Goal: Task Accomplishment & Management: Use online tool/utility

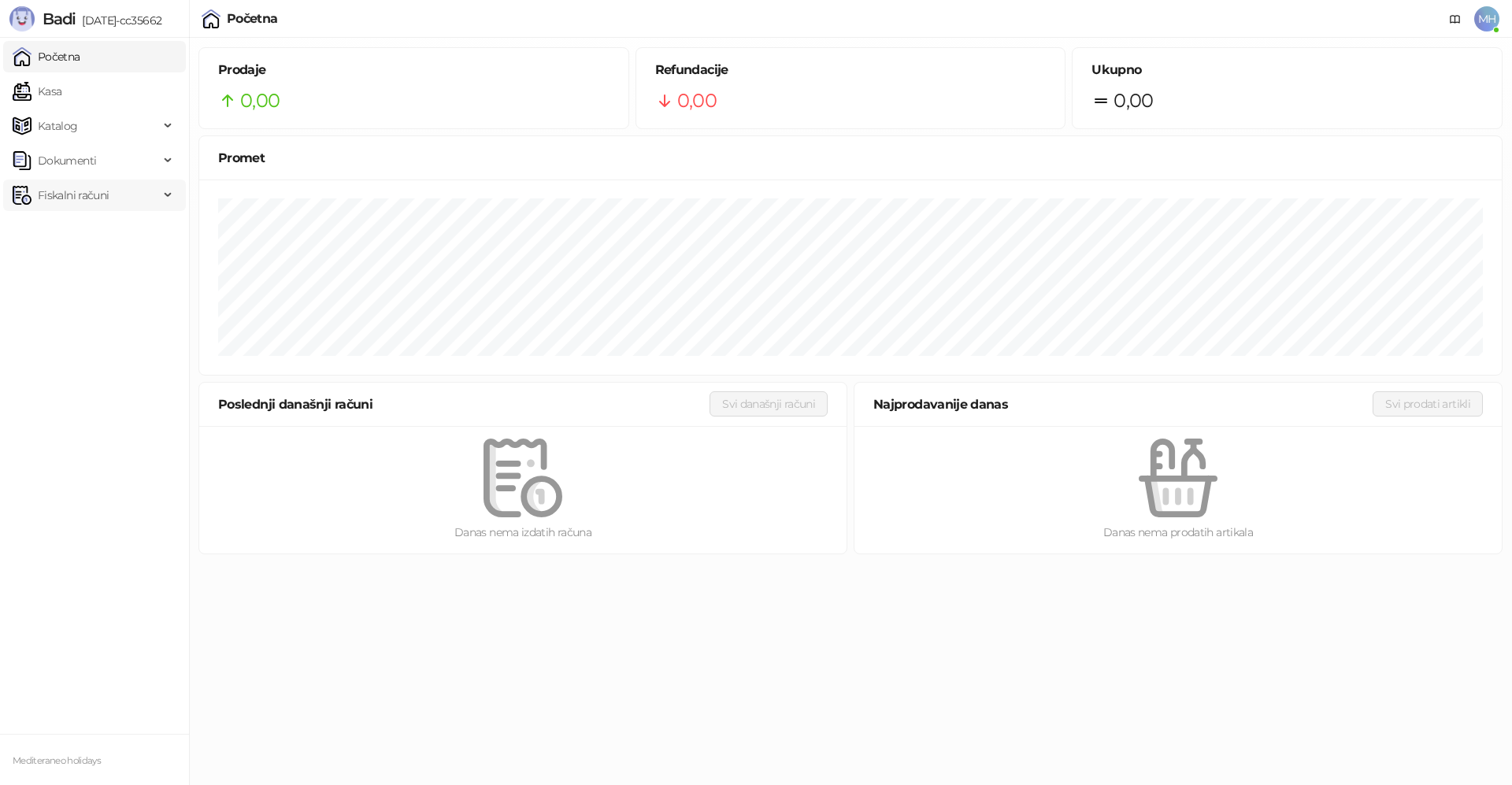
click at [77, 194] on span "Fiskalni računi" at bounding box center [73, 196] width 71 height 32
click at [92, 230] on link "Izdati računi" at bounding box center [62, 229] width 86 height 32
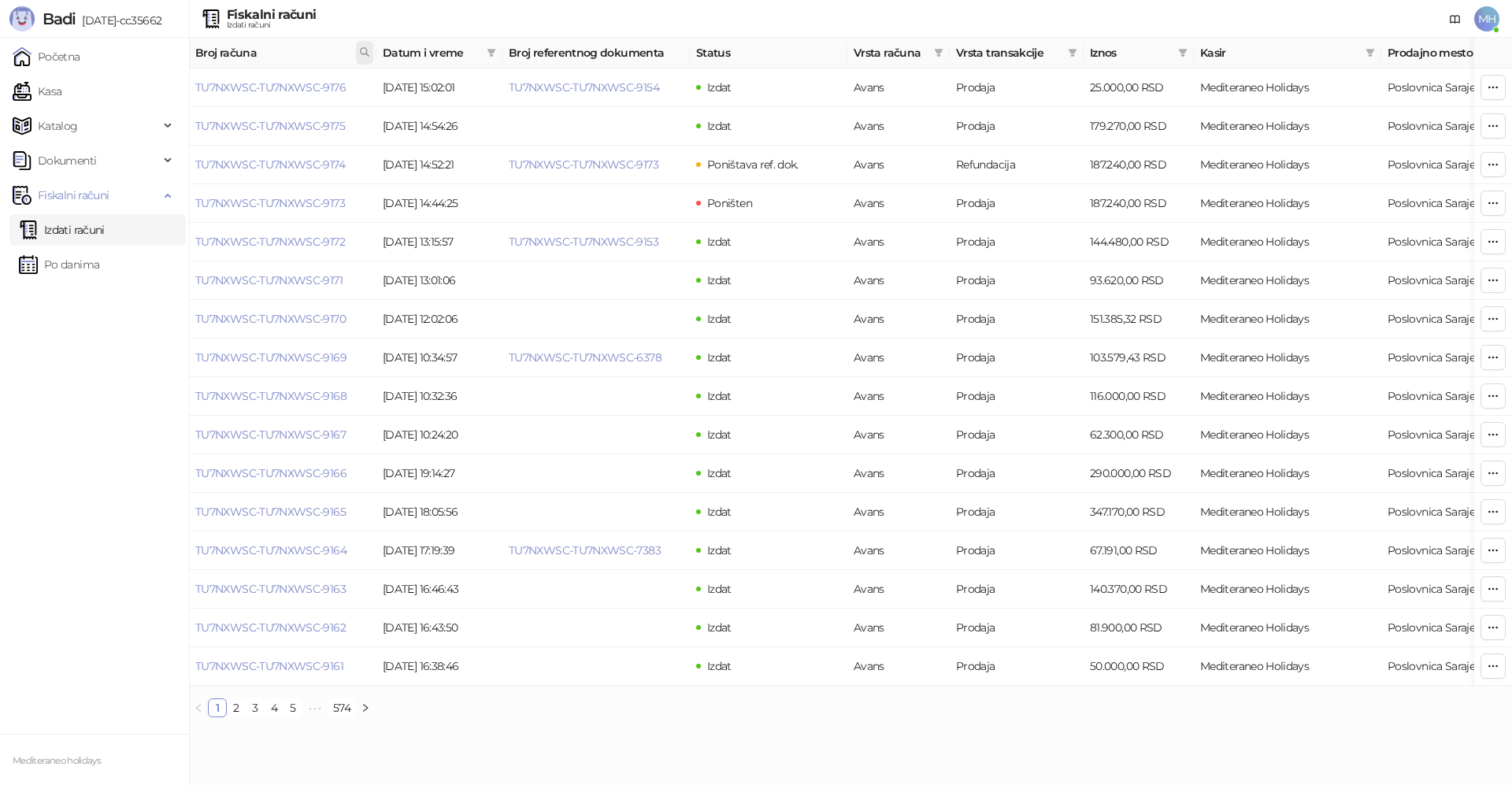
click at [369, 53] on icon at bounding box center [364, 51] width 11 height 11
type input "****"
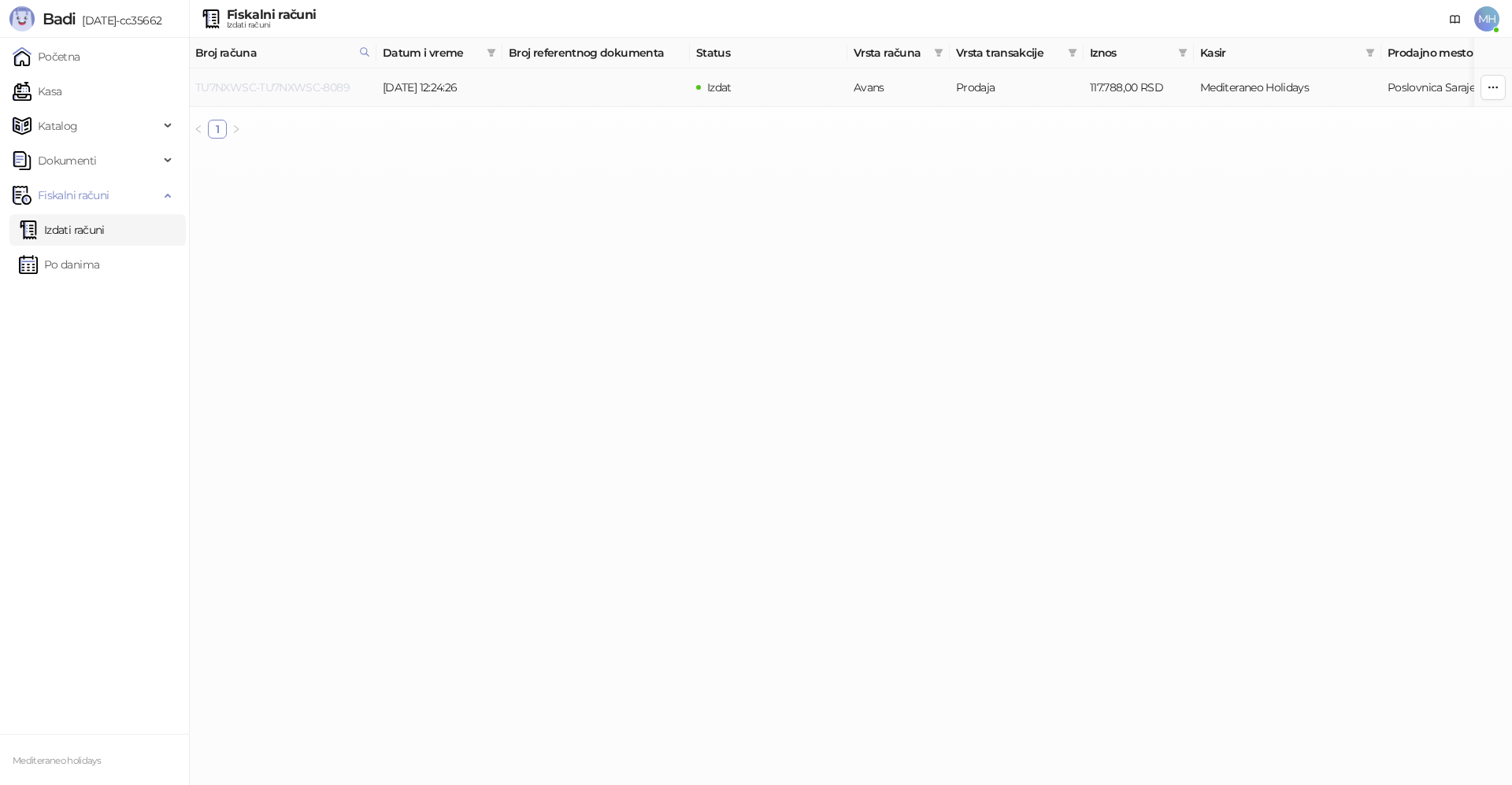
click at [311, 83] on link "TU7NXWSC-TU7NXWSC-8089" at bounding box center [273, 87] width 155 height 15
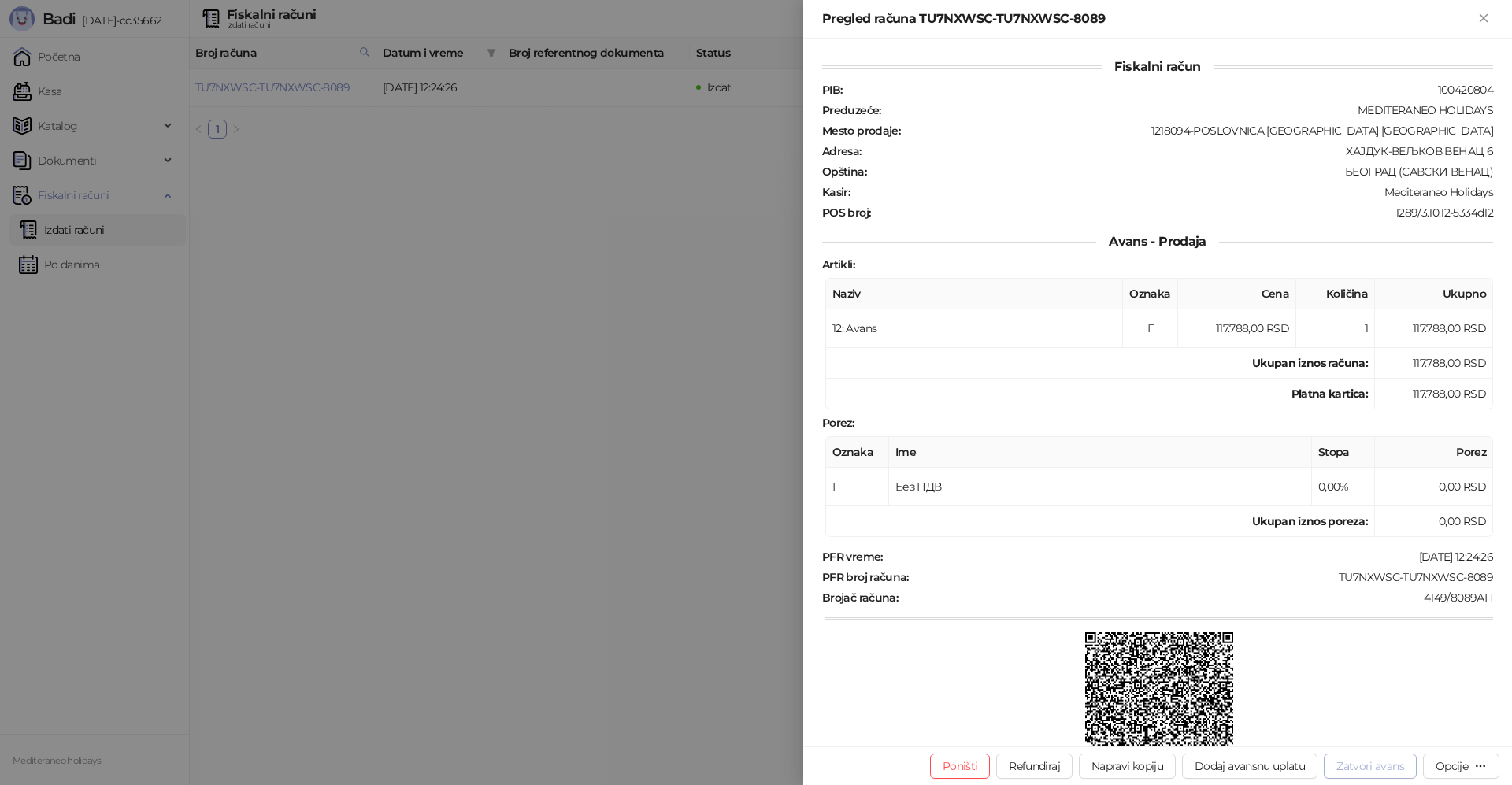
click at [1397, 770] on button "Zatvori avans" at bounding box center [1370, 767] width 93 height 25
type input "**********"
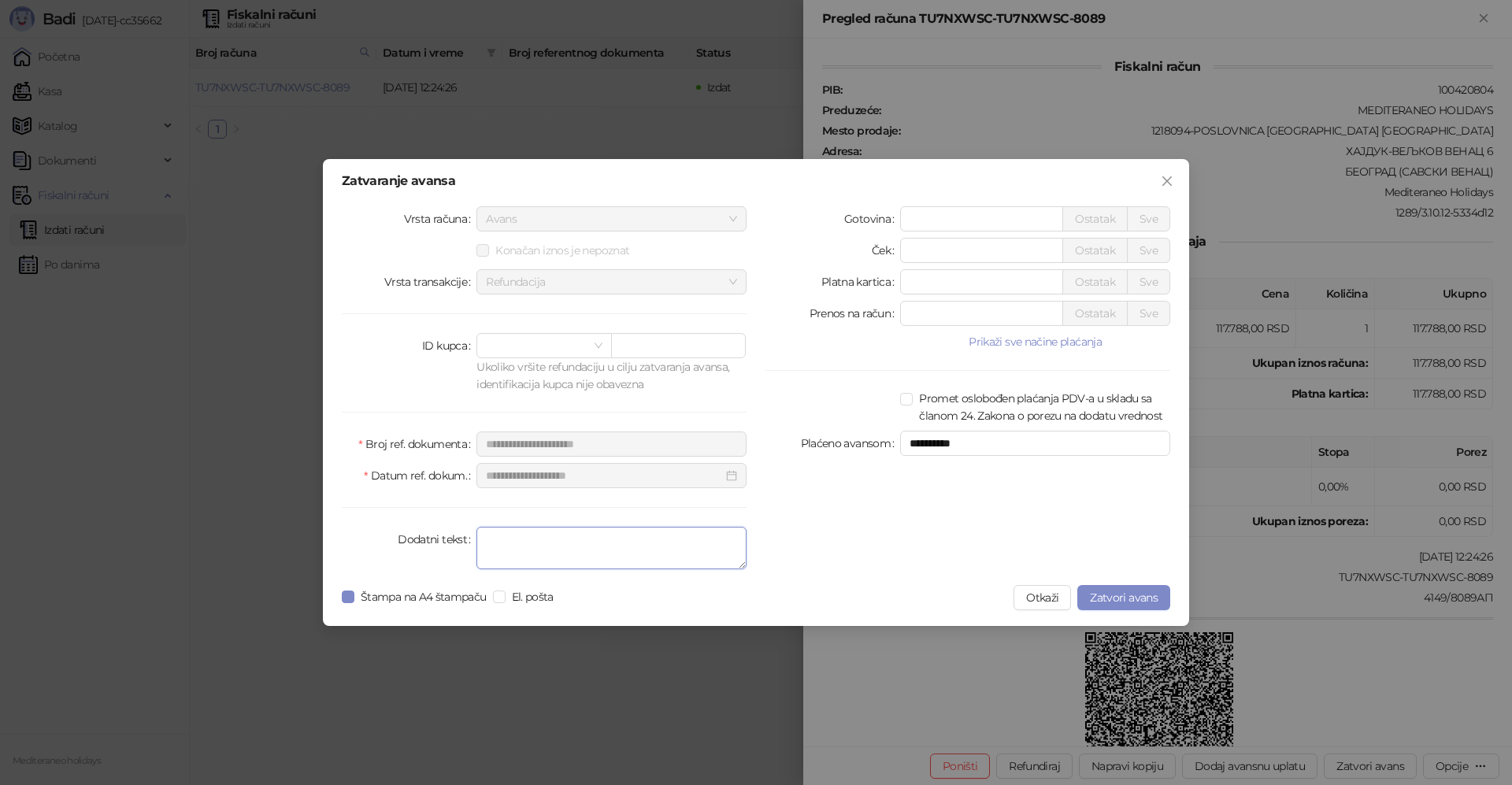
click at [659, 548] on textarea "Dodatni tekst" at bounding box center [610, 548] width 270 height 43
type textarea "*******"
click at [1115, 601] on span "Zatvori avans" at bounding box center [1123, 597] width 68 height 15
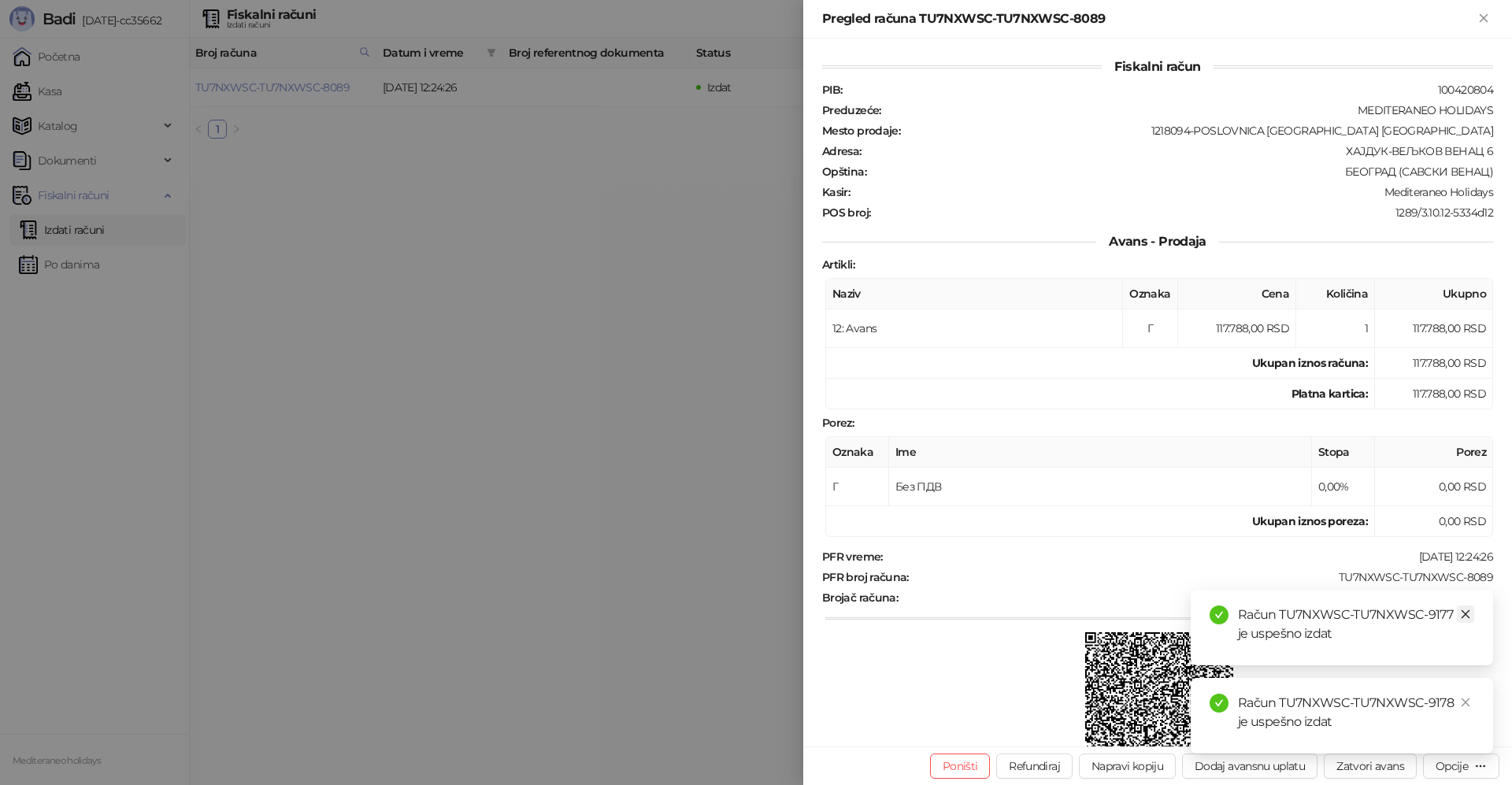
click at [1466, 610] on icon "close" at bounding box center [1465, 614] width 11 height 11
click at [1464, 698] on icon "close" at bounding box center [1465, 702] width 11 height 11
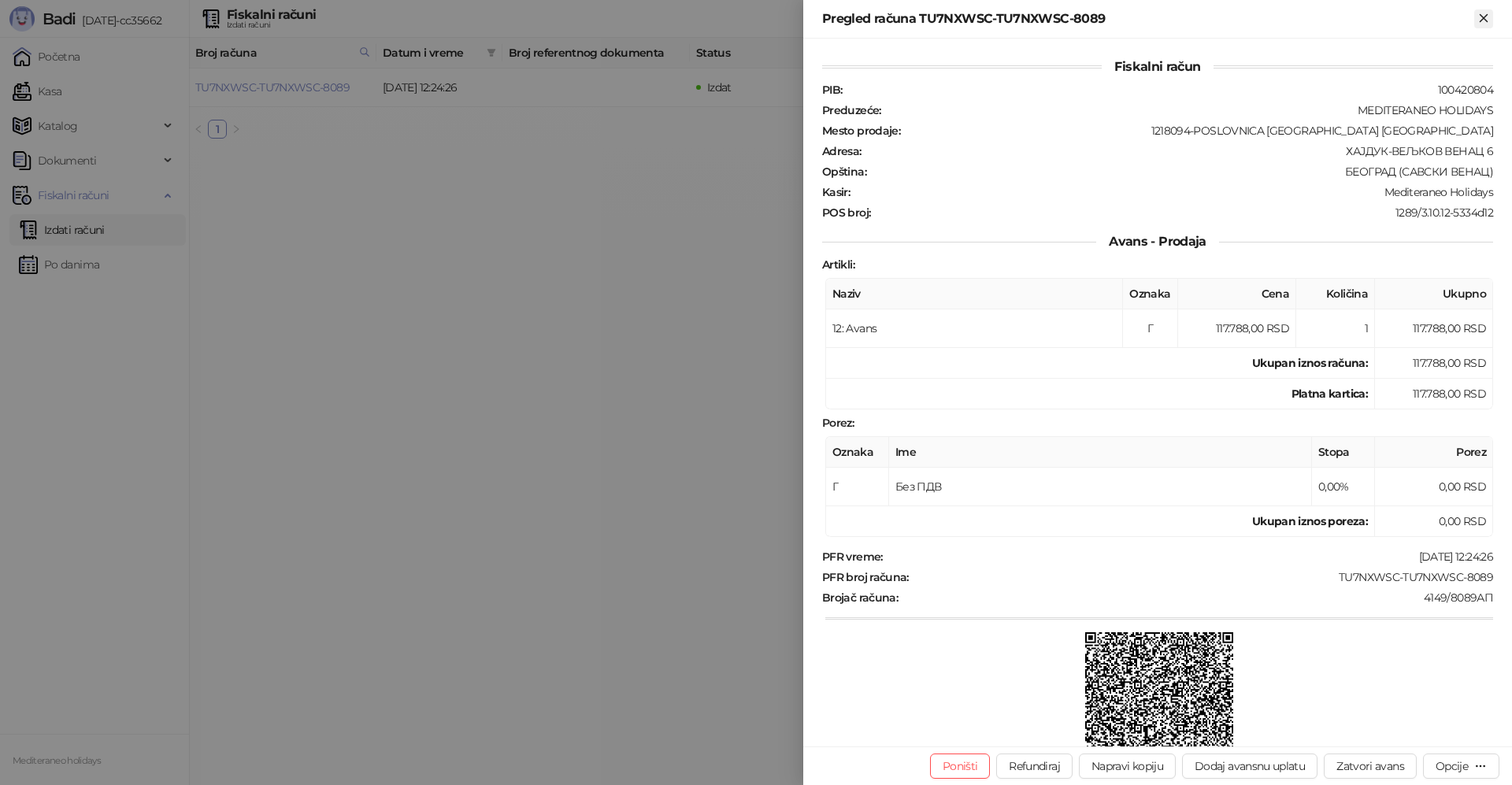
click at [1487, 16] on icon "Zatvori" at bounding box center [1483, 17] width 15 height 15
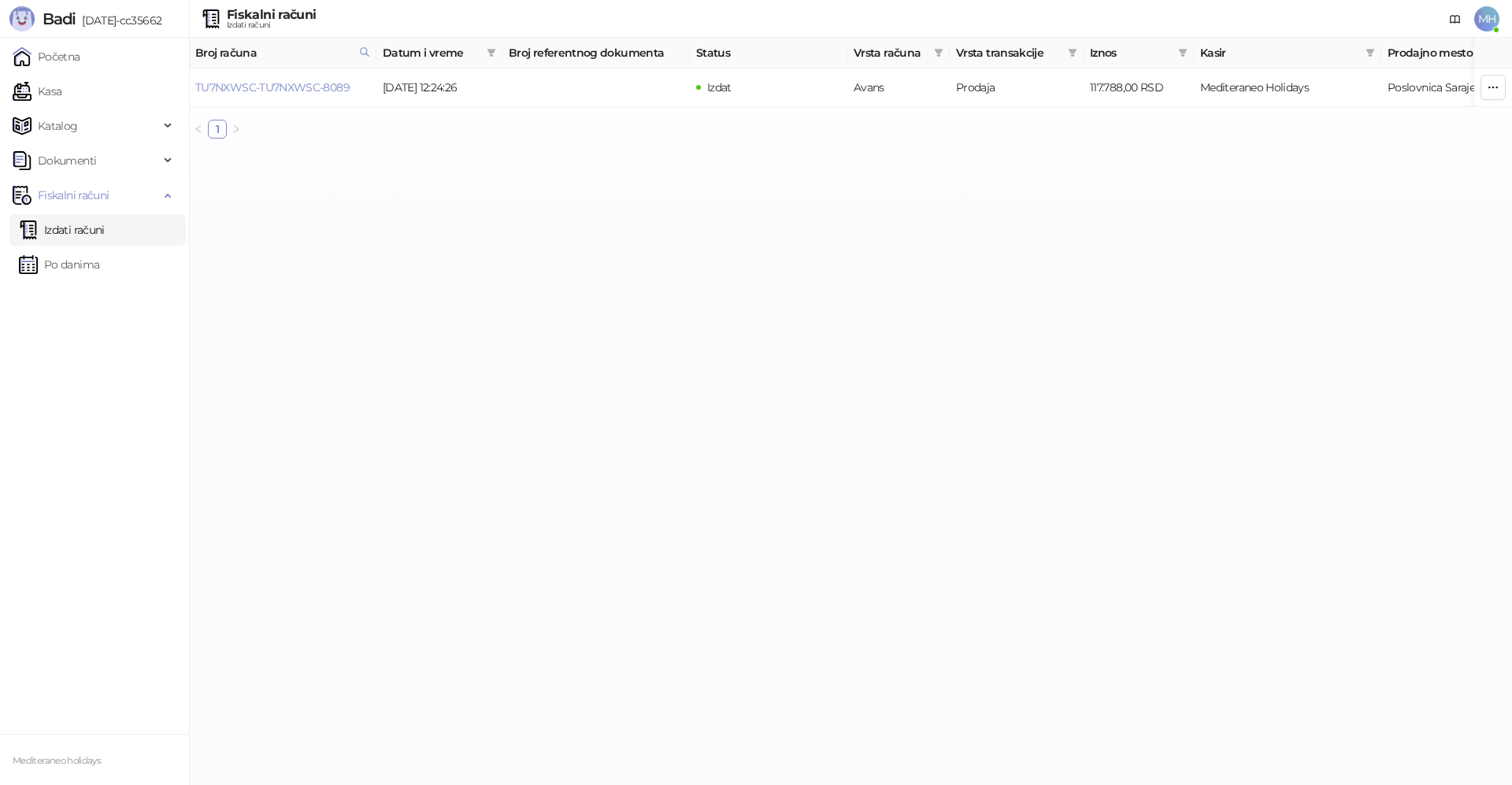
click at [104, 233] on link "Izdati računi" at bounding box center [62, 229] width 86 height 32
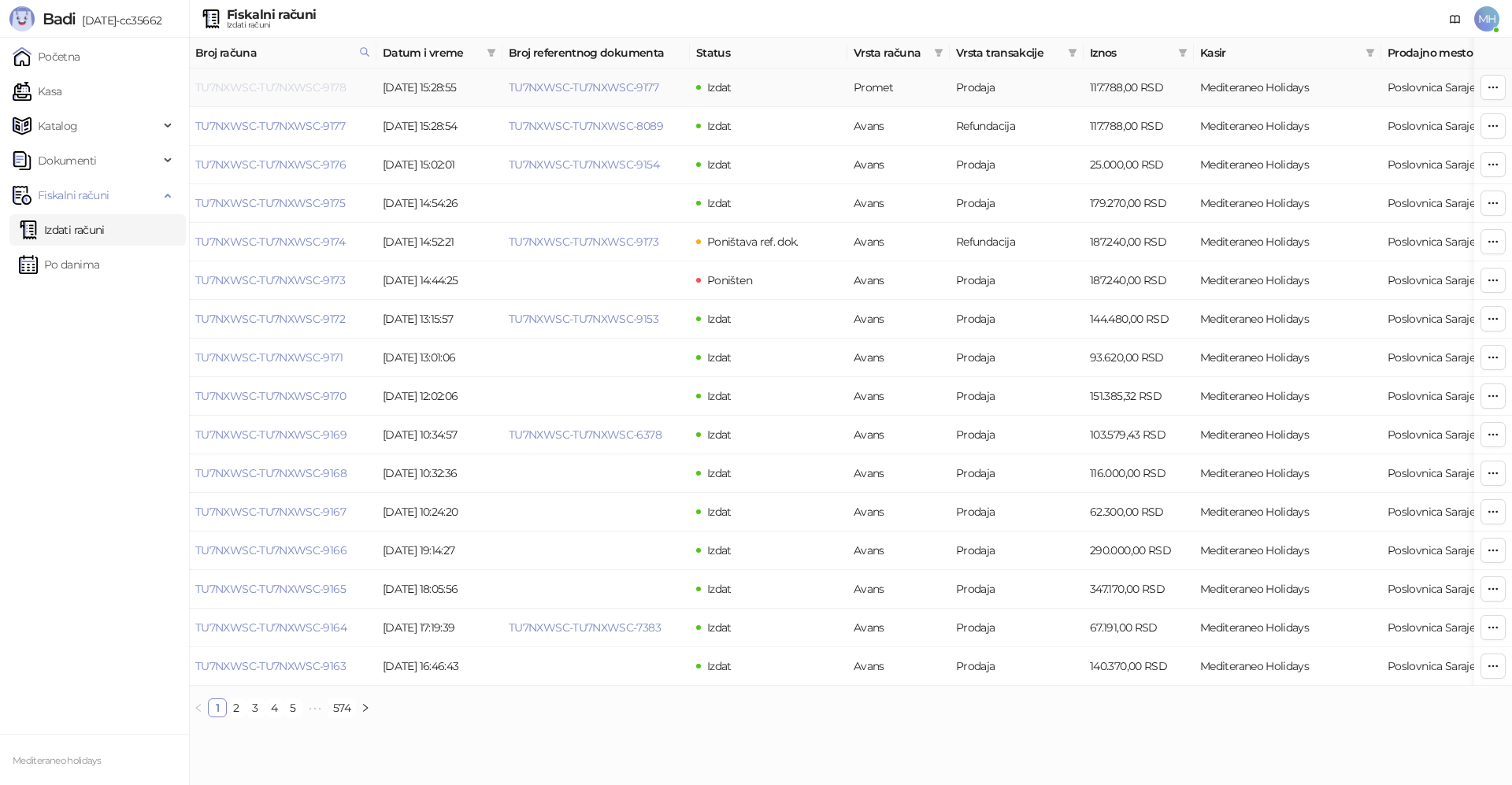
click at [298, 92] on link "TU7NXWSC-TU7NXWSC-9178" at bounding box center [270, 87] width 150 height 15
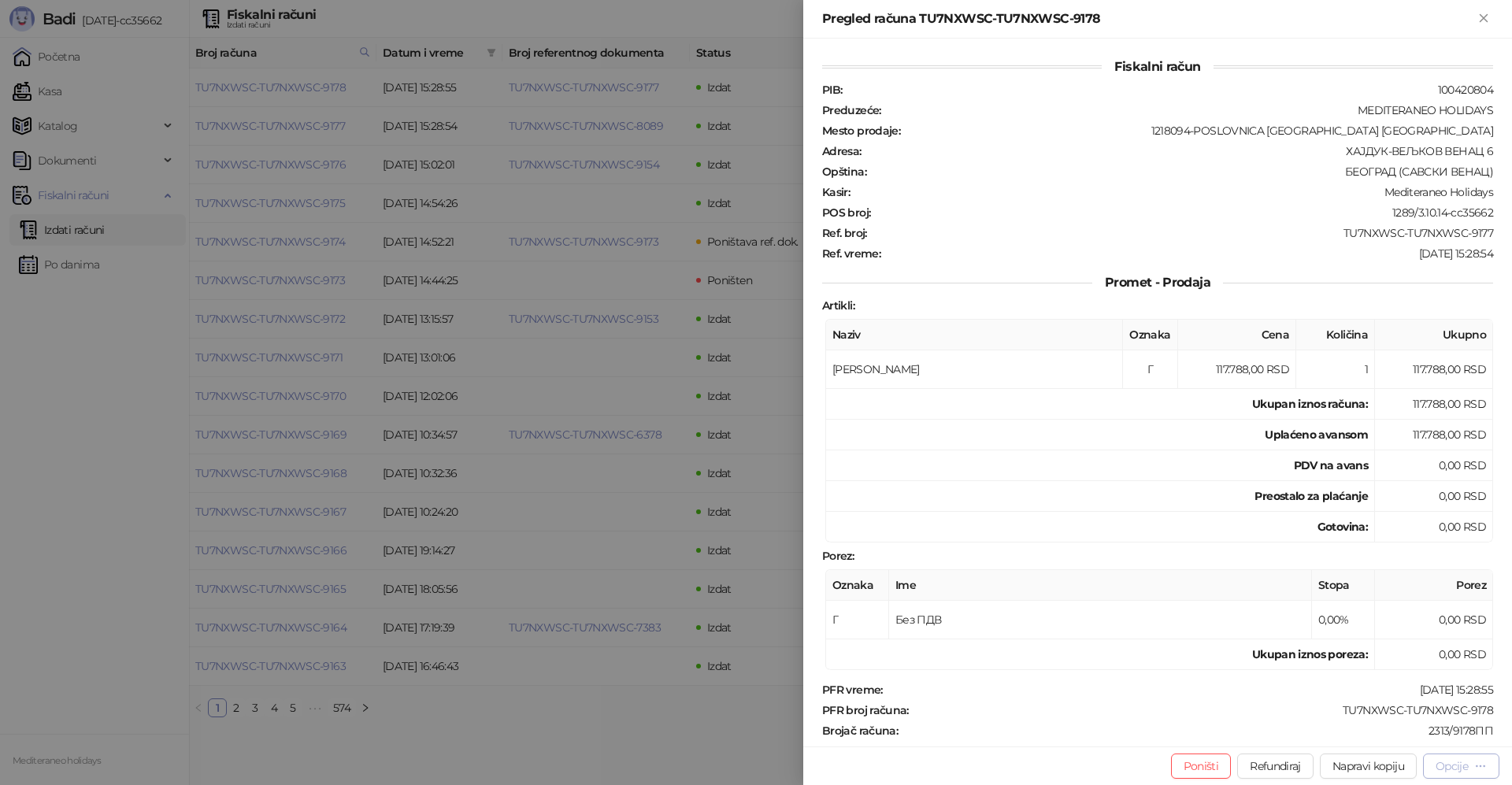
click at [1440, 764] on div "Opcije" at bounding box center [1451, 767] width 32 height 15
click at [1384, 740] on span "Preuzmi u PDF formatu" at bounding box center [1406, 735] width 162 height 17
click at [1482, 16] on icon "Zatvori" at bounding box center [1482, 17] width 7 height 7
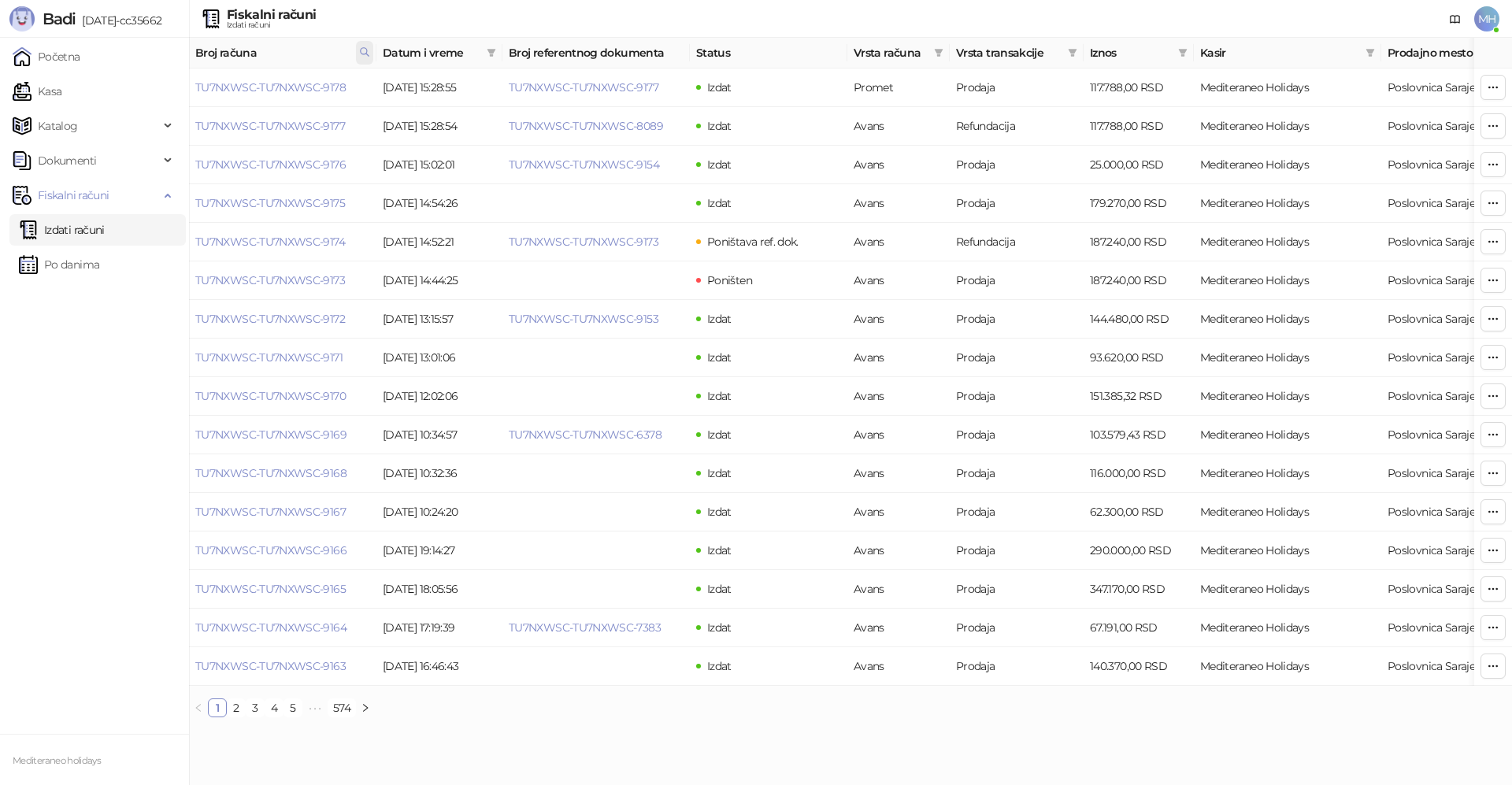
click at [366, 53] on icon at bounding box center [365, 52] width 8 height 8
drag, startPoint x: 303, startPoint y: 85, endPoint x: 175, endPoint y: 101, distance: 129.0
click at [175, 101] on body "Badi [DATE]-cc35662 Početna Kasa Katalog Dokumenti Fiskalni računi Izdati račun…" at bounding box center [756, 365] width 1512 height 730
type input "****"
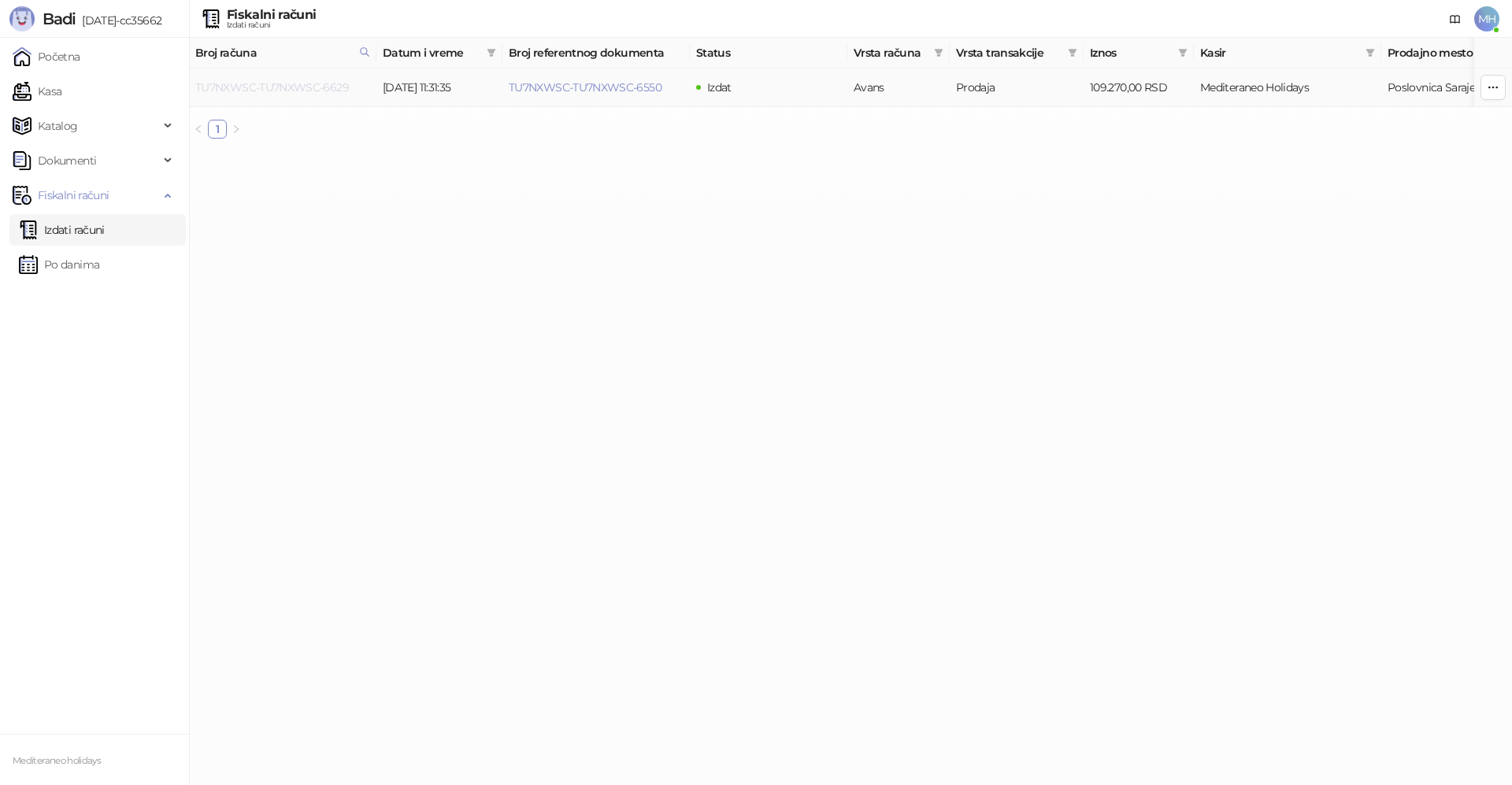
click at [282, 91] on link "TU7NXWSC-TU7NXWSC-6629" at bounding box center [272, 87] width 154 height 15
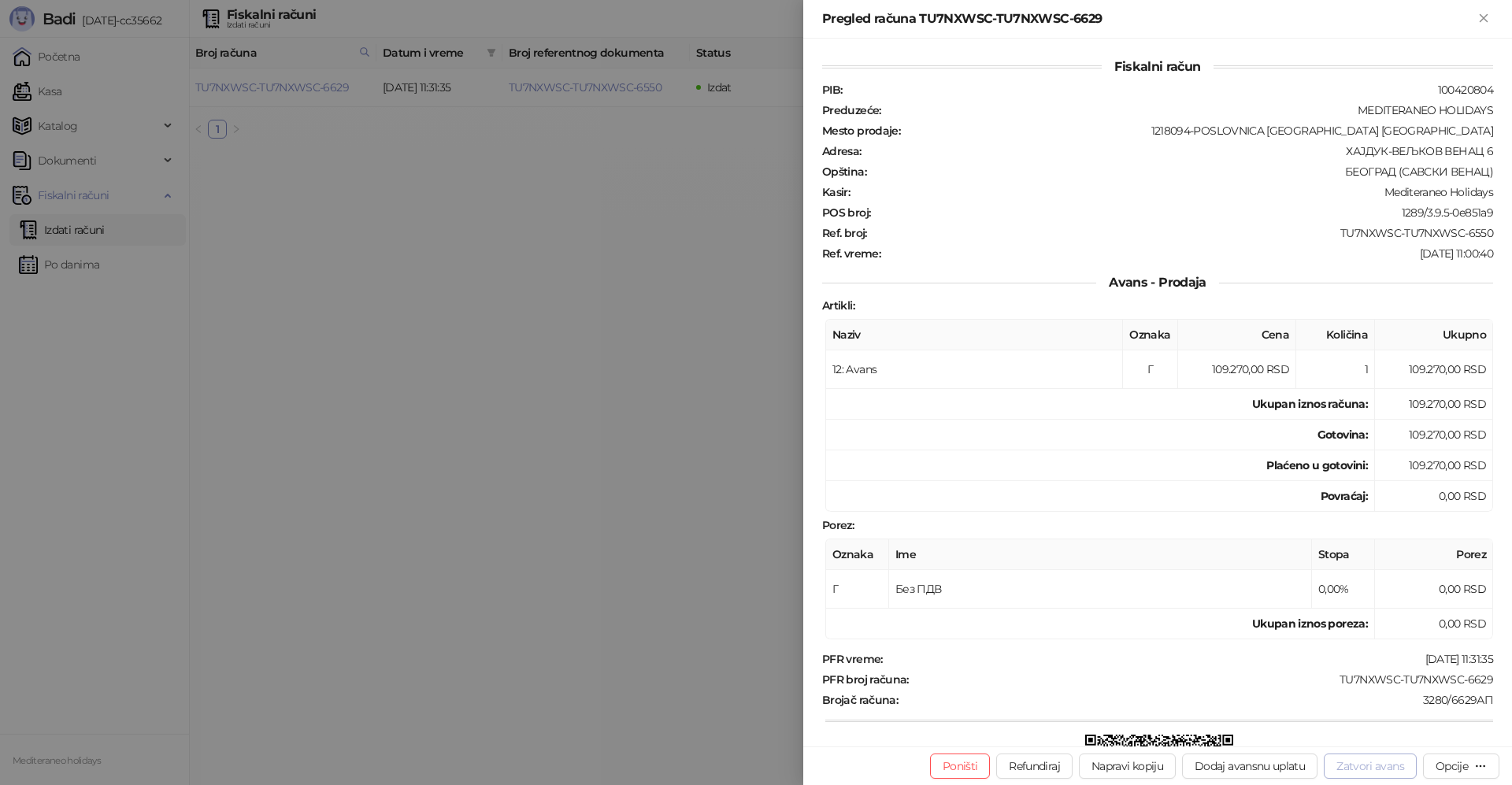
click at [1360, 769] on button "Zatvori avans" at bounding box center [1370, 767] width 93 height 25
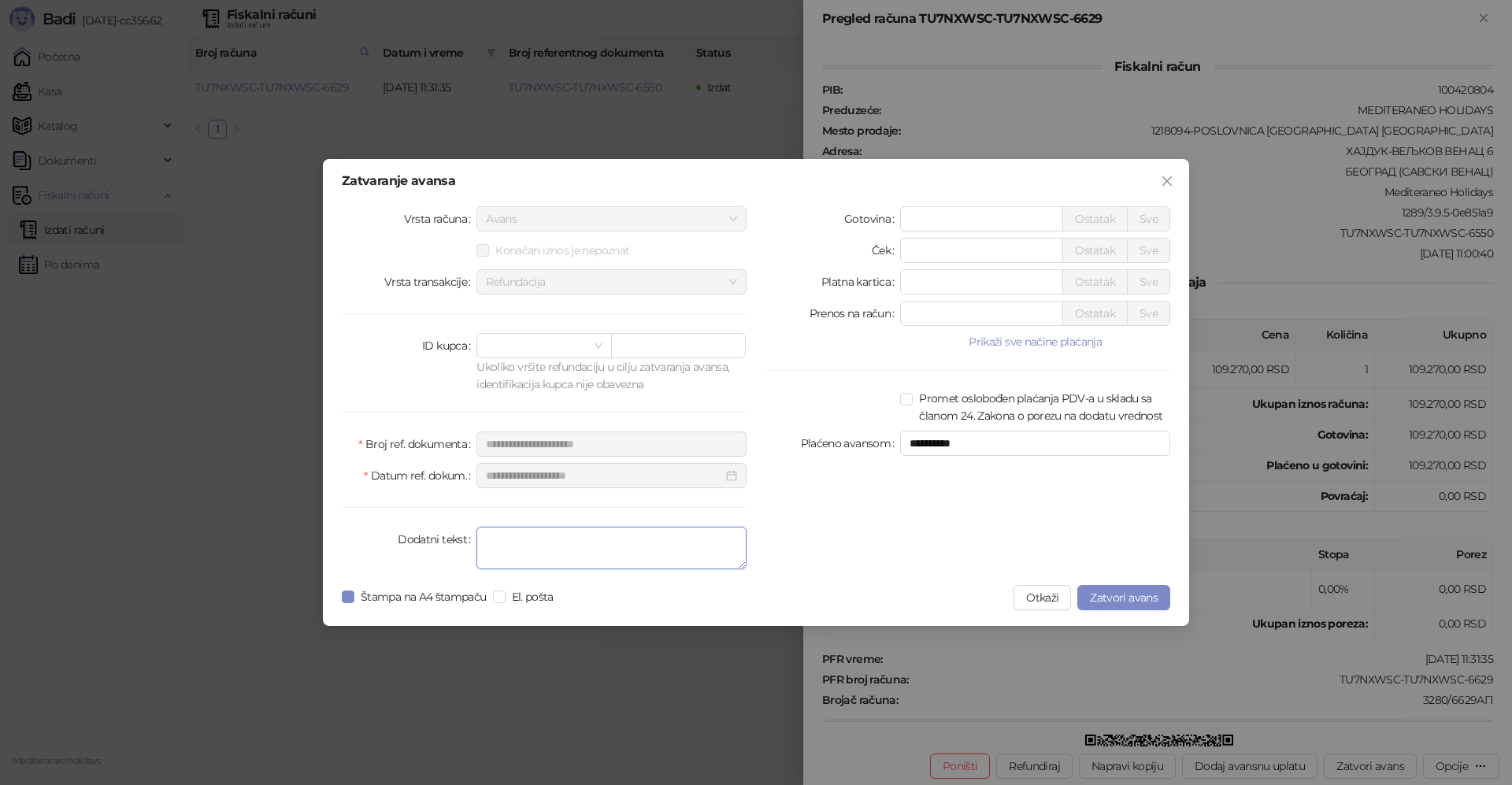
click at [608, 553] on textarea "Dodatni tekst" at bounding box center [610, 548] width 270 height 43
type textarea "*******"
click at [1135, 590] on span "Zatvori avans" at bounding box center [1123, 597] width 68 height 15
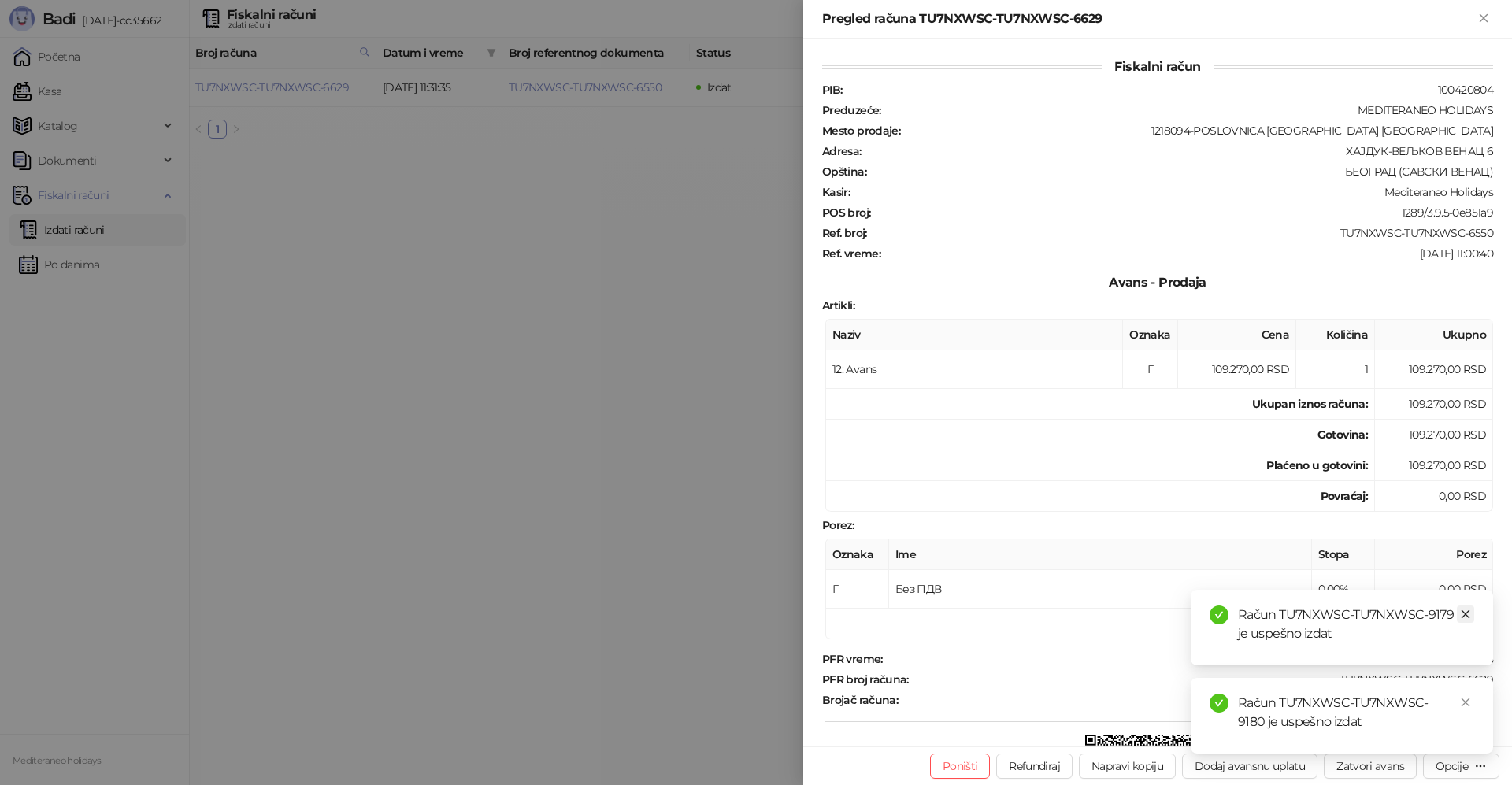
click at [1470, 613] on icon "close" at bounding box center [1465, 614] width 11 height 11
click at [1466, 701] on icon "close" at bounding box center [1465, 702] width 11 height 11
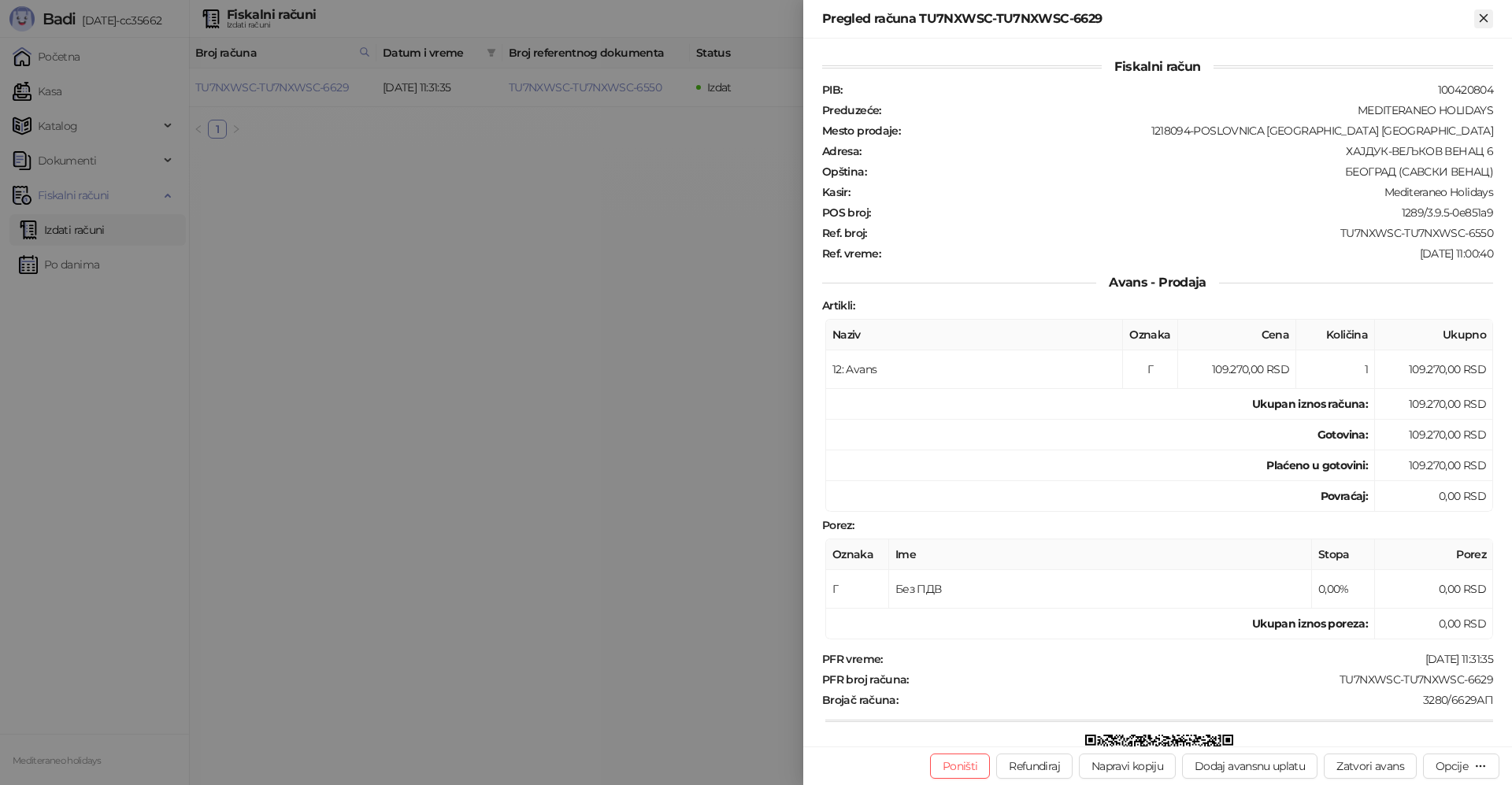
click at [1480, 20] on icon "Zatvori" at bounding box center [1482, 17] width 7 height 7
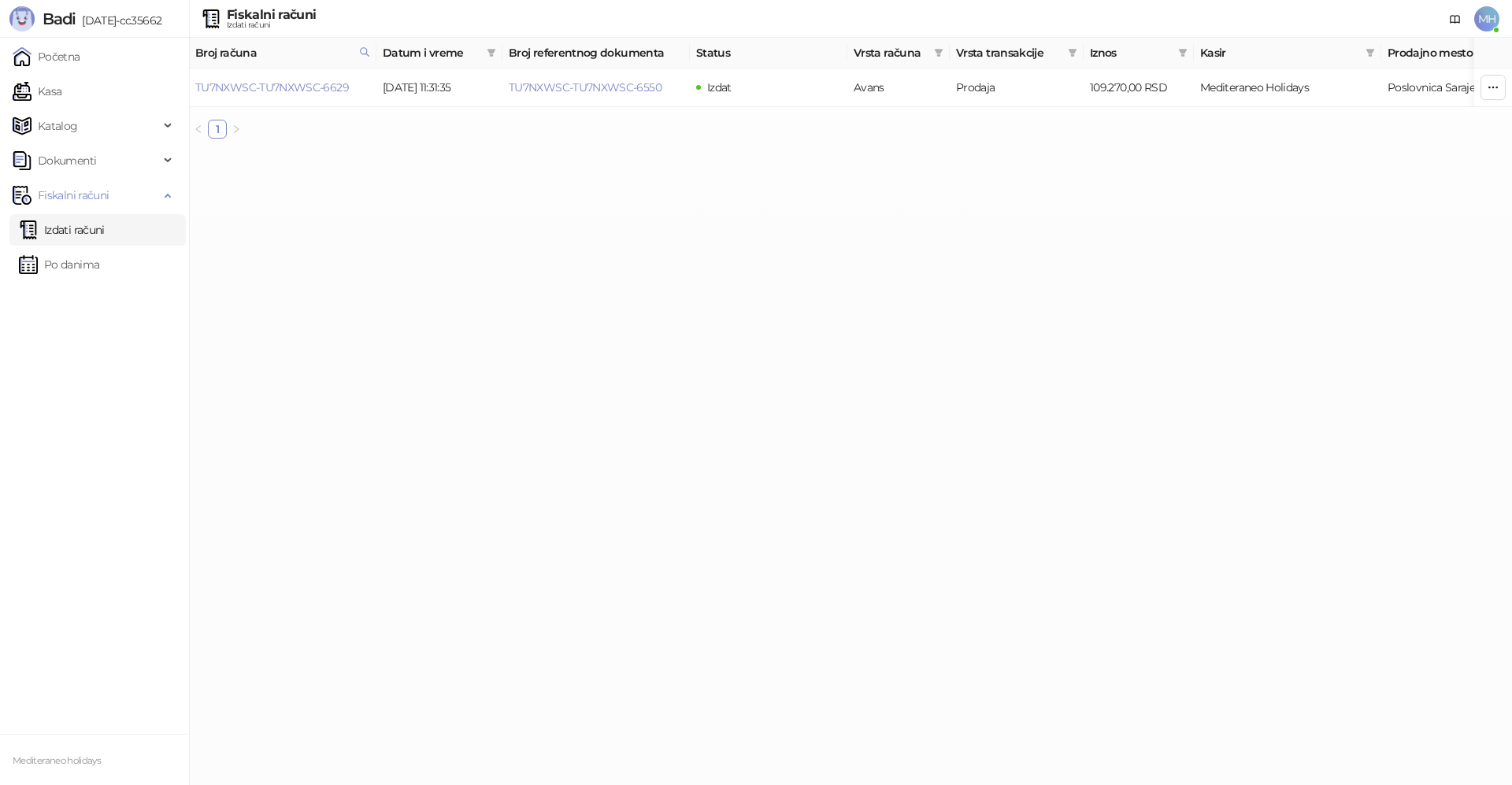
click at [104, 226] on link "Izdati računi" at bounding box center [62, 229] width 86 height 32
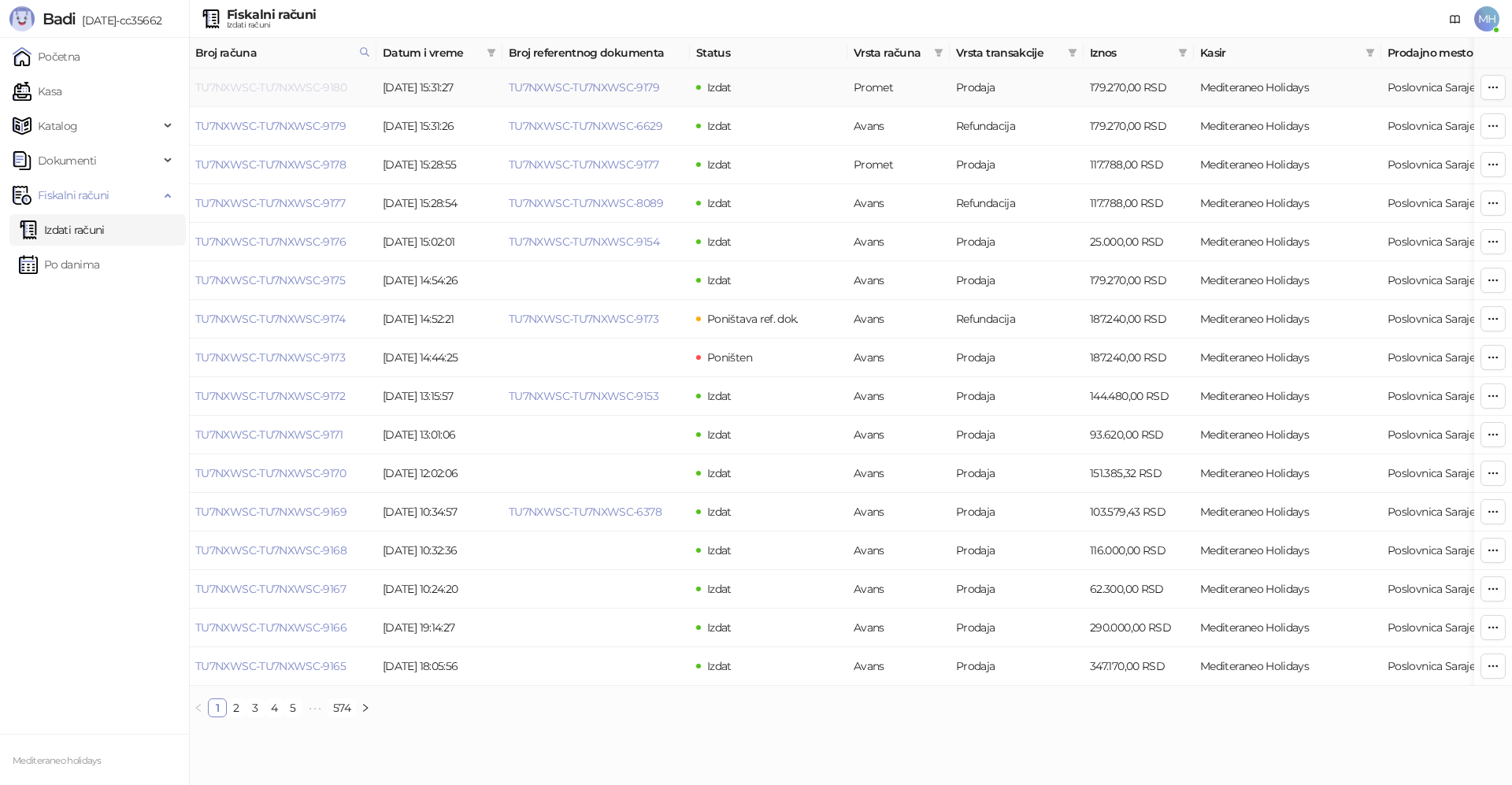
click at [318, 89] on link "TU7NXWSC-TU7NXWSC-9180" at bounding box center [271, 87] width 151 height 15
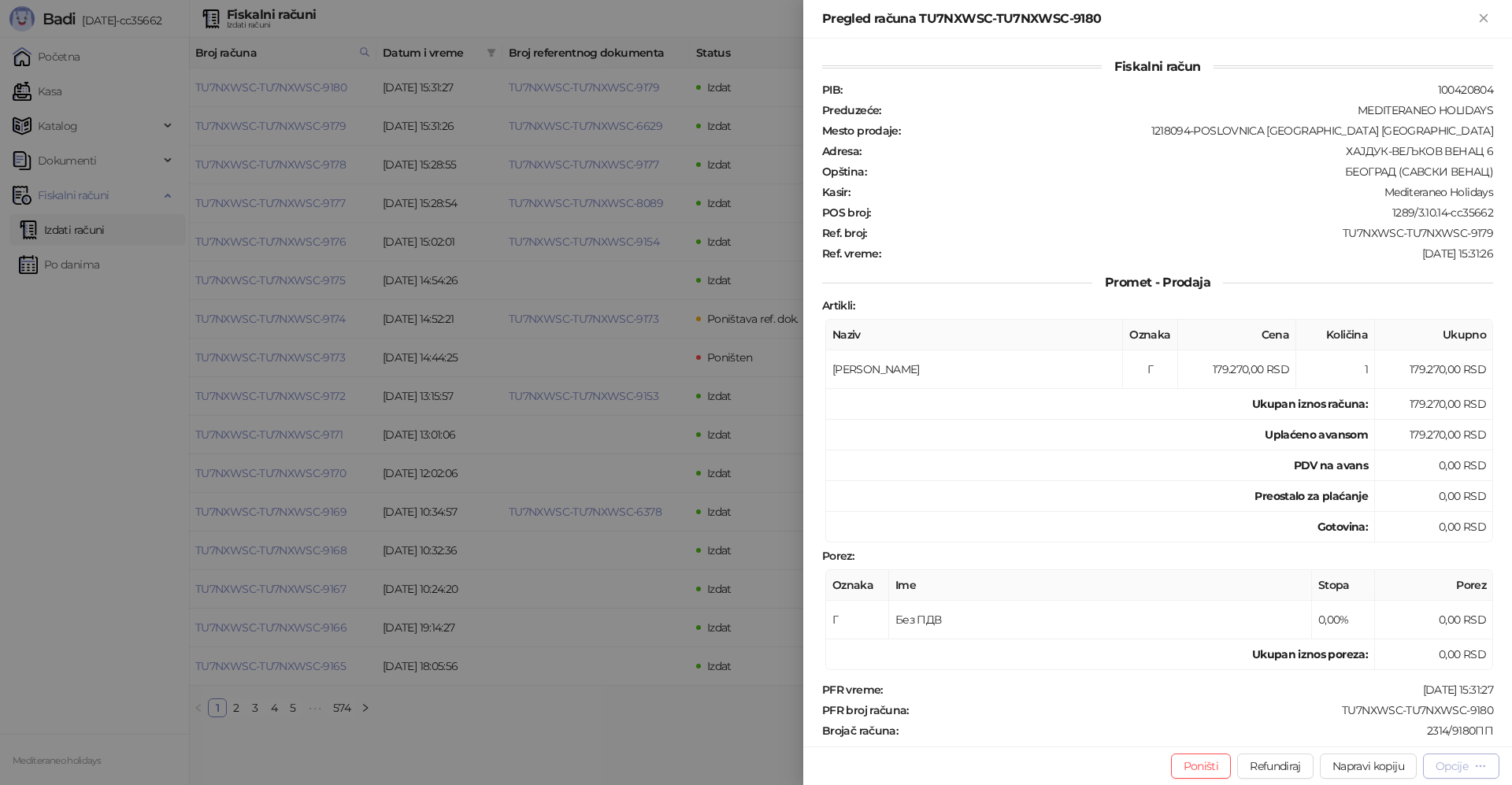
click at [1447, 761] on div "Opcije" at bounding box center [1451, 767] width 32 height 15
click at [1360, 731] on span "Preuzmi u PDF formatu" at bounding box center [1406, 735] width 162 height 17
click at [1490, 16] on icon "Zatvori" at bounding box center [1483, 17] width 15 height 15
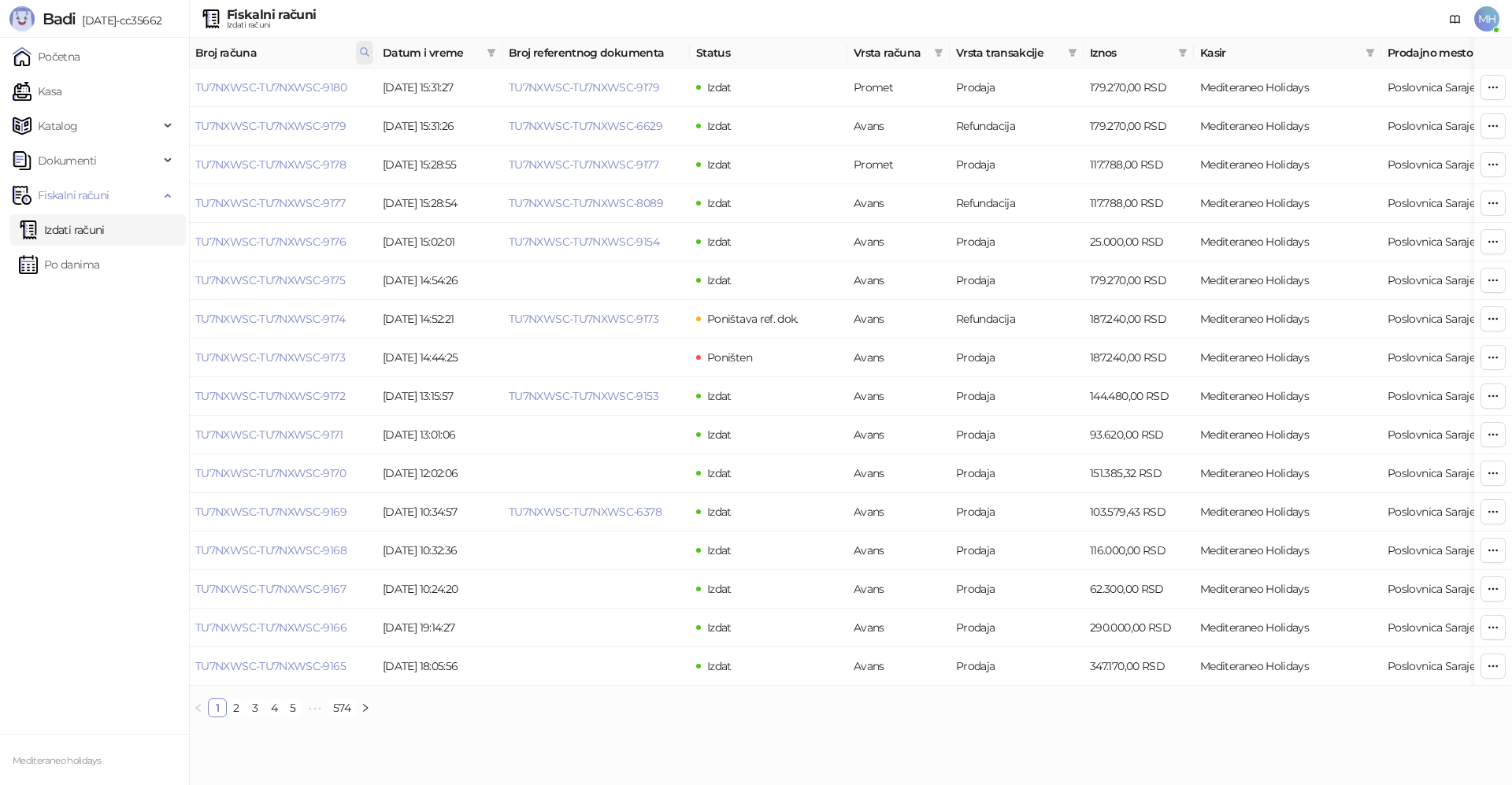
click at [361, 57] on icon at bounding box center [364, 51] width 11 height 11
drag, startPoint x: 204, startPoint y: 91, endPoint x: 146, endPoint y: 106, distance: 59.9
click at [147, 105] on body "Badi [DATE]-cc35662 Početna Kasa Katalog Dokumenti Fiskalni računi Izdati račun…" at bounding box center [756, 365] width 1512 height 730
type input "****"
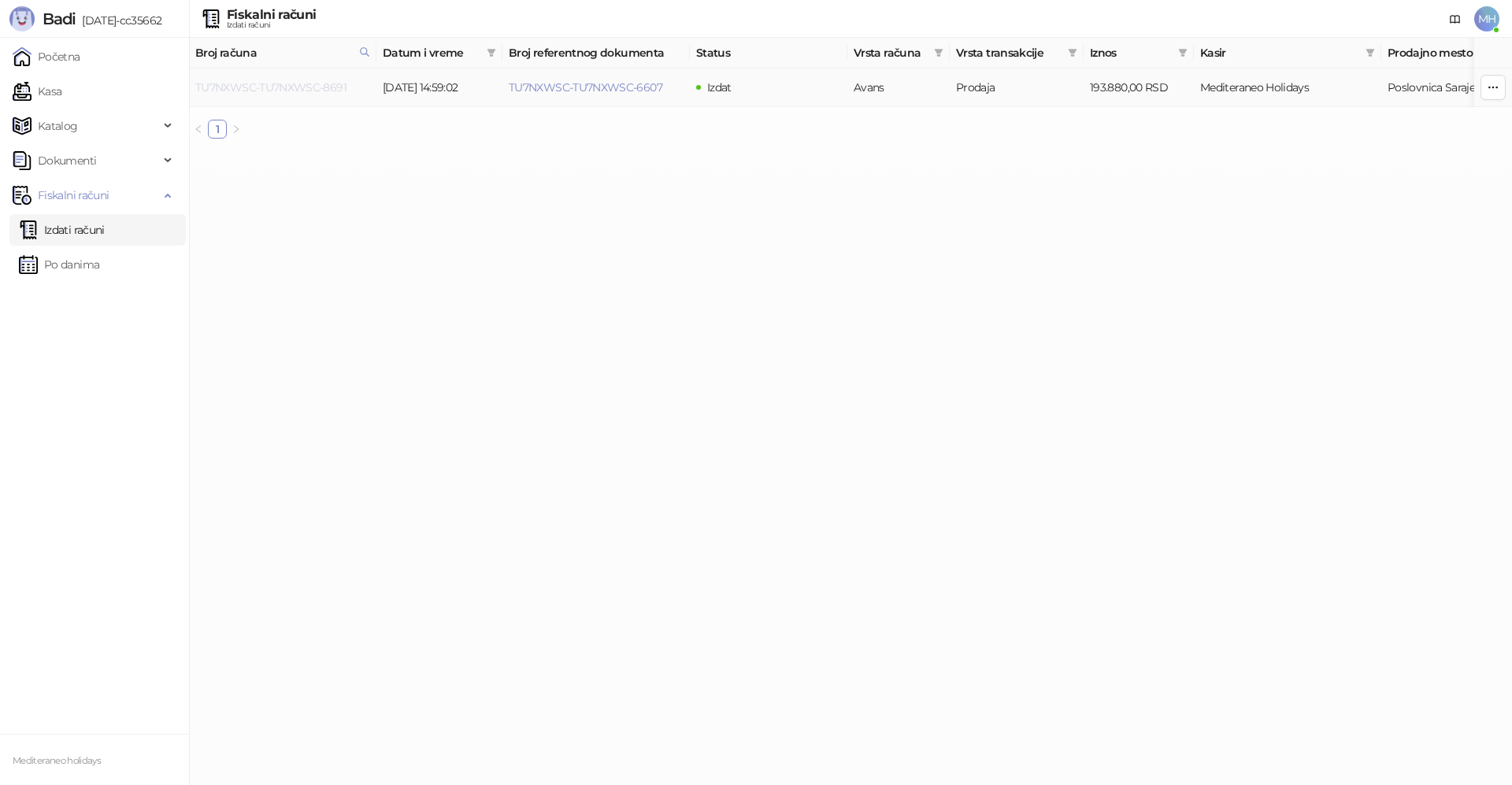
click at [298, 87] on link "TU7NXWSC-TU7NXWSC-8691" at bounding box center [271, 87] width 151 height 15
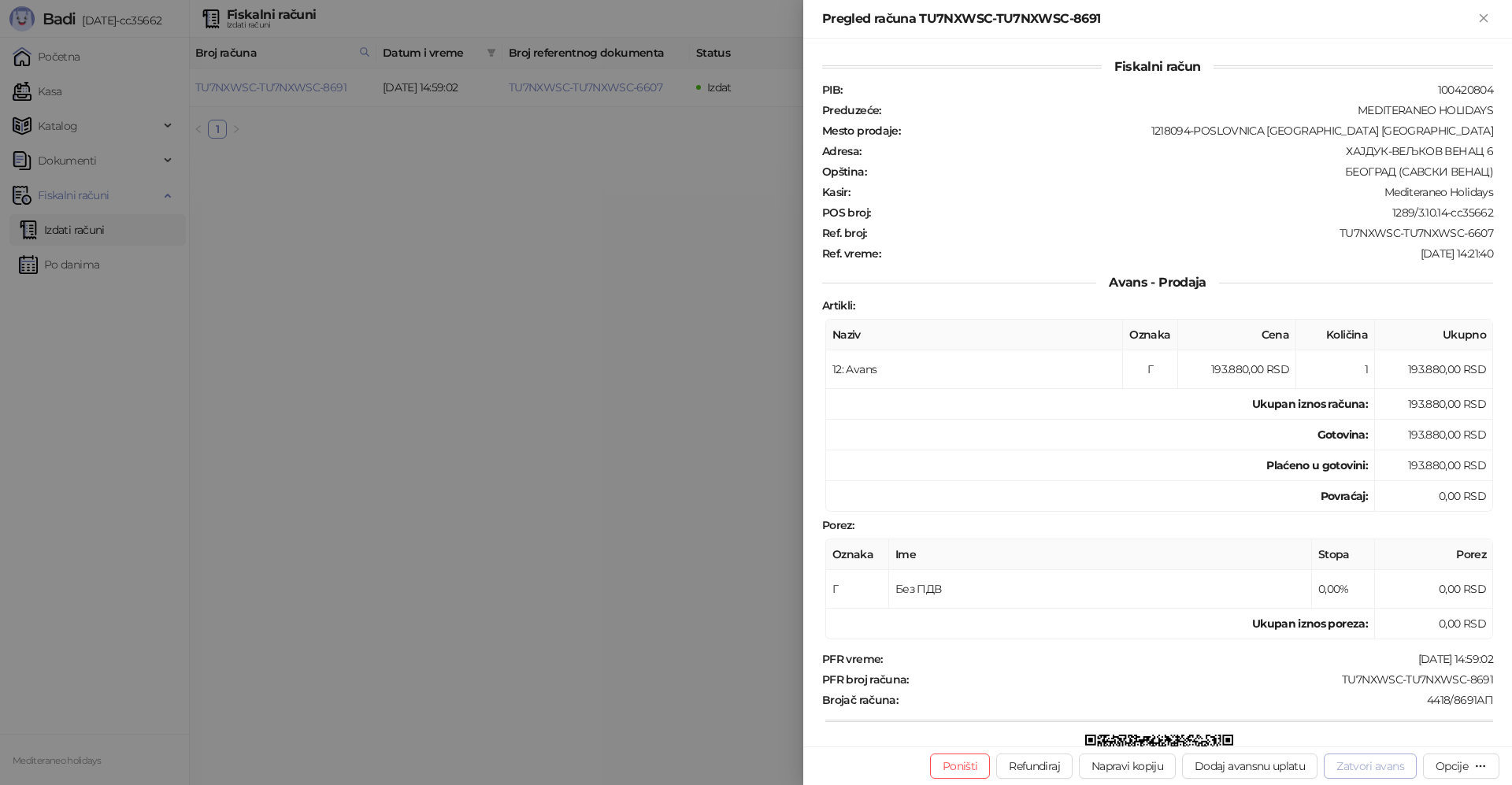
click at [1341, 765] on button "Zatvori avans" at bounding box center [1370, 767] width 93 height 25
type input "**********"
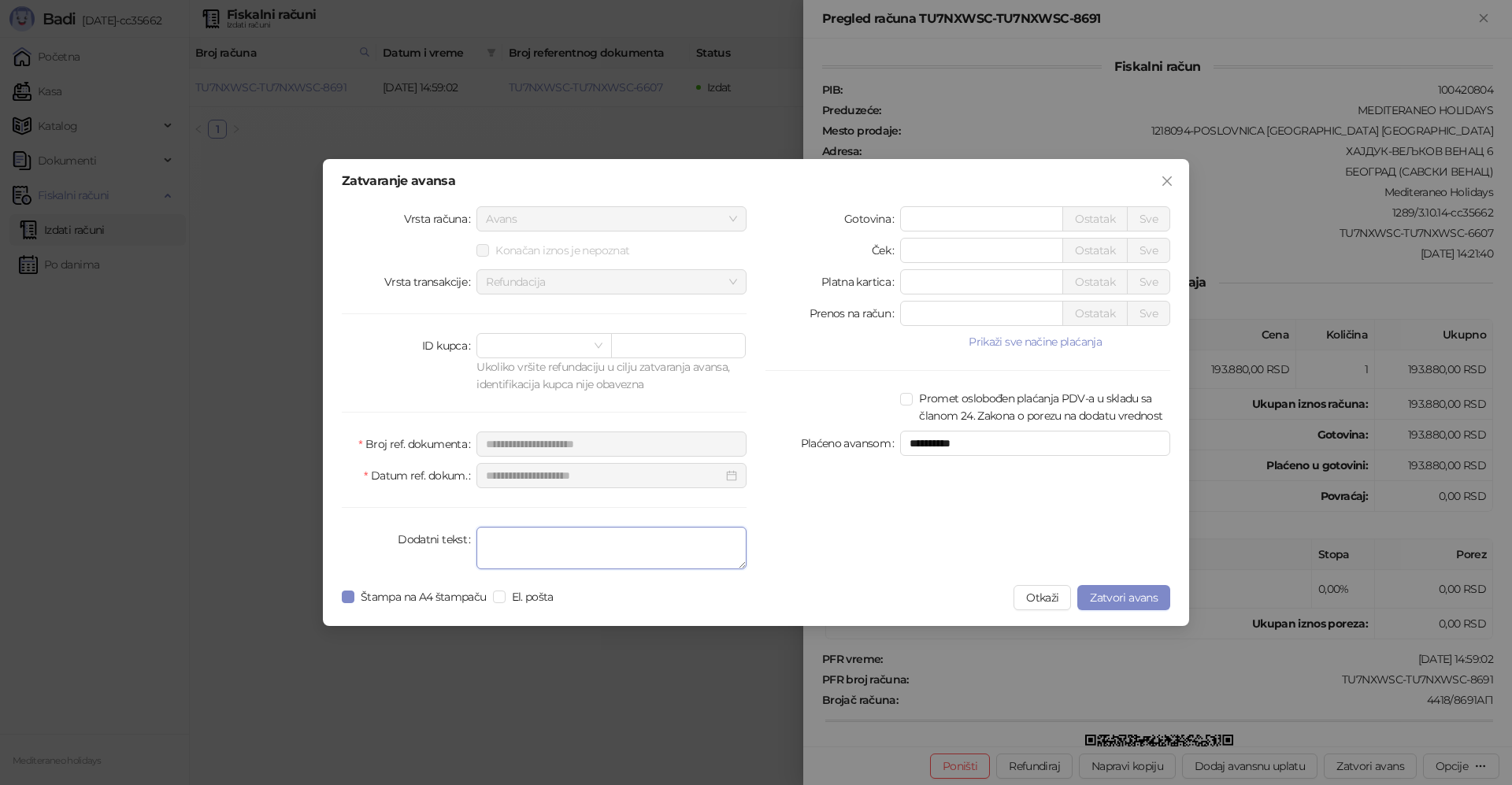
click at [650, 548] on textarea "Dodatni tekst" at bounding box center [610, 548] width 270 height 43
type textarea "*******"
click at [1140, 603] on span "Zatvori avans" at bounding box center [1123, 597] width 68 height 15
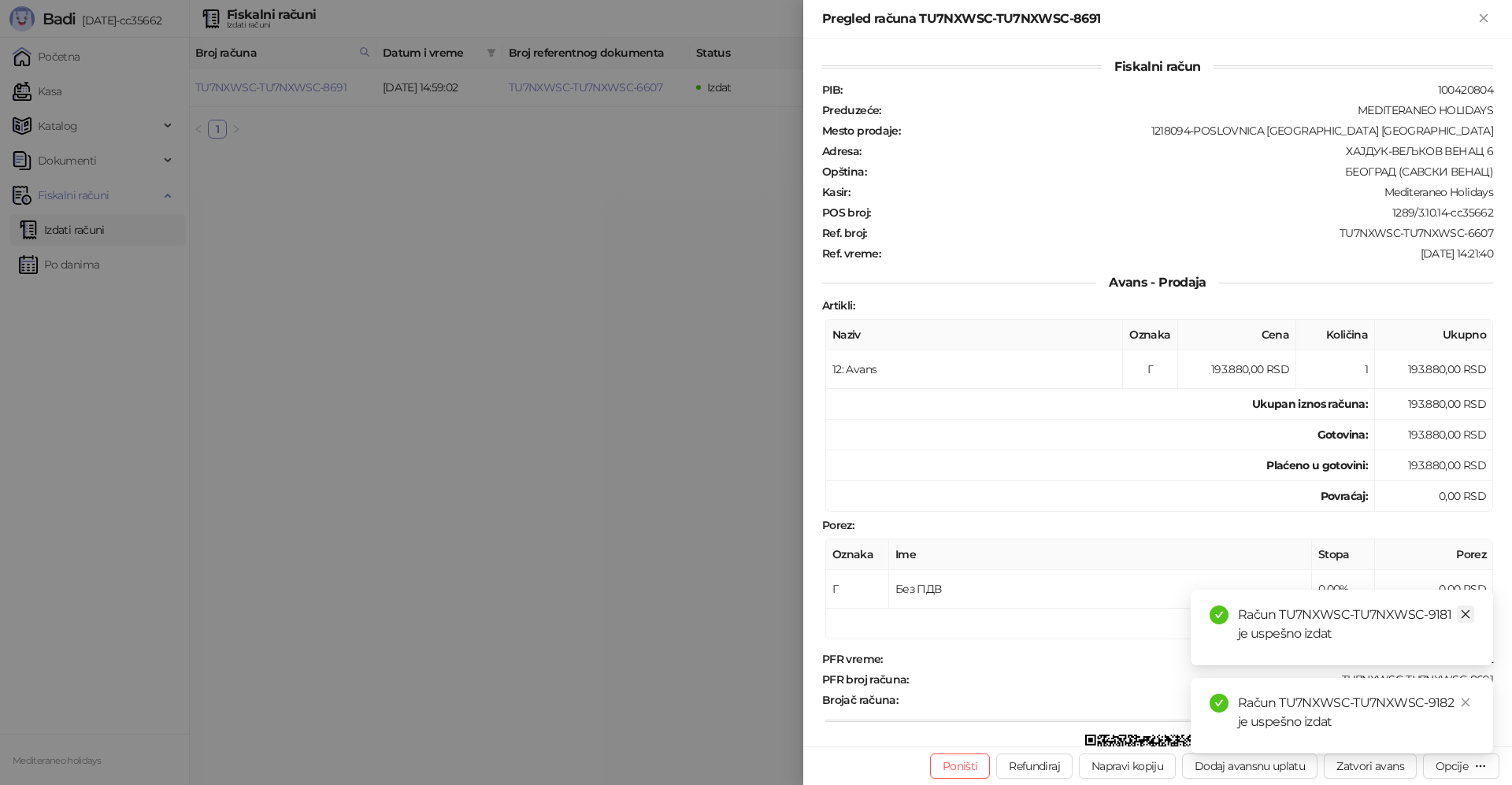
click at [1458, 607] on link "Close" at bounding box center [1466, 615] width 17 height 17
drag, startPoint x: 1462, startPoint y: 700, endPoint x: 1449, endPoint y: 653, distance: 48.8
click at [1462, 697] on icon "close" at bounding box center [1465, 702] width 11 height 11
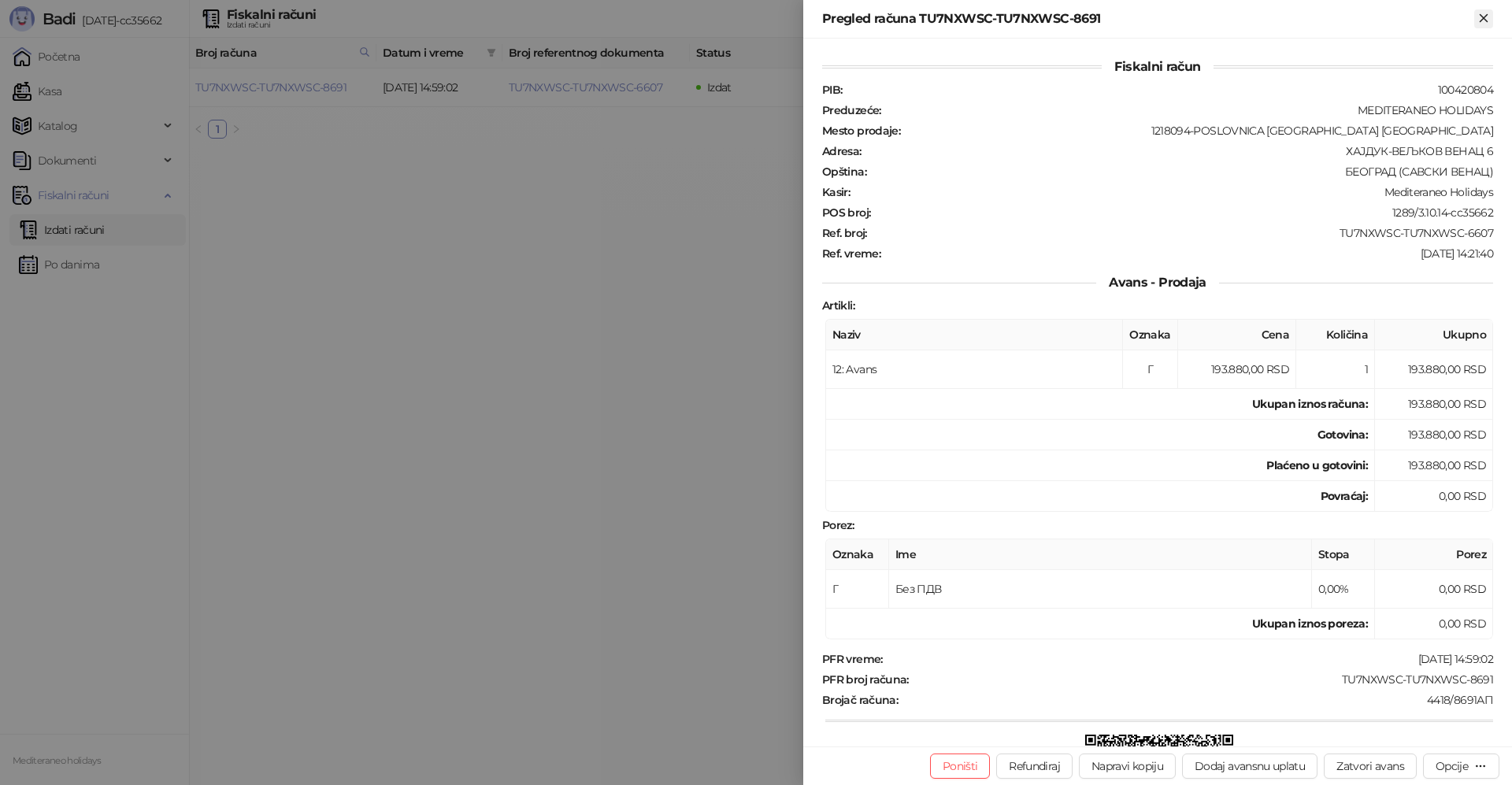
click at [1491, 23] on icon "Zatvori" at bounding box center [1483, 17] width 15 height 15
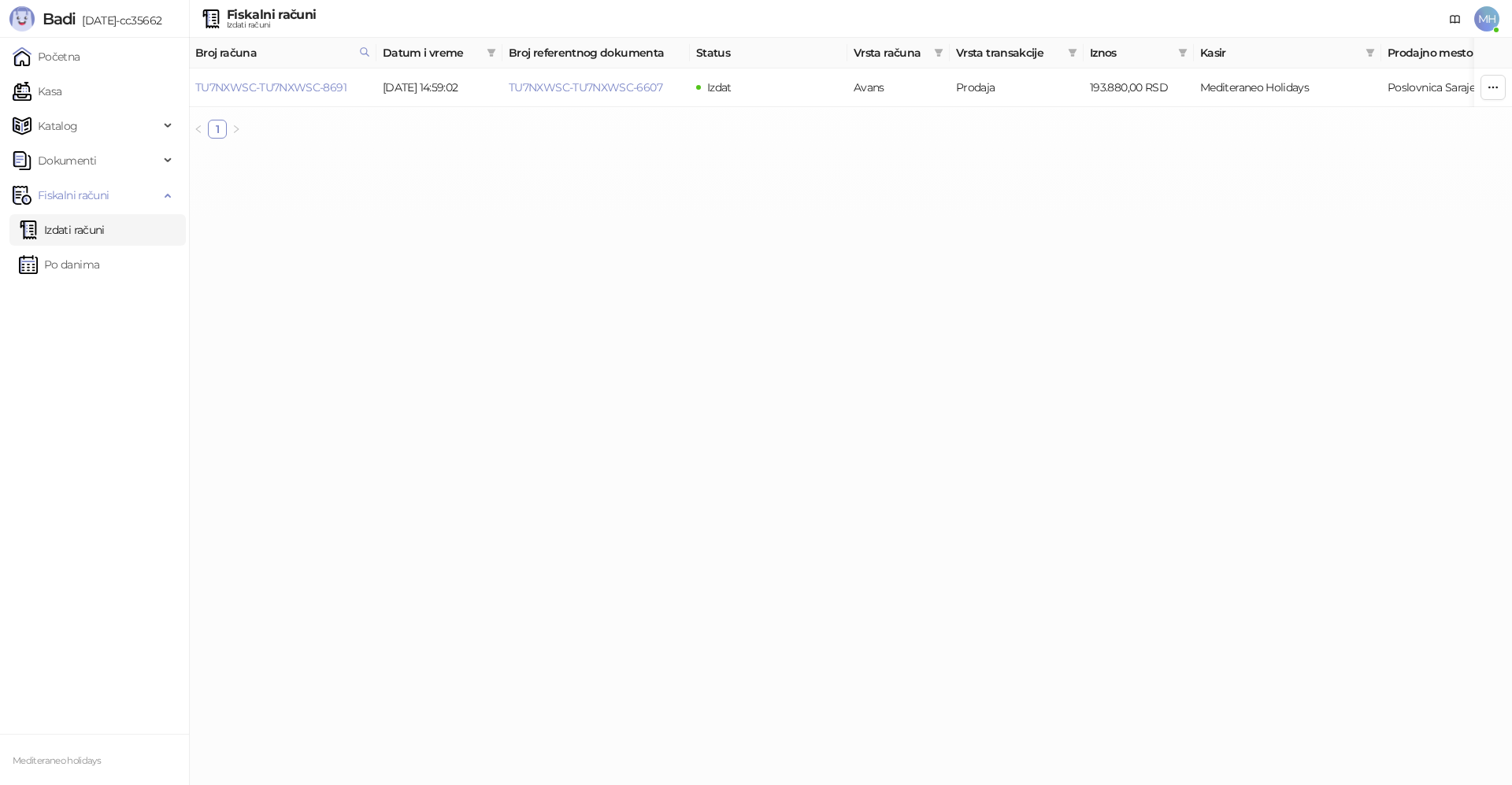
click at [104, 230] on link "Izdati računi" at bounding box center [62, 229] width 86 height 32
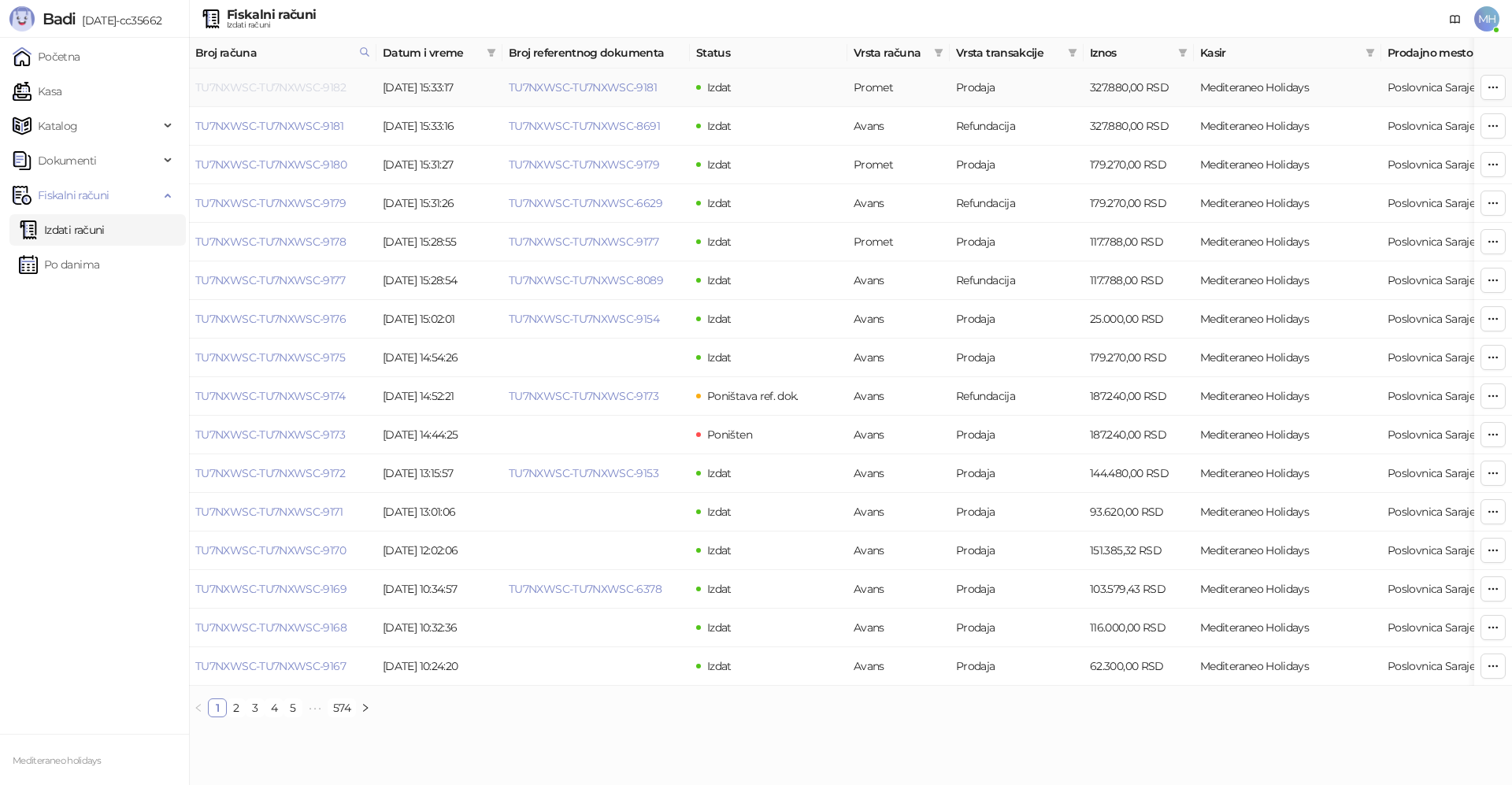
click at [312, 87] on link "TU7NXWSC-TU7NXWSC-9182" at bounding box center [270, 87] width 150 height 15
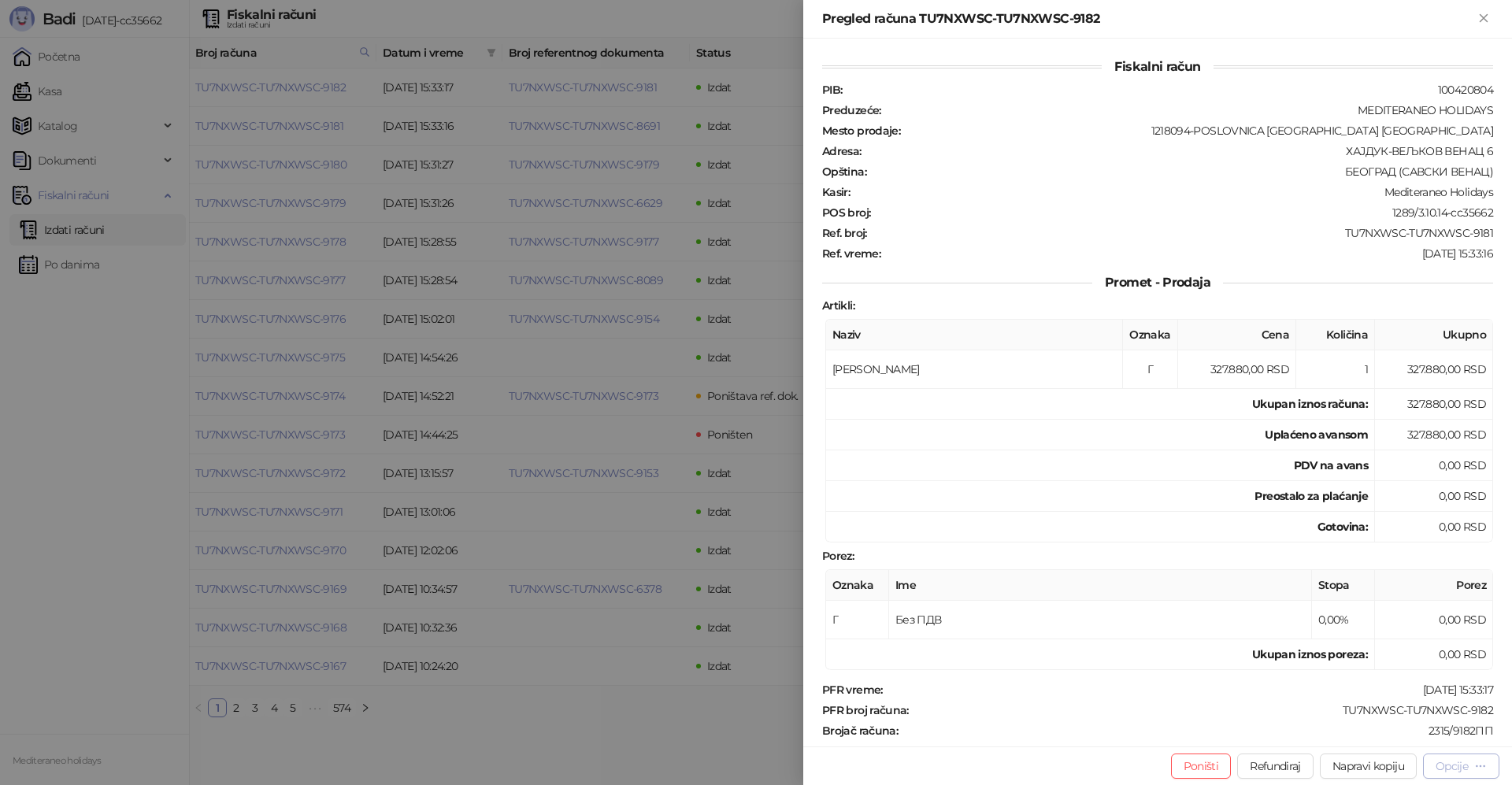
click at [1431, 769] on button "Opcije" at bounding box center [1461, 767] width 76 height 25
click at [1368, 733] on span "Preuzmi u PDF formatu" at bounding box center [1406, 735] width 162 height 17
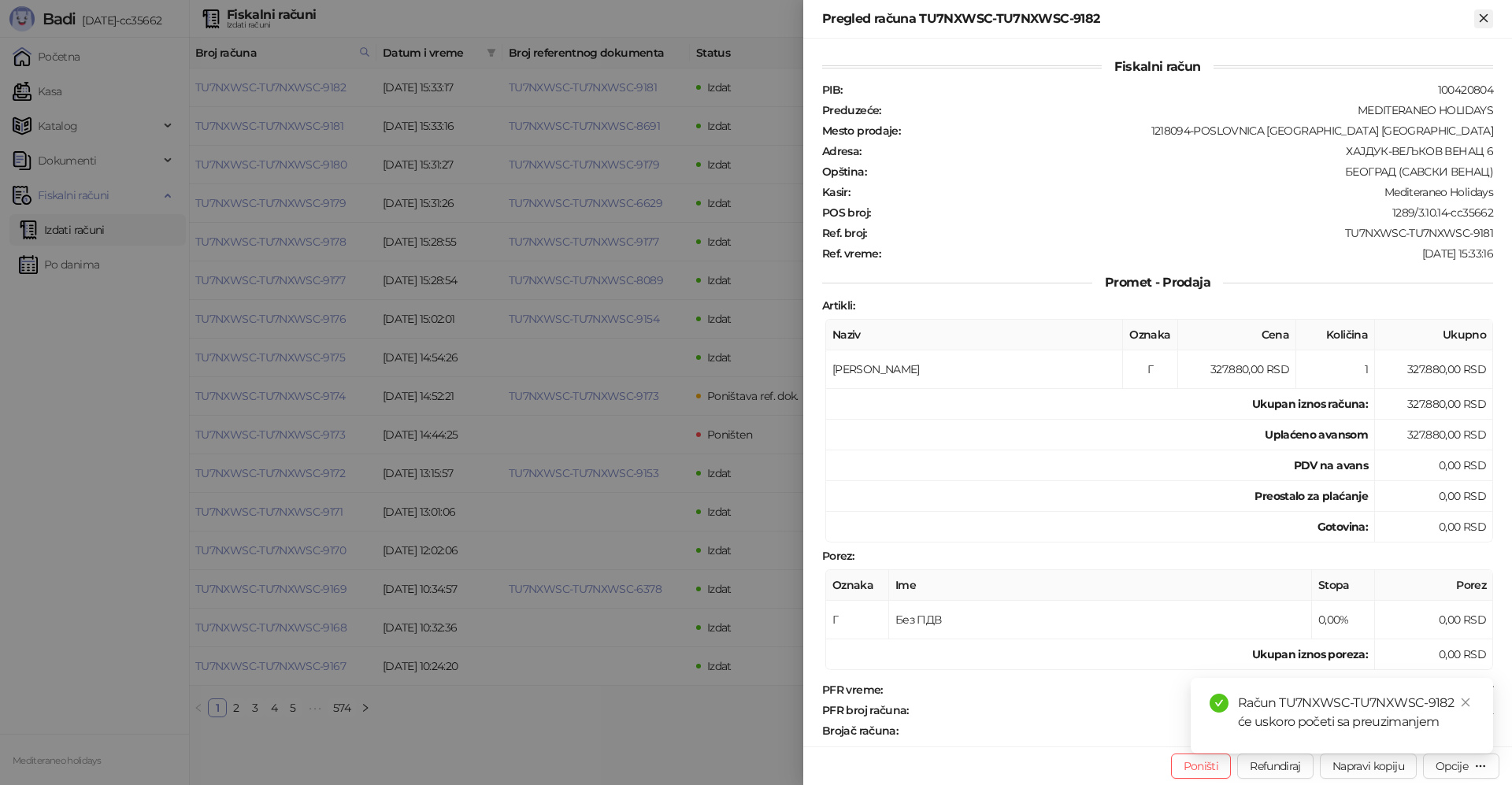
click at [1487, 21] on icon "Zatvori" at bounding box center [1482, 17] width 7 height 7
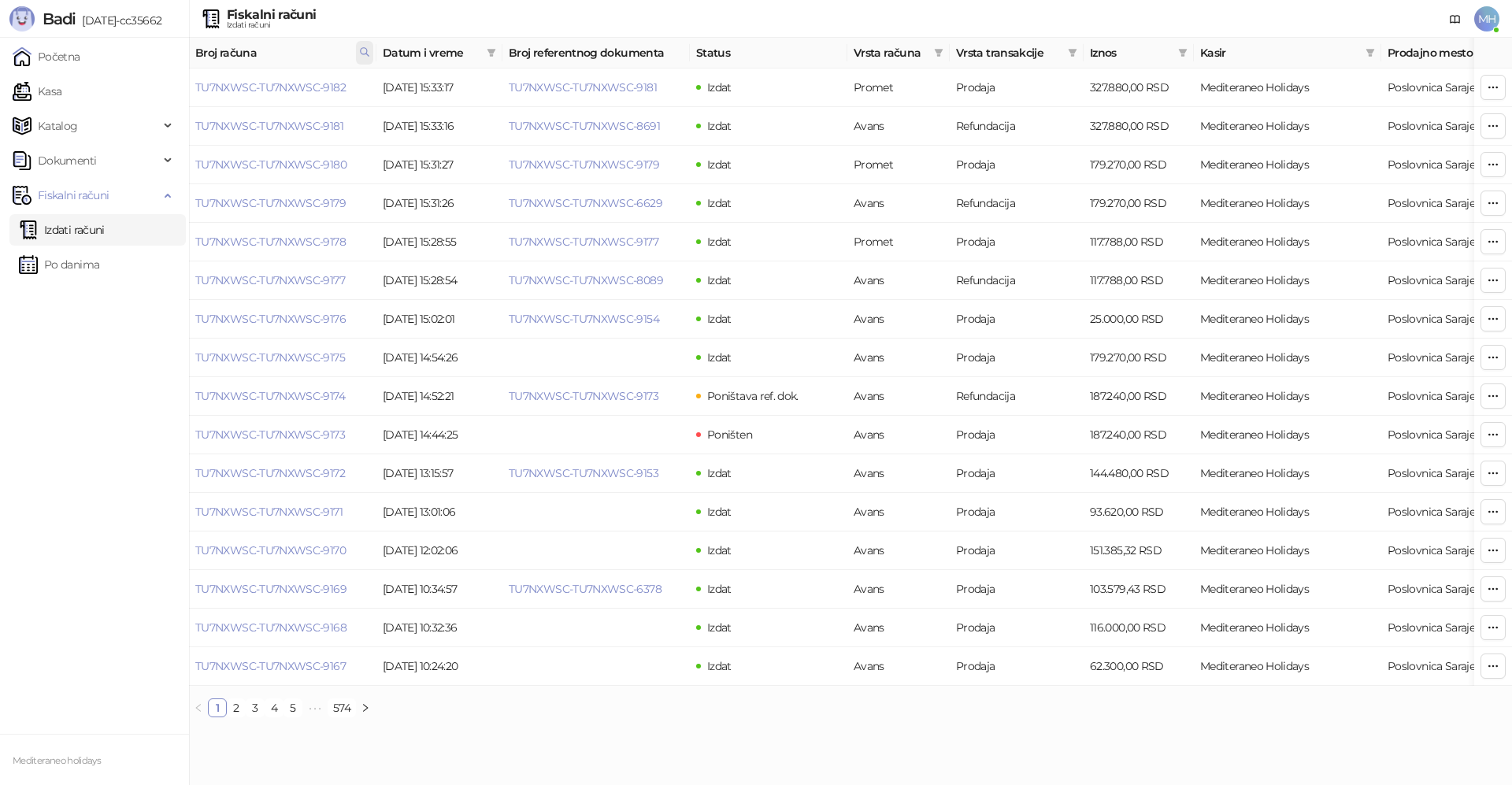
click at [365, 58] on span at bounding box center [365, 52] width 17 height 23
drag, startPoint x: 273, startPoint y: 95, endPoint x: 163, endPoint y: 104, distance: 110.4
click at [163, 104] on body "Badi [DATE]-cc35662 Početna Kasa Katalog Dokumenti Fiskalni računi Izdati račun…" at bounding box center [756, 365] width 1512 height 730
type input "****"
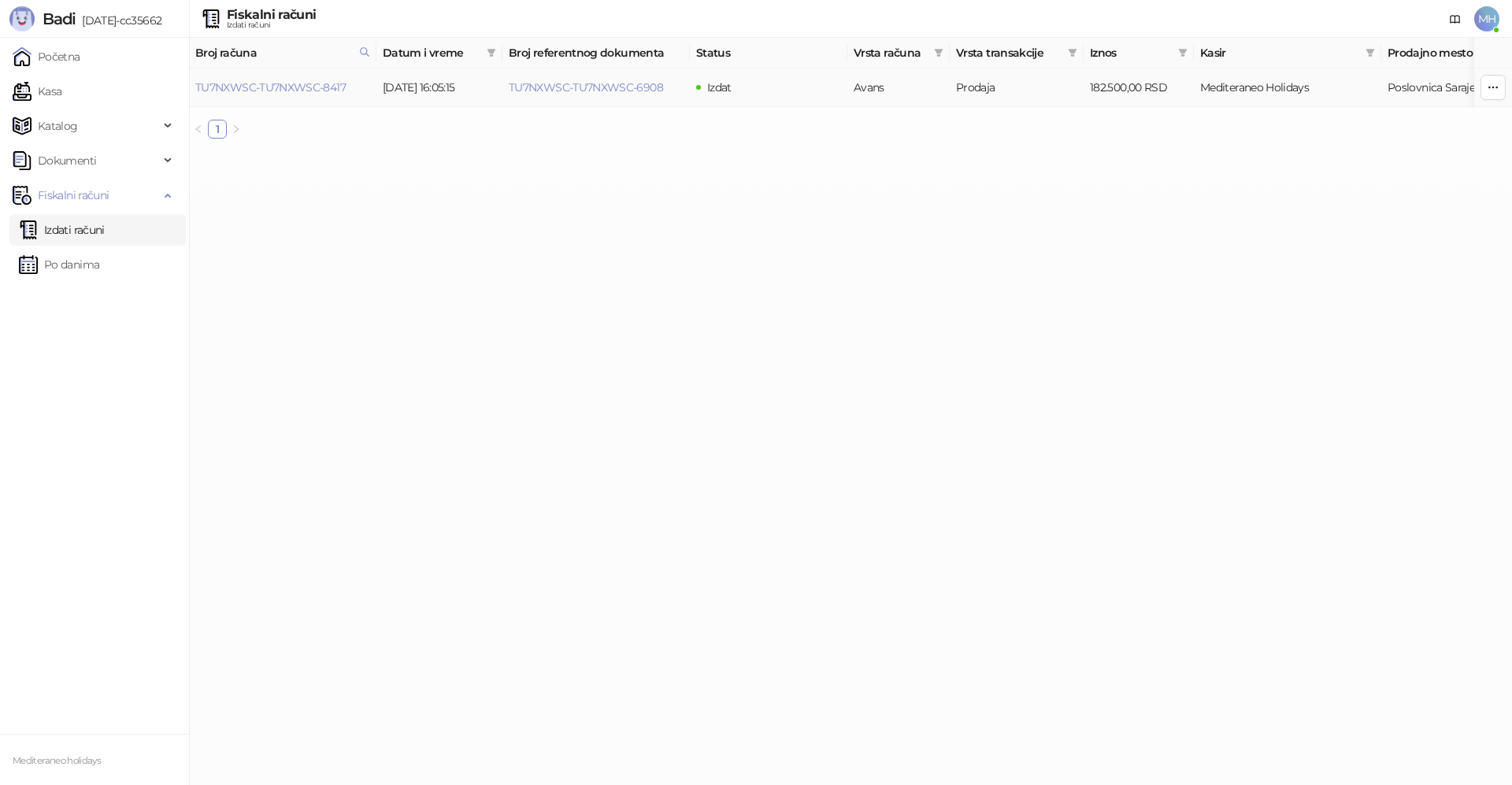
click at [270, 75] on td "TU7NXWSC-TU7NXWSC-8417" at bounding box center [282, 88] width 188 height 39
click at [269, 90] on link "TU7NXWSC-TU7NXWSC-8417" at bounding box center [270, 87] width 150 height 15
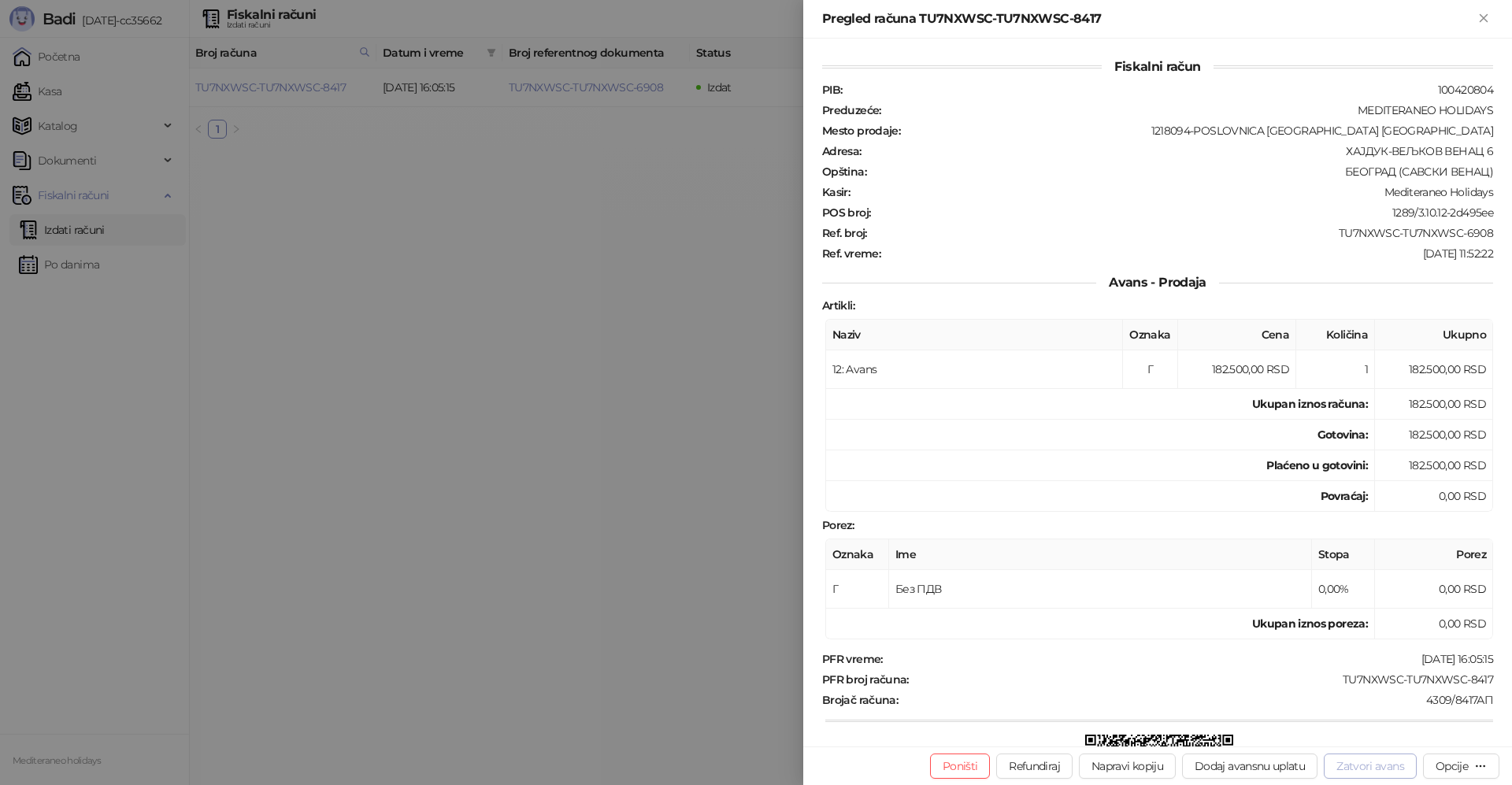
click at [1365, 759] on button "Zatvori avans" at bounding box center [1370, 767] width 93 height 25
type input "**********"
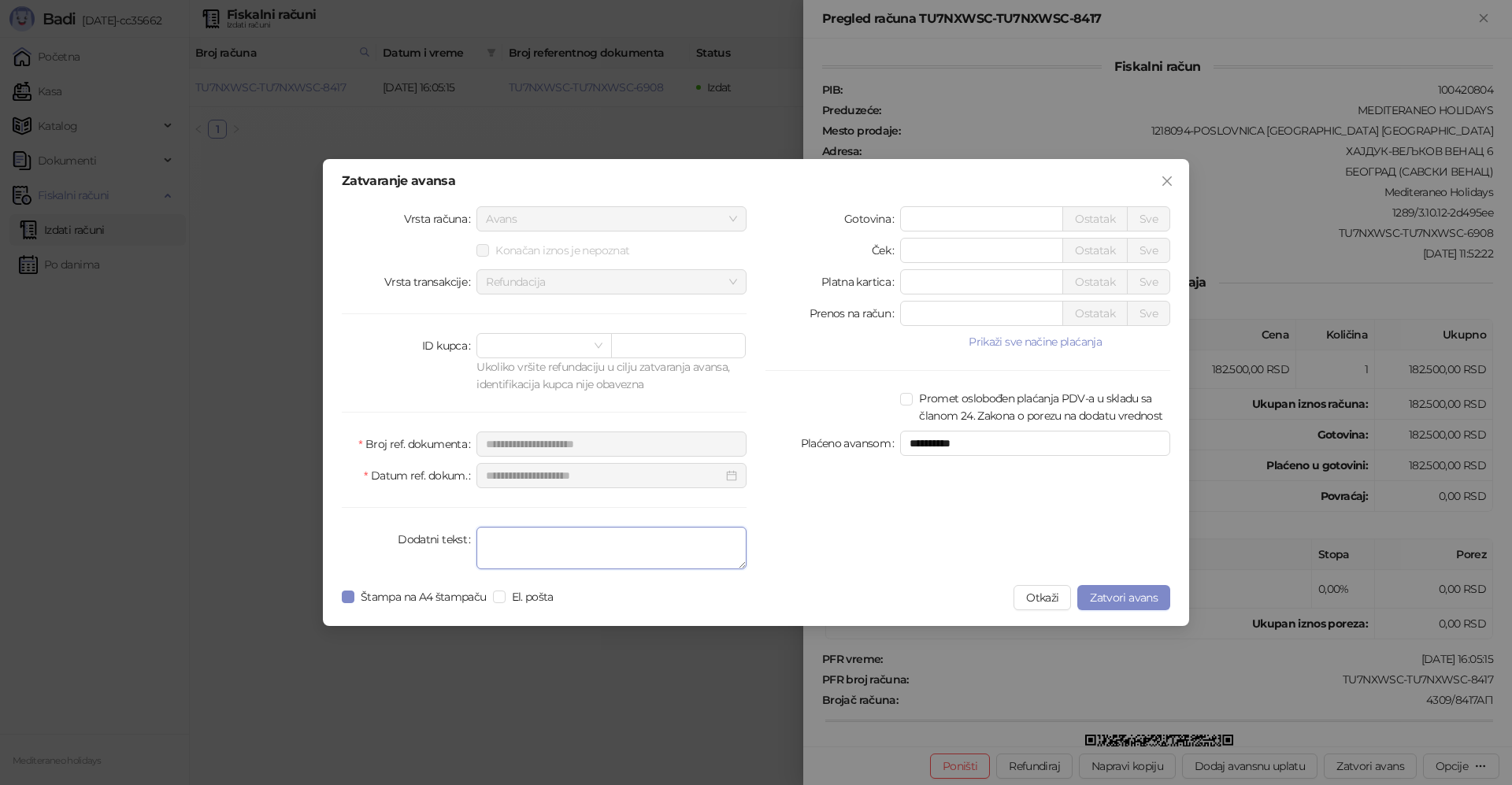
click at [539, 538] on textarea "Dodatni tekst" at bounding box center [610, 548] width 270 height 43
type textarea "*******"
click at [1114, 603] on span "Zatvori avans" at bounding box center [1123, 597] width 68 height 15
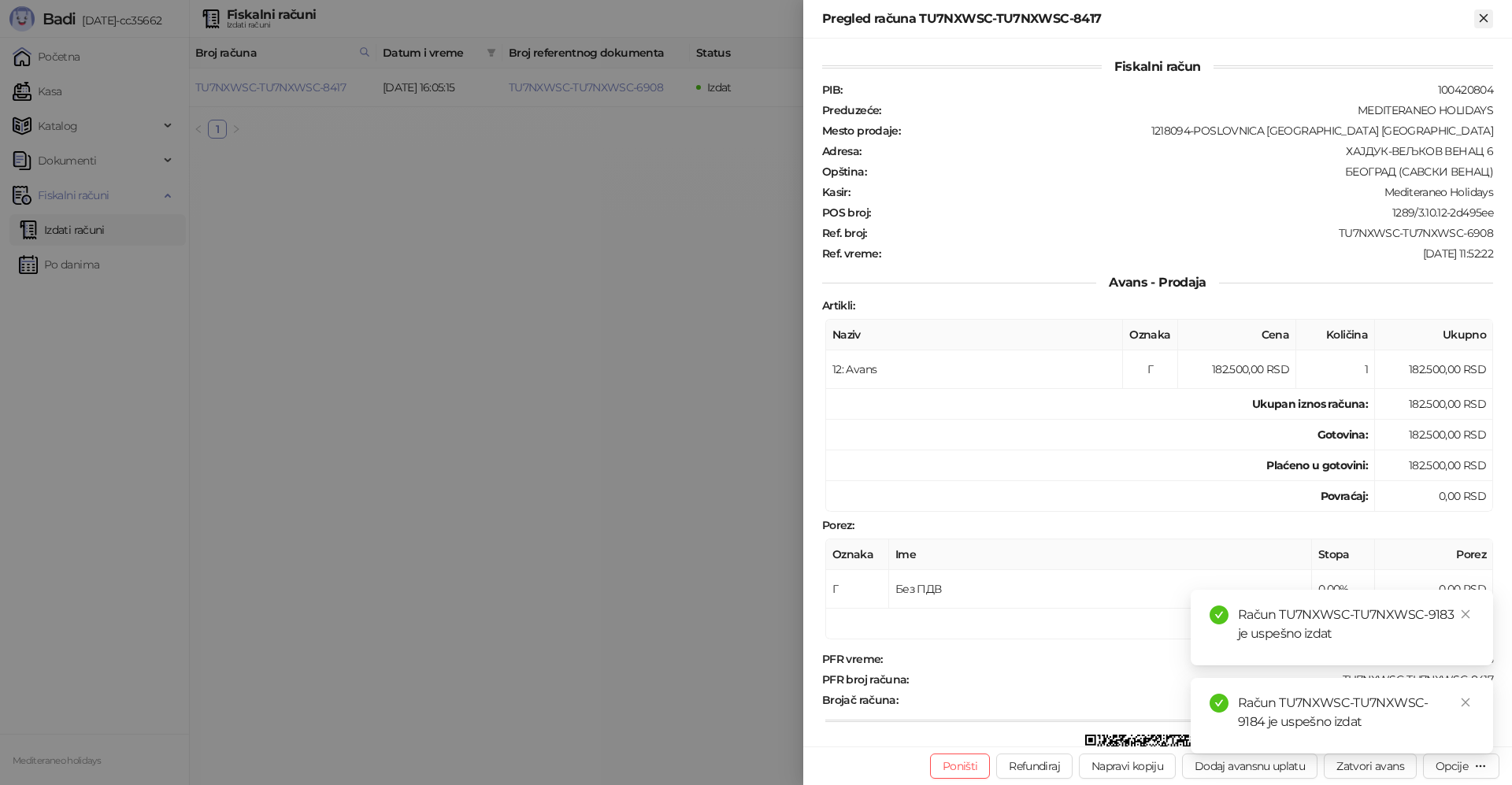
click at [1482, 21] on icon "Zatvori" at bounding box center [1483, 17] width 15 height 15
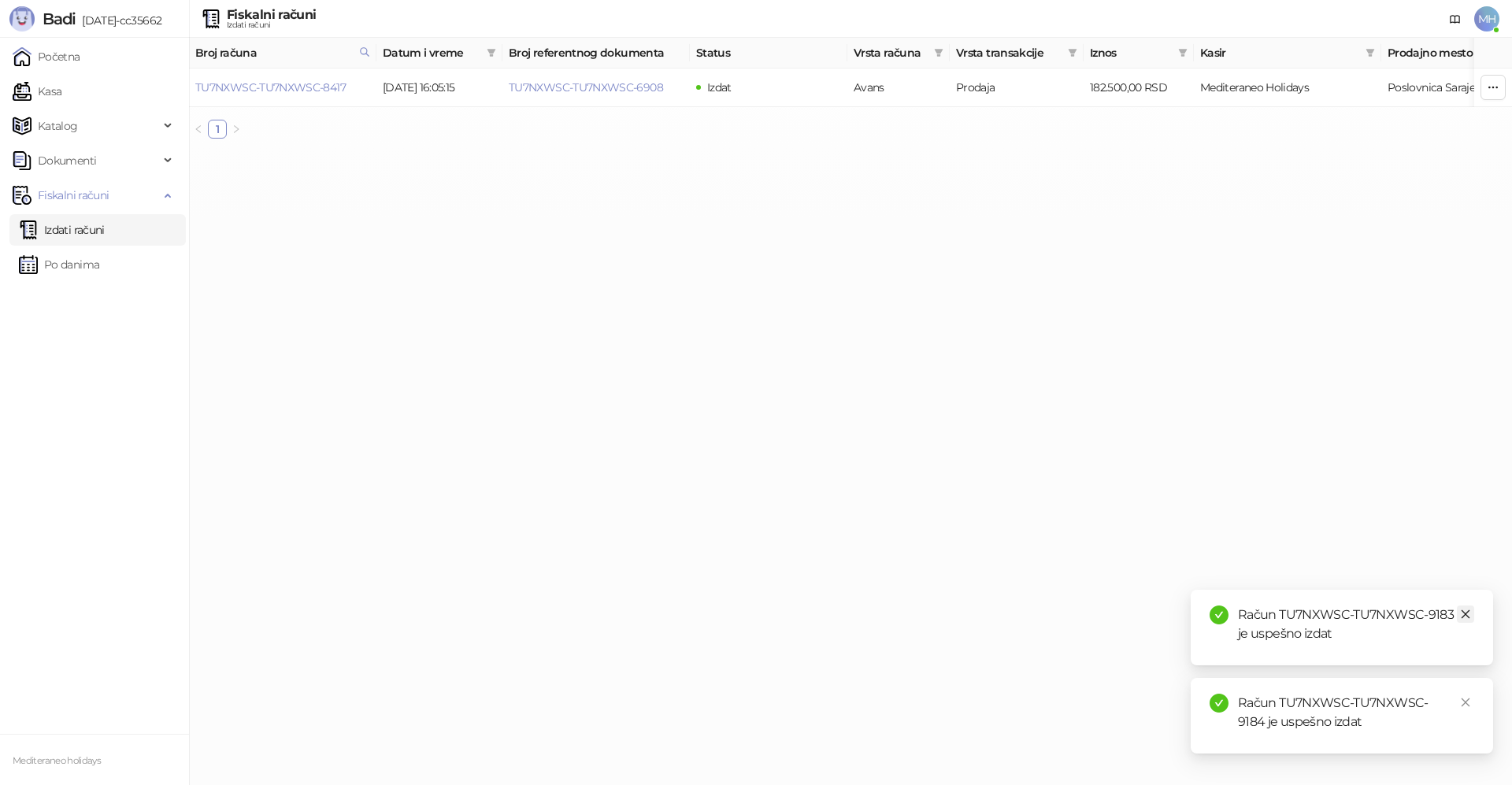
click at [1469, 612] on icon "close" at bounding box center [1465, 614] width 11 height 11
click at [1466, 701] on icon "close" at bounding box center [1465, 702] width 11 height 11
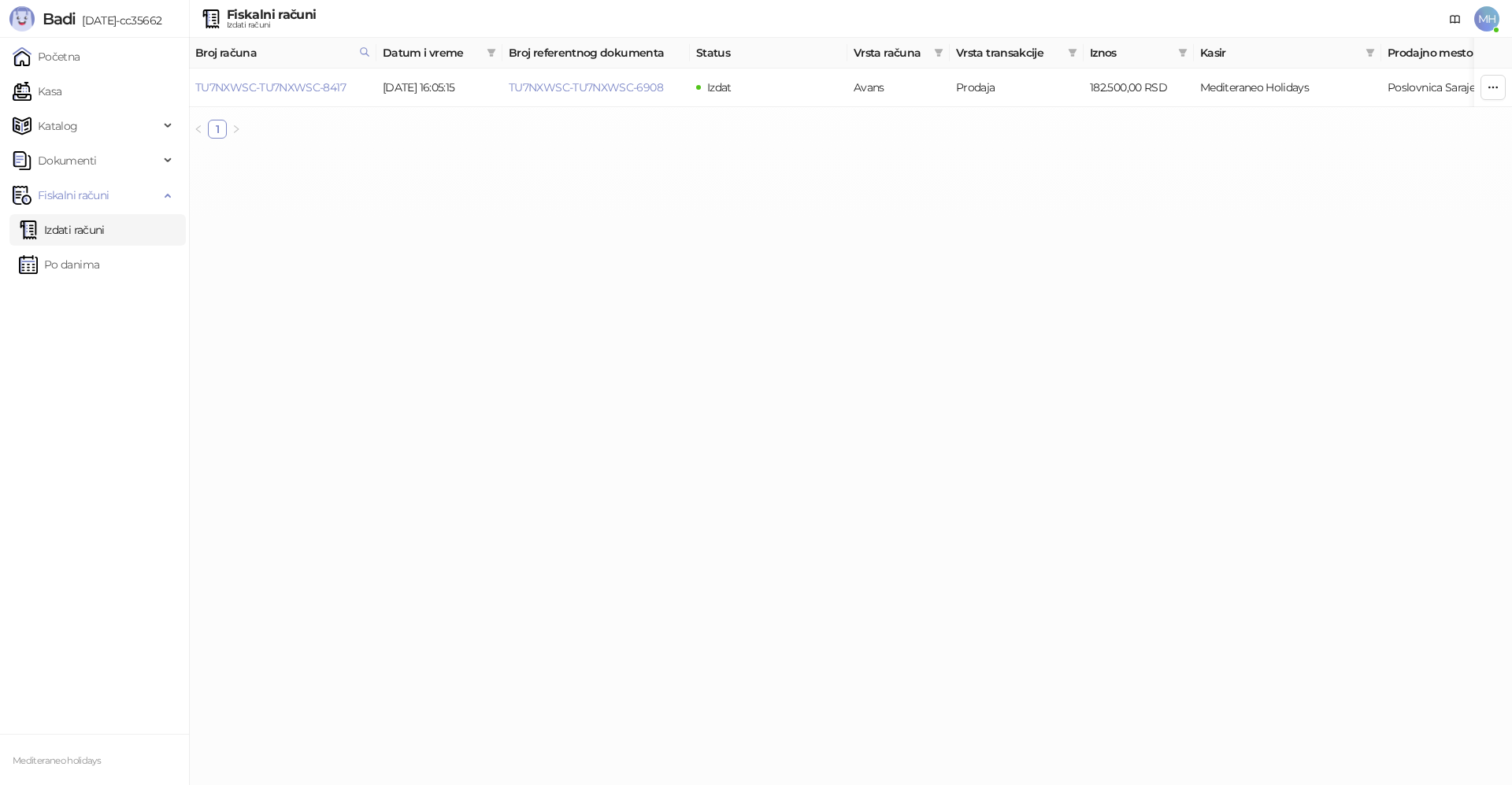
click at [104, 234] on link "Izdati računi" at bounding box center [62, 229] width 86 height 32
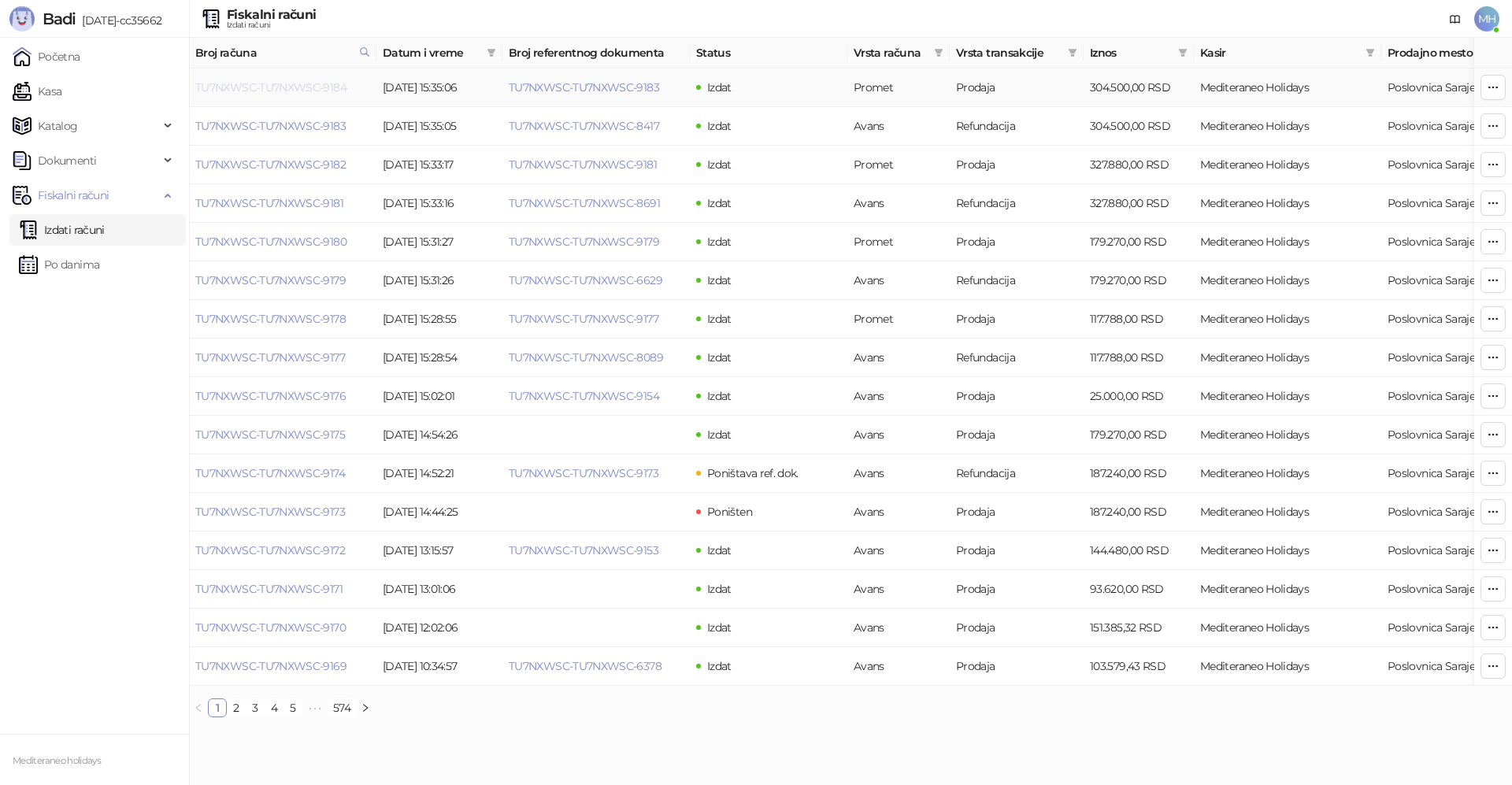
click at [303, 87] on link "TU7NXWSC-TU7NXWSC-9184" at bounding box center [271, 87] width 151 height 15
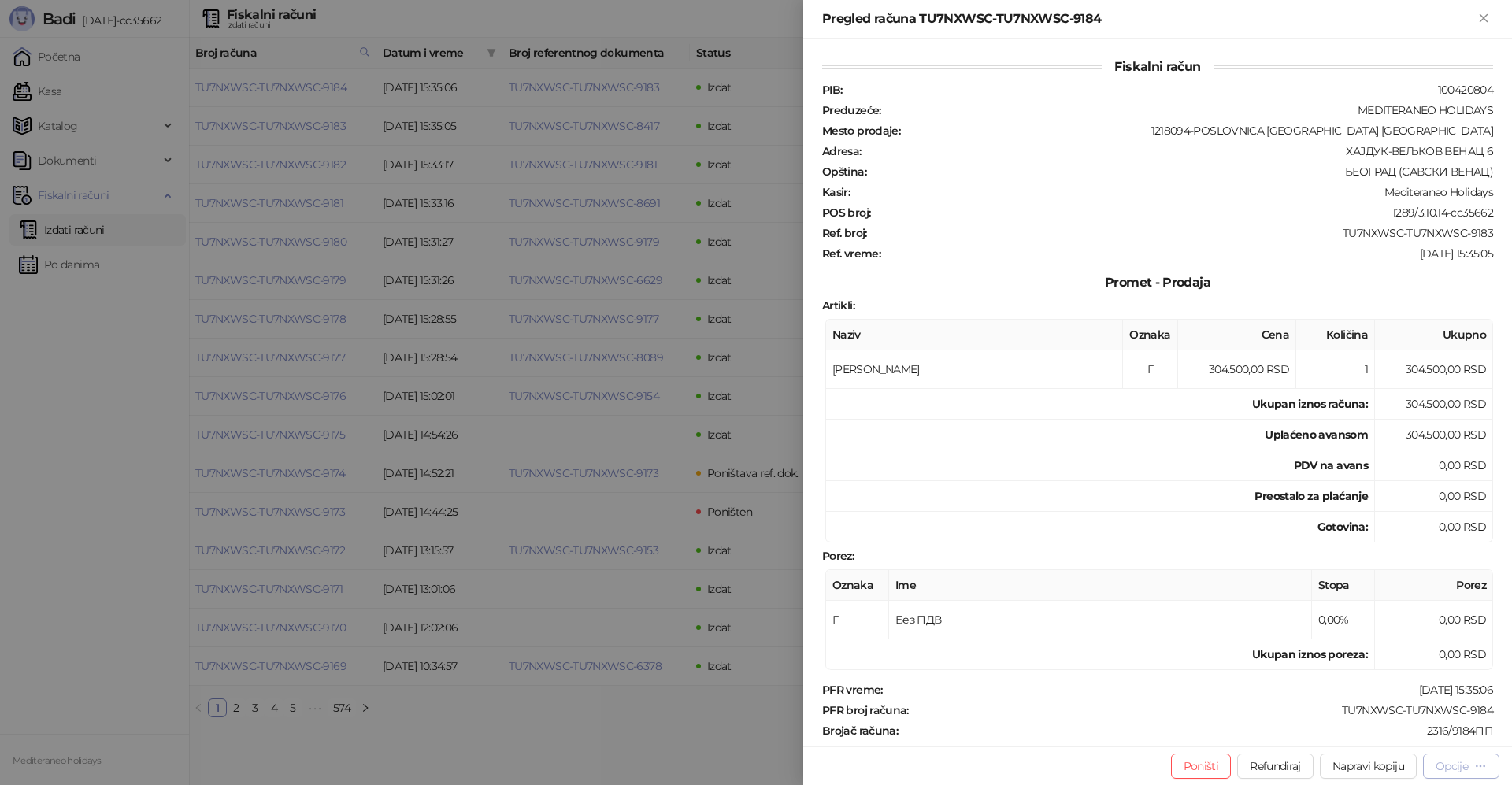
click at [1473, 769] on div "Opcije" at bounding box center [1461, 766] width 51 height 15
click at [1369, 732] on span "Preuzmi u PDF formatu" at bounding box center [1406, 735] width 162 height 17
click at [1482, 14] on icon "Zatvori" at bounding box center [1483, 17] width 15 height 15
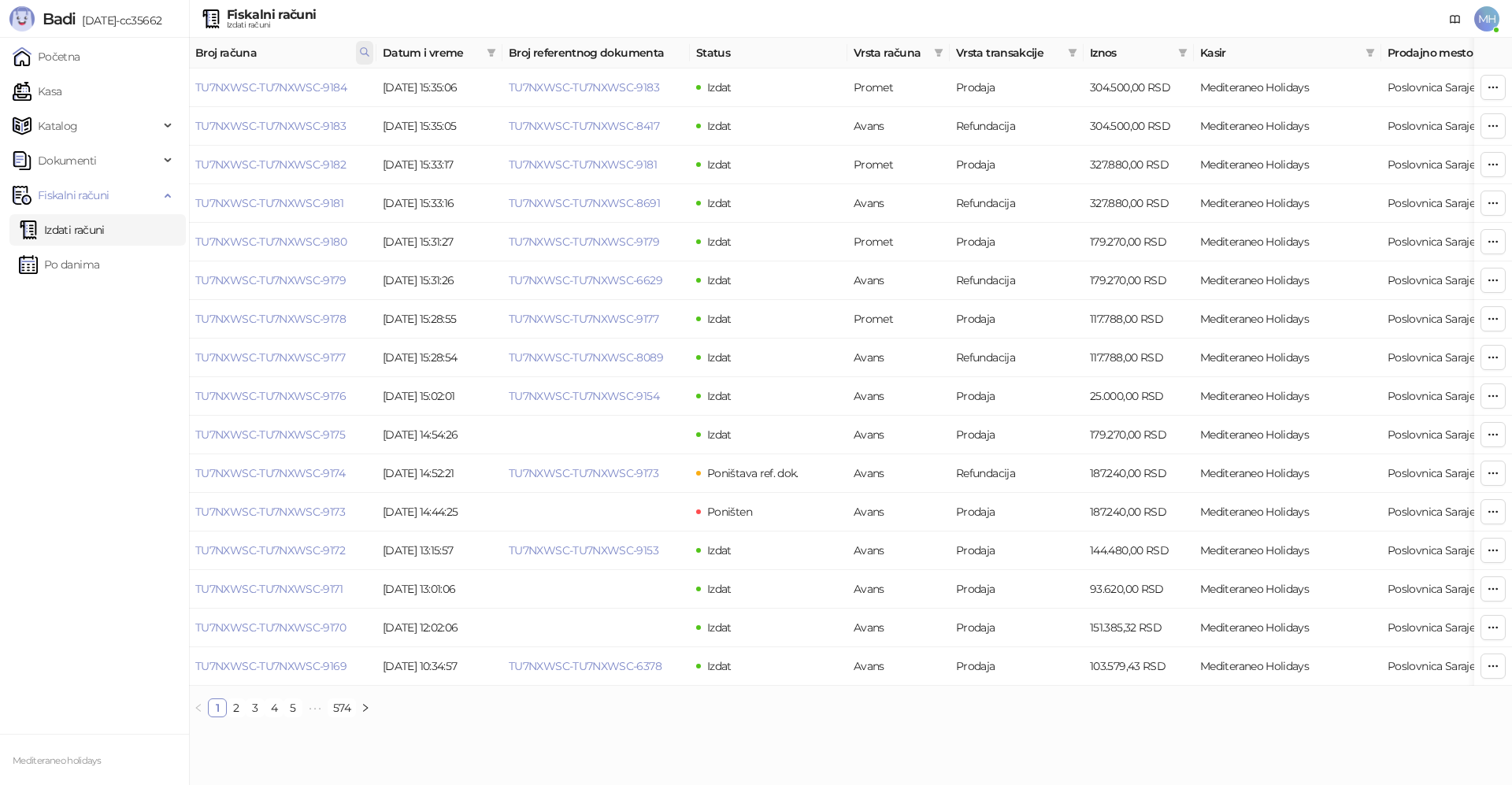
click at [366, 57] on icon at bounding box center [364, 51] width 11 height 11
drag, startPoint x: 284, startPoint y: 94, endPoint x: 175, endPoint y: 104, distance: 109.5
click at [175, 104] on body "Badi [DATE]-cc35662 Početna Kasa Katalog Dokumenti Fiskalni računi Izdati račun…" at bounding box center [756, 365] width 1512 height 730
type input "****"
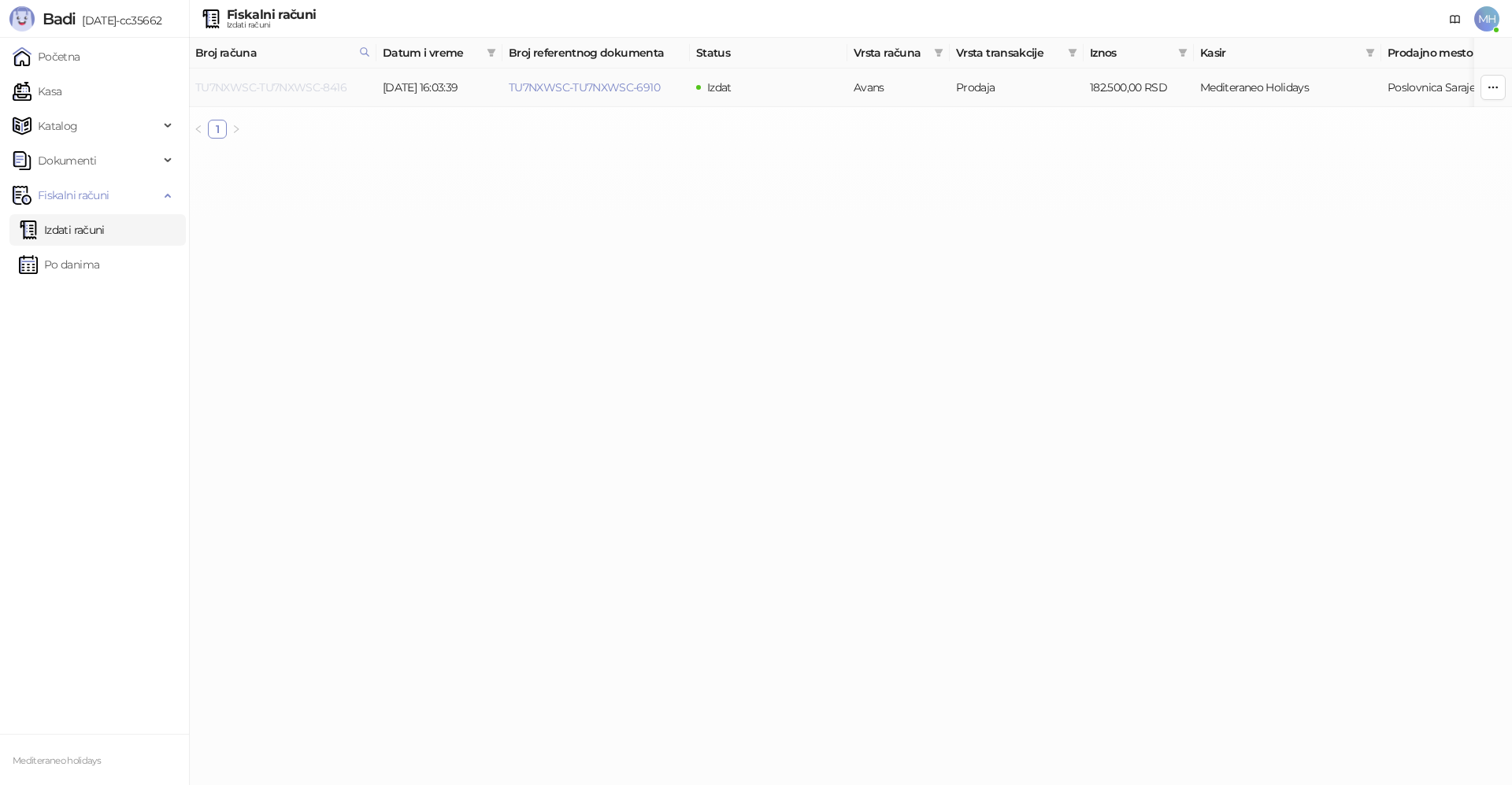
click at [335, 86] on link "TU7NXWSC-TU7NXWSC-8416" at bounding box center [271, 87] width 151 height 15
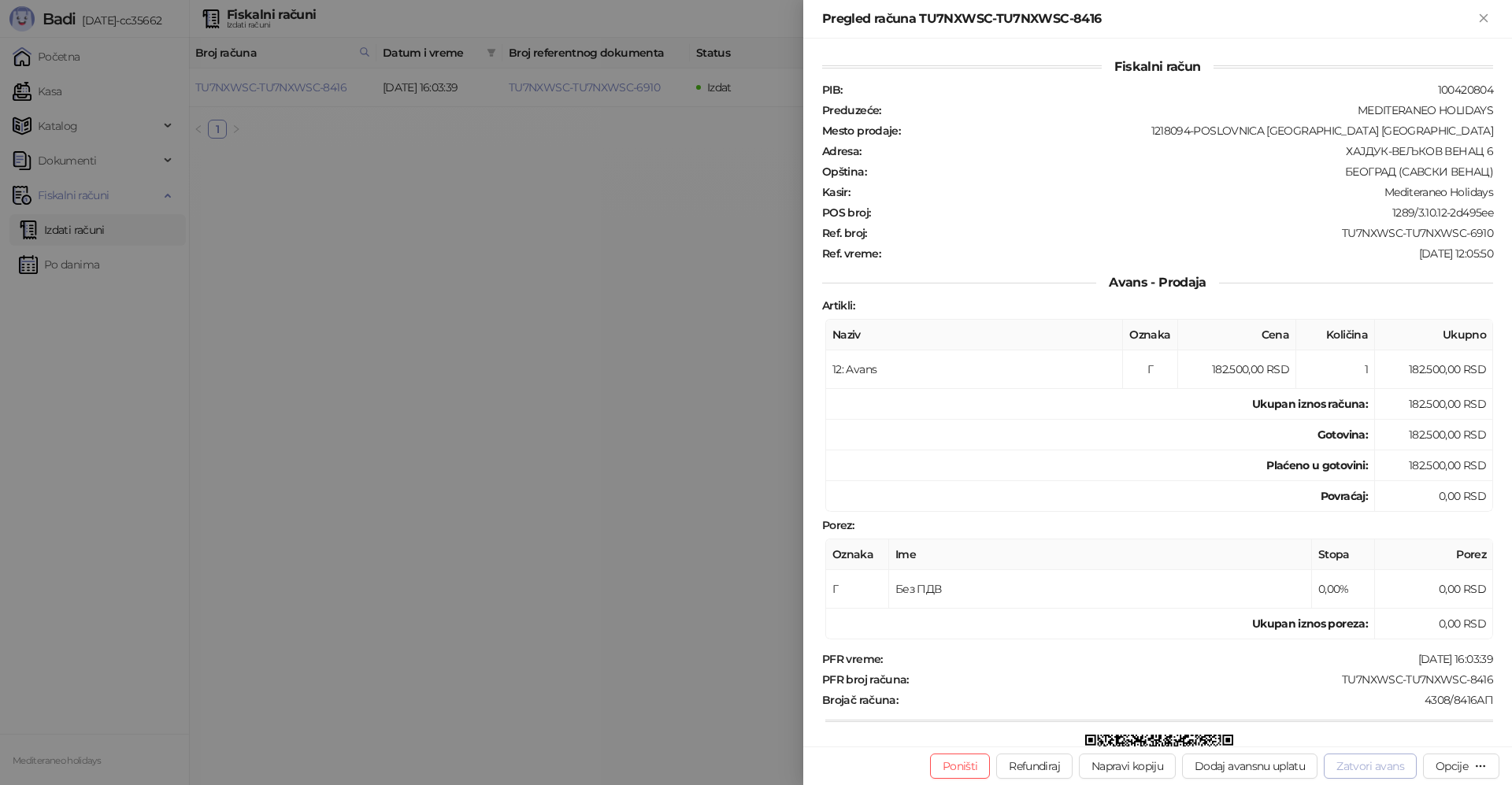
click at [1359, 770] on button "Zatvori avans" at bounding box center [1370, 767] width 93 height 25
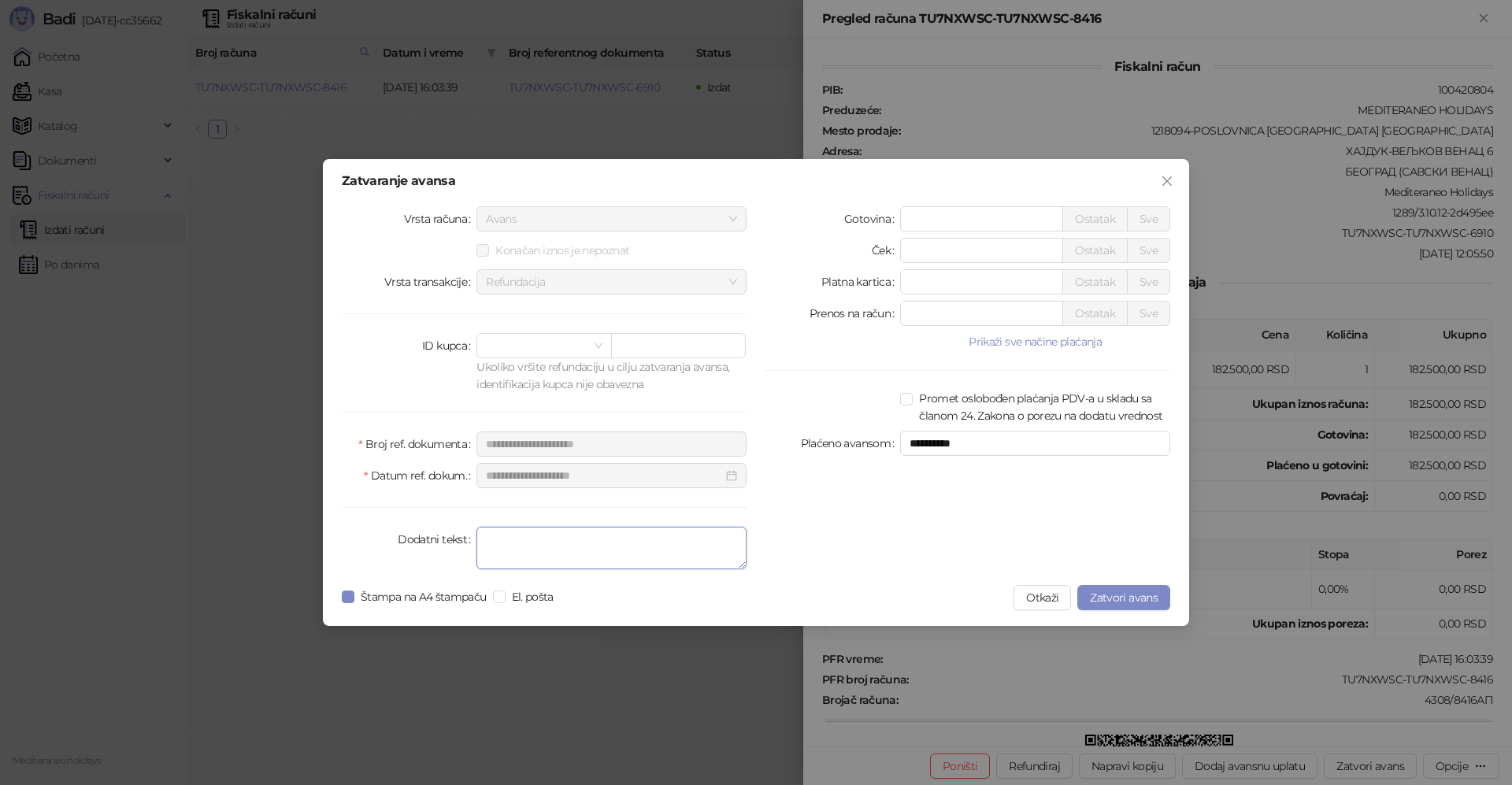
click at [641, 559] on textarea "Dodatni tekst" at bounding box center [610, 548] width 270 height 43
type textarea "*******"
click at [1127, 598] on span "Zatvori avans" at bounding box center [1123, 597] width 68 height 15
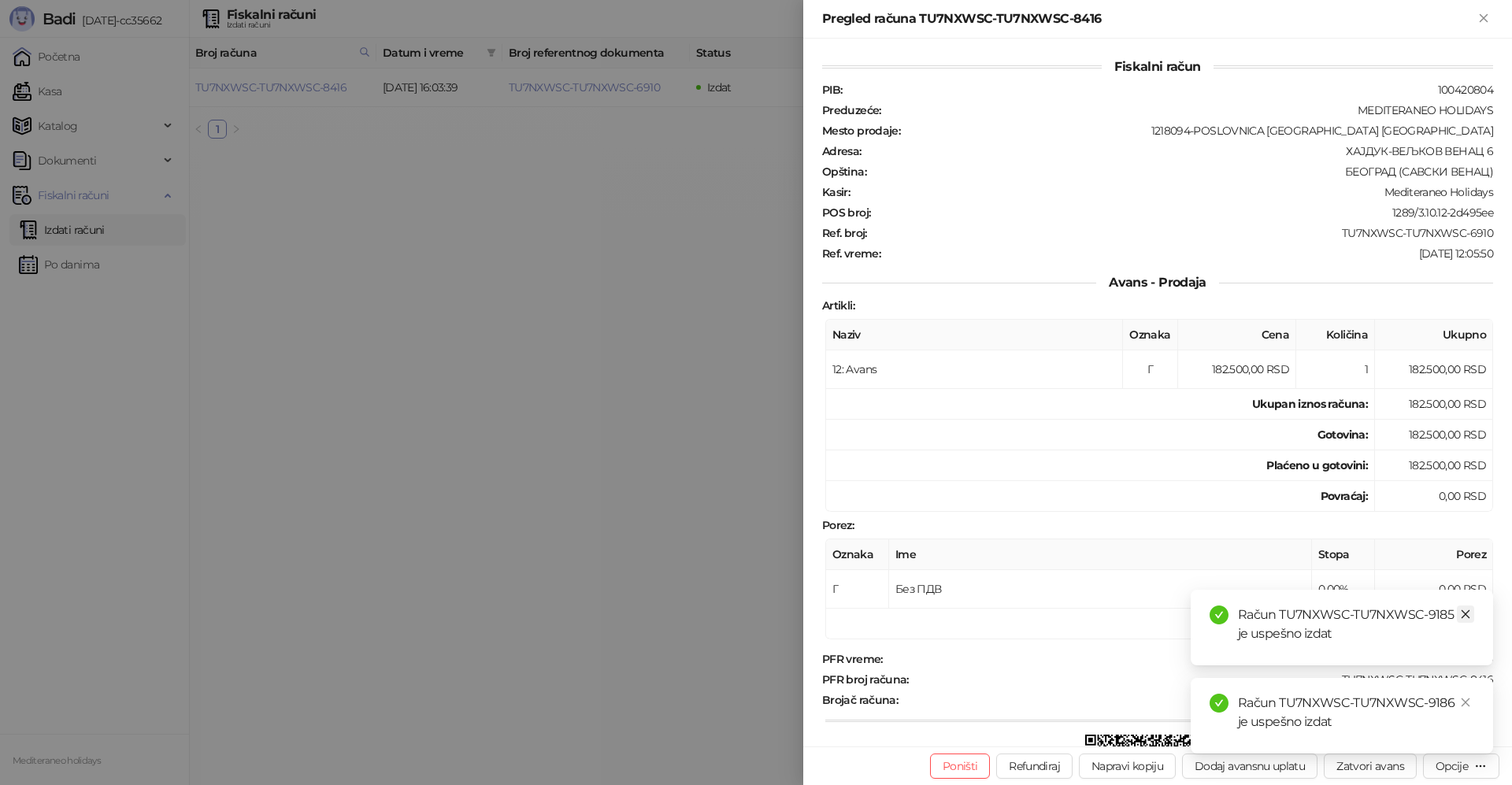
click at [1466, 619] on icon "close" at bounding box center [1465, 614] width 11 height 11
click at [1466, 698] on icon "close" at bounding box center [1465, 702] width 11 height 11
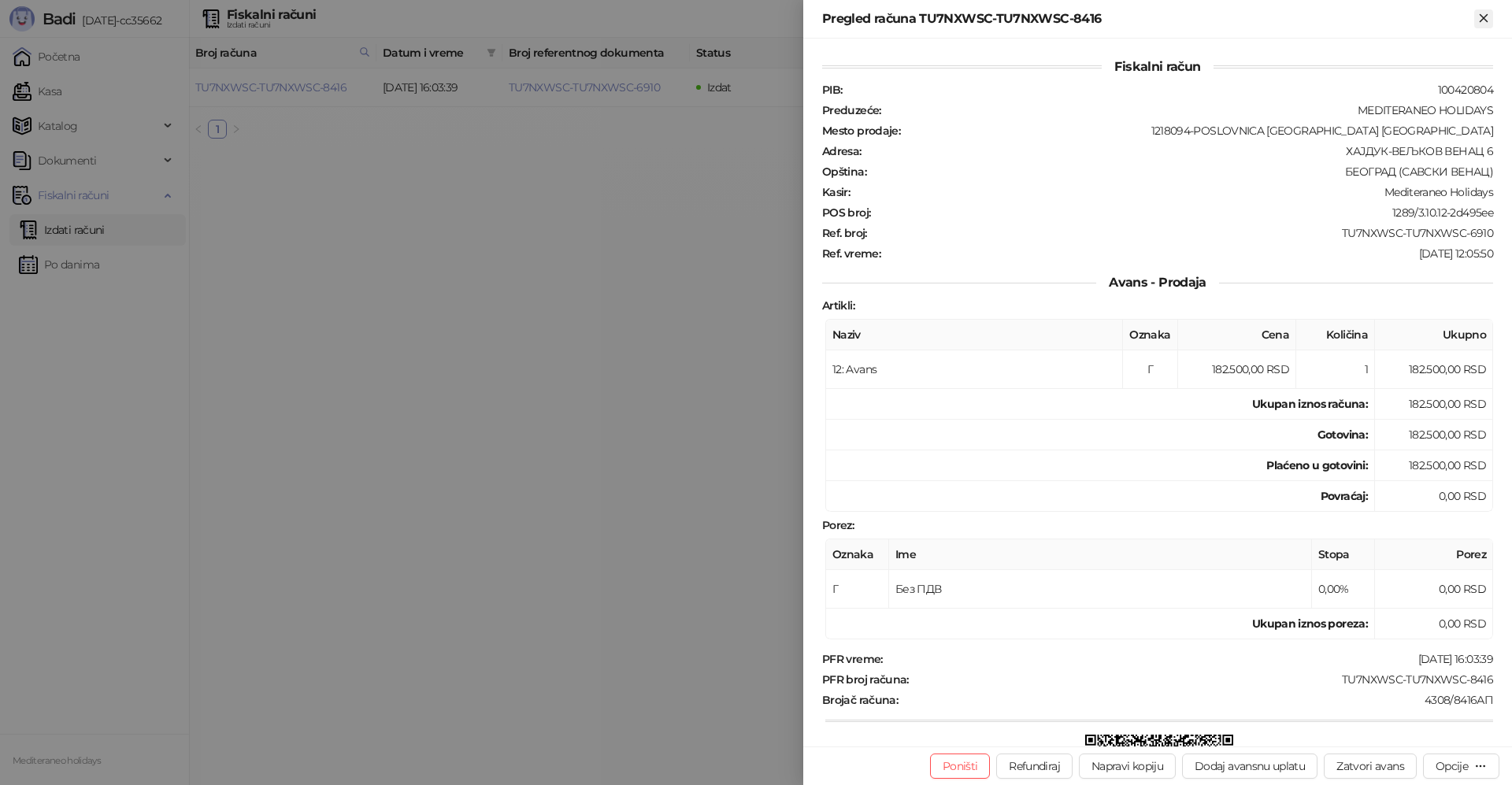
click at [1489, 15] on icon "Zatvori" at bounding box center [1483, 17] width 15 height 15
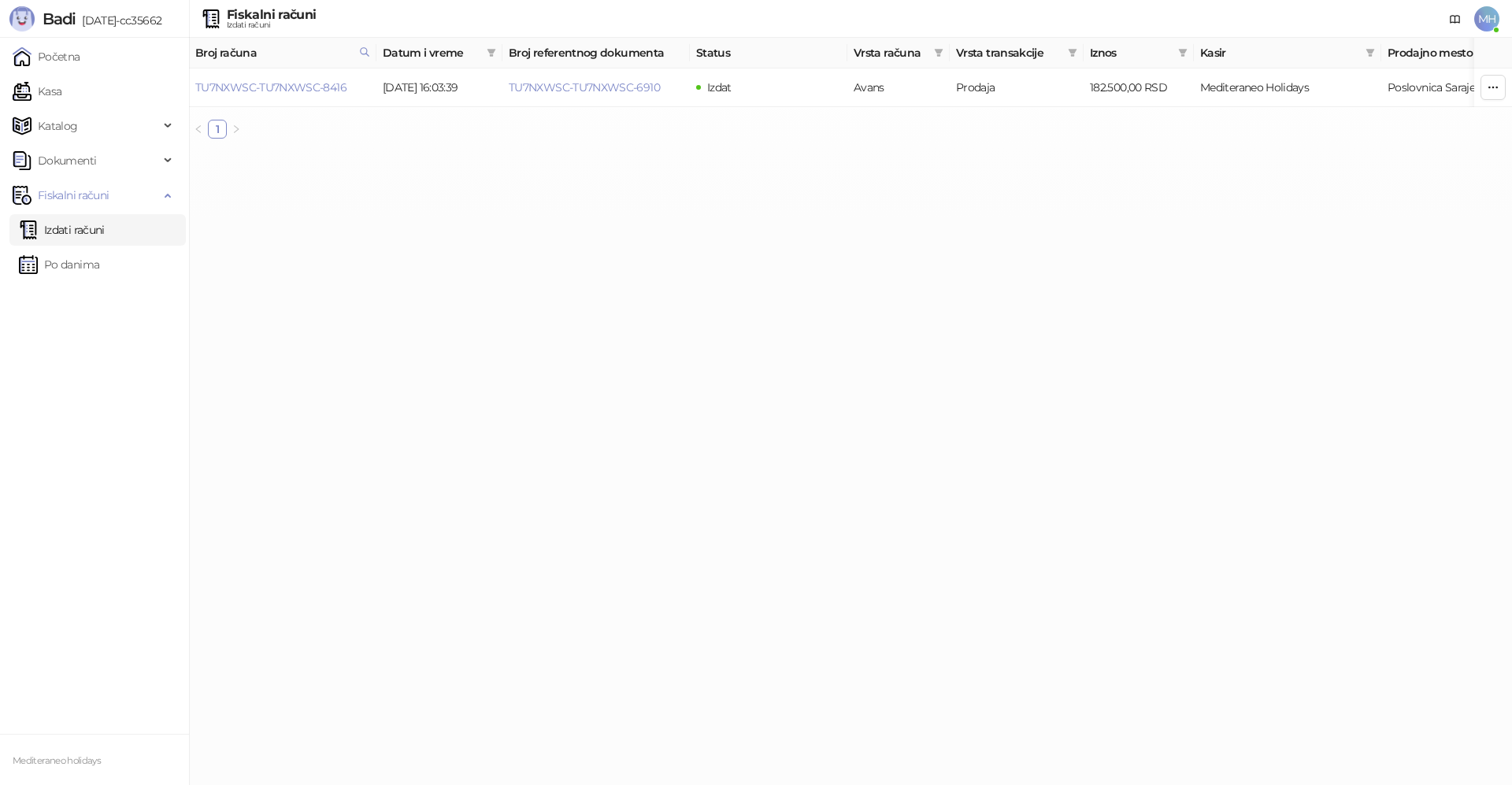
click at [87, 232] on link "Izdati računi" at bounding box center [62, 229] width 86 height 32
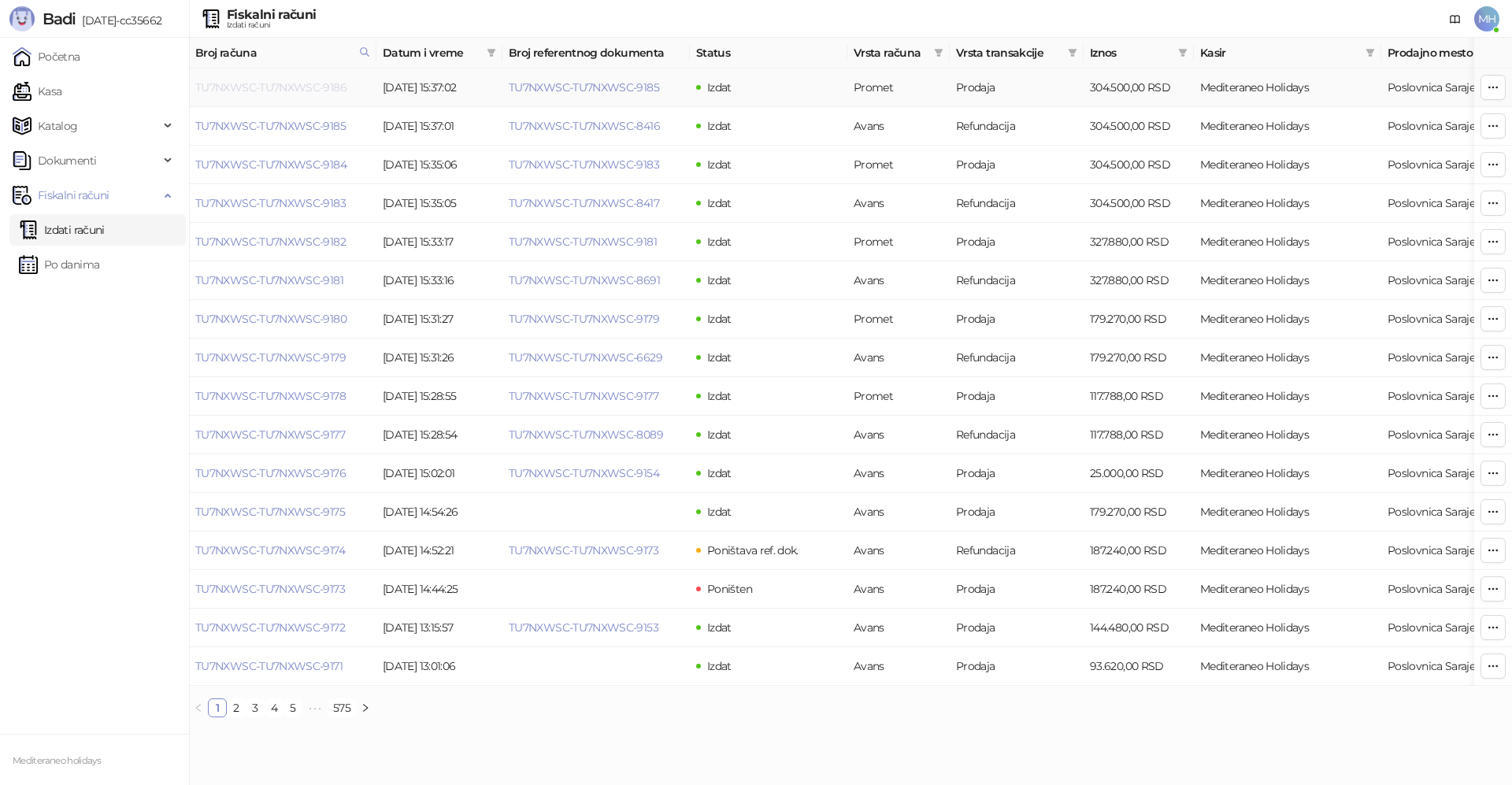
click at [290, 85] on link "TU7NXWSC-TU7NXWSC-9186" at bounding box center [271, 87] width 151 height 15
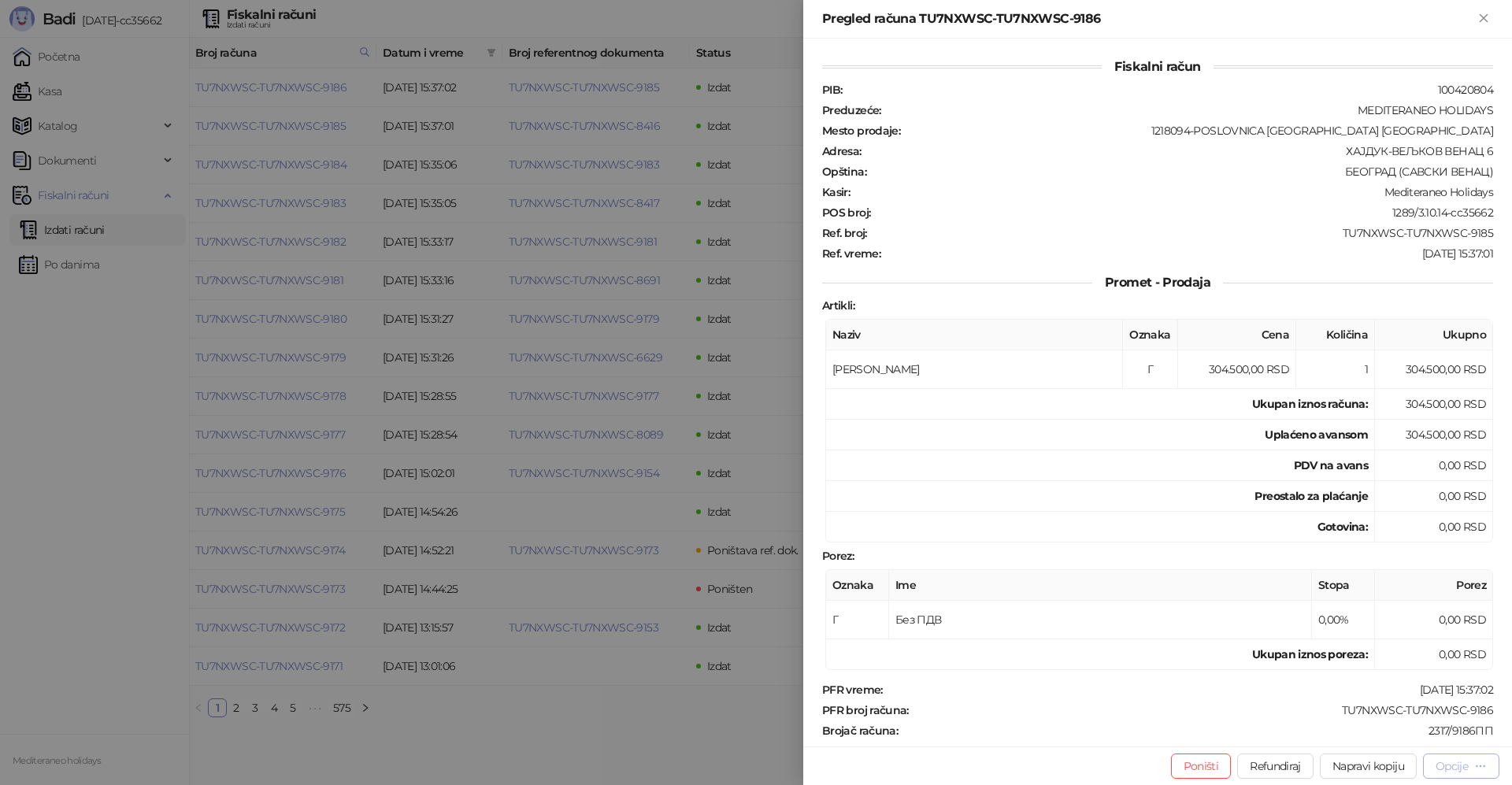
click at [1427, 765] on button "Opcije" at bounding box center [1461, 767] width 76 height 25
click at [1363, 734] on span "Preuzmi u PDF formatu" at bounding box center [1406, 735] width 162 height 17
click at [1487, 17] on icon "Zatvori" at bounding box center [1483, 17] width 15 height 15
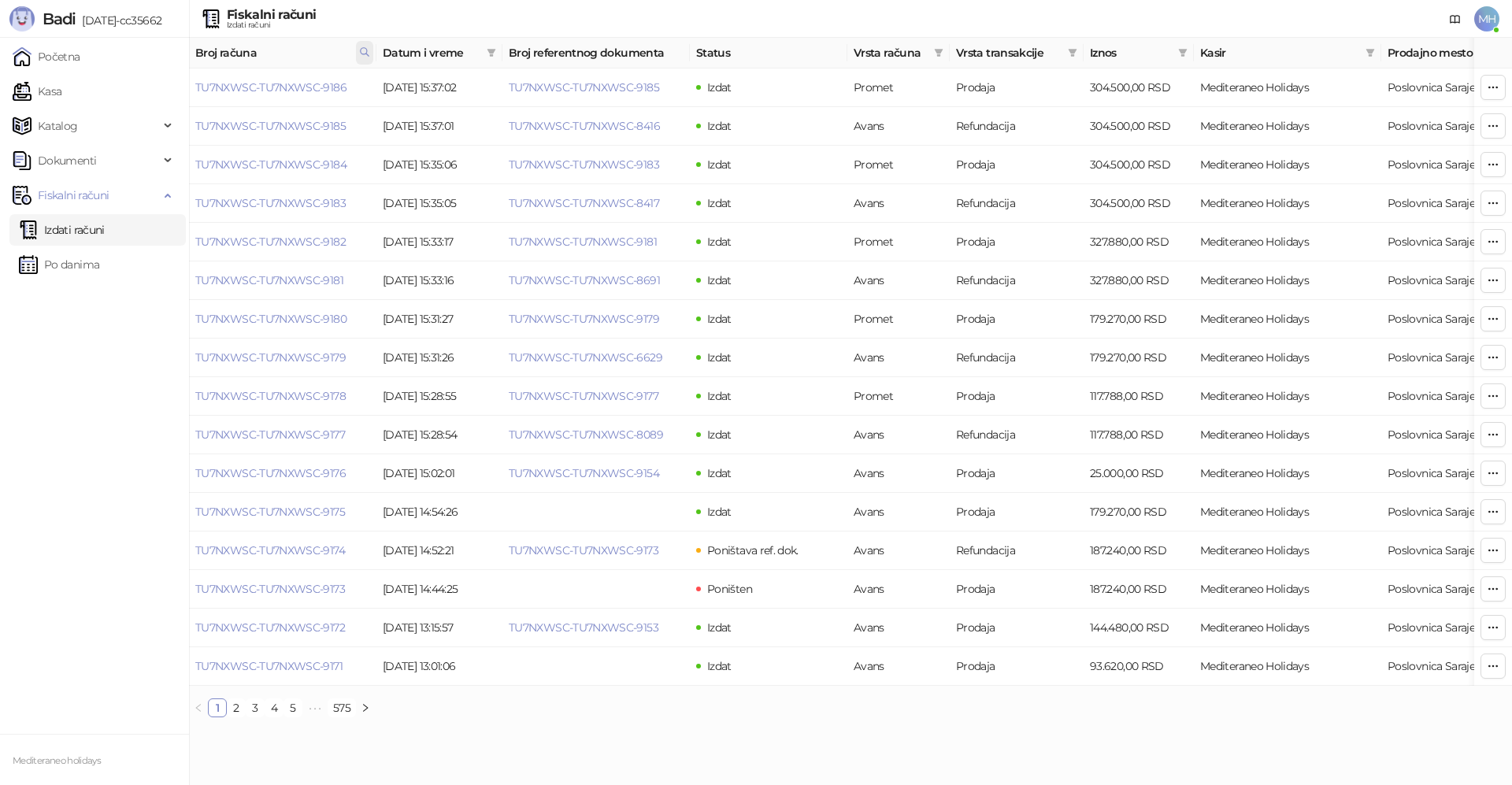
click at [371, 52] on span at bounding box center [365, 52] width 17 height 23
drag, startPoint x: 311, startPoint y: 95, endPoint x: 217, endPoint y: 99, distance: 94.1
click at [222, 99] on input "****" at bounding box center [295, 87] width 145 height 25
type input "****"
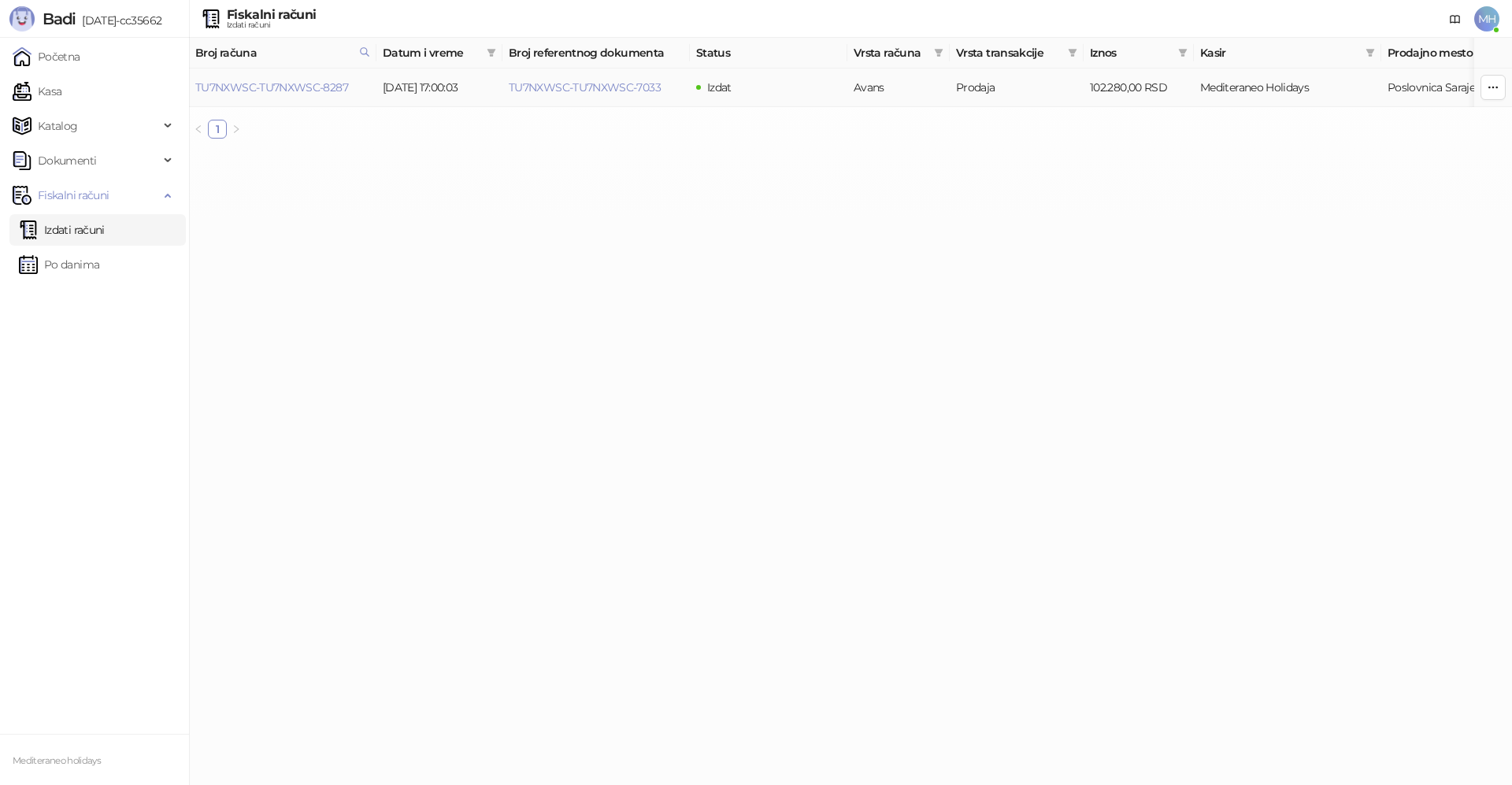
click at [261, 96] on td "TU7NXWSC-TU7NXWSC-8287" at bounding box center [282, 88] width 188 height 39
click at [262, 89] on link "TU7NXWSC-TU7NXWSC-8287" at bounding box center [272, 87] width 153 height 15
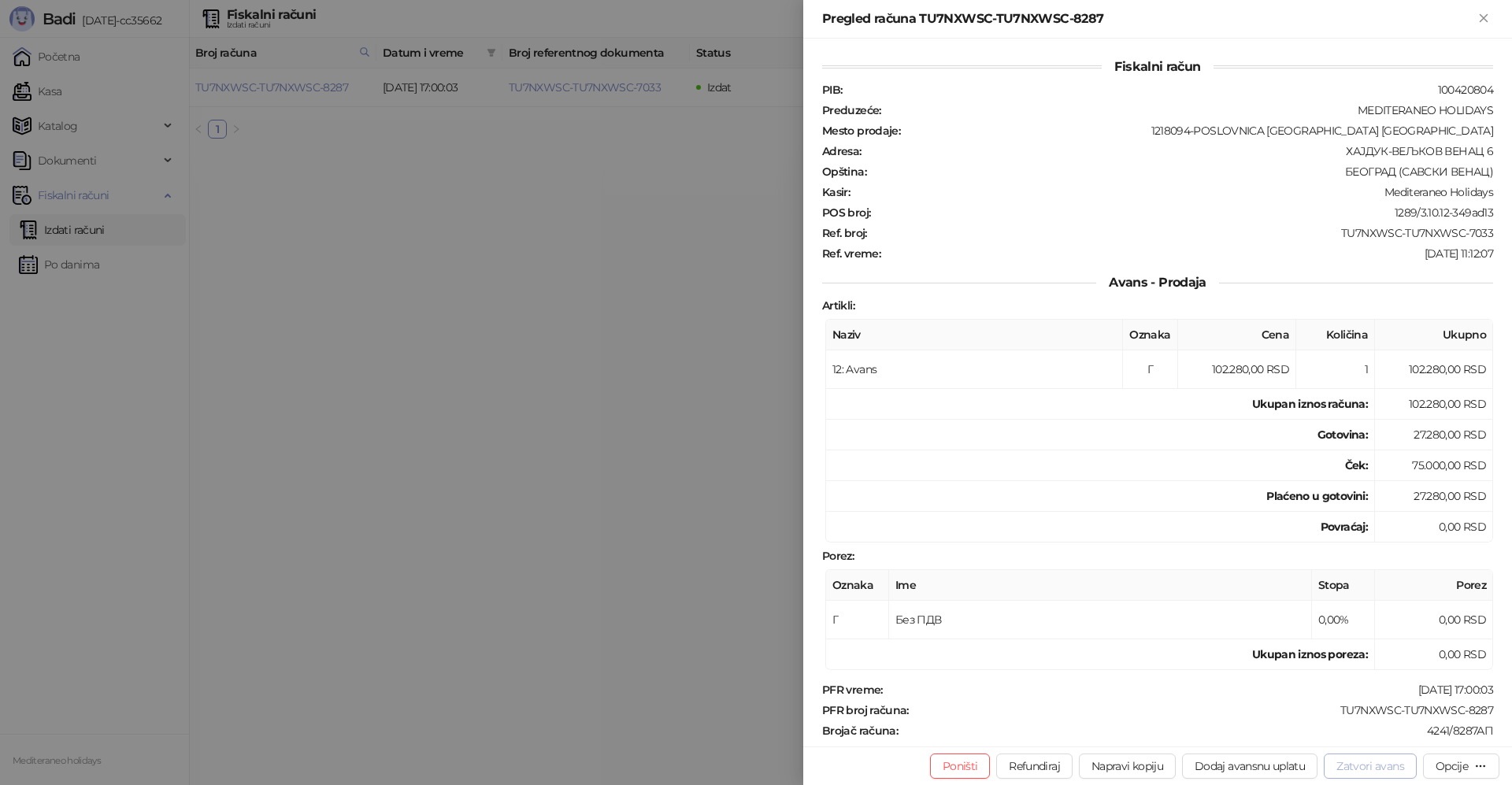
click at [1379, 770] on button "Zatvori avans" at bounding box center [1370, 767] width 93 height 25
type input "**********"
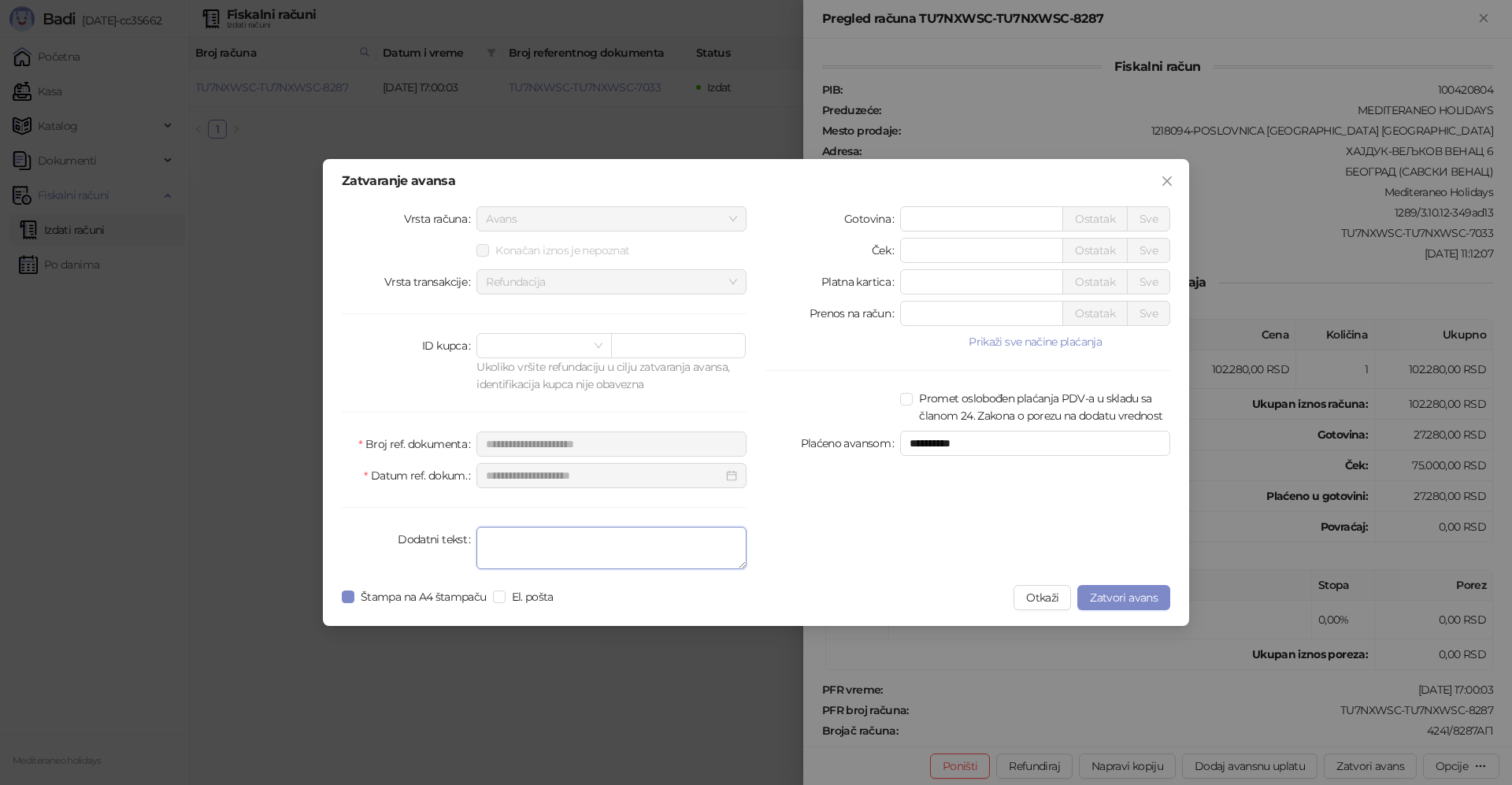
click at [549, 550] on textarea "Dodatni tekst" at bounding box center [610, 548] width 270 height 43
type textarea "*******"
click at [1096, 593] on span "Zatvori avans" at bounding box center [1123, 597] width 68 height 15
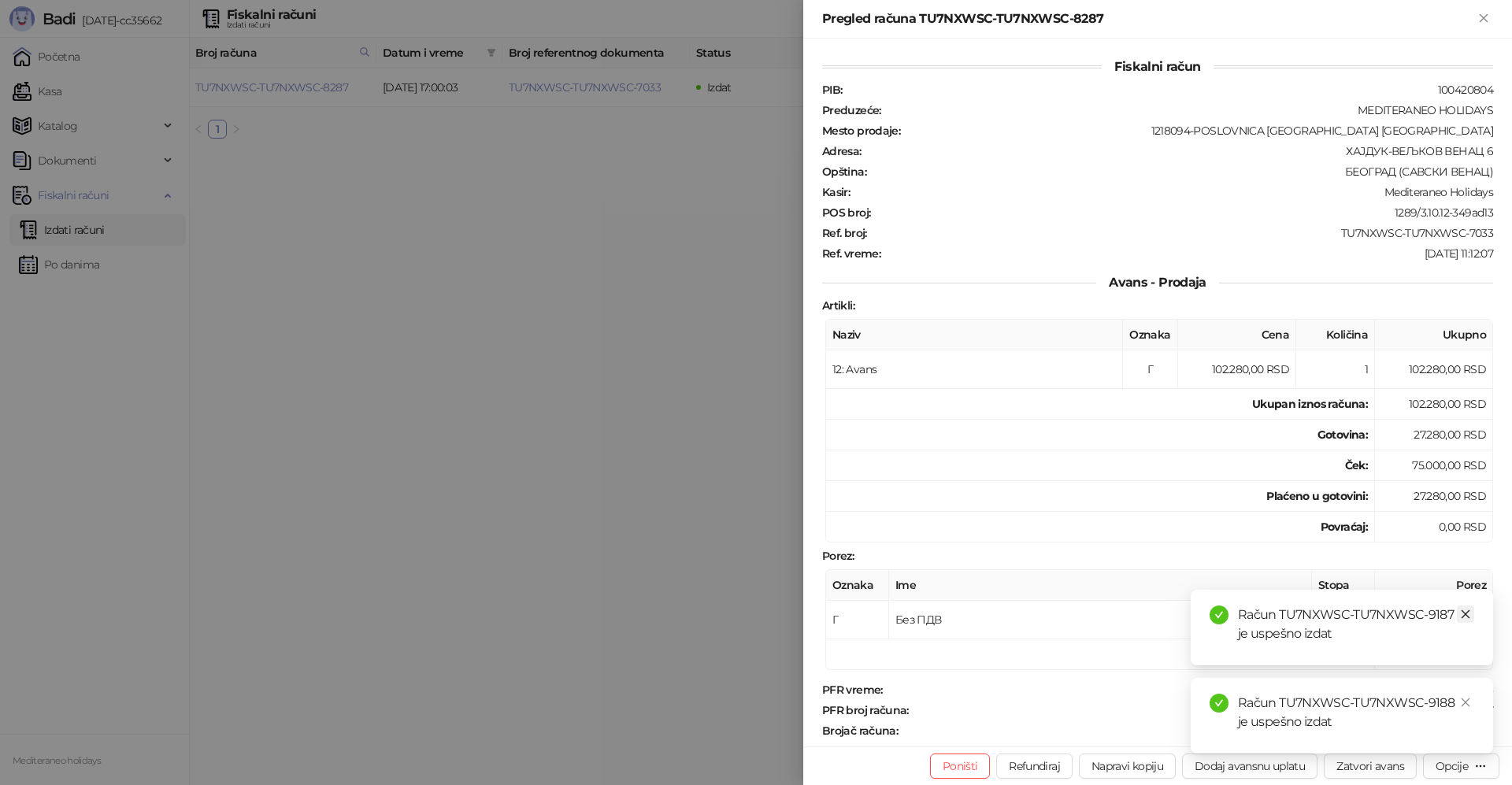
click at [1467, 615] on icon "close" at bounding box center [1465, 614] width 11 height 11
click at [1463, 703] on icon "close" at bounding box center [1465, 702] width 11 height 11
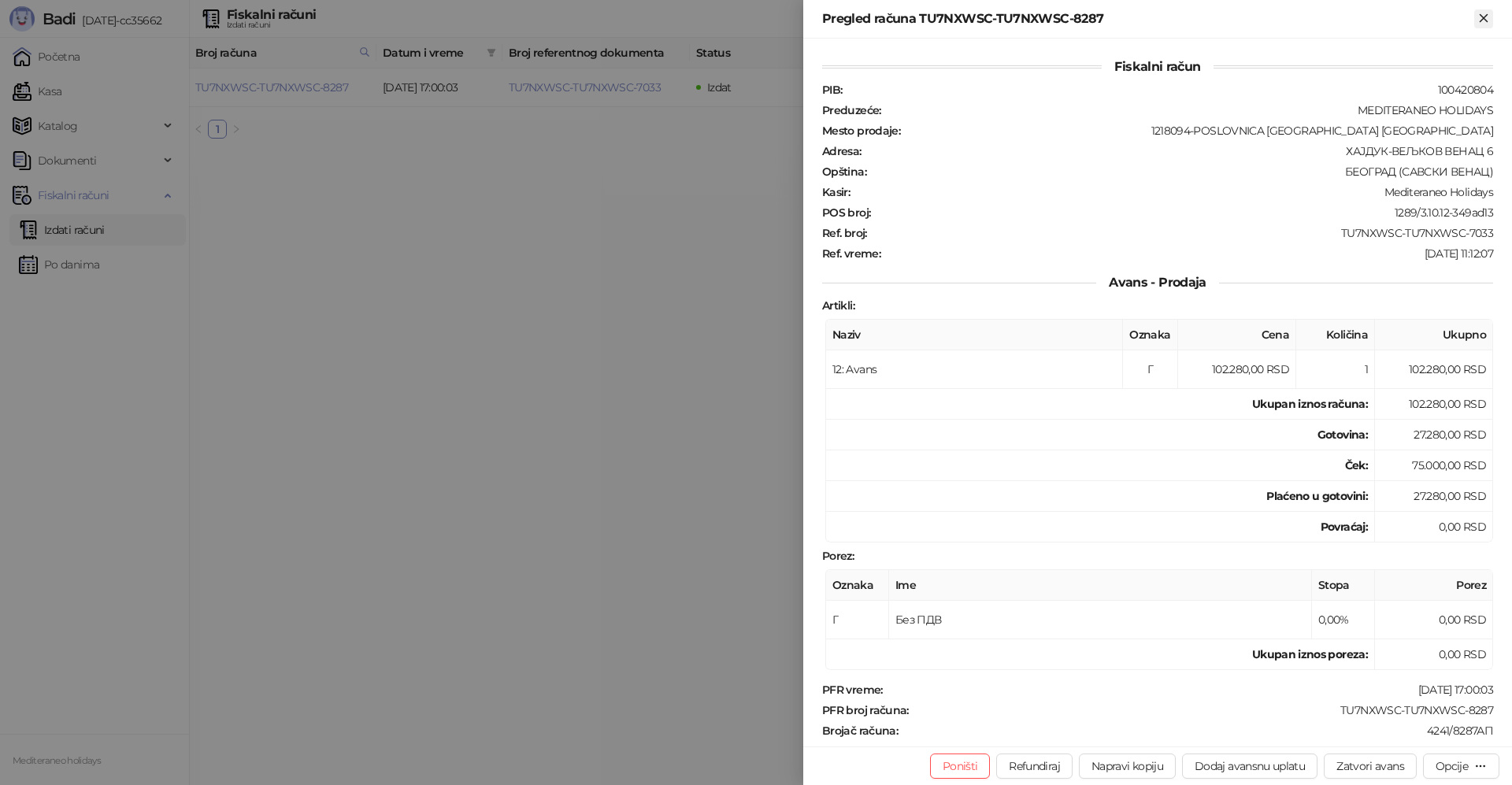
click at [1483, 24] on icon "Zatvori" at bounding box center [1483, 17] width 15 height 15
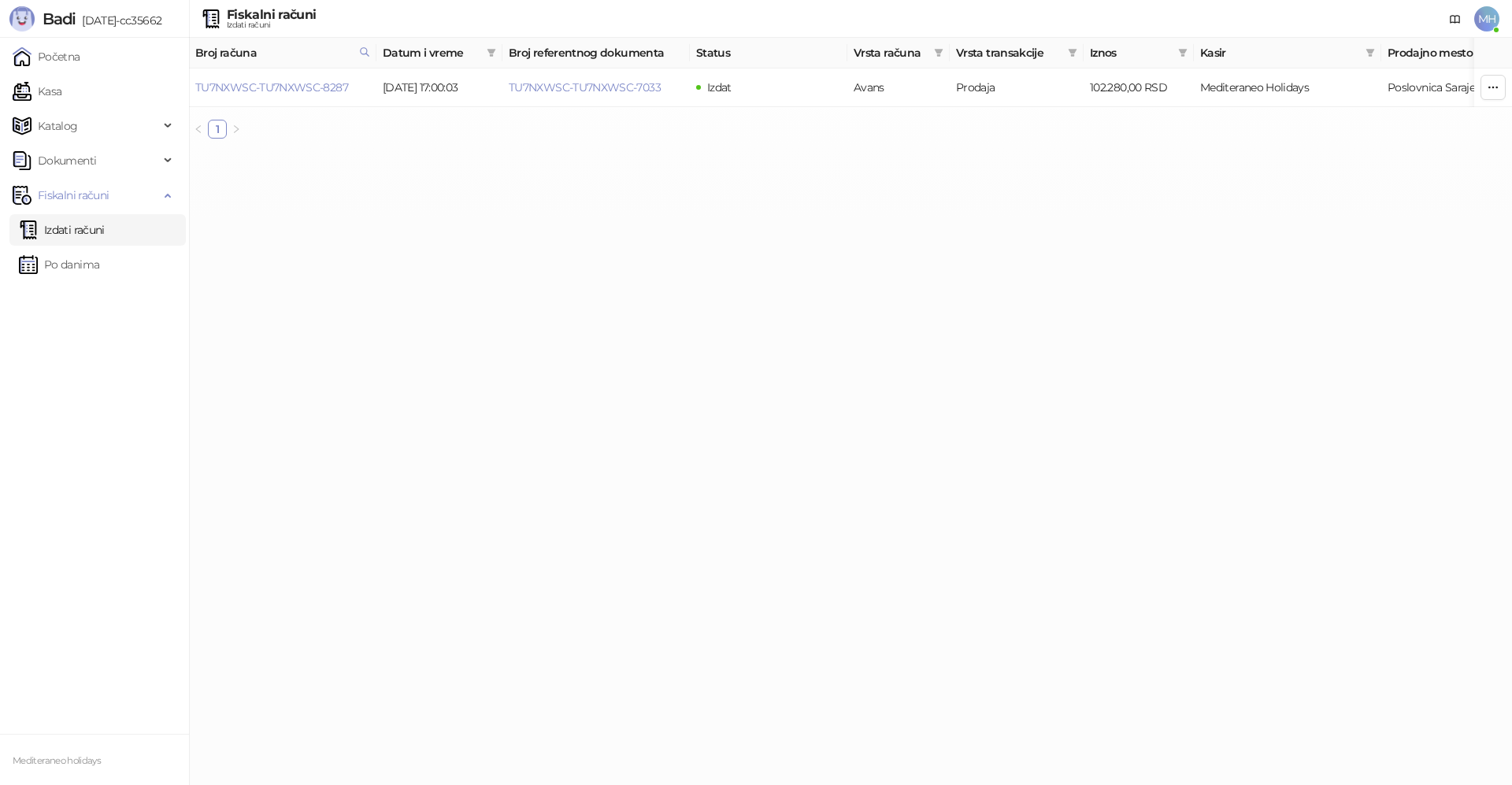
click at [100, 233] on link "Izdati računi" at bounding box center [62, 229] width 86 height 32
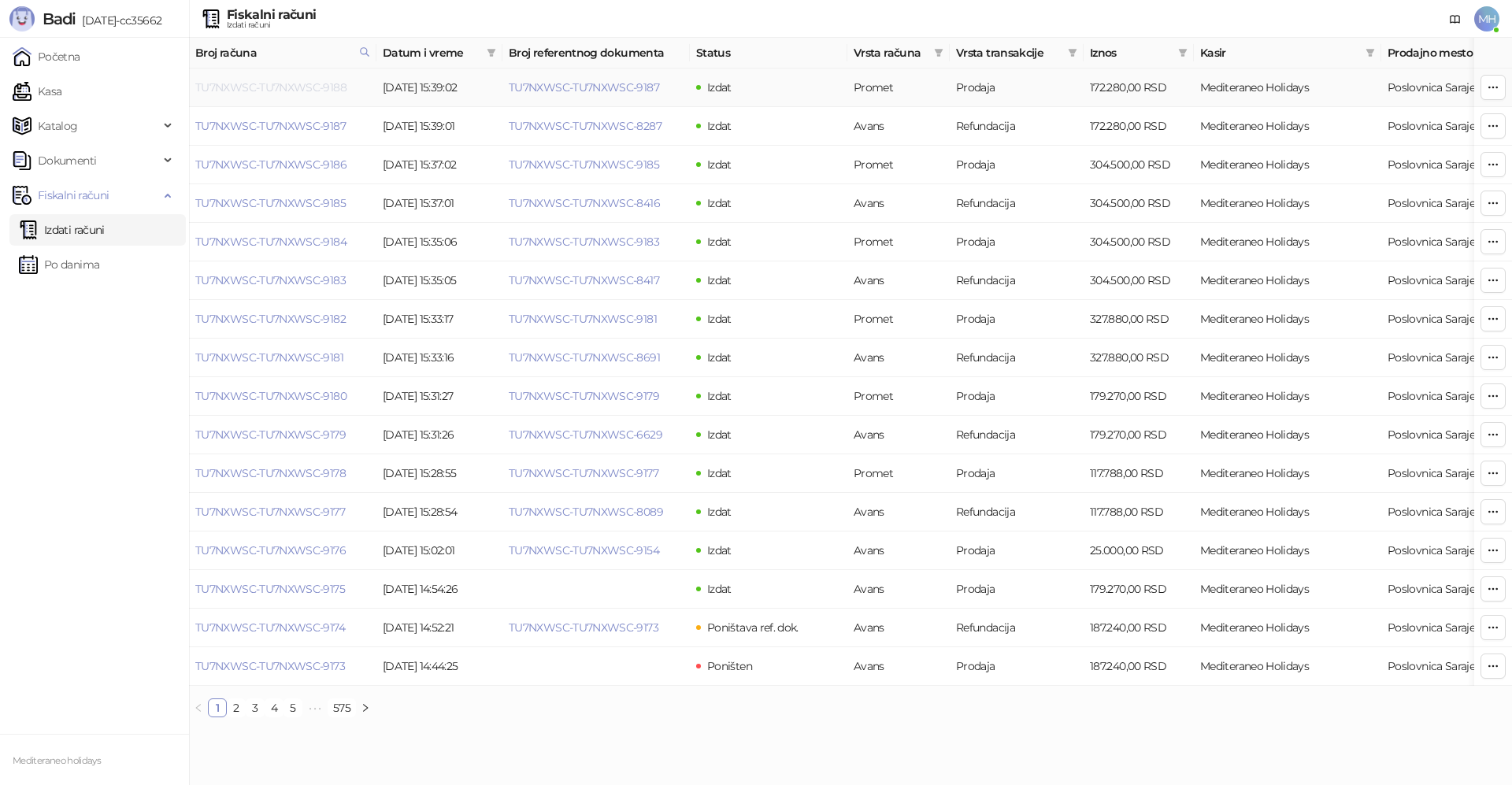
click at [296, 83] on link "TU7NXWSC-TU7NXWSC-9188" at bounding box center [271, 87] width 151 height 15
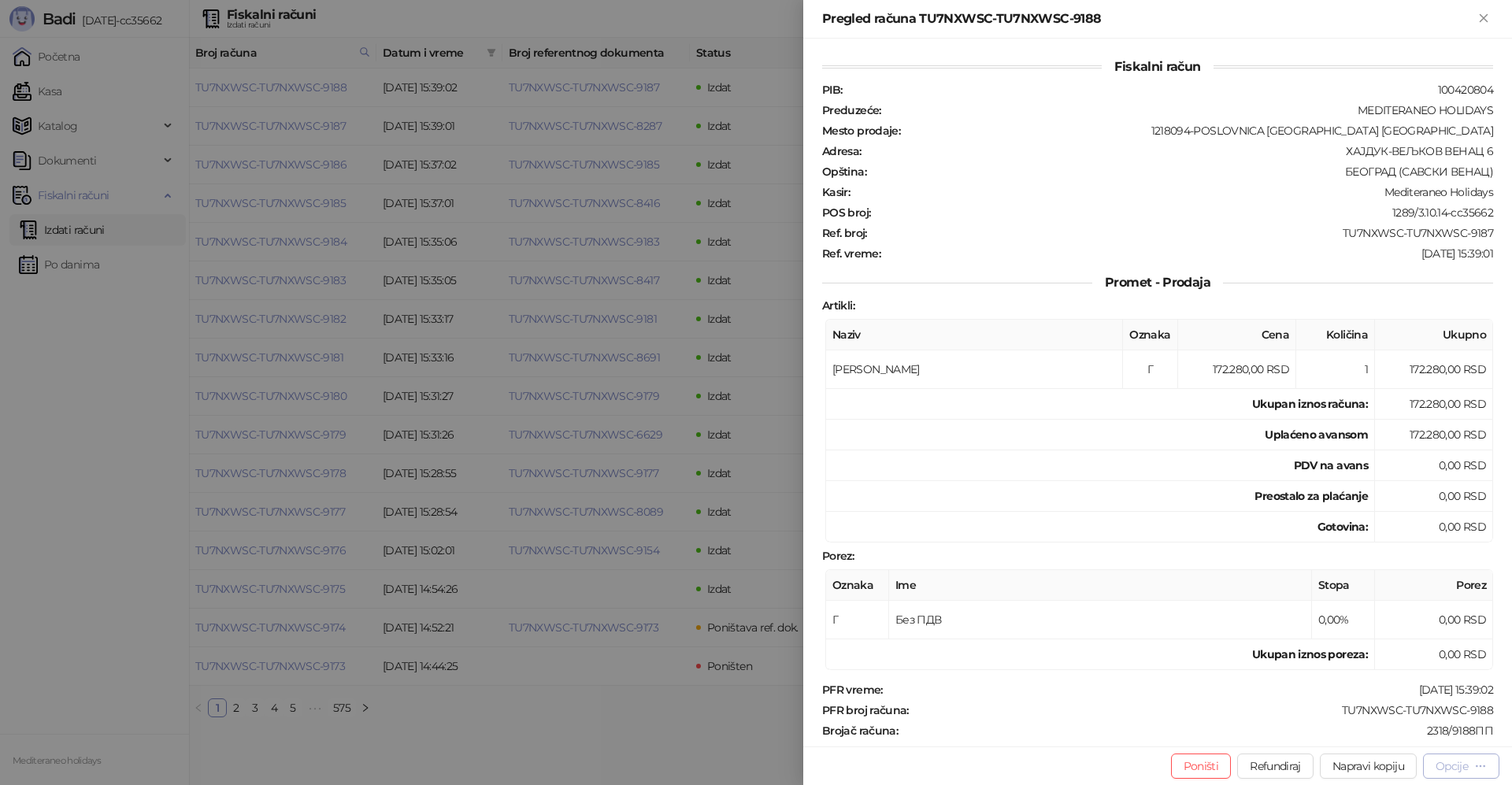
click at [1451, 770] on div "Opcije" at bounding box center [1451, 767] width 32 height 15
click at [1338, 735] on span "Preuzmi u PDF formatu" at bounding box center [1406, 735] width 162 height 17
click at [1483, 19] on icon "Zatvori" at bounding box center [1482, 17] width 7 height 7
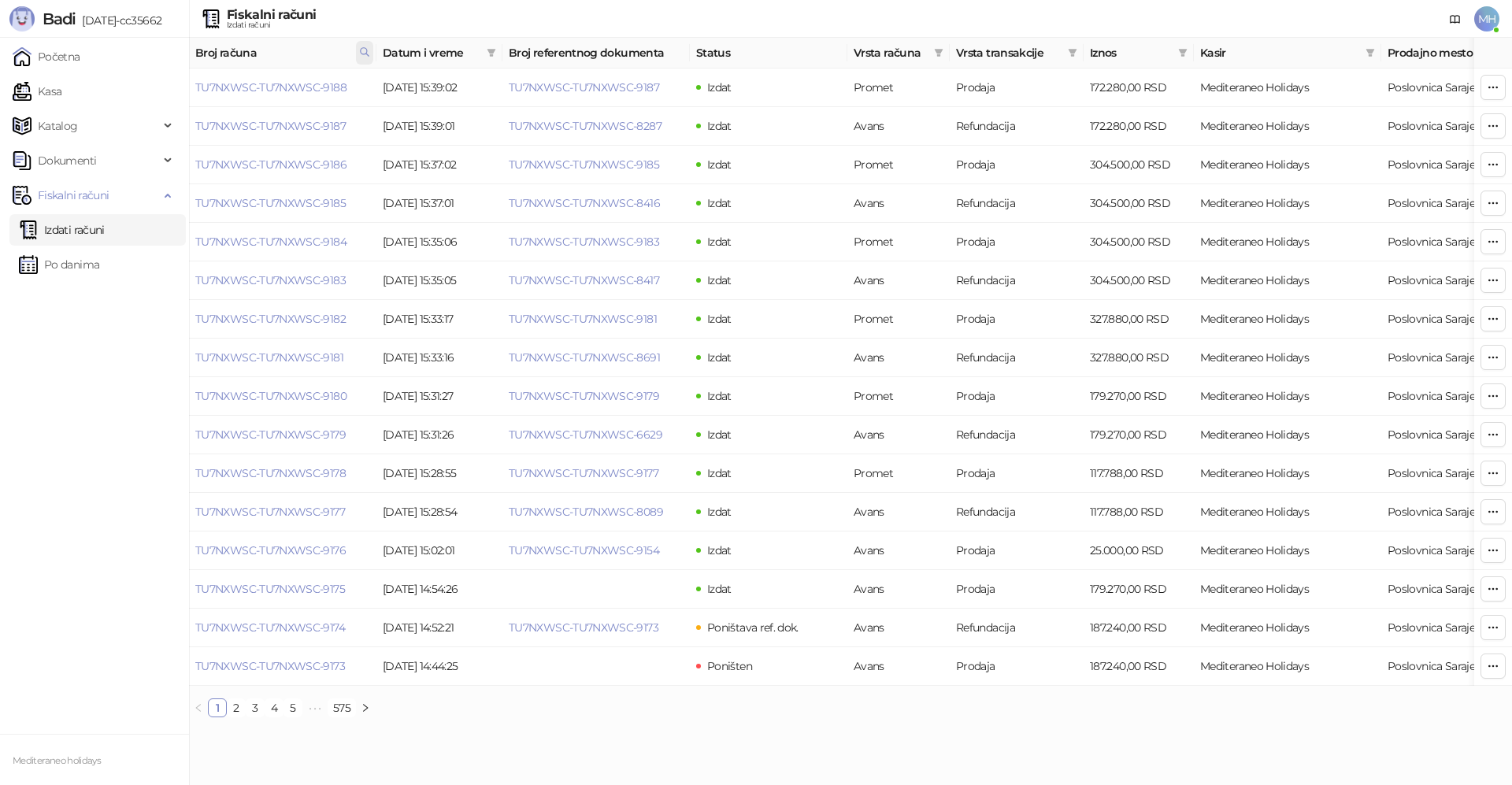
click at [362, 53] on icon at bounding box center [365, 52] width 8 height 8
drag, startPoint x: 273, startPoint y: 82, endPoint x: 159, endPoint y: 84, distance: 114.0
click at [162, 87] on body "Badi [DATE]-cc35662 Početna Kasa Katalog Dokumenti Fiskalni računi Izdati račun…" at bounding box center [756, 365] width 1512 height 730
type input "****"
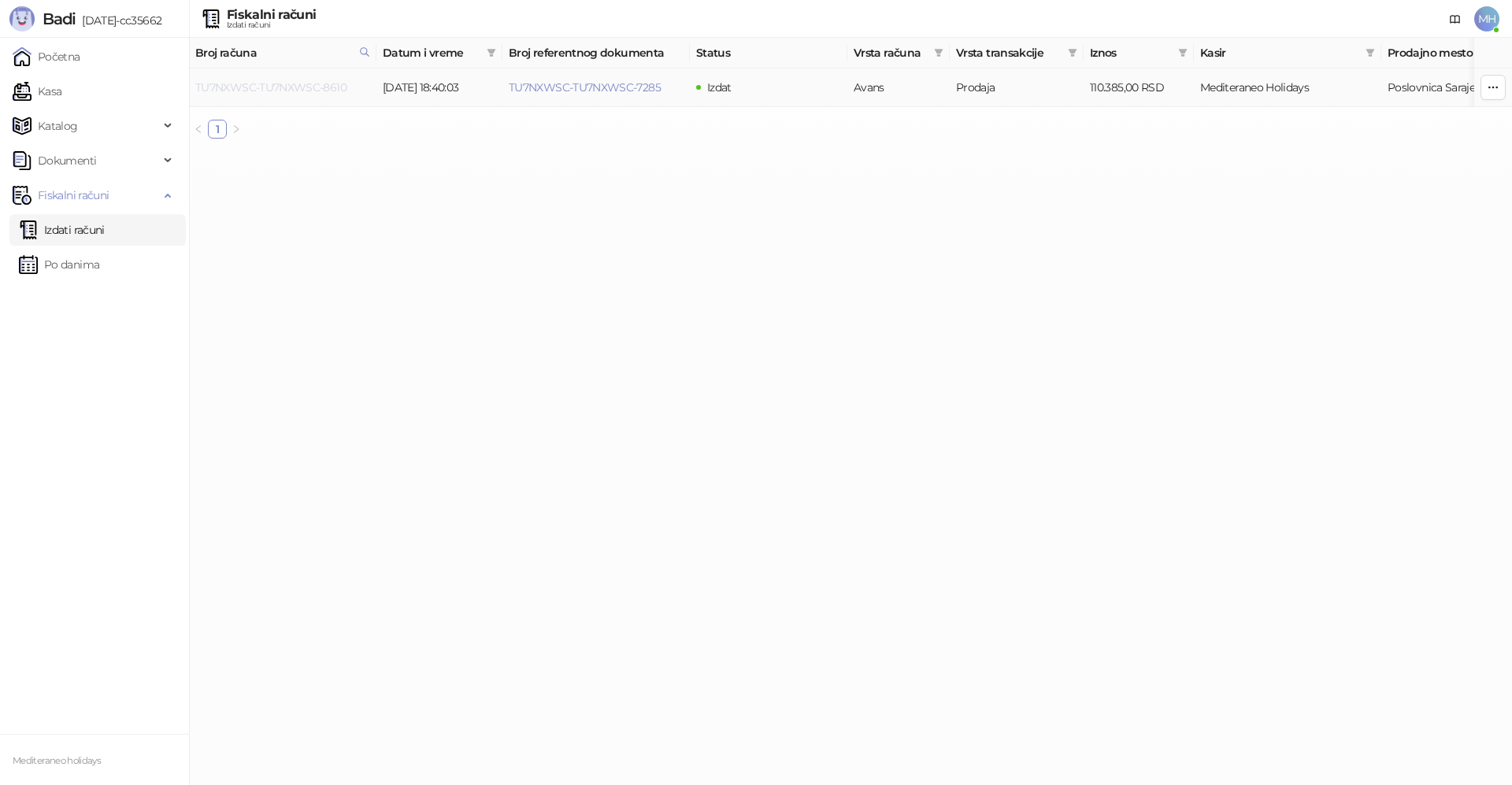
click at [314, 90] on link "TU7NXWSC-TU7NXWSC-8610" at bounding box center [271, 87] width 151 height 15
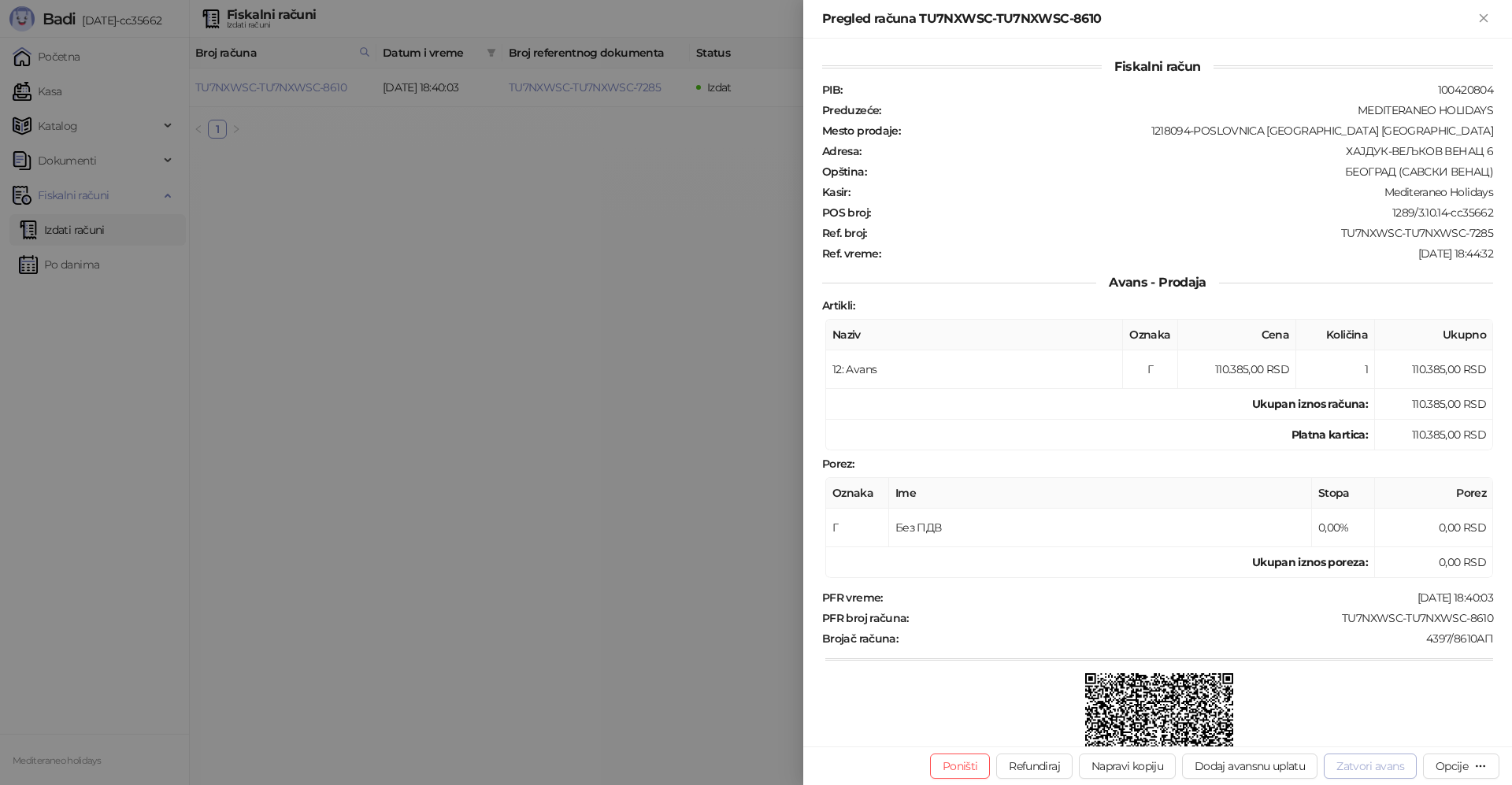
click at [1354, 764] on button "Zatvori avans" at bounding box center [1370, 767] width 93 height 25
type input "**********"
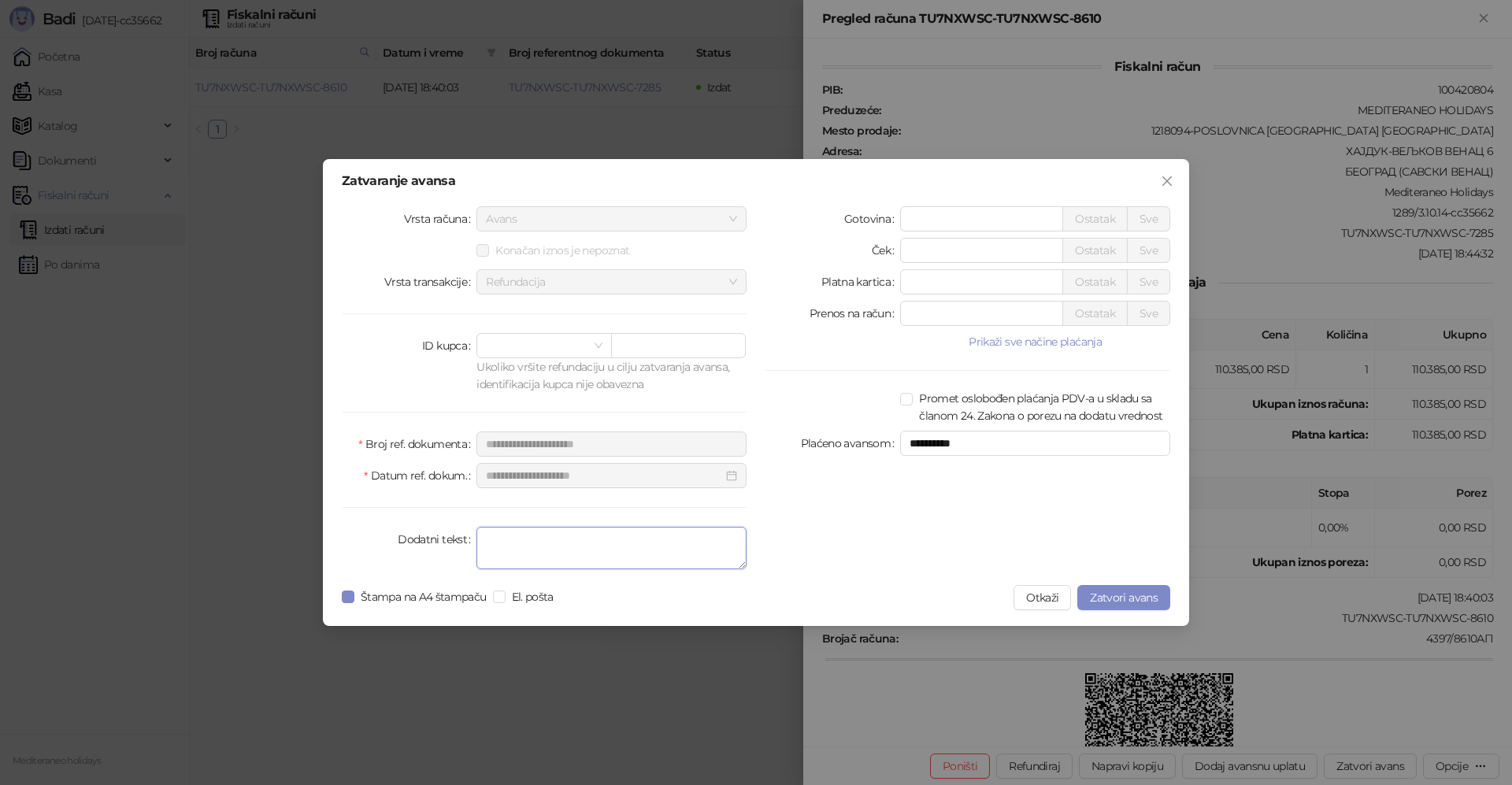
click at [561, 544] on textarea "Dodatni tekst" at bounding box center [610, 548] width 270 height 43
type textarea "*******"
click at [1146, 594] on span "Zatvori avans" at bounding box center [1123, 597] width 68 height 15
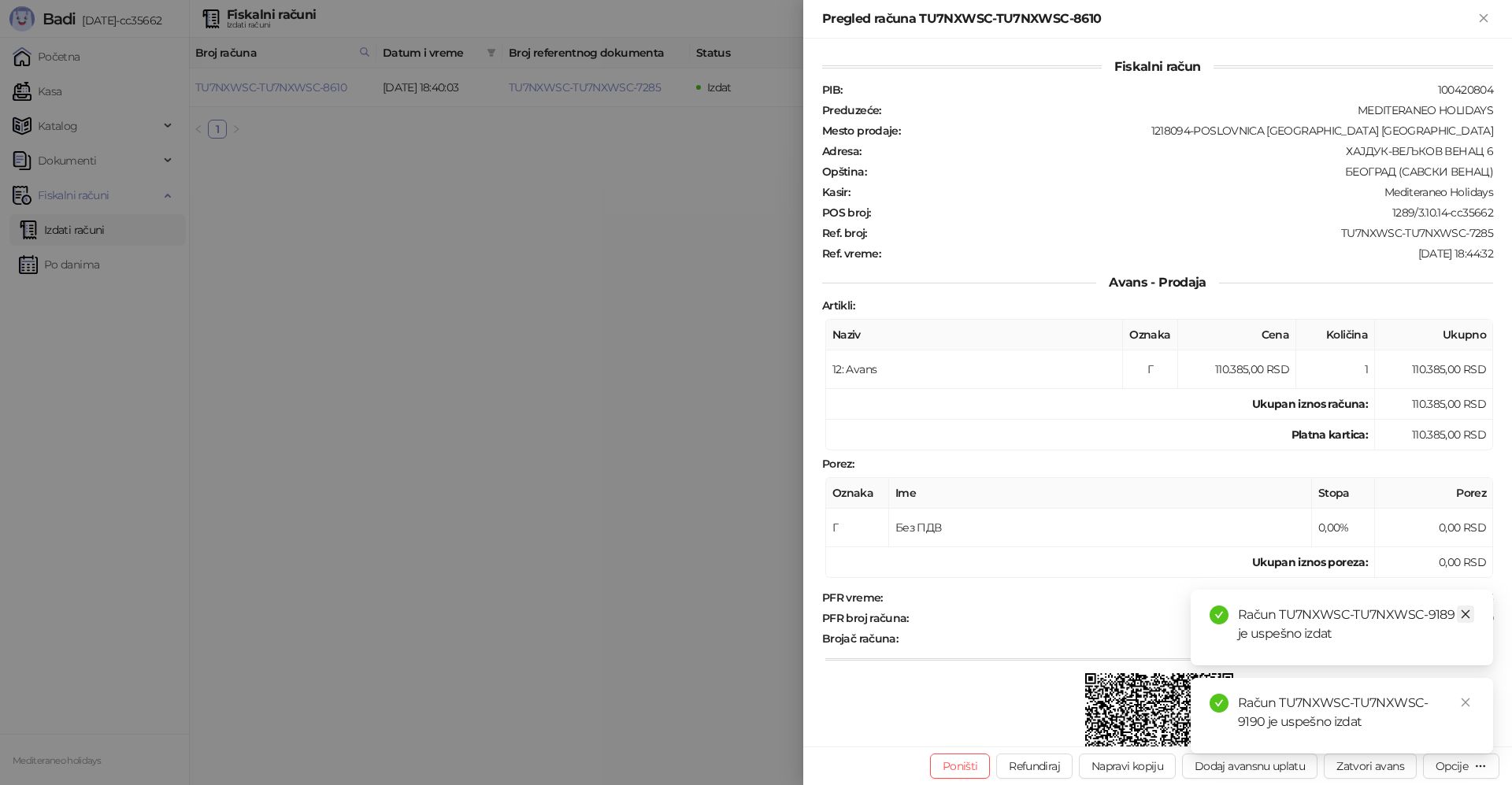
click at [1463, 616] on icon "close" at bounding box center [1465, 614] width 11 height 11
click at [1465, 696] on link "Close" at bounding box center [1466, 703] width 17 height 17
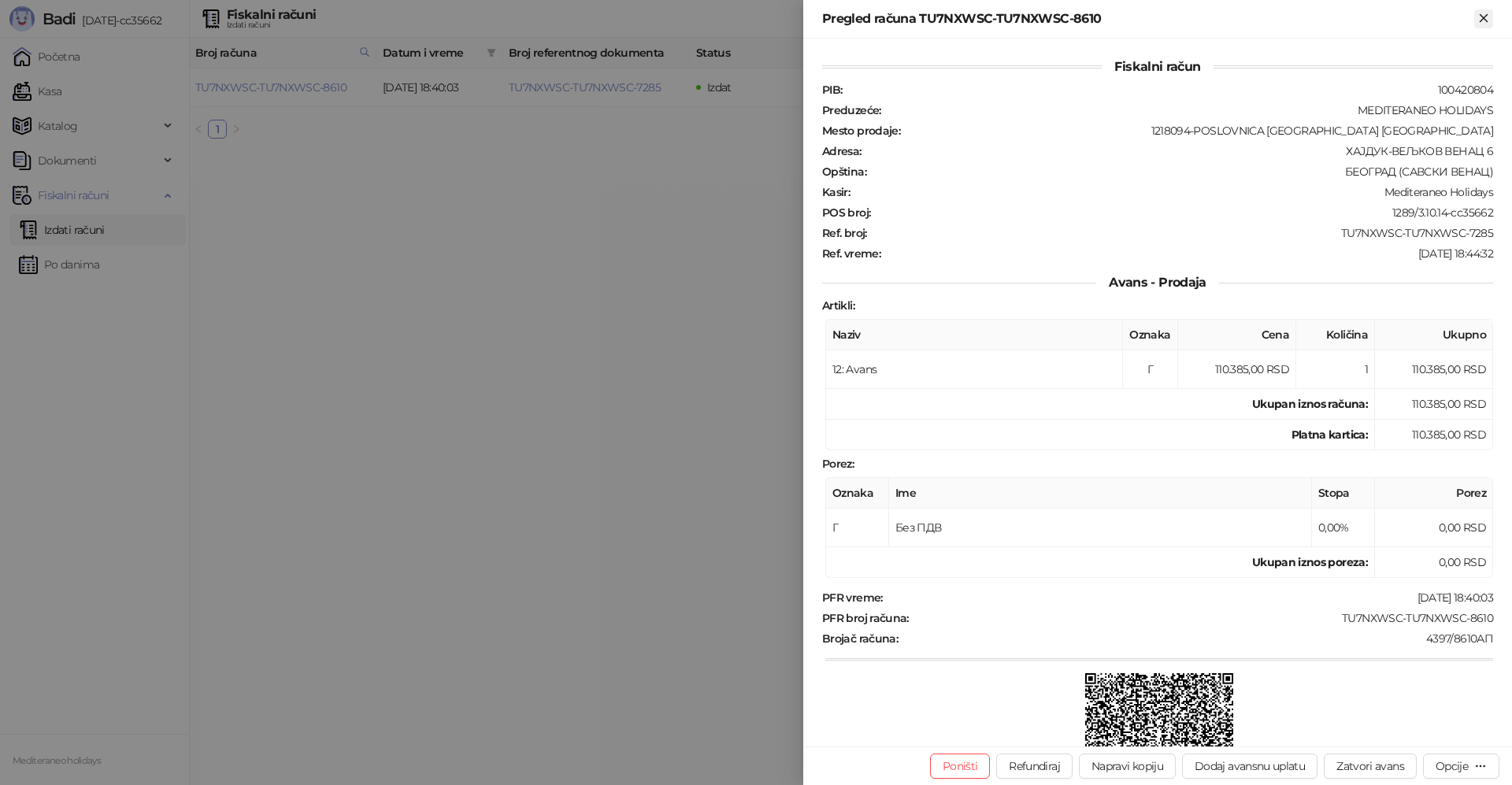
click at [1487, 18] on icon "Zatvori" at bounding box center [1483, 17] width 15 height 15
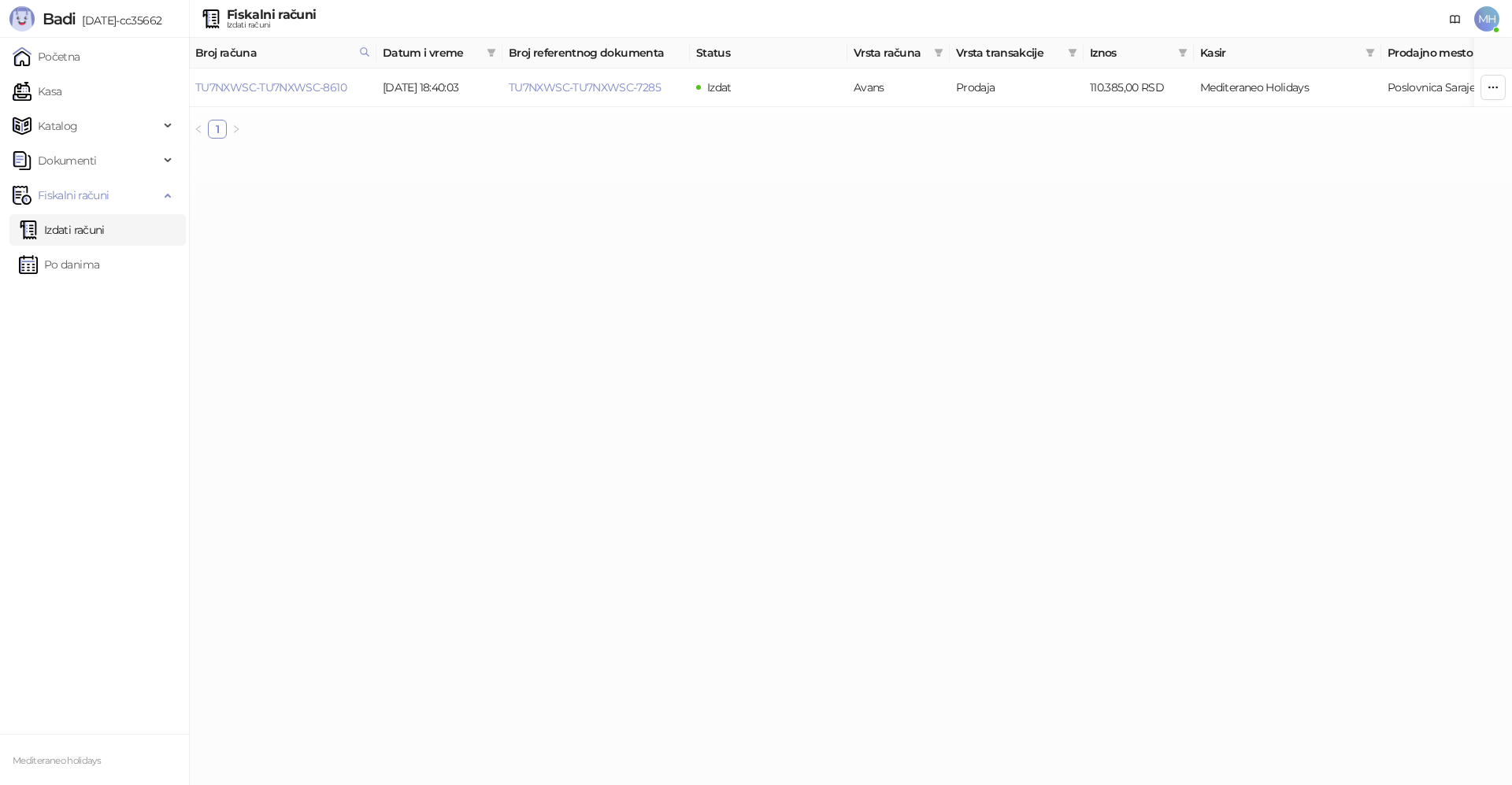
click at [104, 231] on link "Izdati računi" at bounding box center [62, 229] width 86 height 32
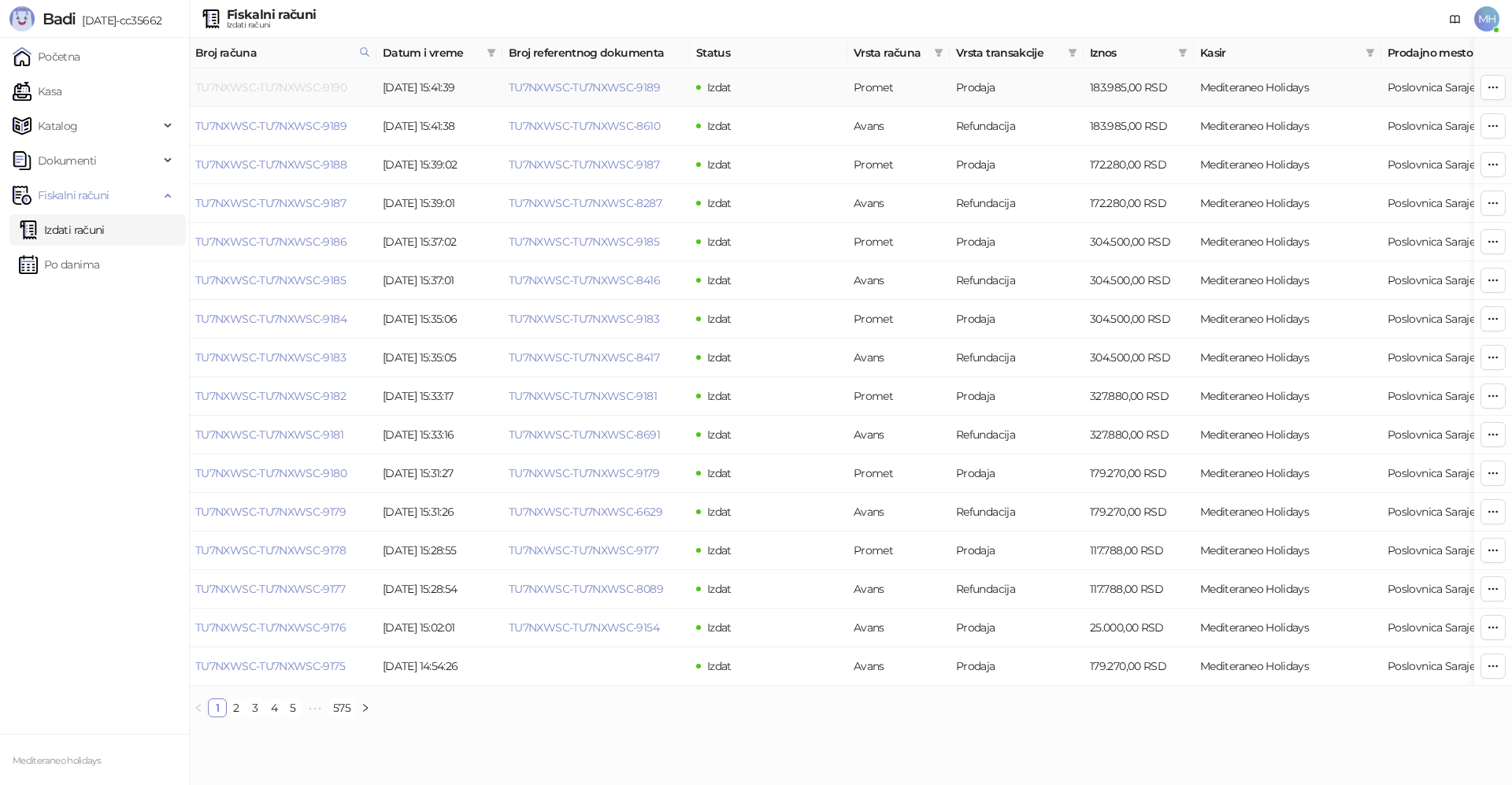
click at [312, 82] on link "TU7NXWSC-TU7NXWSC-9190" at bounding box center [271, 87] width 151 height 15
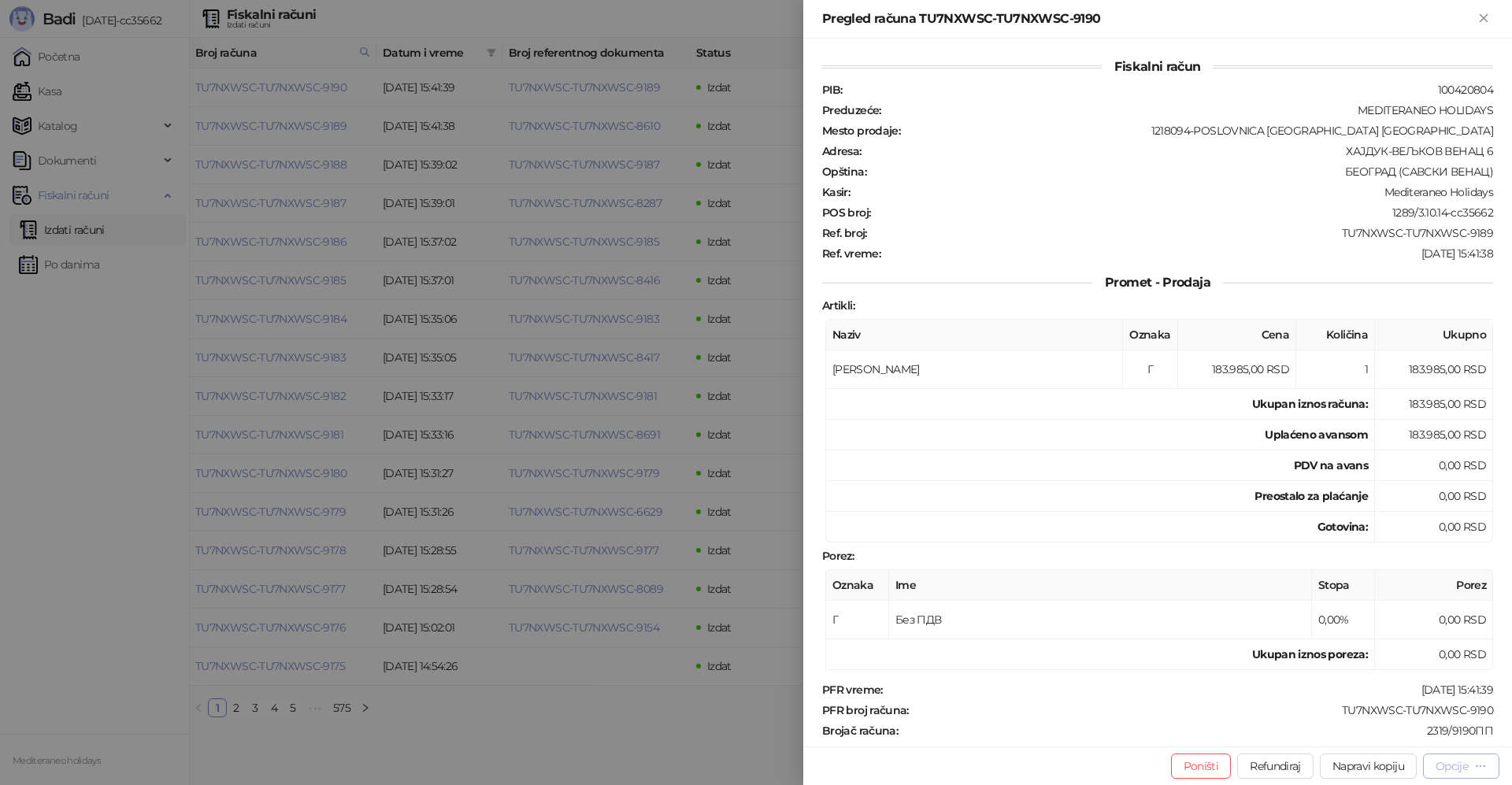
click at [1439, 770] on div "Opcije" at bounding box center [1451, 767] width 32 height 15
click at [1335, 731] on span "Preuzmi u PDF formatu" at bounding box center [1406, 735] width 162 height 17
click at [1484, 18] on icon "Zatvori" at bounding box center [1482, 17] width 7 height 7
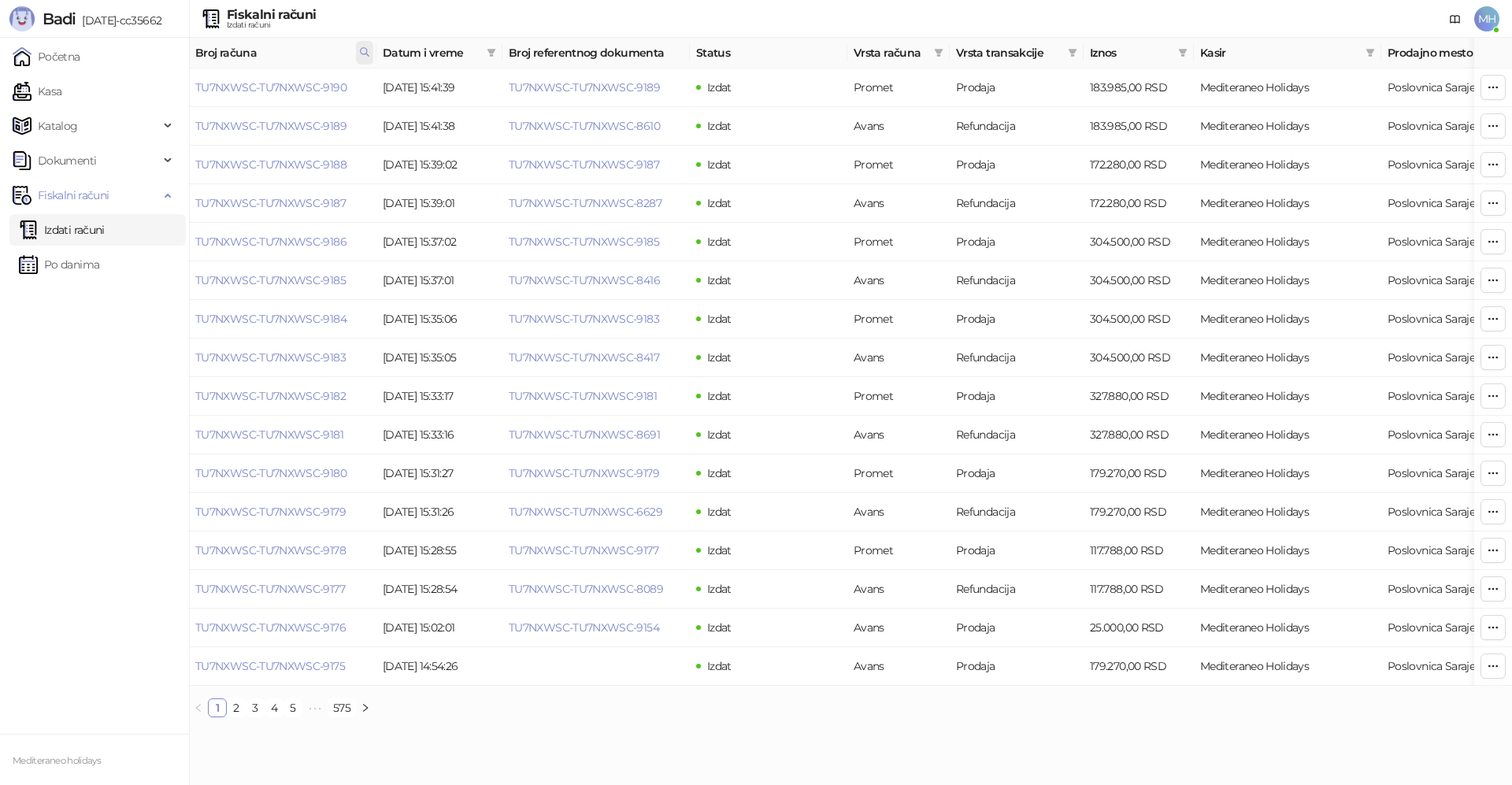
click at [361, 60] on span at bounding box center [365, 52] width 17 height 23
drag, startPoint x: 279, startPoint y: 83, endPoint x: 163, endPoint y: 91, distance: 116.3
click at [163, 91] on body "Badi [DATE]-cc35662 Početna Kasa Katalog Dokumenti Fiskalni računi Izdati račun…" at bounding box center [756, 365] width 1512 height 730
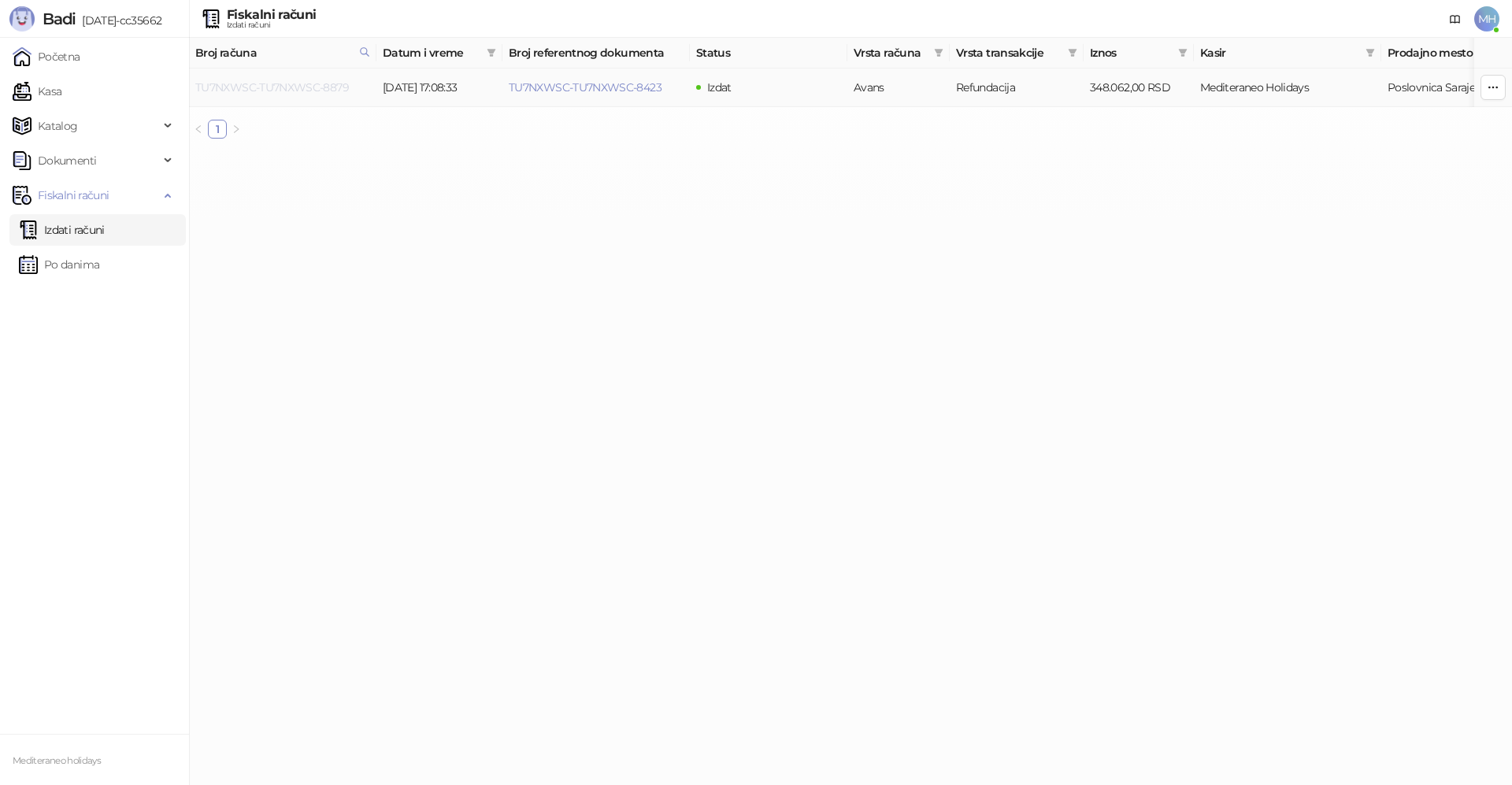
click at [328, 86] on link "TU7NXWSC-TU7NXWSC-8879" at bounding box center [272, 87] width 154 height 15
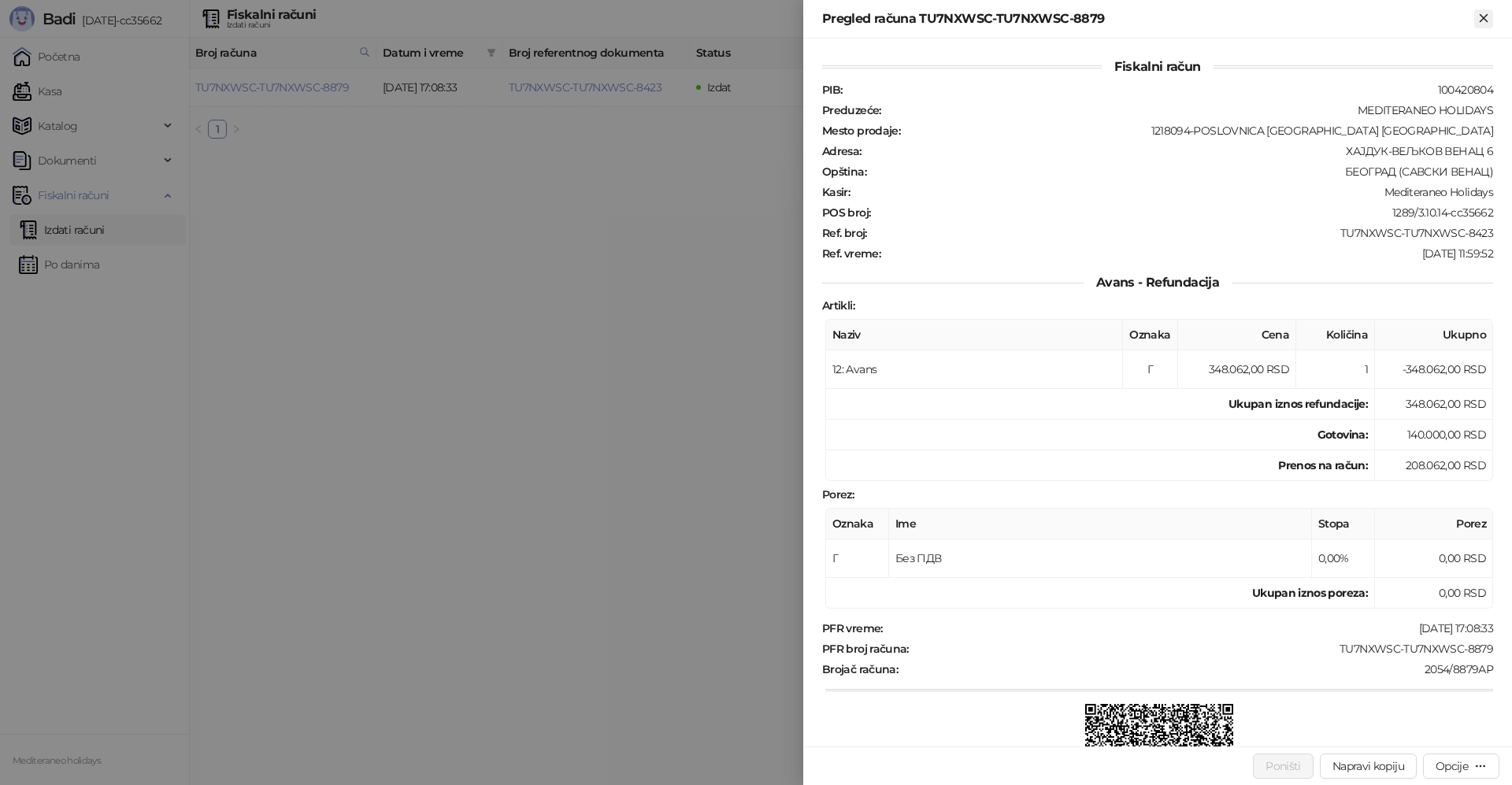
click at [1481, 15] on icon "Zatvori" at bounding box center [1482, 17] width 7 height 7
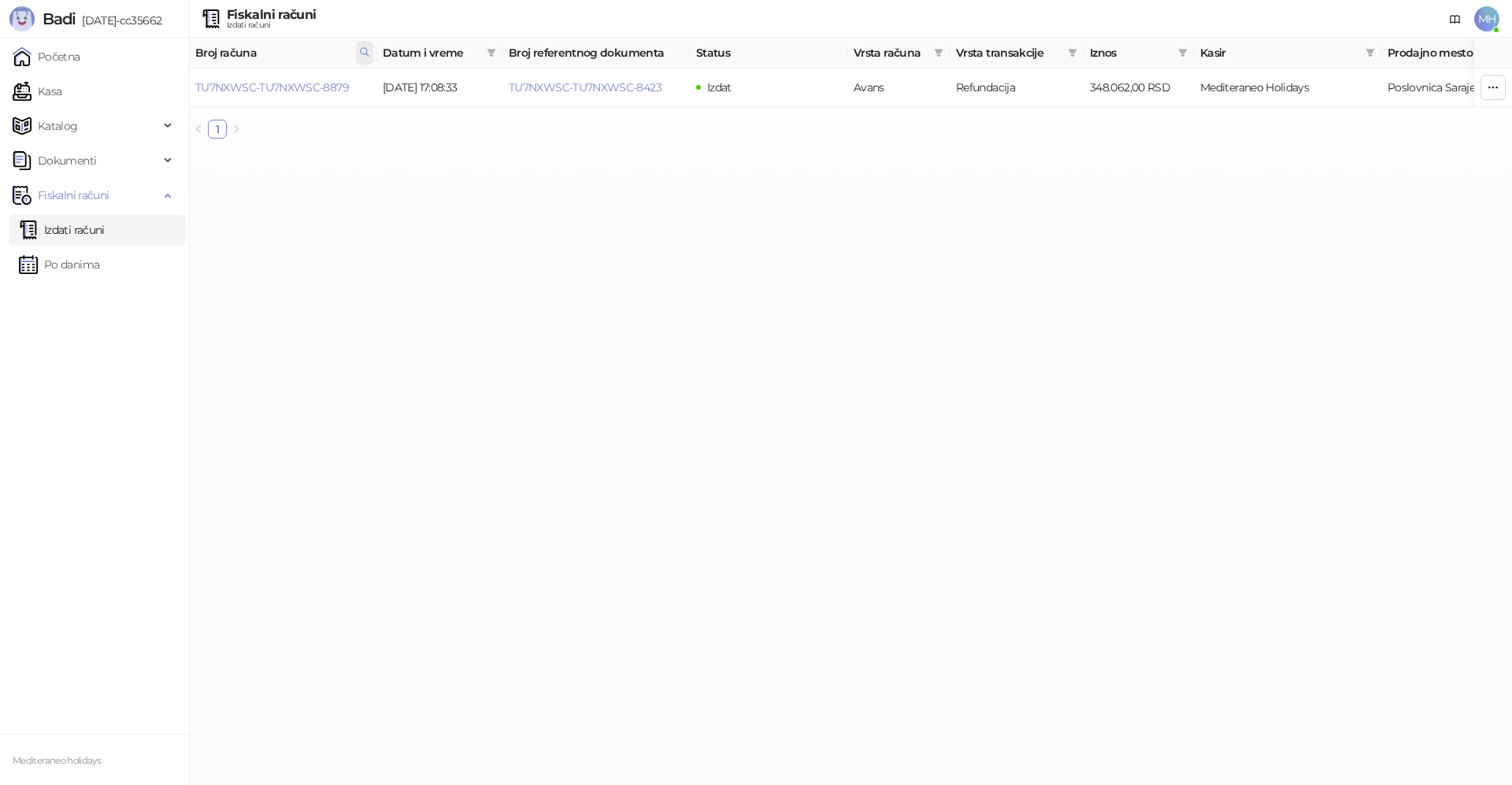
click at [359, 50] on icon at bounding box center [364, 51] width 11 height 11
drag, startPoint x: 296, startPoint y: 76, endPoint x: 193, endPoint y: 75, distance: 103.0
click at [193, 75] on body "Badi [DATE]-cc35662 Početna Kasa Katalog Dokumenti Fiskalni računi Izdati račun…" at bounding box center [756, 75] width 1512 height 151
type input "****"
click at [322, 87] on link "TU7NXWSC-TU7NXWSC-8979" at bounding box center [272, 87] width 154 height 15
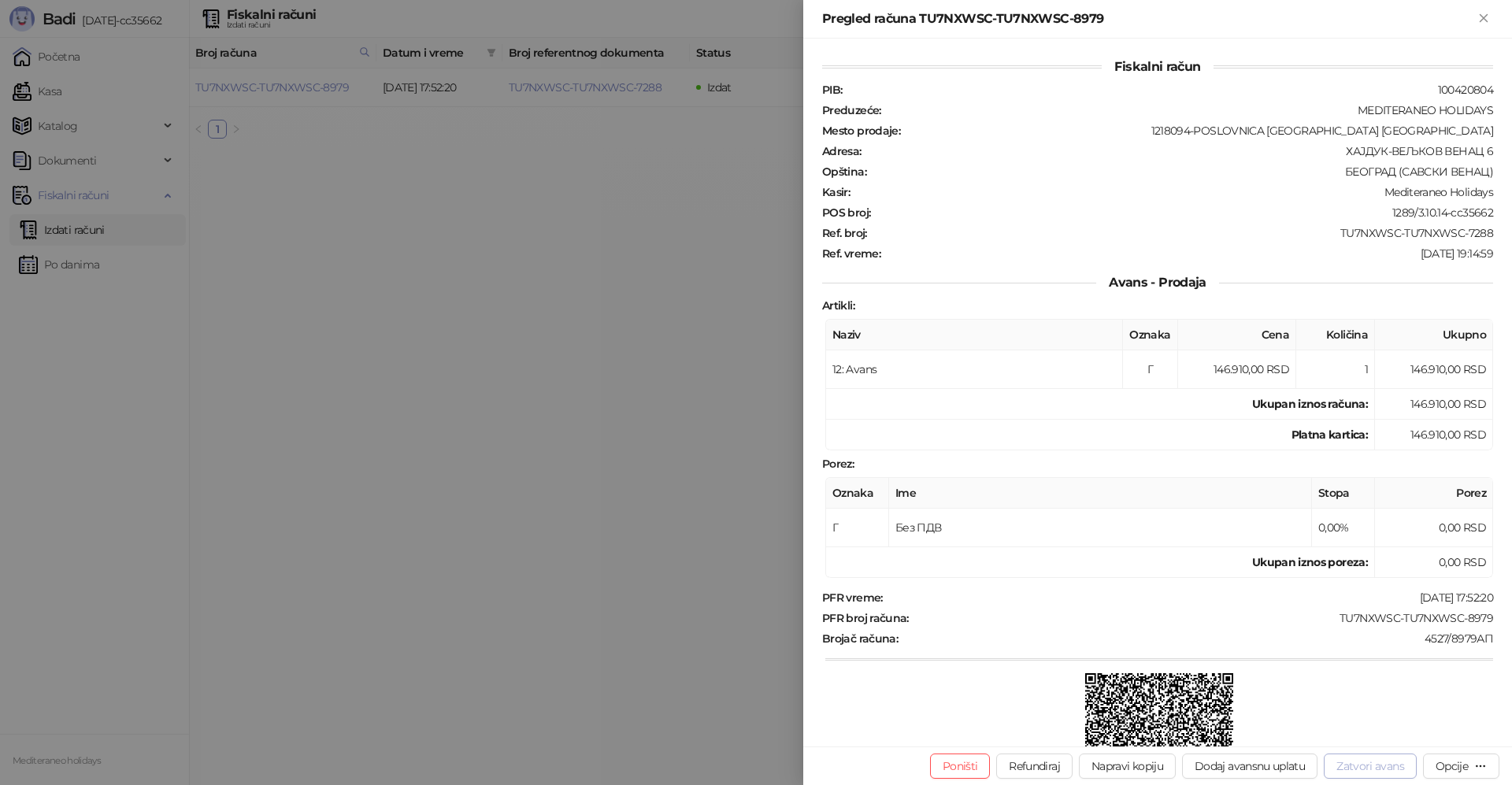
click at [1374, 772] on button "Zatvori avans" at bounding box center [1370, 767] width 93 height 25
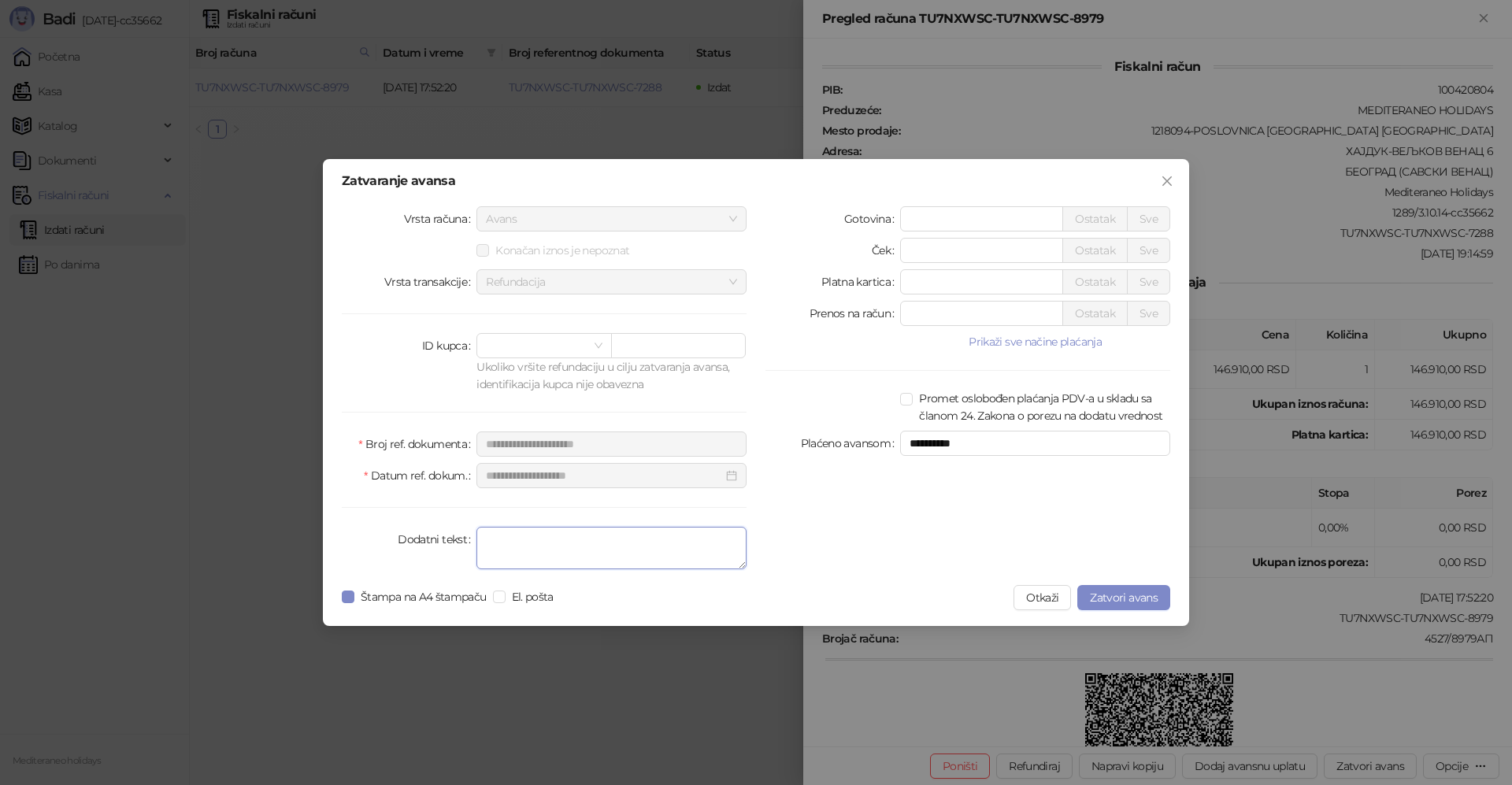
click at [633, 559] on textarea "Dodatni tekst" at bounding box center [610, 548] width 270 height 43
type textarea "*******"
click at [355, 598] on span "Štampa na A4 štampaču" at bounding box center [423, 597] width 138 height 17
click at [1114, 596] on span "Zatvori avans" at bounding box center [1123, 597] width 68 height 15
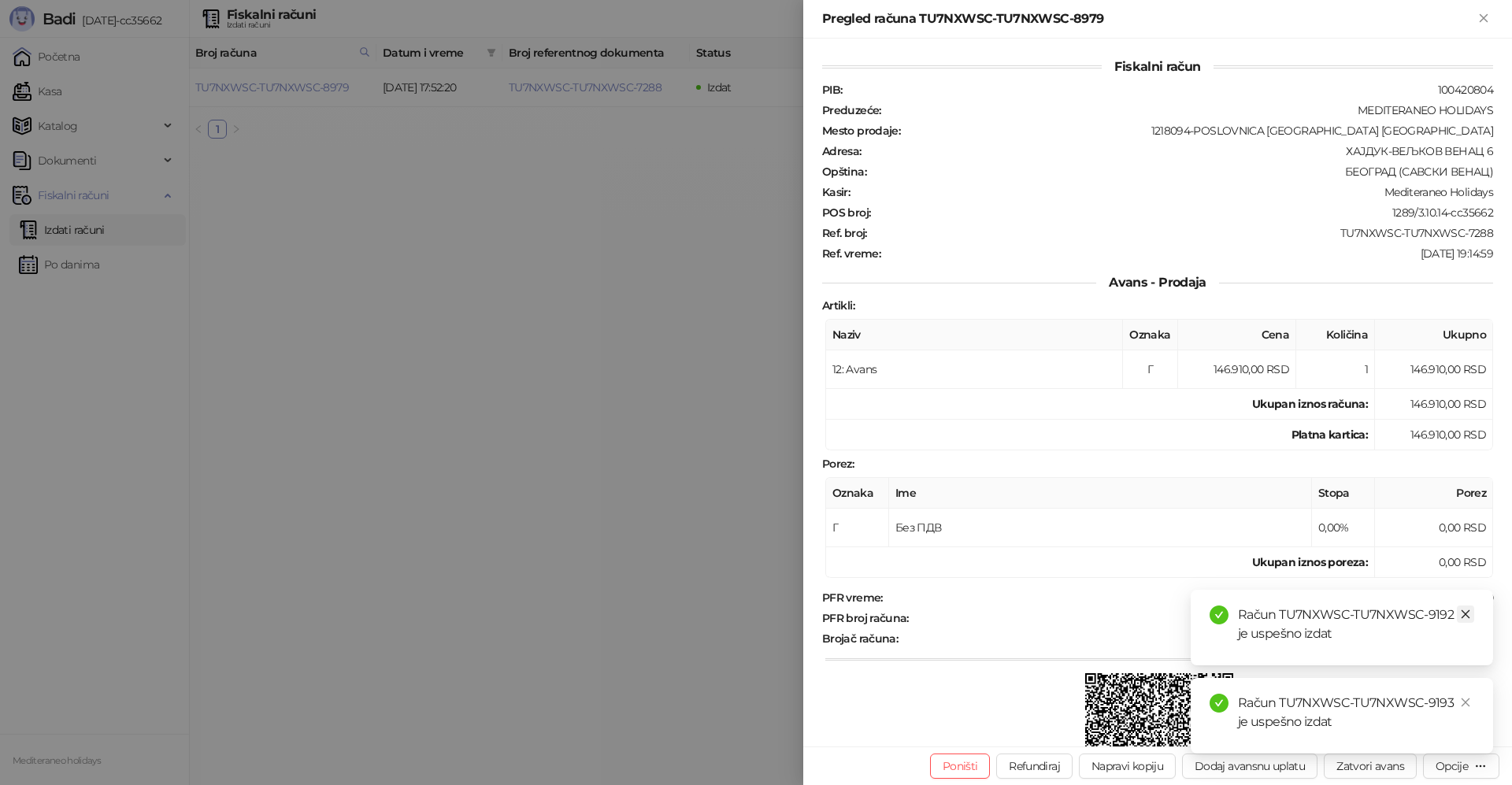
click at [1466, 618] on icon "close" at bounding box center [1465, 614] width 11 height 11
click at [1463, 705] on icon "close" at bounding box center [1466, 703] width 9 height 9
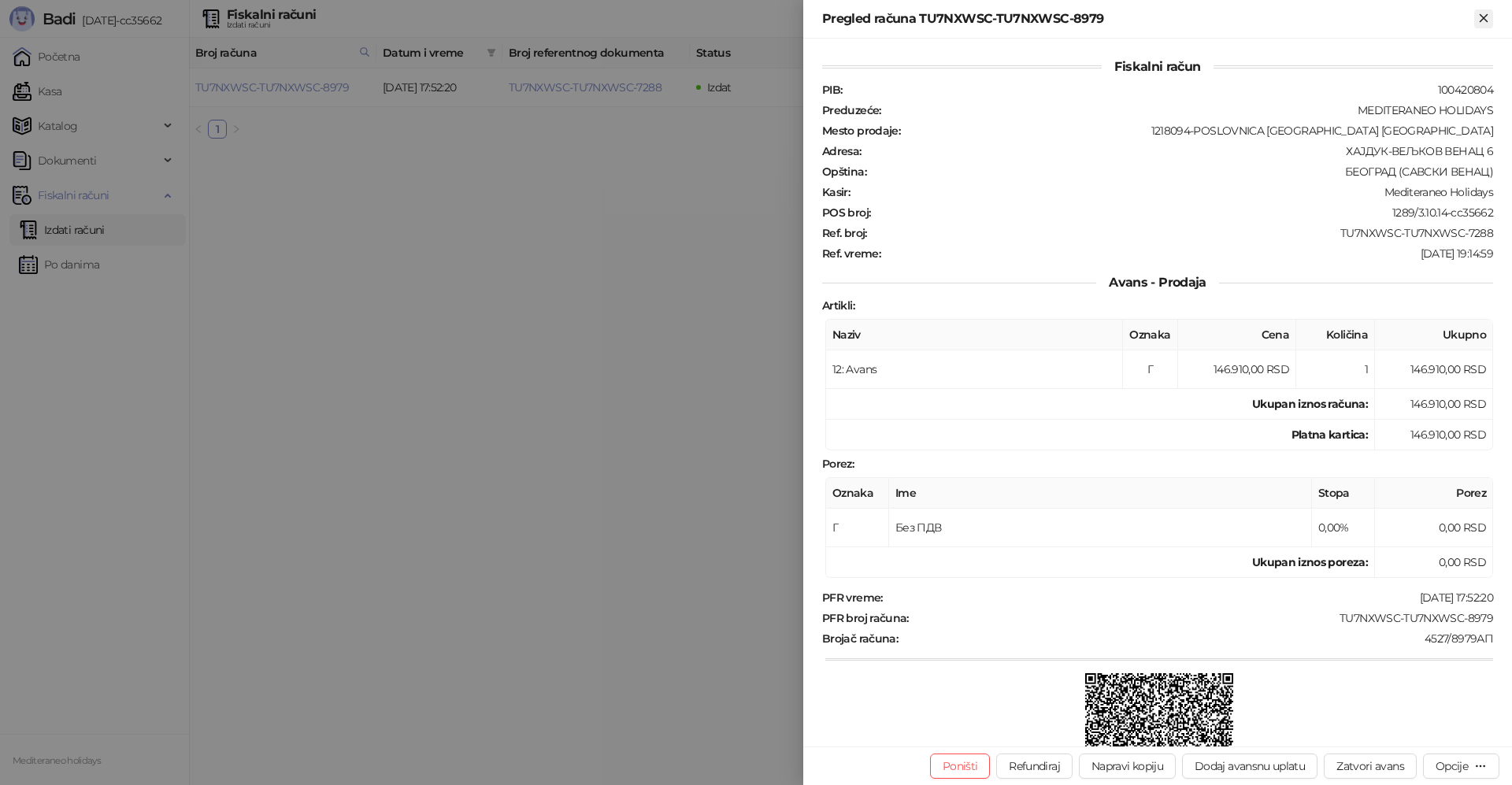
click at [1485, 20] on icon "Zatvori" at bounding box center [1482, 17] width 7 height 7
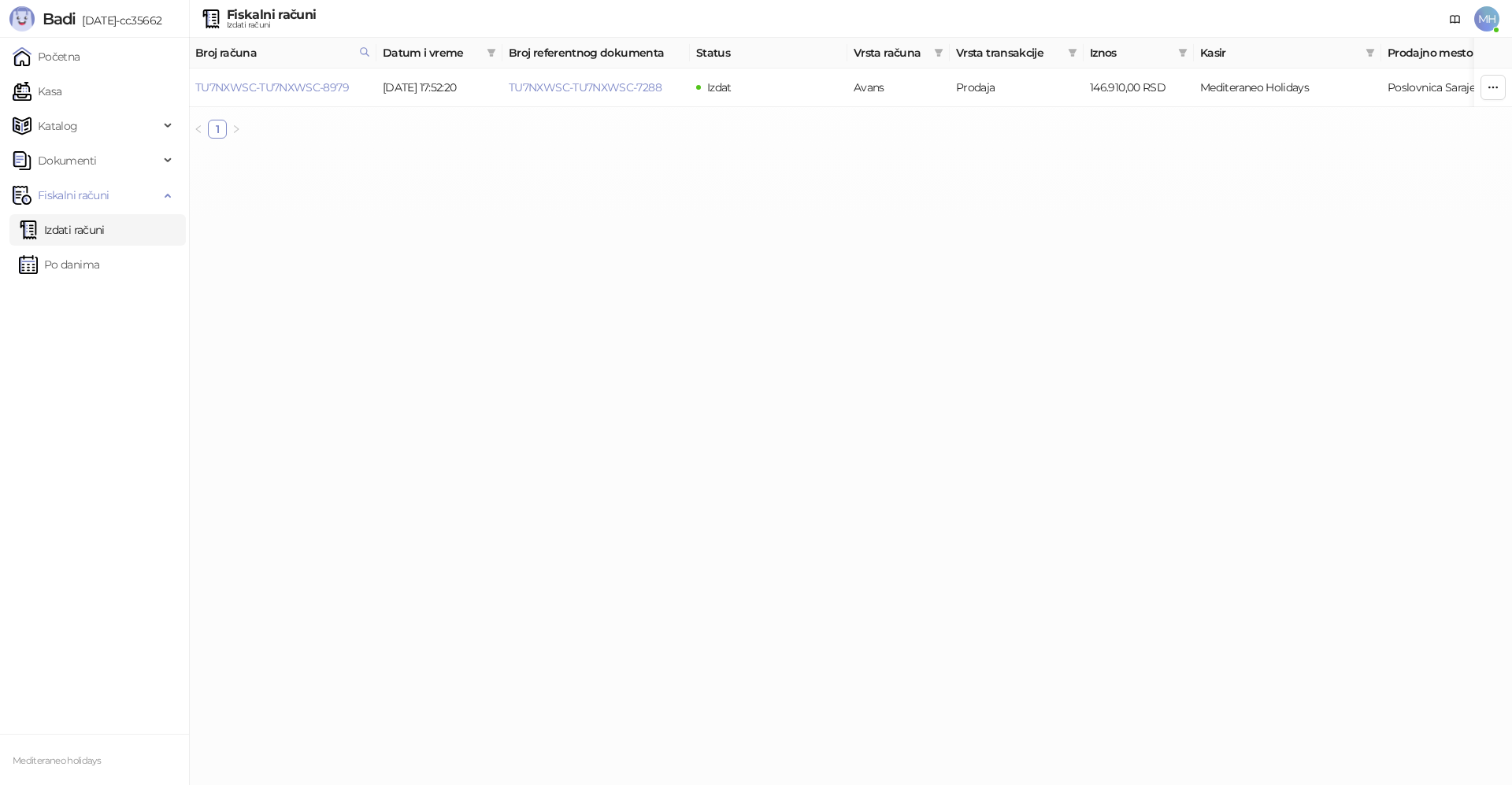
click at [94, 234] on link "Izdati računi" at bounding box center [62, 229] width 86 height 32
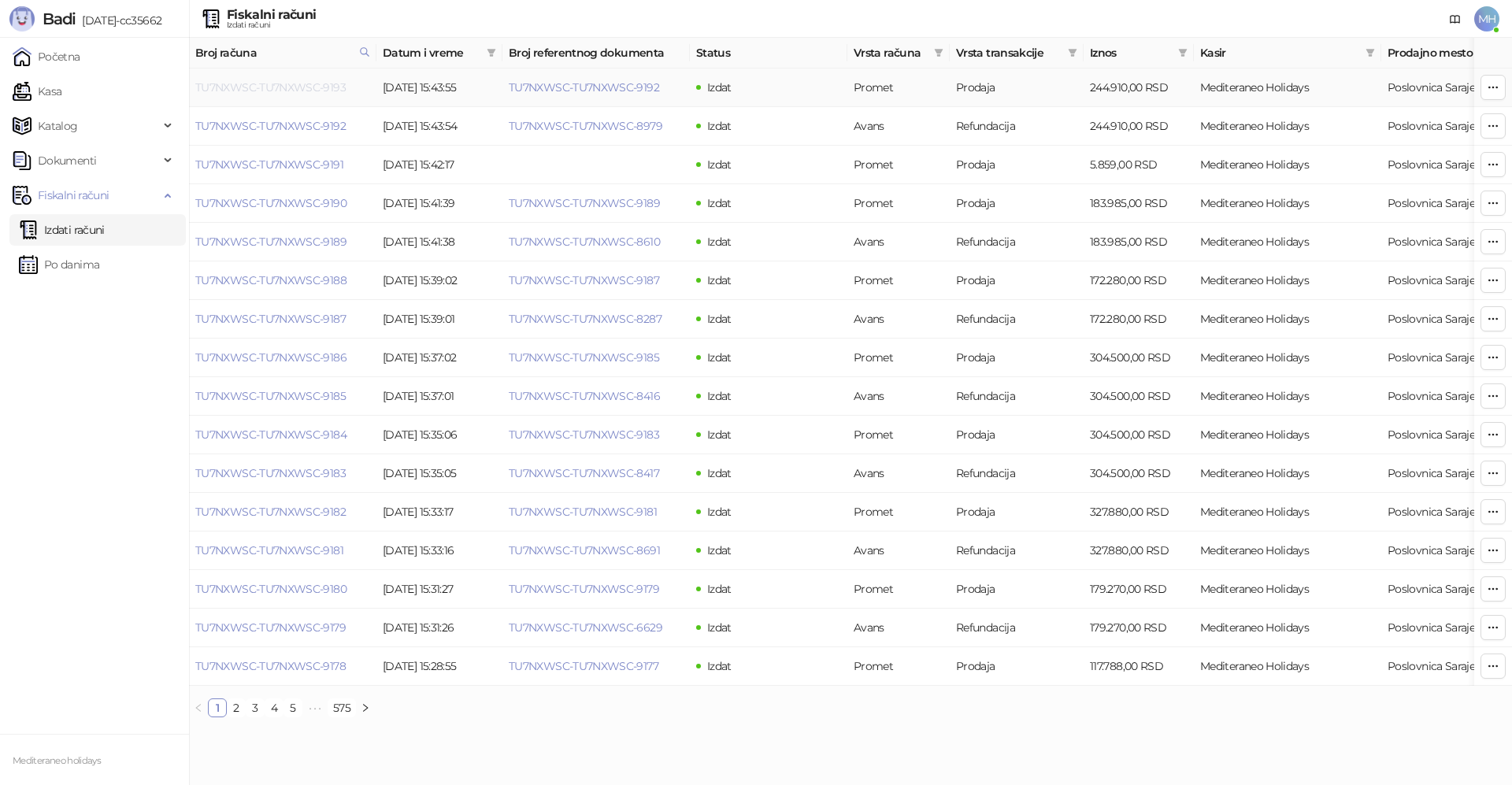
click at [321, 87] on link "TU7NXWSC-TU7NXWSC-9193" at bounding box center [270, 87] width 150 height 15
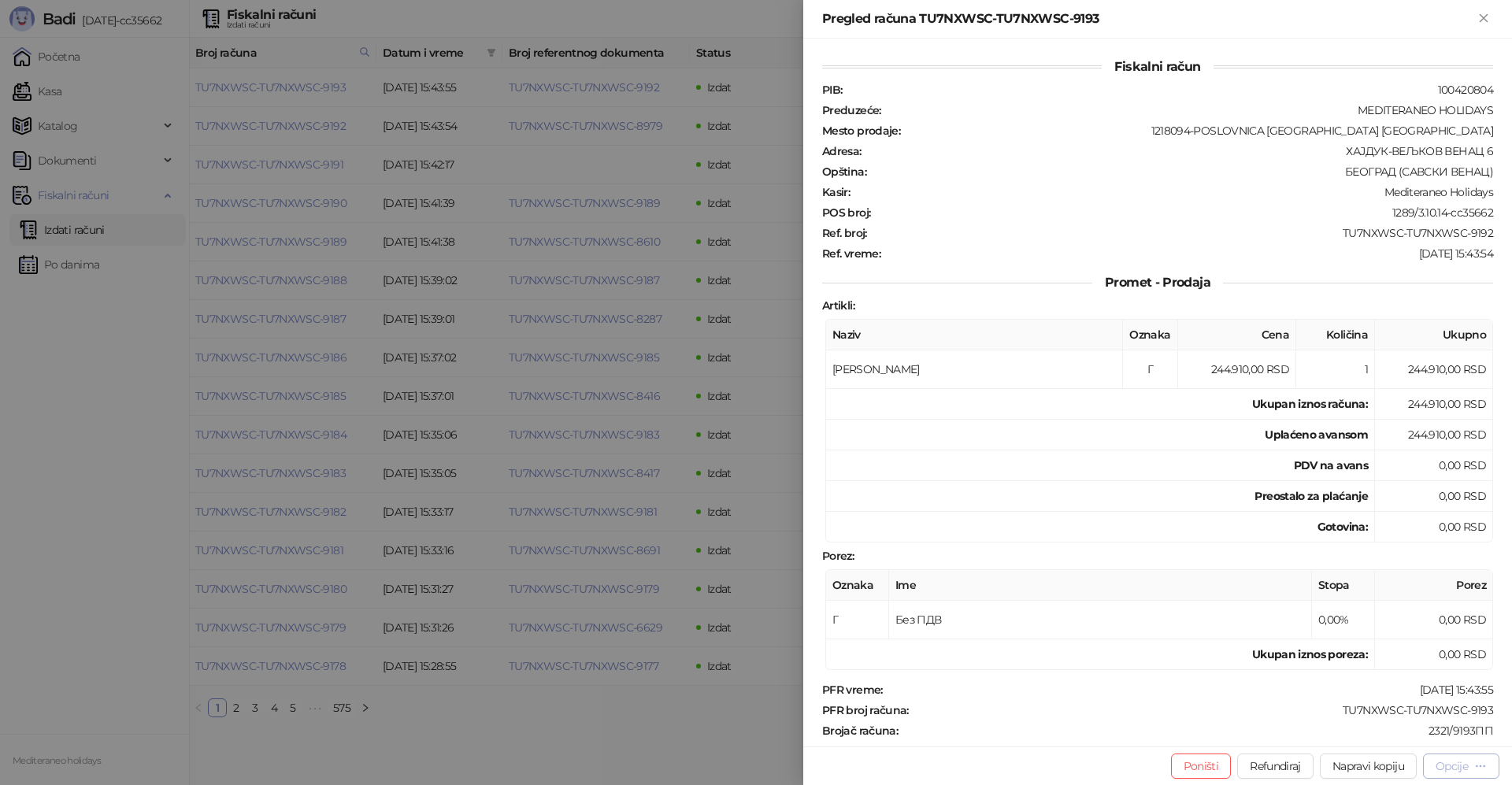
click at [1485, 769] on icon "button" at bounding box center [1480, 766] width 13 height 13
click at [1369, 741] on span "Preuzmi u PDF formatu" at bounding box center [1406, 735] width 162 height 17
click at [1489, 22] on icon "Zatvori" at bounding box center [1483, 17] width 15 height 15
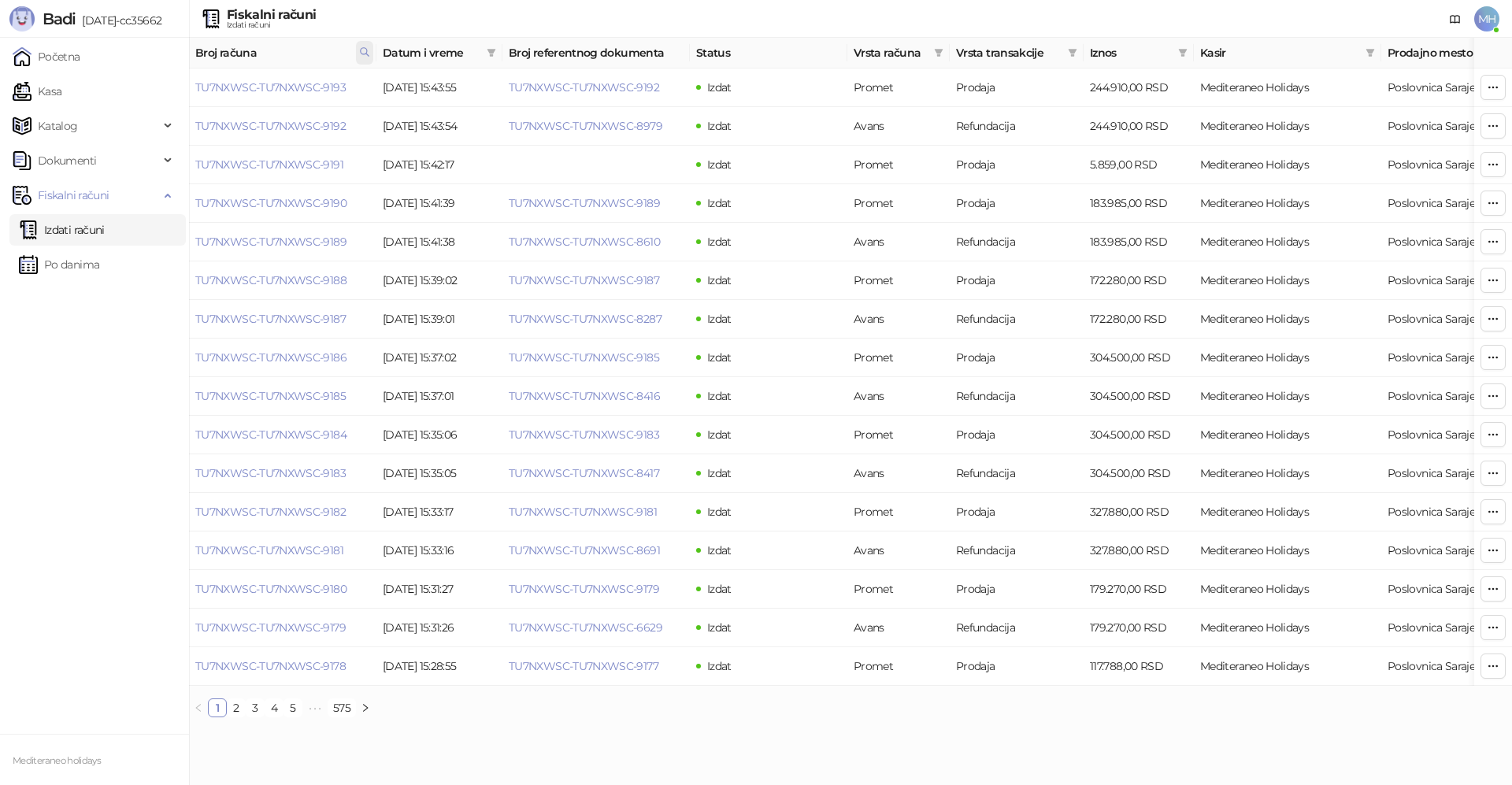
click at [369, 54] on icon at bounding box center [364, 51] width 11 height 11
drag, startPoint x: 284, startPoint y: 82, endPoint x: 163, endPoint y: 95, distance: 121.7
click at [167, 99] on body "Badi [DATE]-cc35662 Početna Kasa Katalog Dokumenti Fiskalni računi Izdati račun…" at bounding box center [756, 365] width 1512 height 730
type input "****"
click at [332, 119] on button "U redu" at bounding box center [343, 122] width 46 height 19
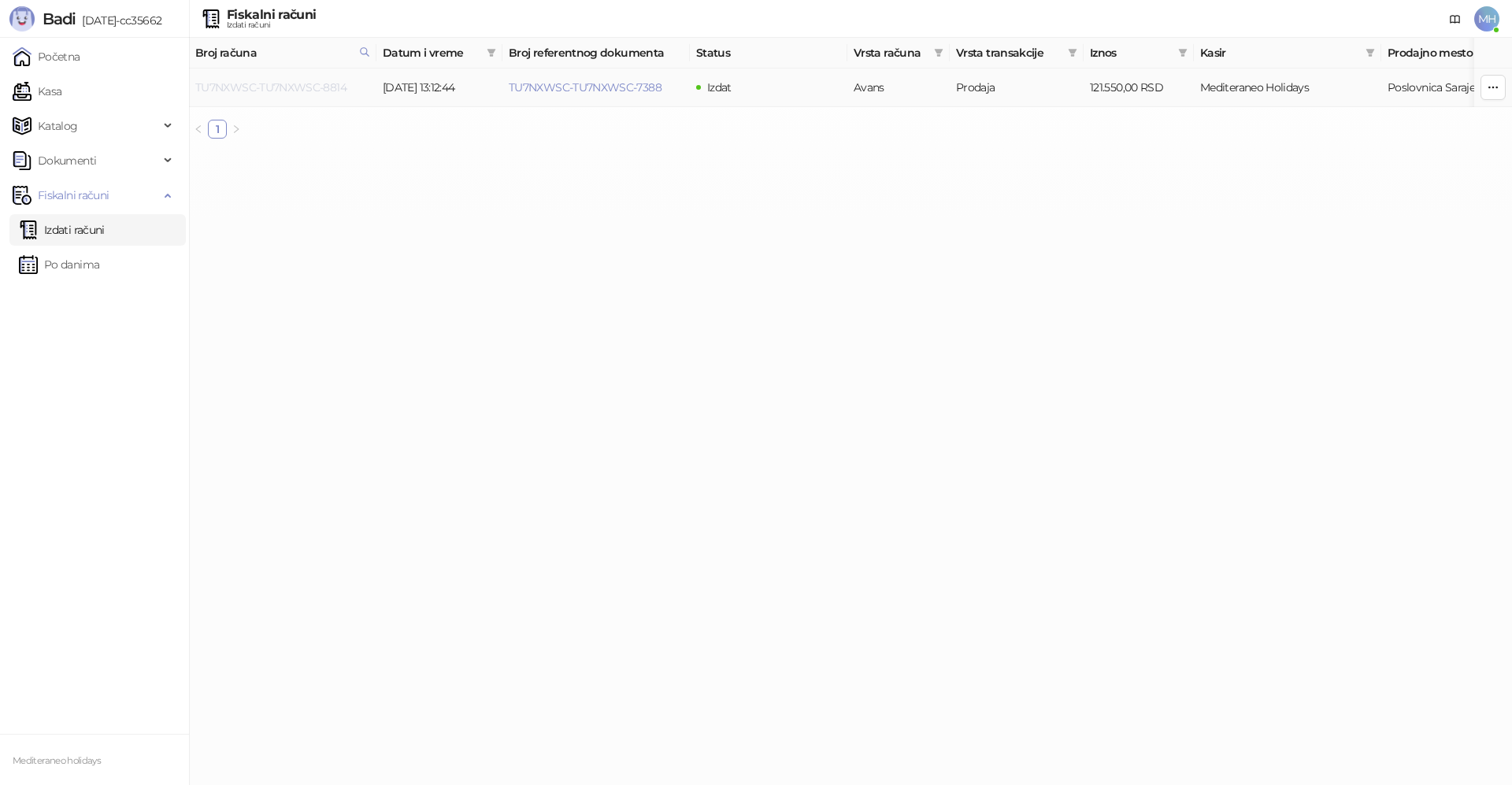
click at [324, 86] on link "TU7NXWSC-TU7NXWSC-8814" at bounding box center [271, 87] width 151 height 15
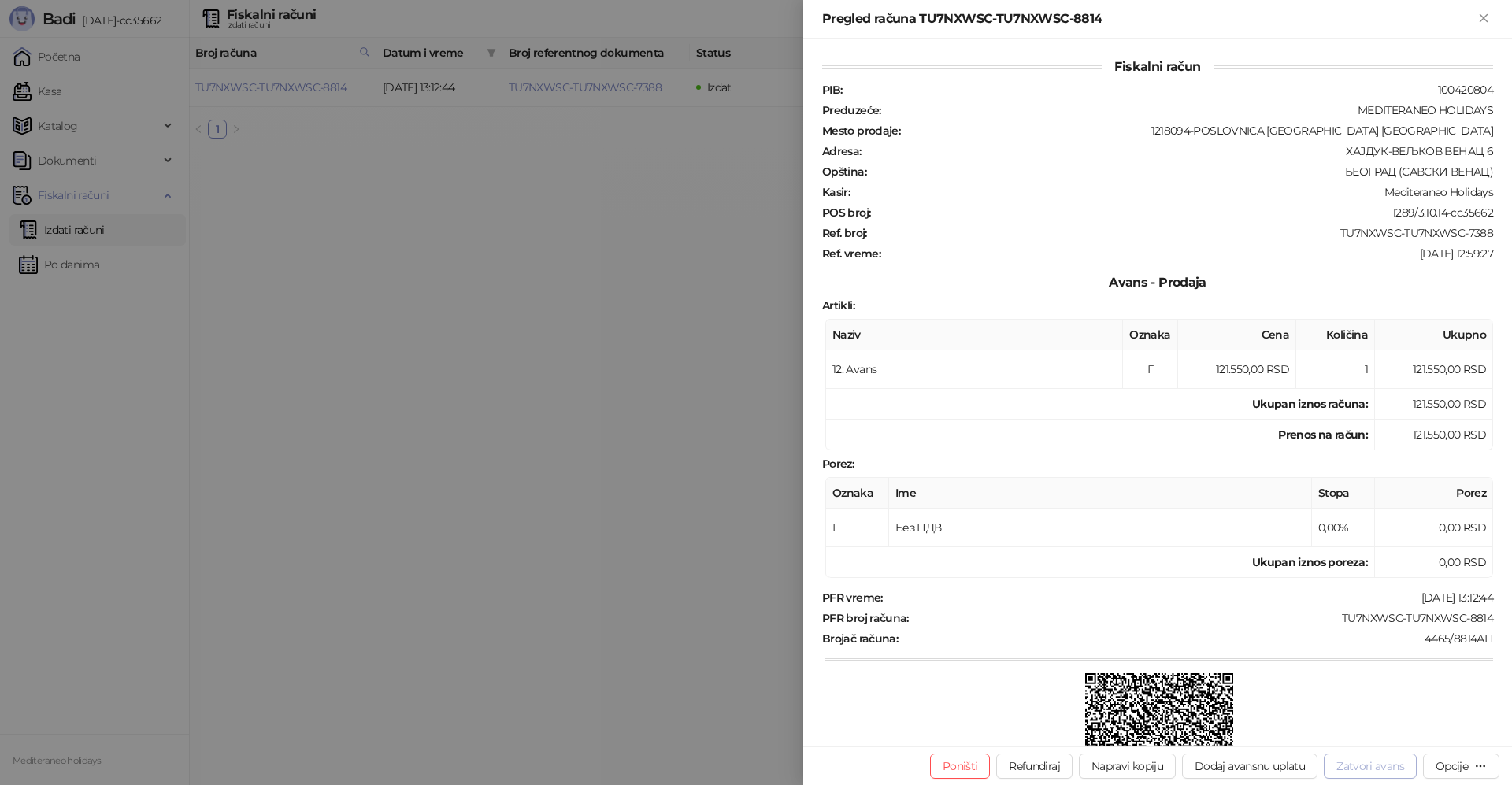
click at [1366, 769] on button "Zatvori avans" at bounding box center [1370, 767] width 93 height 25
type input "**********"
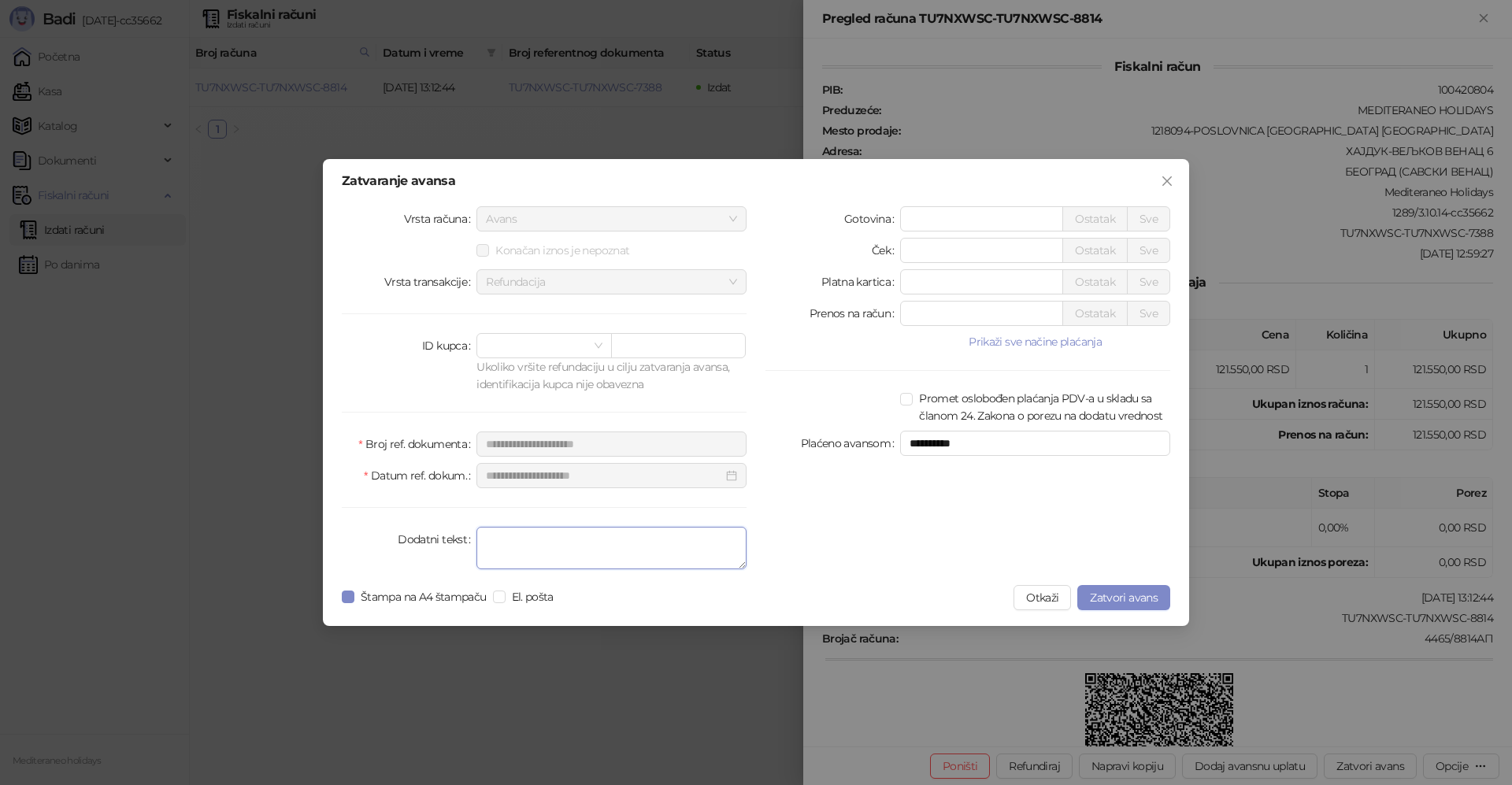
click at [626, 557] on textarea "Dodatni tekst" at bounding box center [610, 548] width 270 height 43
type textarea "*******"
click at [1099, 597] on span "Zatvori avans" at bounding box center [1123, 597] width 68 height 15
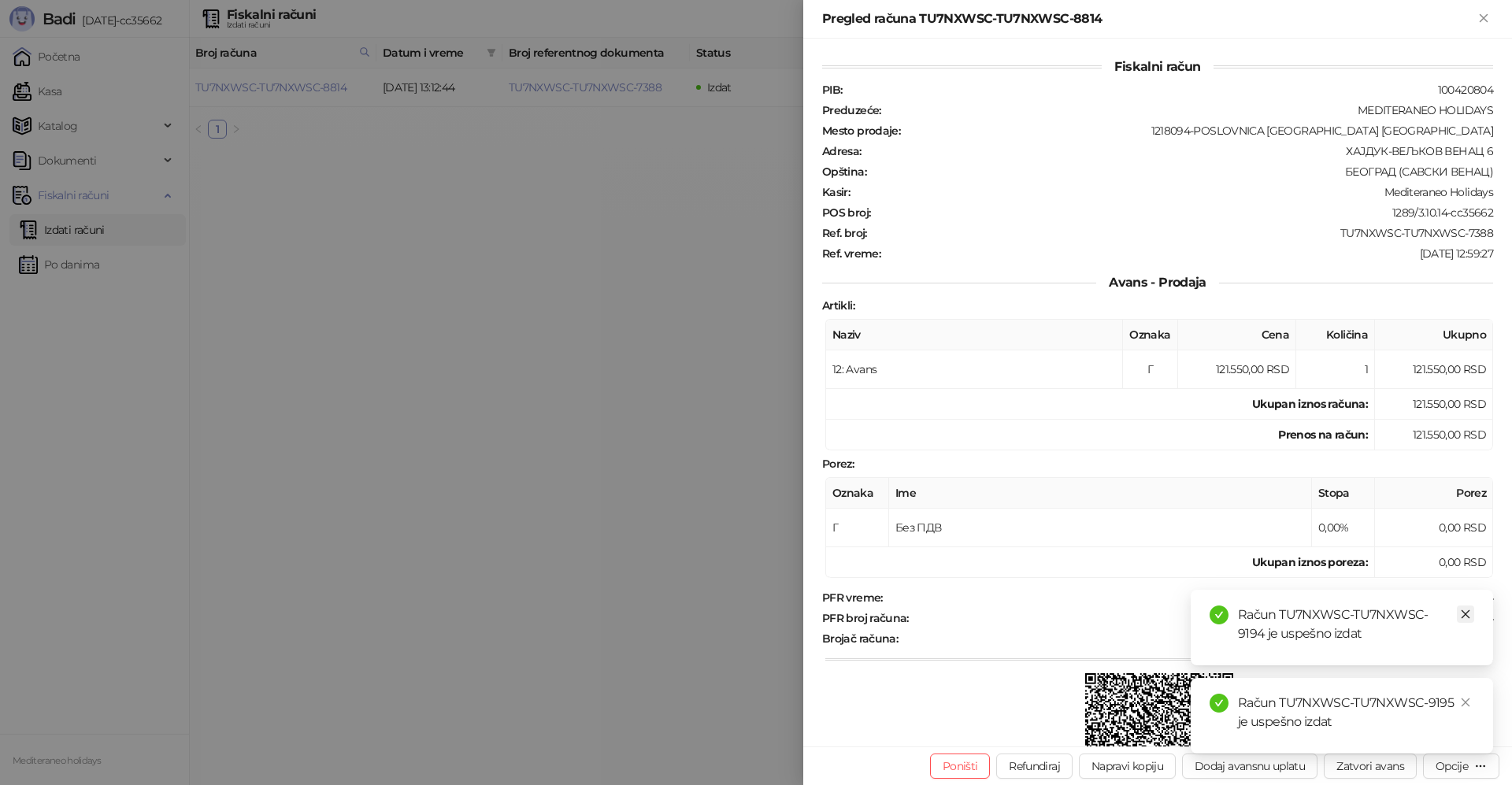
click at [1469, 613] on icon "close" at bounding box center [1465, 614] width 11 height 11
drag, startPoint x: 1464, startPoint y: 696, endPoint x: 1469, endPoint y: 307, distance: 389.0
click at [1463, 696] on link "Close" at bounding box center [1466, 703] width 17 height 17
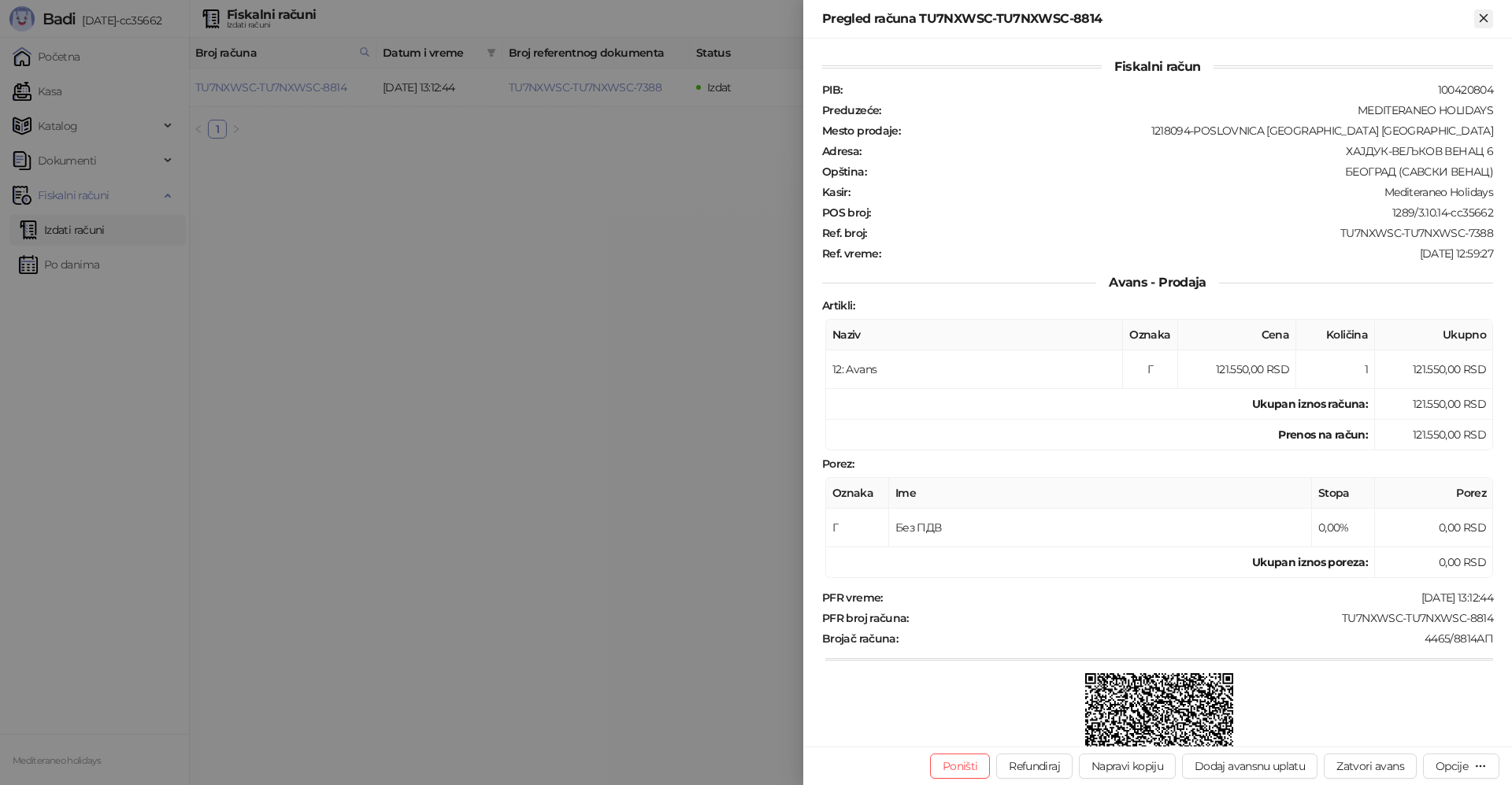
click at [1488, 19] on icon "Zatvori" at bounding box center [1483, 17] width 15 height 15
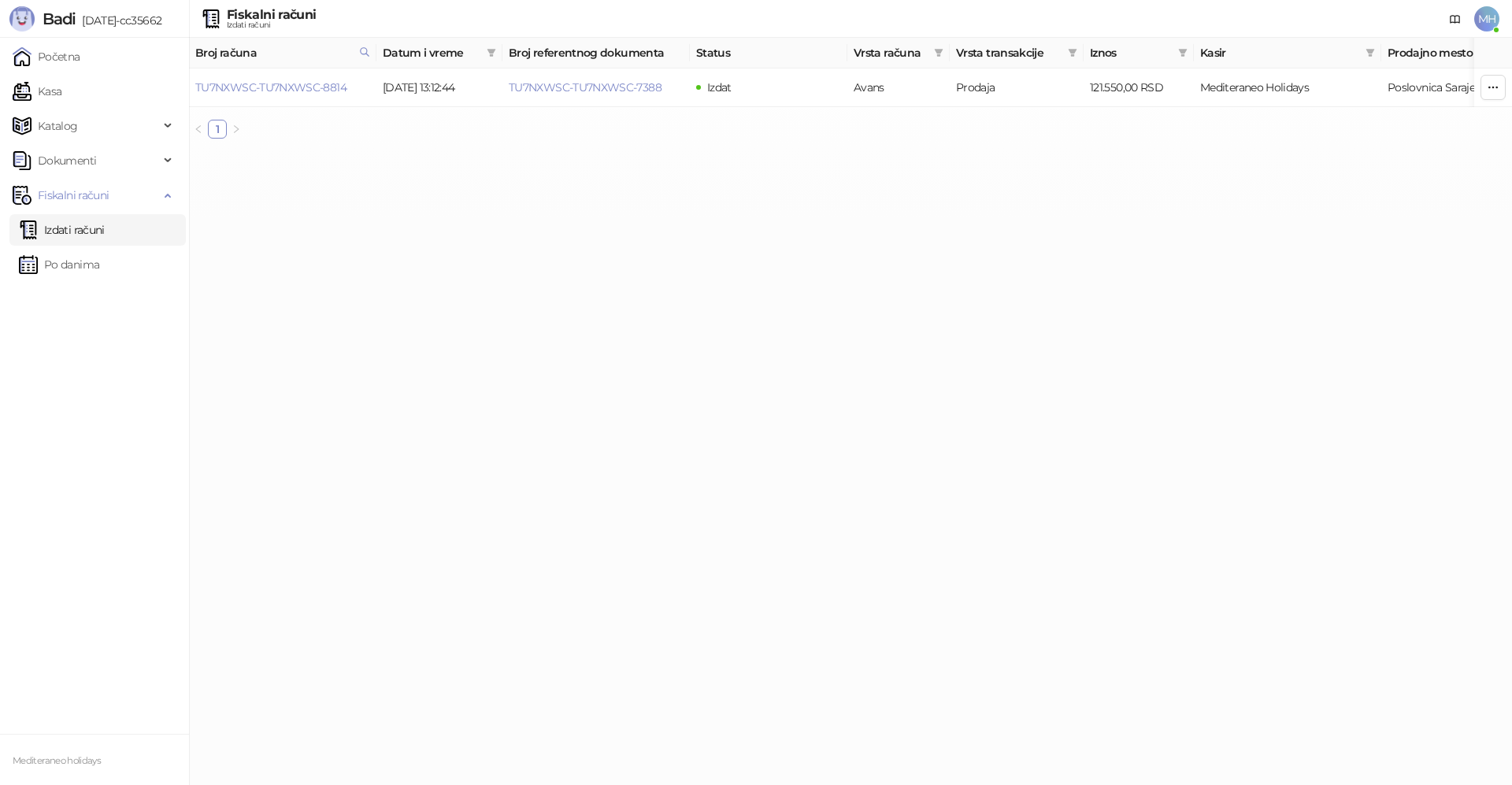
click at [104, 226] on link "Izdati računi" at bounding box center [62, 229] width 86 height 32
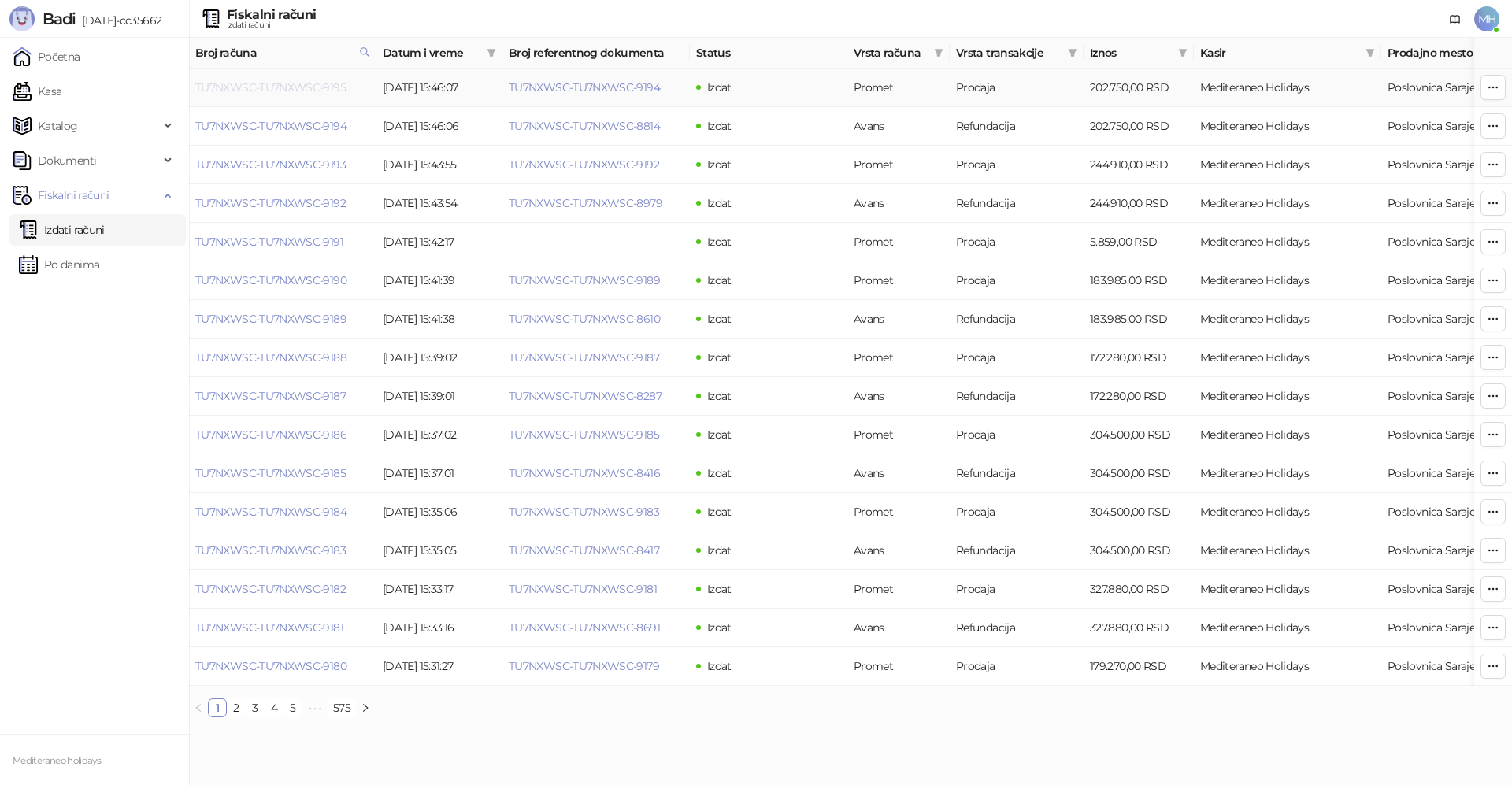
click at [324, 92] on link "TU7NXWSC-TU7NXWSC-9195" at bounding box center [270, 87] width 150 height 15
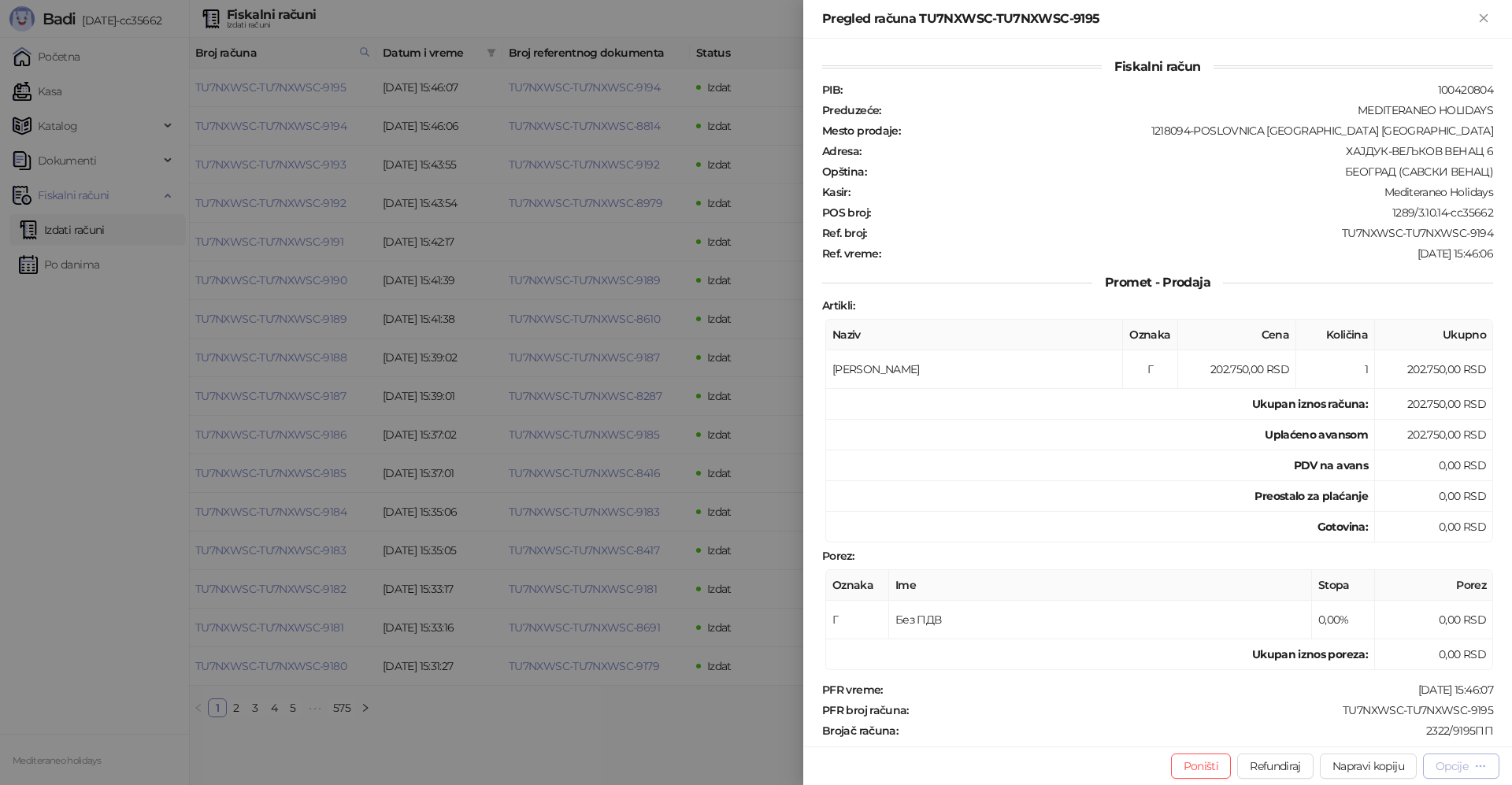
click at [1428, 766] on button "Opcije" at bounding box center [1461, 767] width 76 height 25
click at [1314, 736] on icon at bounding box center [1313, 734] width 7 height 8
click at [1496, 20] on div "Pregled računa TU7NXWSC-TU7NXWSC-9195" at bounding box center [1157, 19] width 709 height 39
click at [1482, 20] on icon "Zatvori" at bounding box center [1482, 17] width 7 height 7
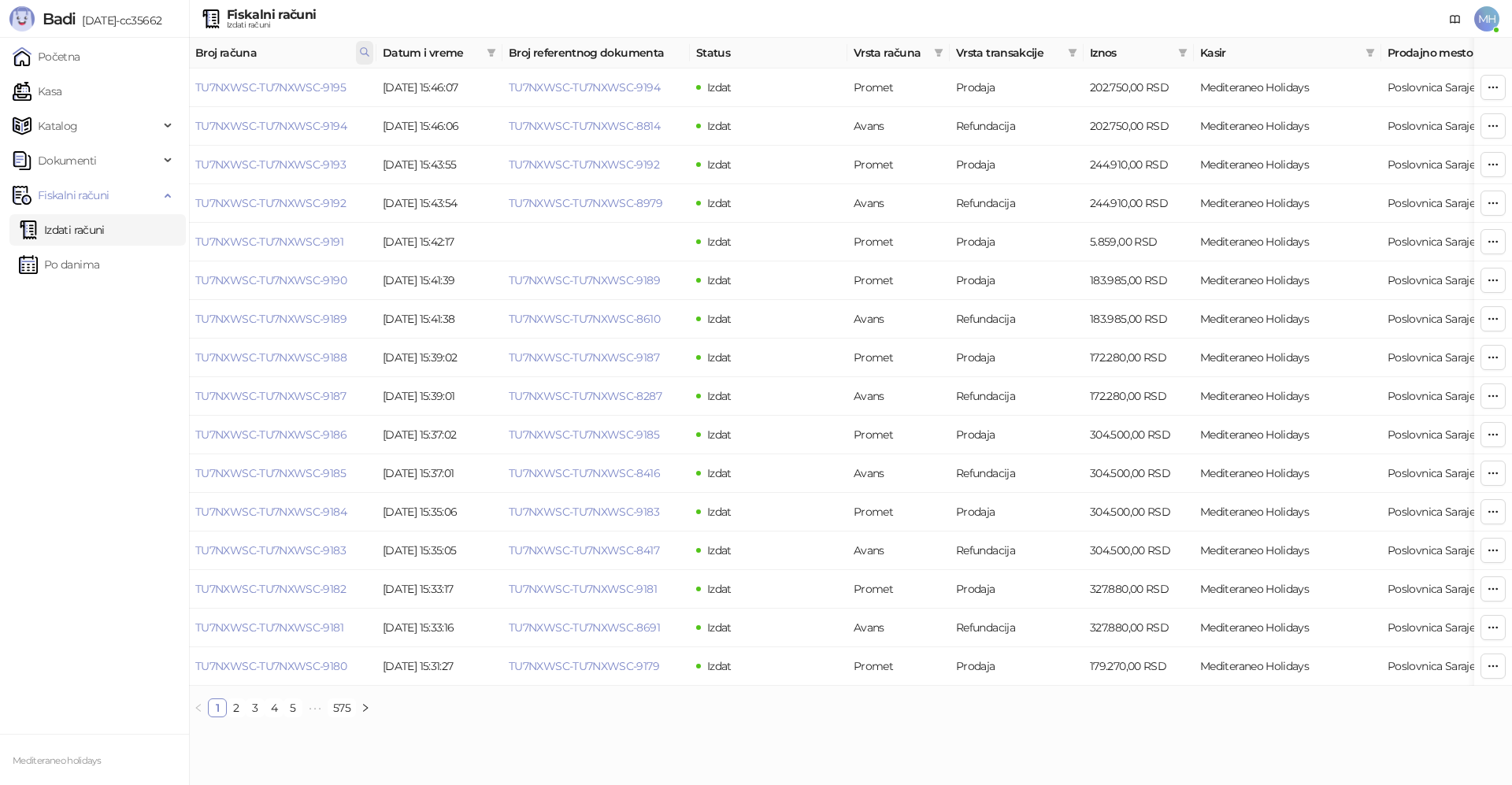
click at [362, 53] on icon at bounding box center [365, 52] width 8 height 8
drag, startPoint x: 294, startPoint y: 78, endPoint x: 193, endPoint y: 97, distance: 102.8
click at [193, 97] on body "Badi [DATE]-cc35662 Početna Kasa Katalog Dokumenti Fiskalni računi Izdati račun…" at bounding box center [756, 365] width 1512 height 730
type input "****"
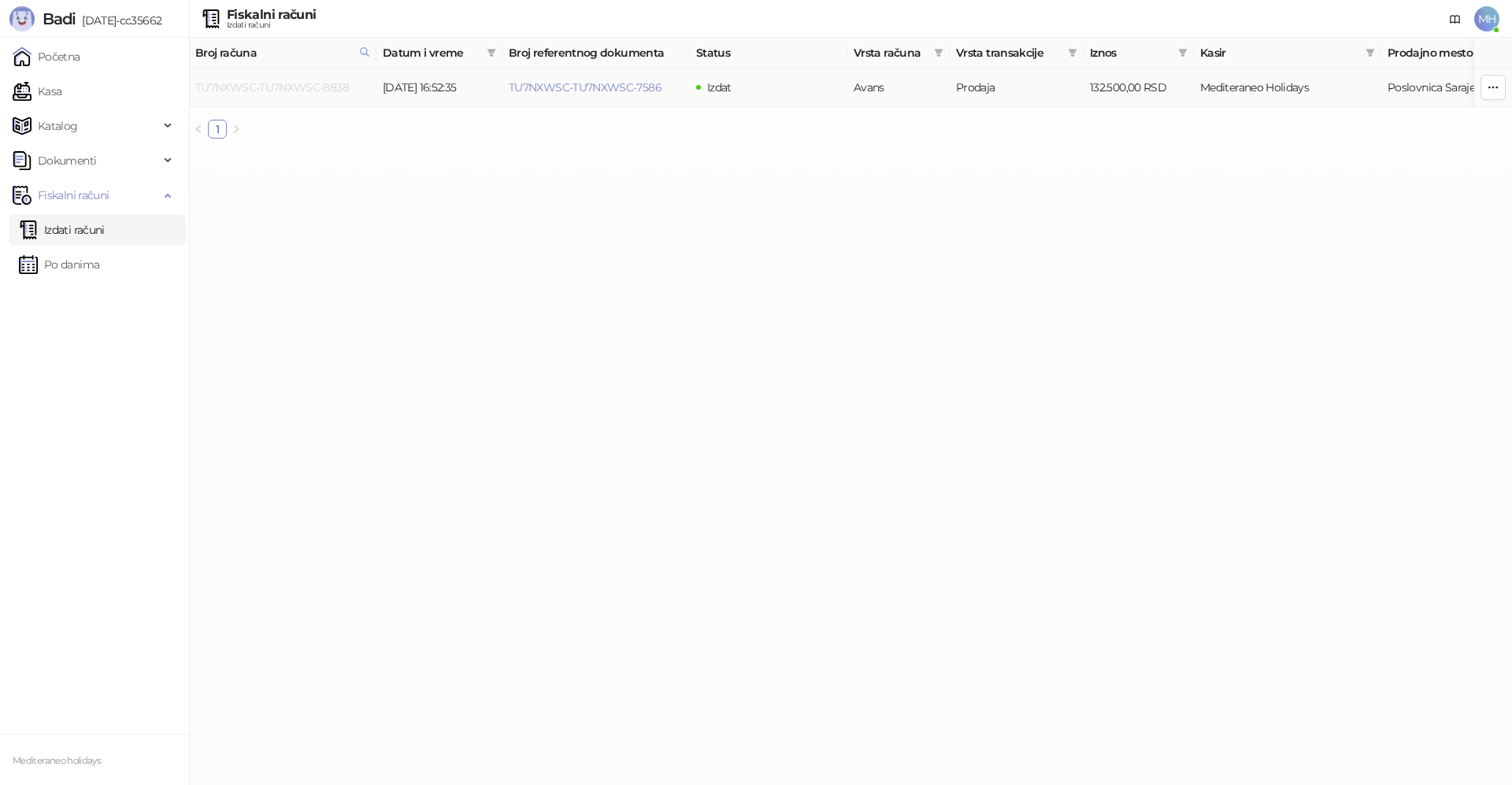
click at [317, 83] on link "TU7NXWSC-TU7NXWSC-8838" at bounding box center [272, 87] width 154 height 15
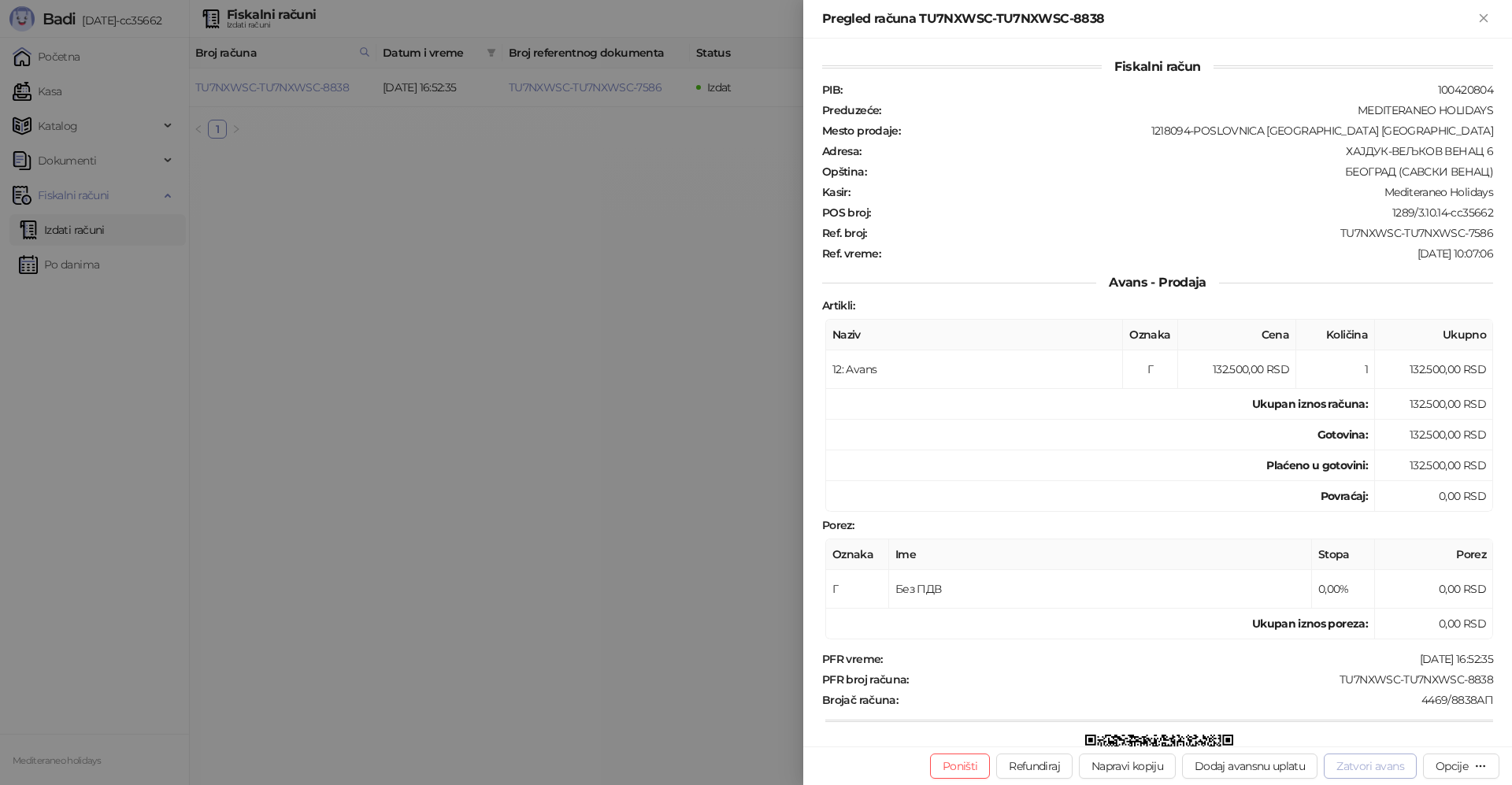
click at [1364, 766] on button "Zatvori avans" at bounding box center [1370, 767] width 93 height 25
type input "**********"
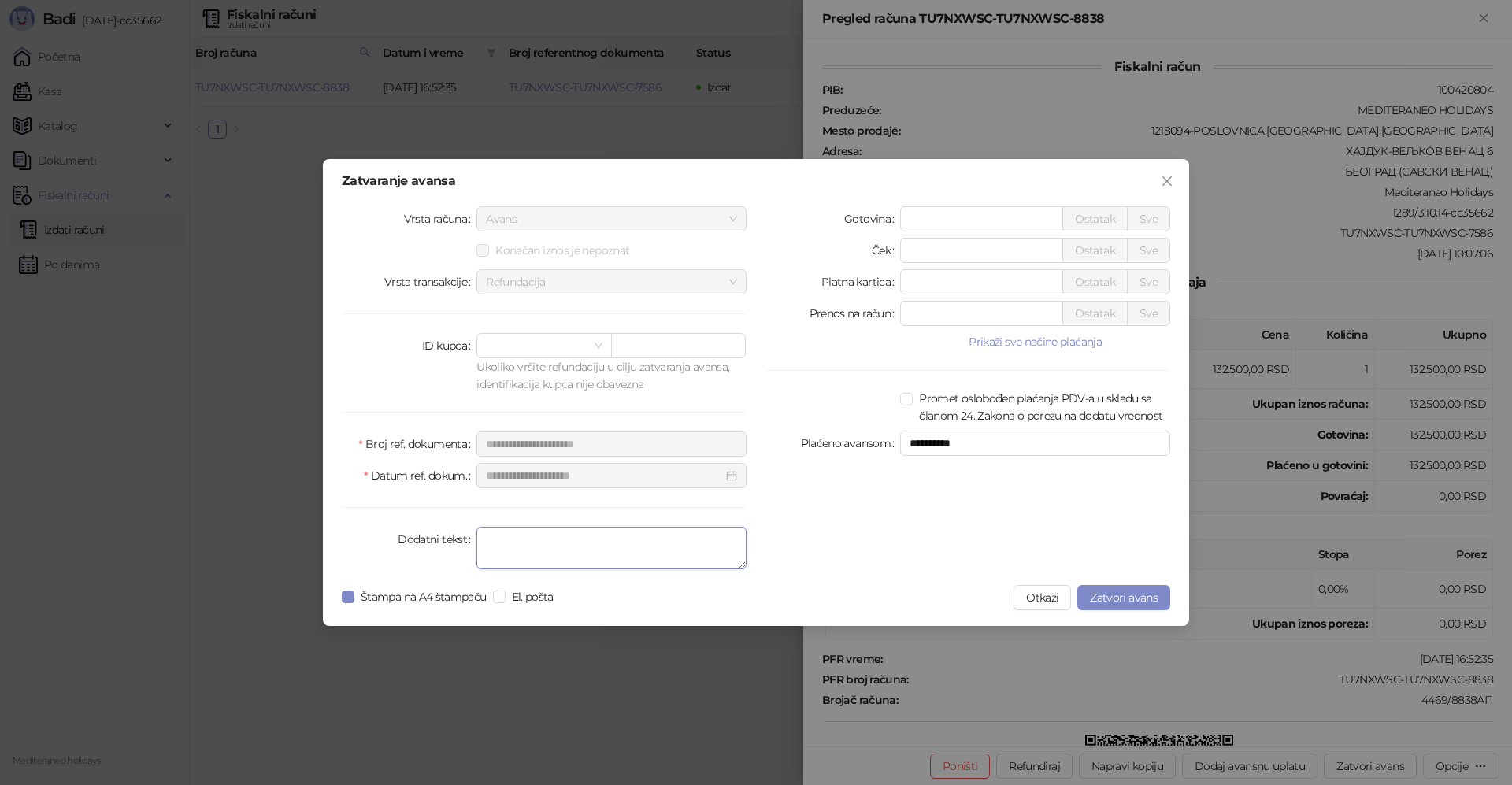
click at [520, 549] on textarea "Dodatni tekst" at bounding box center [610, 548] width 270 height 43
type textarea "*******"
click at [1139, 599] on span "Zatvori avans" at bounding box center [1123, 597] width 68 height 15
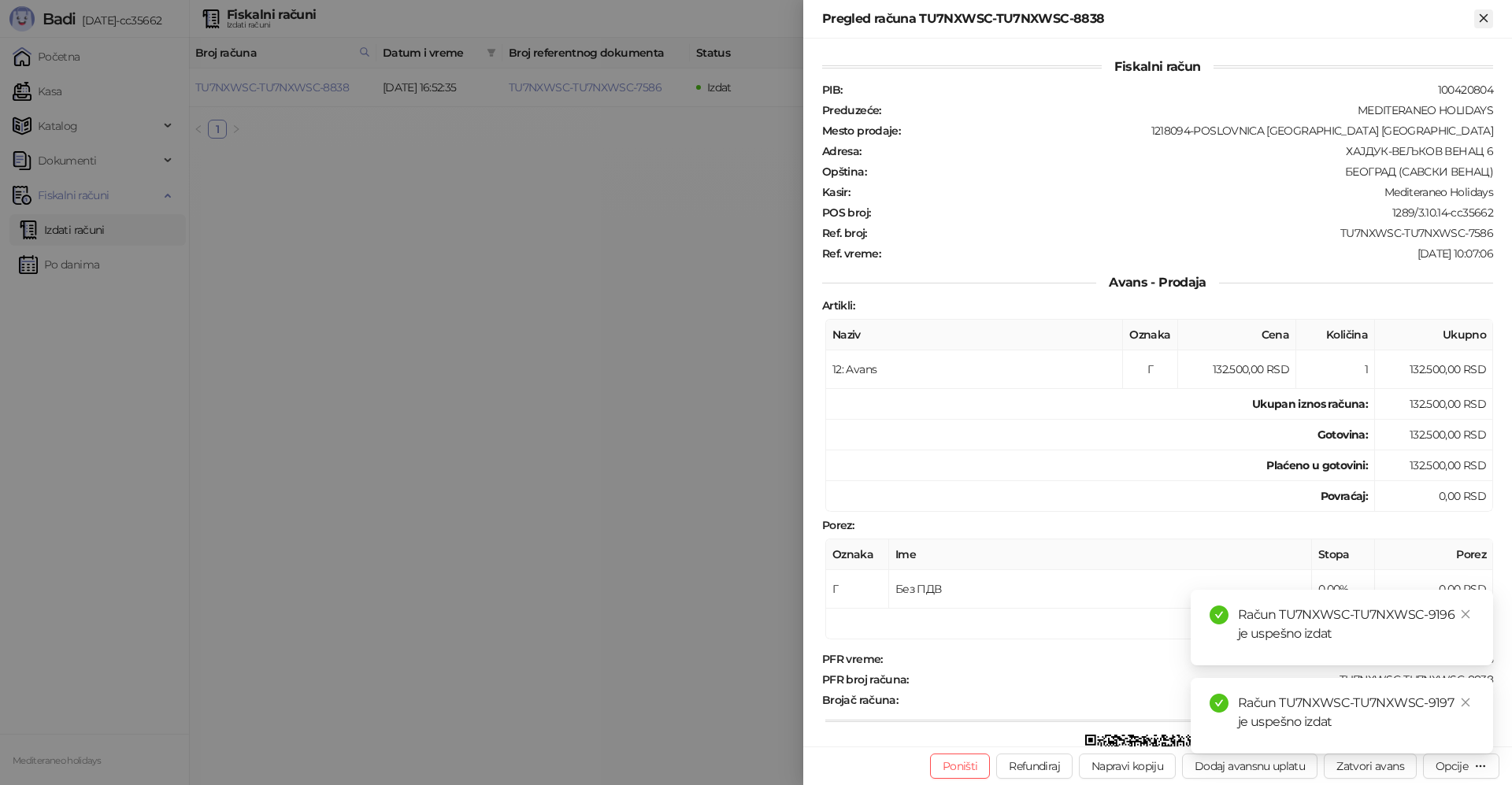
click at [1485, 16] on icon "Zatvori" at bounding box center [1482, 17] width 7 height 7
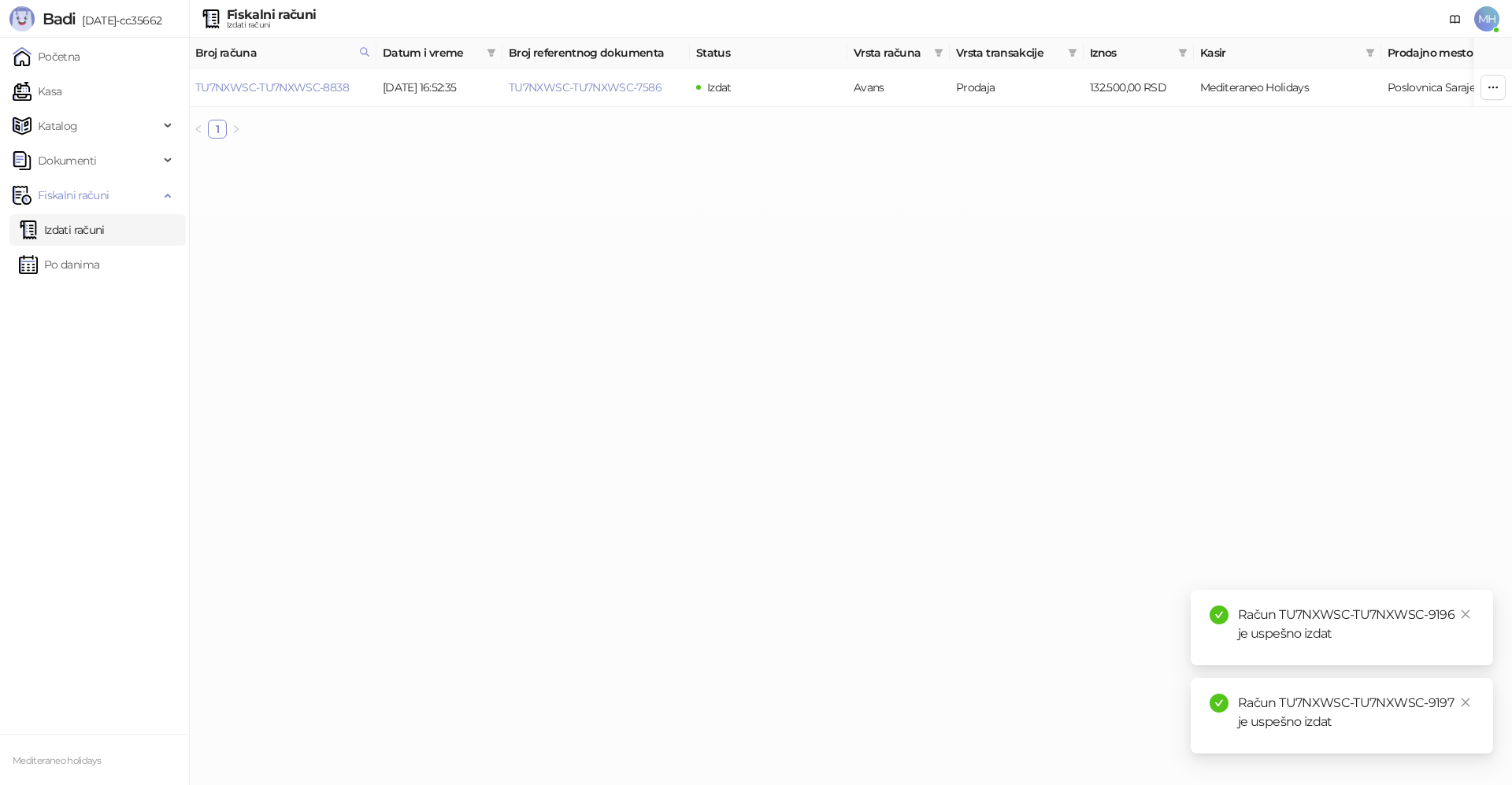
click at [68, 228] on link "Izdati računi" at bounding box center [62, 229] width 86 height 32
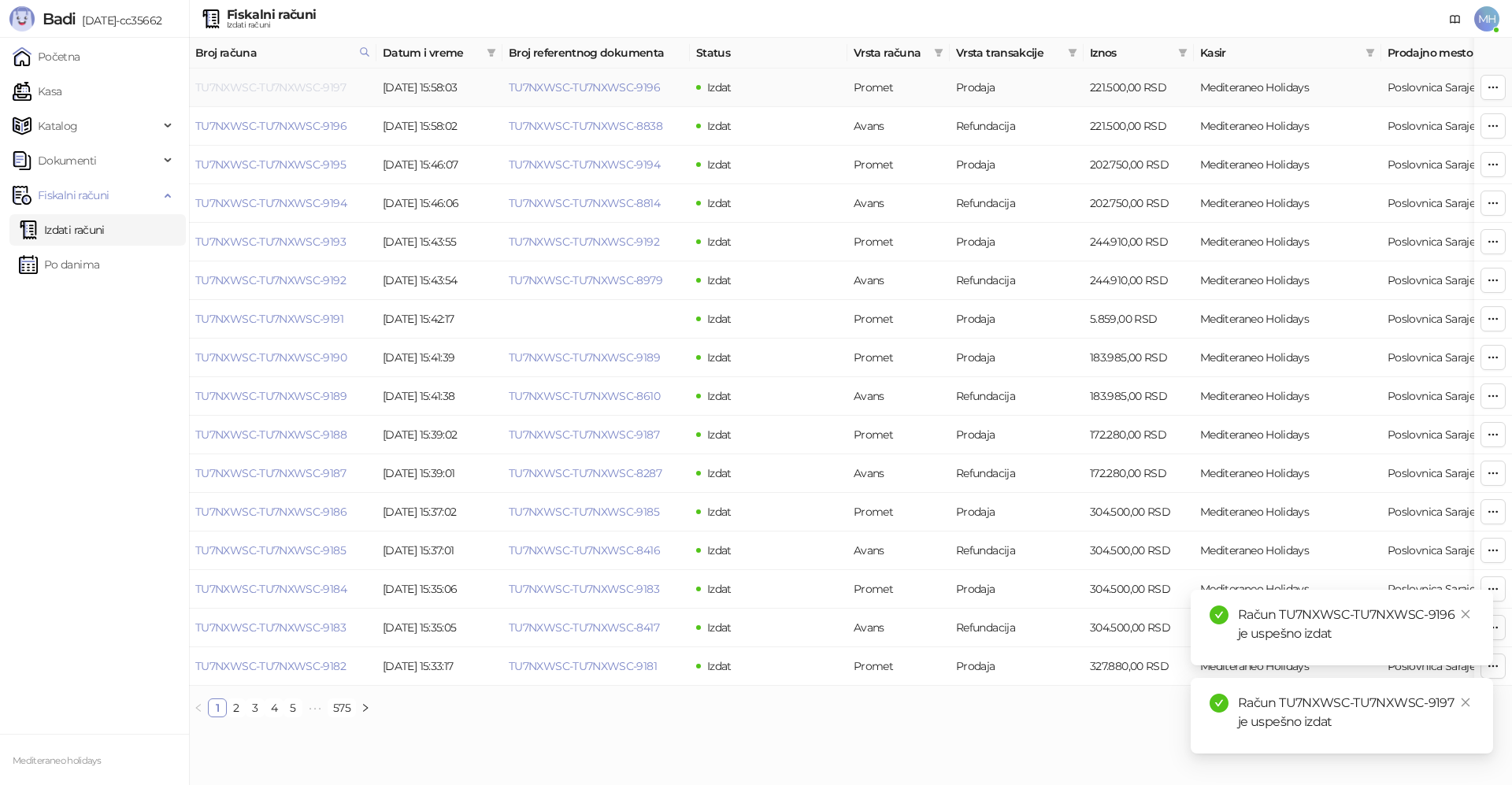
click at [305, 83] on link "TU7NXWSC-TU7NXWSC-9197" at bounding box center [270, 87] width 150 height 15
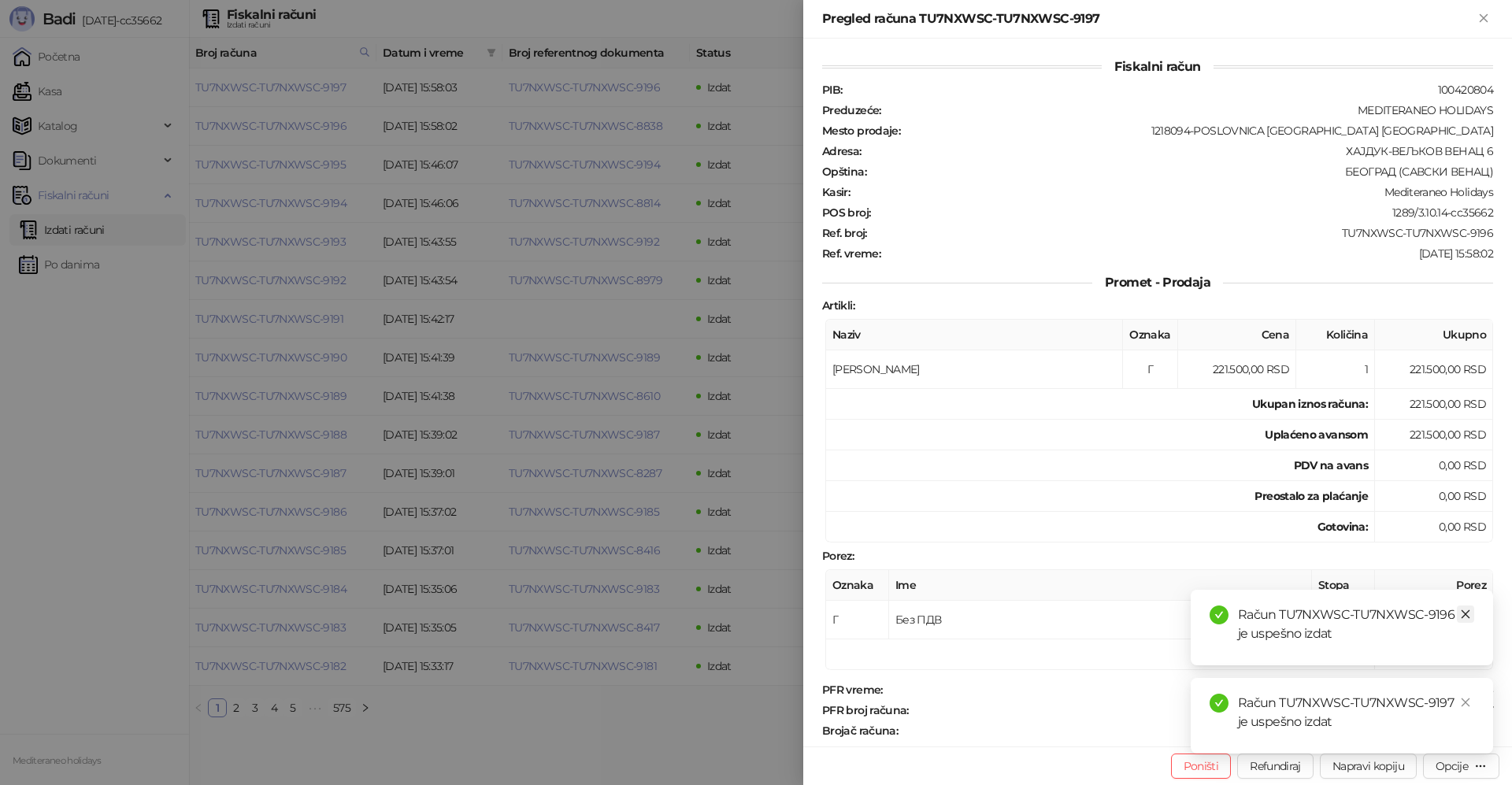
click at [1464, 614] on icon "close" at bounding box center [1465, 614] width 11 height 11
click at [1460, 697] on icon "close" at bounding box center [1465, 702] width 11 height 11
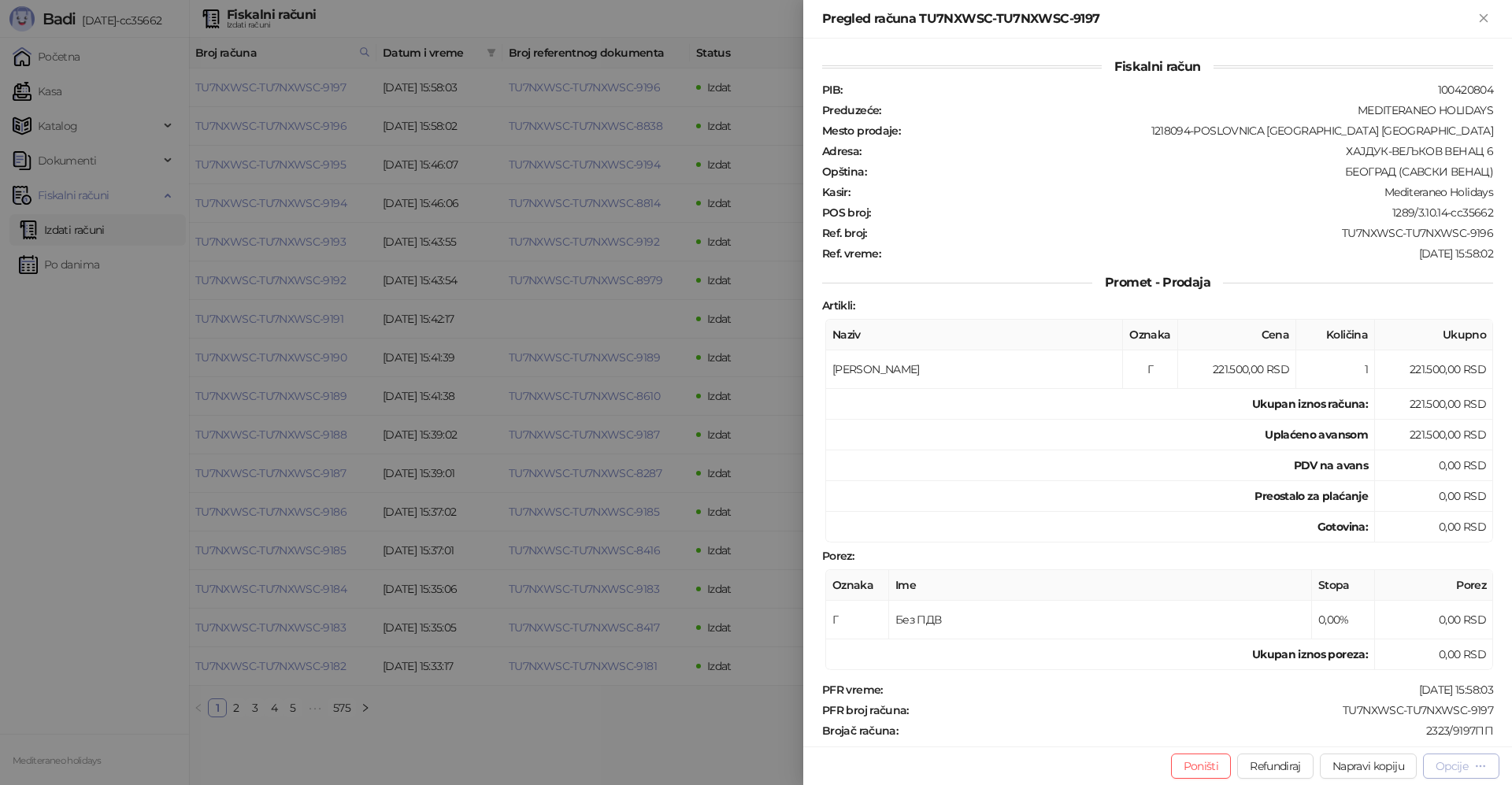
click at [1457, 769] on div "Opcije" at bounding box center [1451, 767] width 32 height 15
click at [1394, 740] on span "Preuzmi u PDF formatu" at bounding box center [1406, 735] width 162 height 17
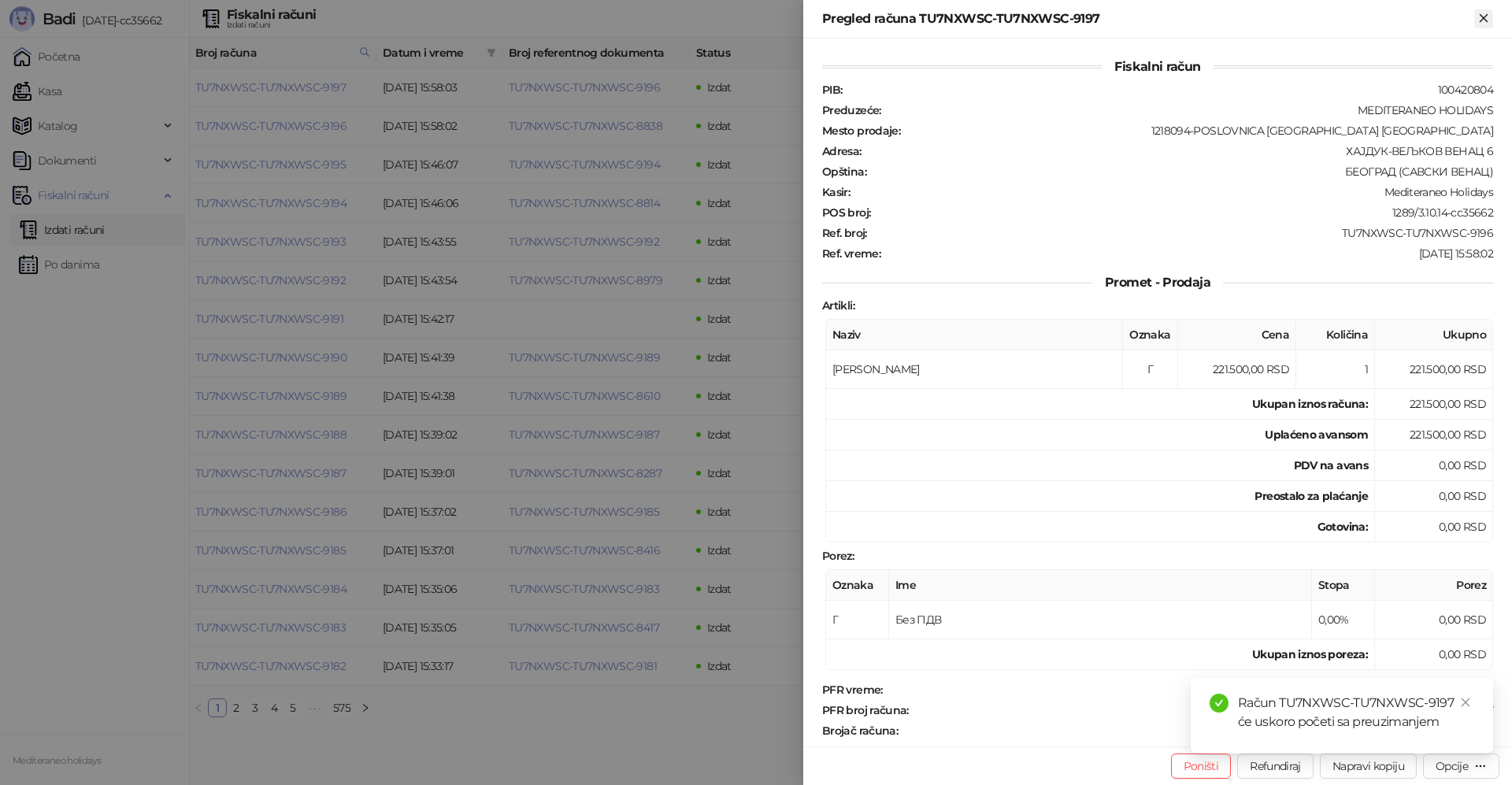
click at [1483, 18] on icon "Zatvori" at bounding box center [1482, 17] width 7 height 7
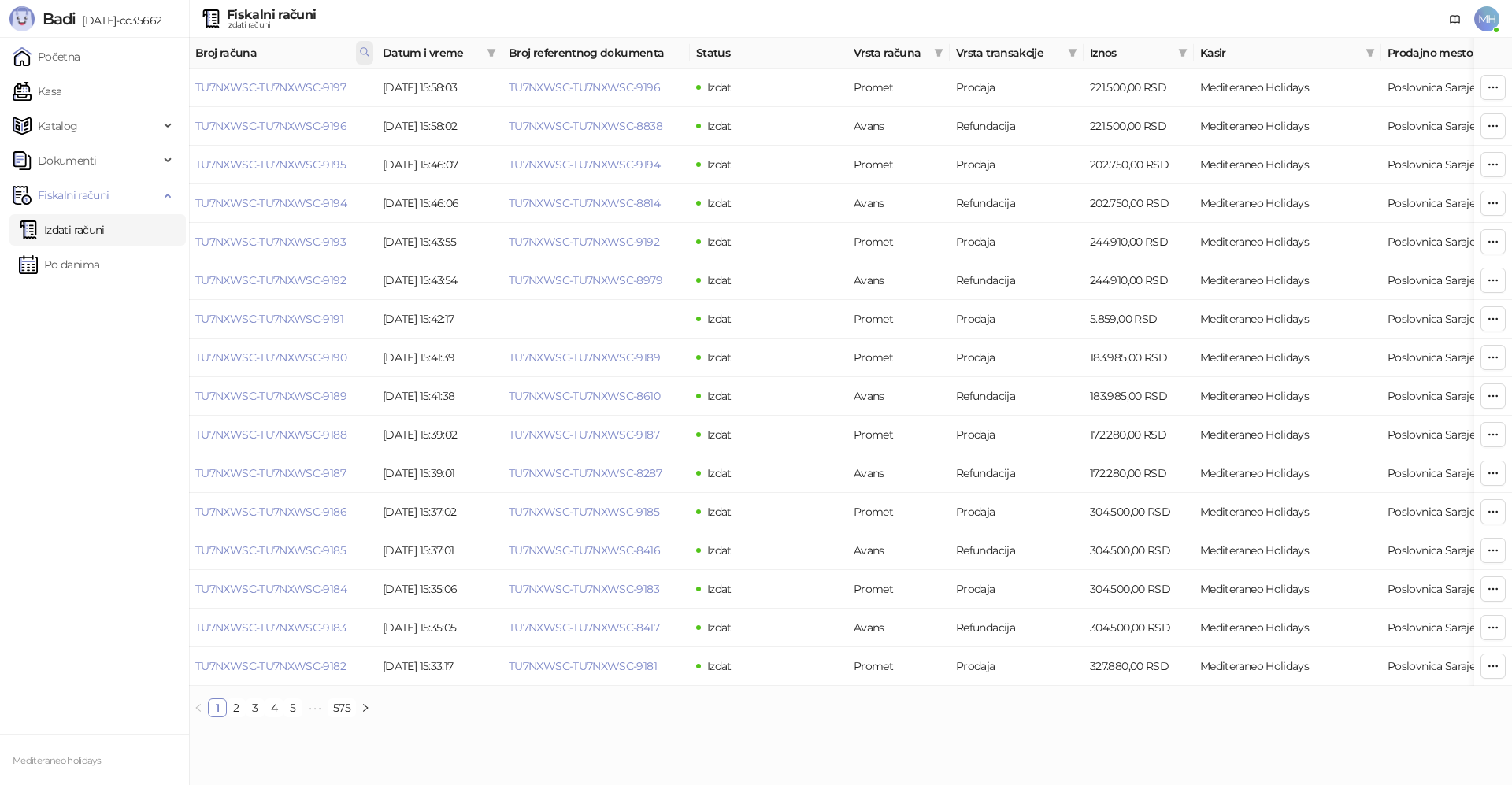
click at [362, 52] on icon at bounding box center [364, 51] width 11 height 11
drag, startPoint x: 226, startPoint y: 84, endPoint x: 210, endPoint y: 86, distance: 16.1
click at [216, 86] on div "****" at bounding box center [294, 86] width 158 height 38
type input "****"
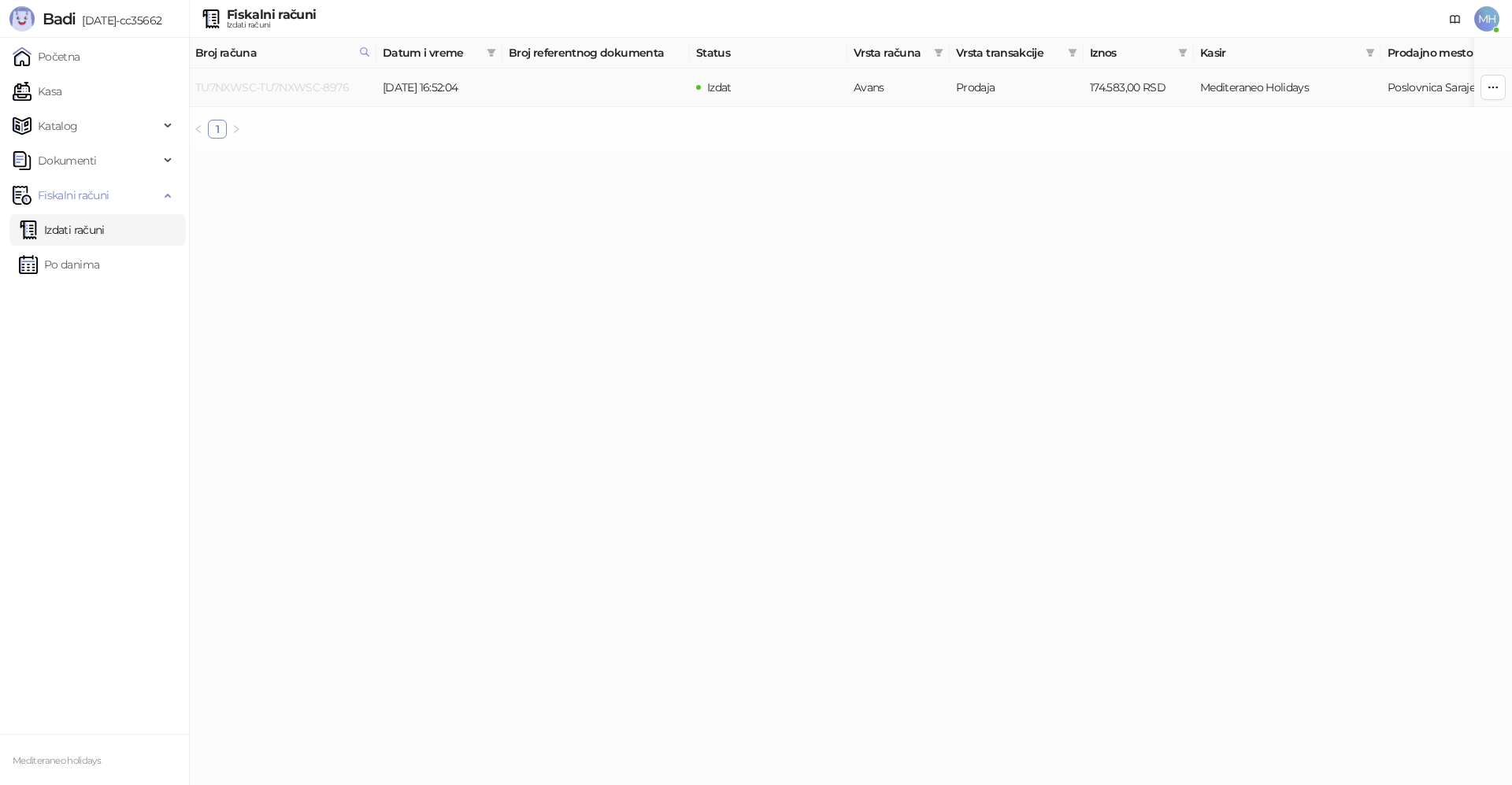
click at [328, 80] on link "TU7NXWSC-TU7NXWSC-8976" at bounding box center [272, 87] width 154 height 15
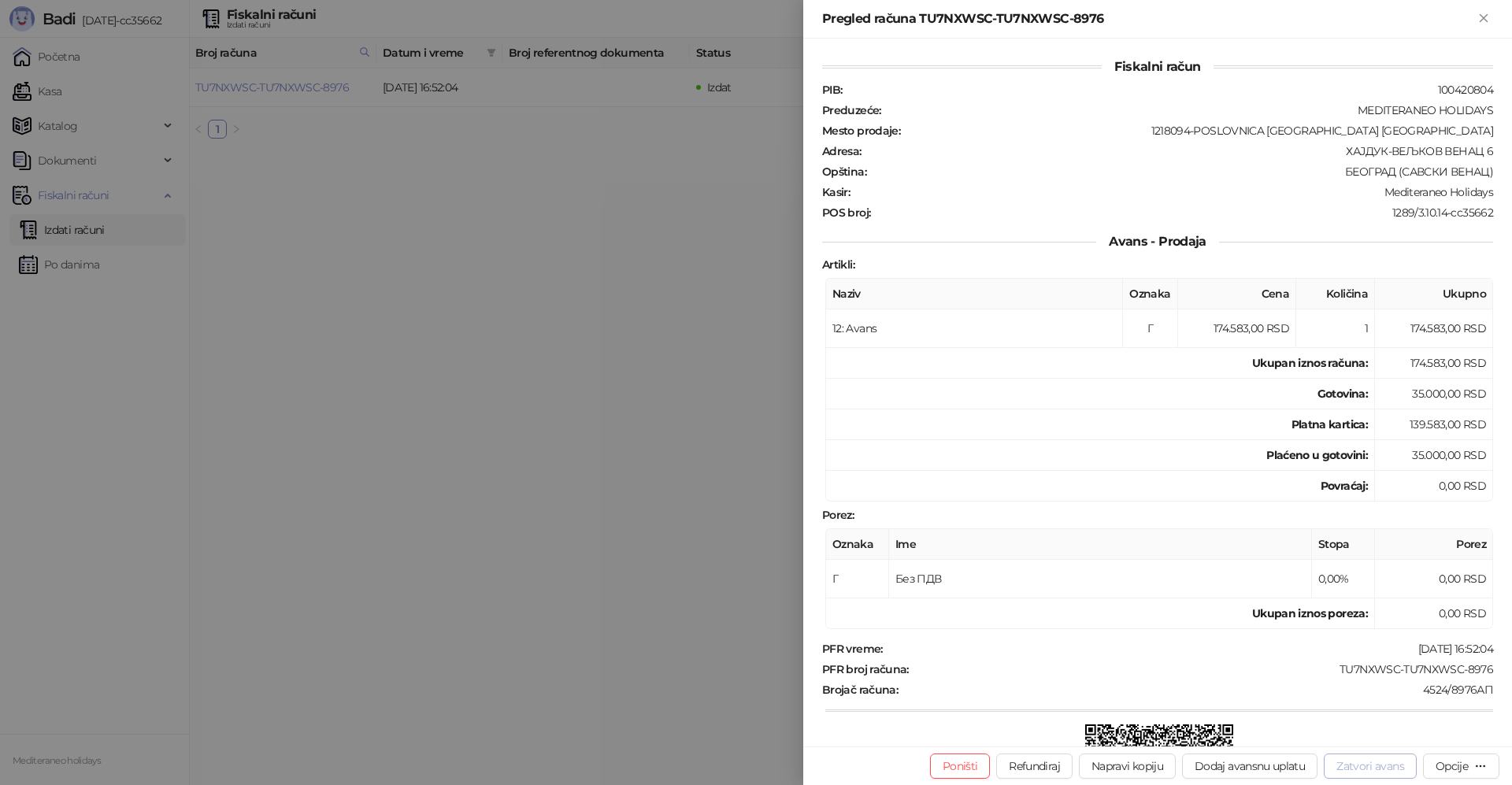
click at [1356, 766] on button "Zatvori avans" at bounding box center [1370, 767] width 93 height 25
type input "**********"
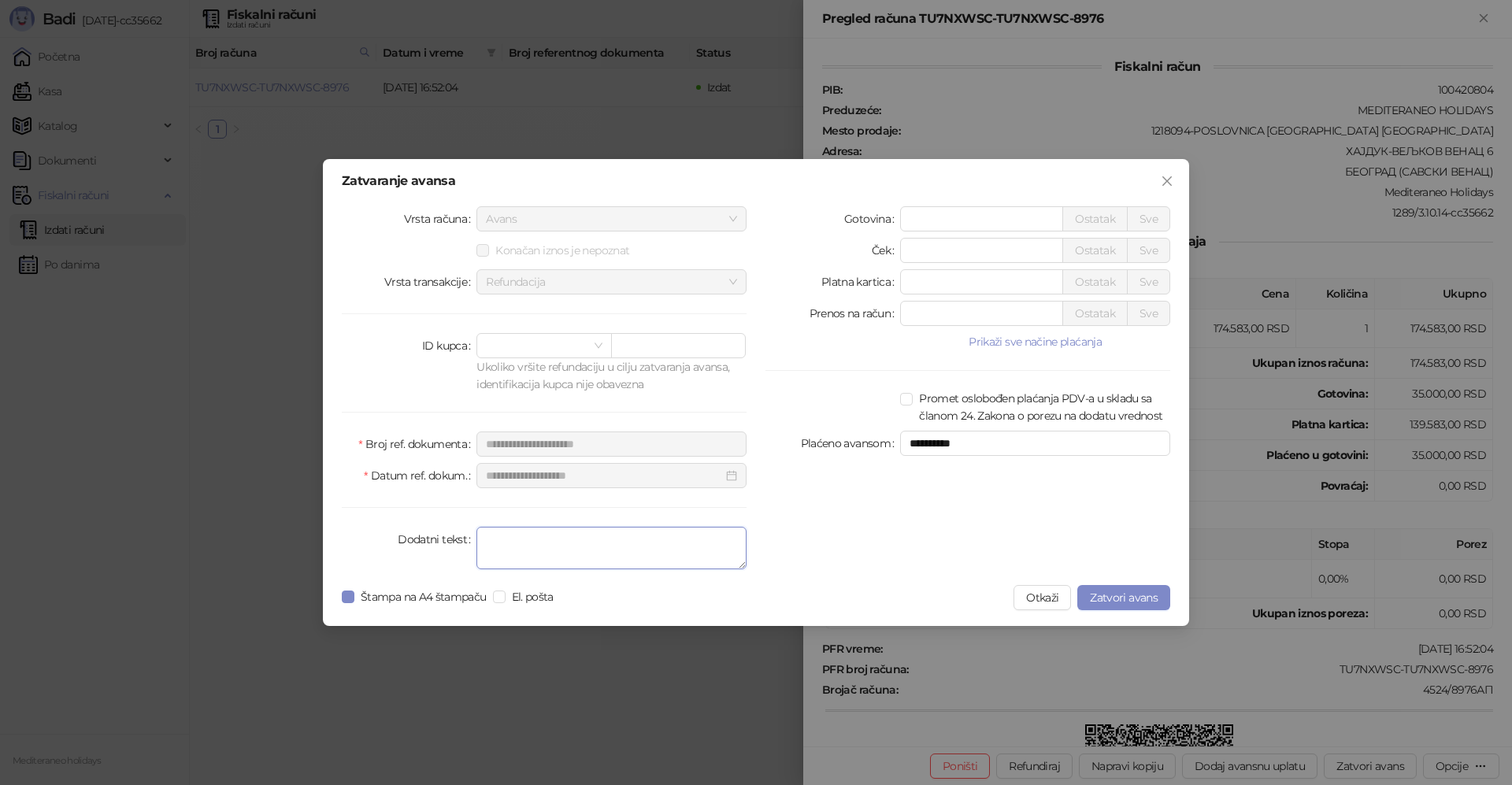
click at [617, 559] on textarea "Dodatni tekst" at bounding box center [610, 548] width 270 height 43
type textarea "*******"
click at [1141, 596] on span "Zatvori avans" at bounding box center [1123, 597] width 68 height 15
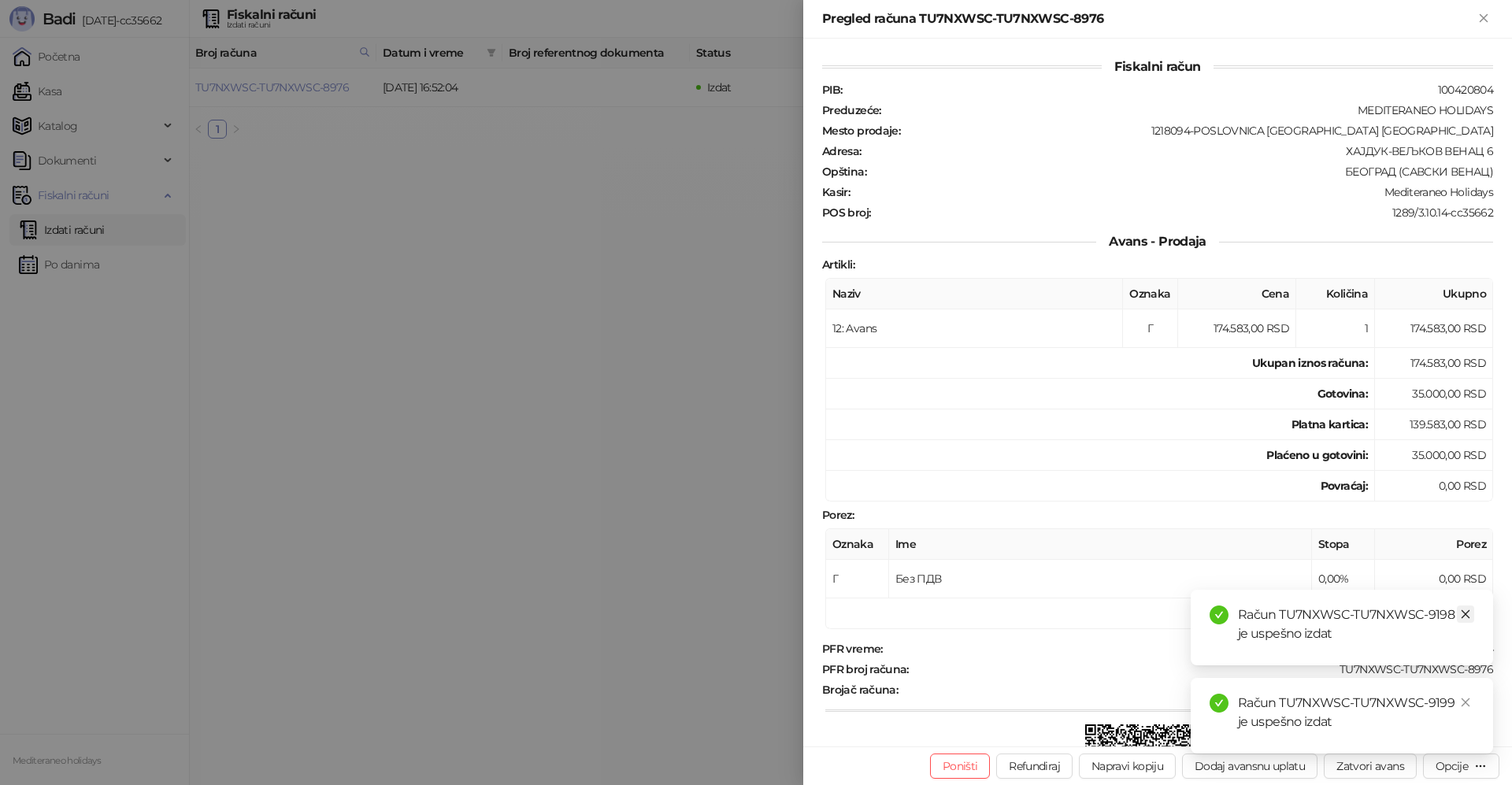
click at [1465, 614] on icon "close" at bounding box center [1466, 615] width 9 height 9
click at [1462, 696] on link "Close" at bounding box center [1466, 703] width 17 height 17
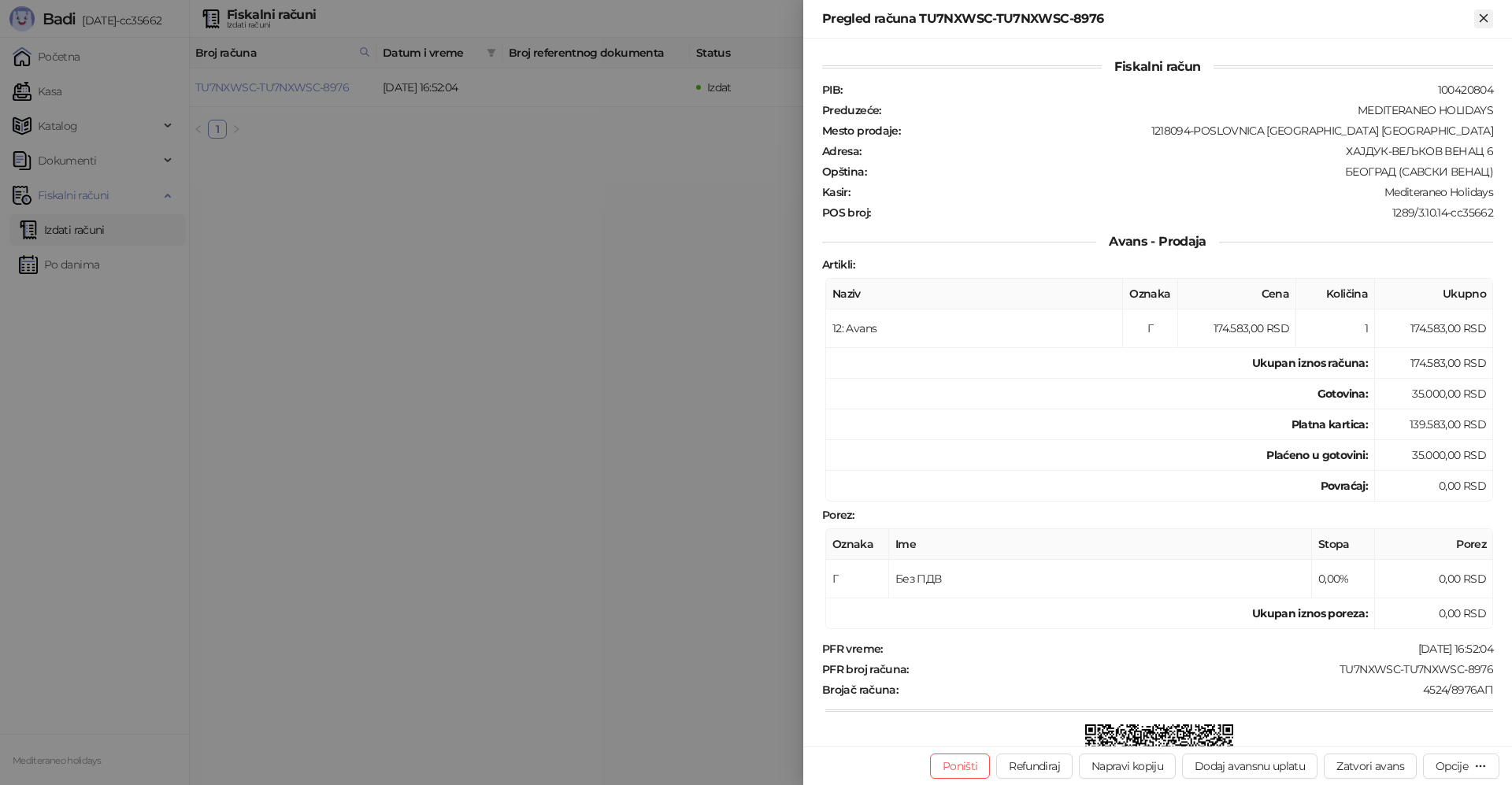
click at [1485, 15] on icon "Zatvori" at bounding box center [1482, 17] width 7 height 7
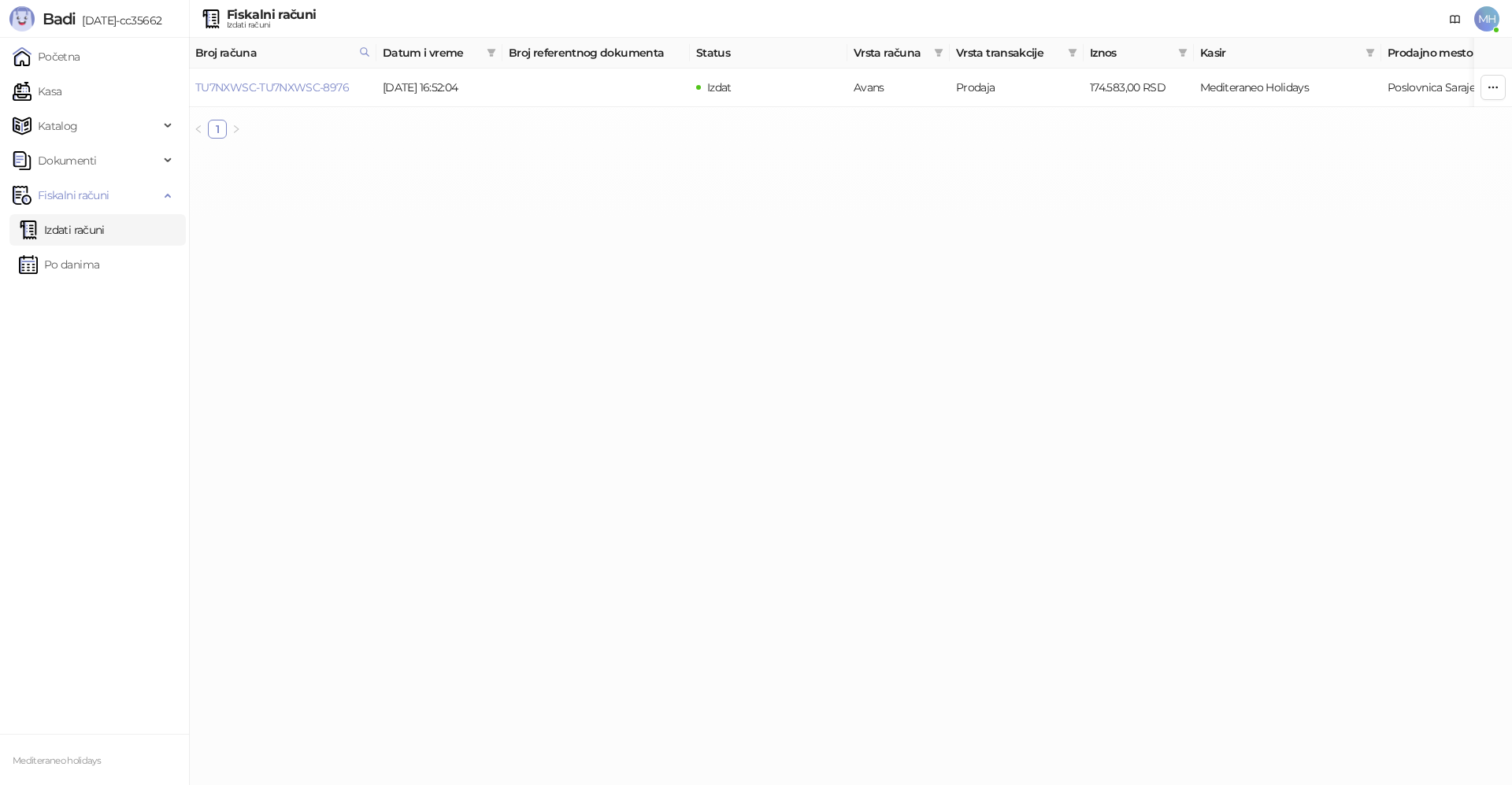
click at [104, 223] on link "Izdati računi" at bounding box center [62, 229] width 86 height 32
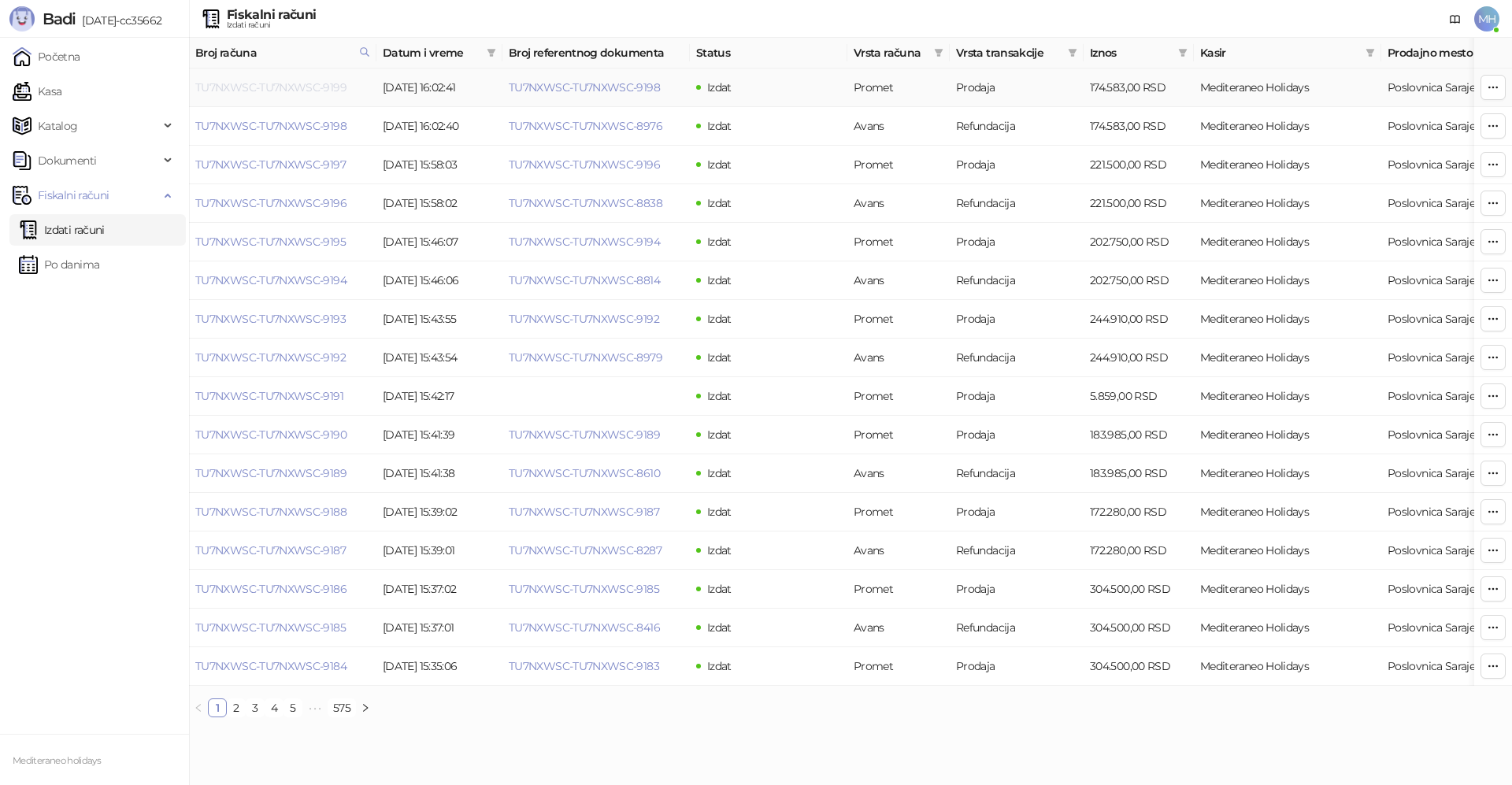
click at [325, 86] on link "TU7NXWSC-TU7NXWSC-9199" at bounding box center [271, 87] width 151 height 15
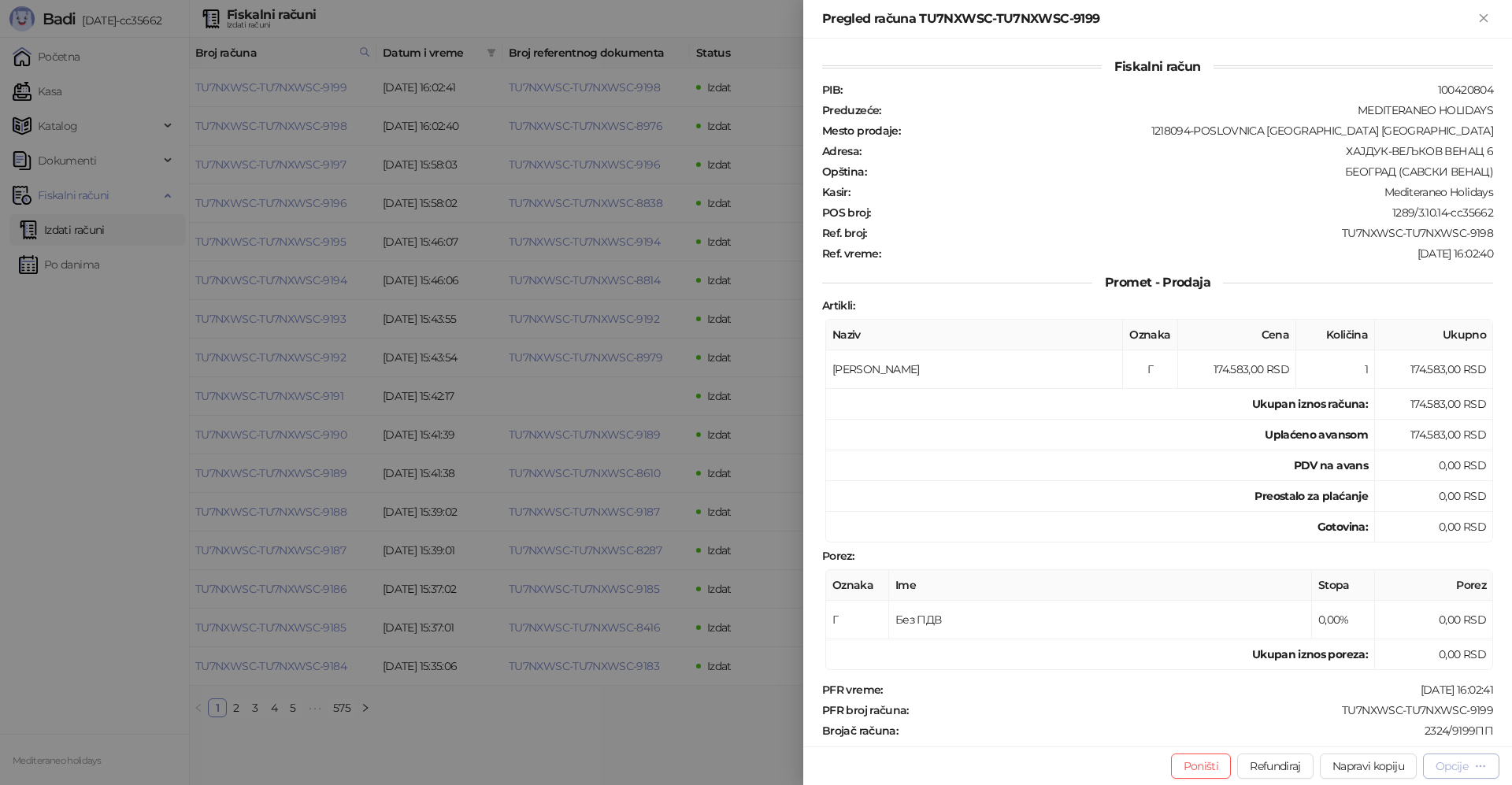
click at [1438, 770] on div "Opcije" at bounding box center [1451, 767] width 32 height 15
click at [1385, 738] on span "Preuzmi u PDF formatu" at bounding box center [1406, 735] width 162 height 17
click at [1476, 14] on icon "Zatvori" at bounding box center [1483, 17] width 15 height 15
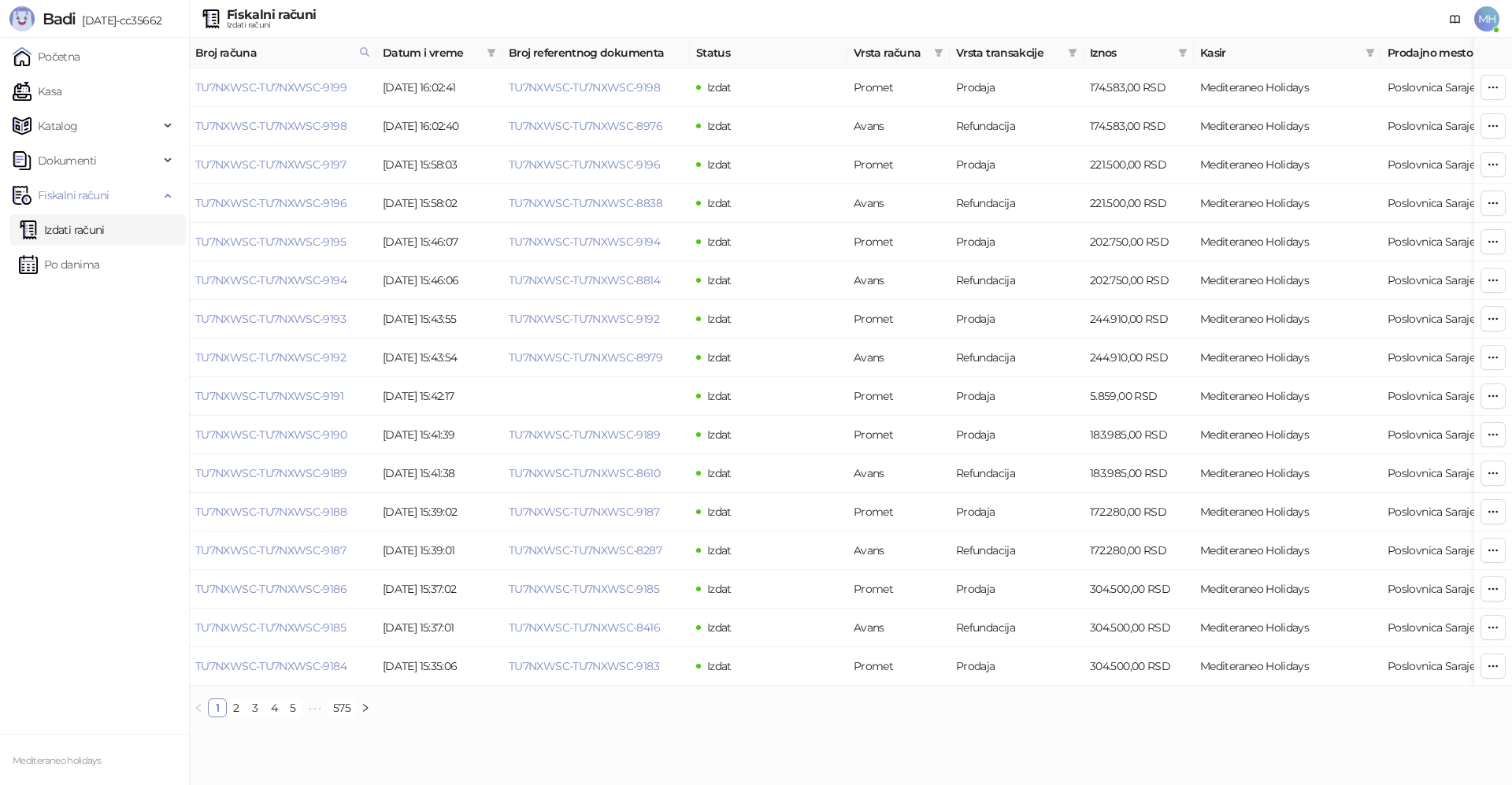
drag, startPoint x: 368, startPoint y: 48, endPoint x: 334, endPoint y: 74, distance: 42.8
click at [368, 49] on icon at bounding box center [364, 51] width 11 height 11
drag, startPoint x: 288, startPoint y: 94, endPoint x: 187, endPoint y: 91, distance: 101.0
click at [187, 91] on body "Badi [DATE]-cc35662 Početna Kasa Katalog Dokumenti Fiskalni računi Izdati račun…" at bounding box center [756, 365] width 1512 height 730
type input "****"
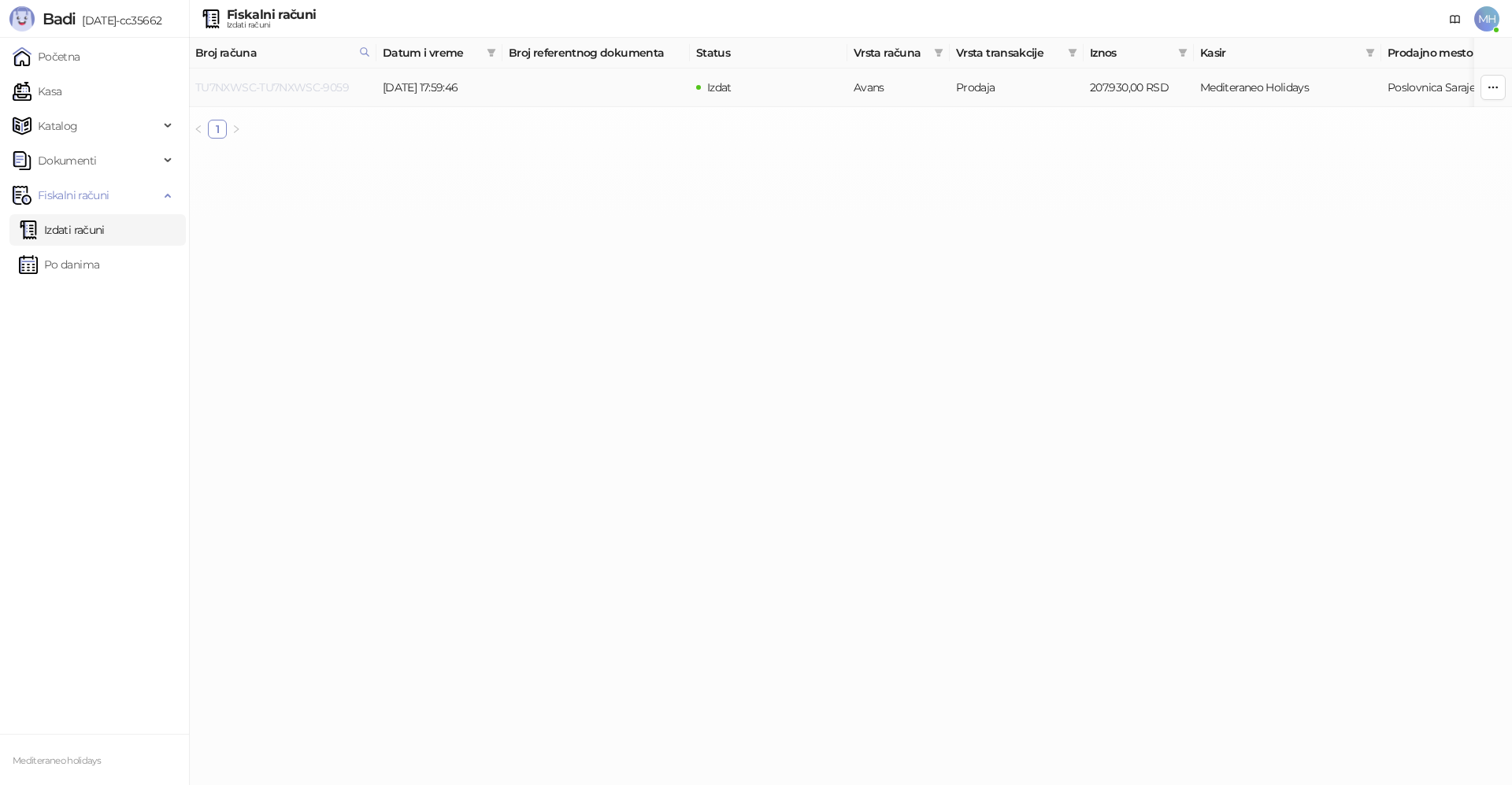
click at [259, 85] on link "TU7NXWSC-TU7NXWSC-9059" at bounding box center [272, 87] width 154 height 15
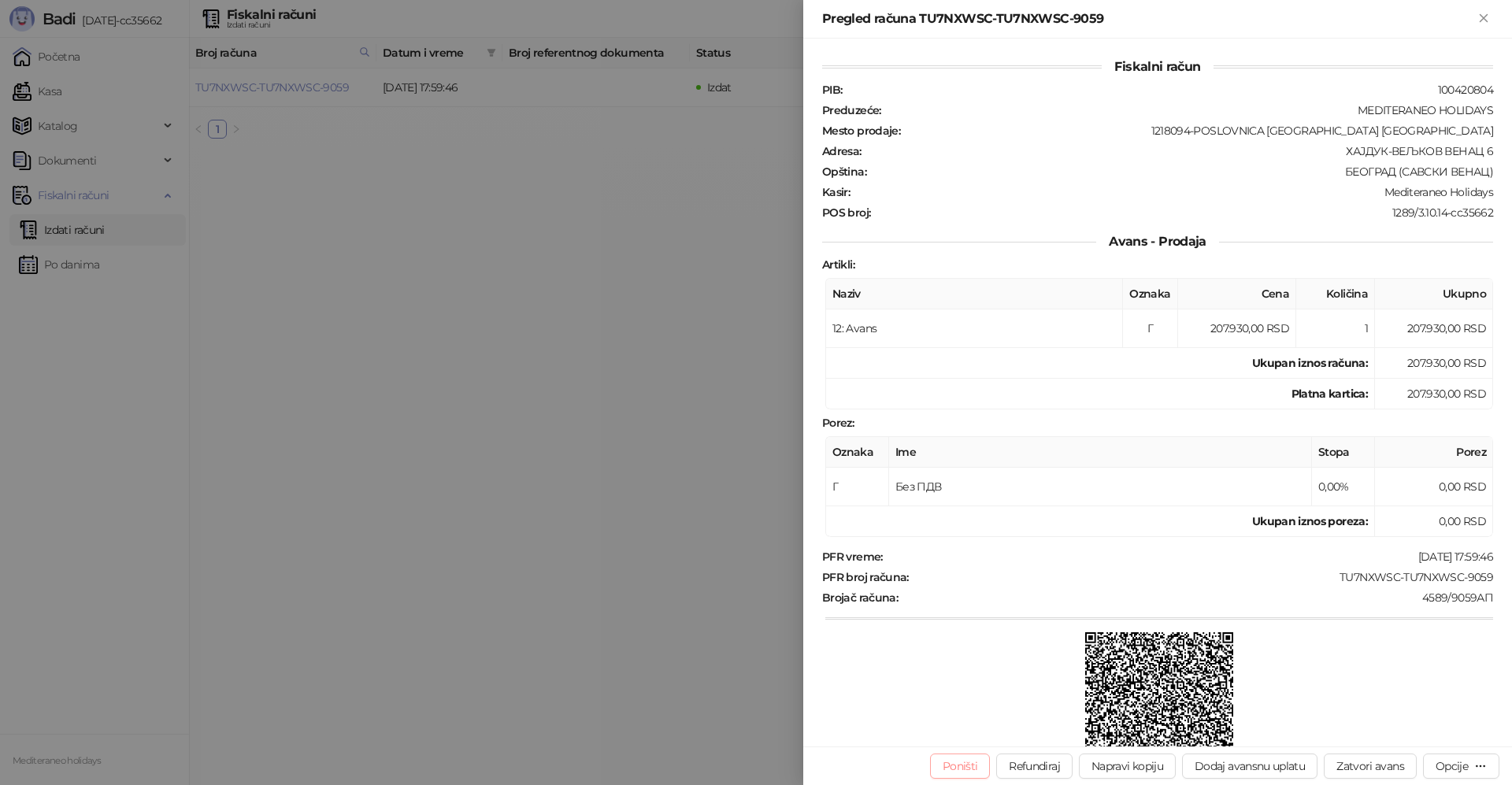
click at [965, 770] on button "Poništi" at bounding box center [960, 767] width 61 height 25
type input "**********"
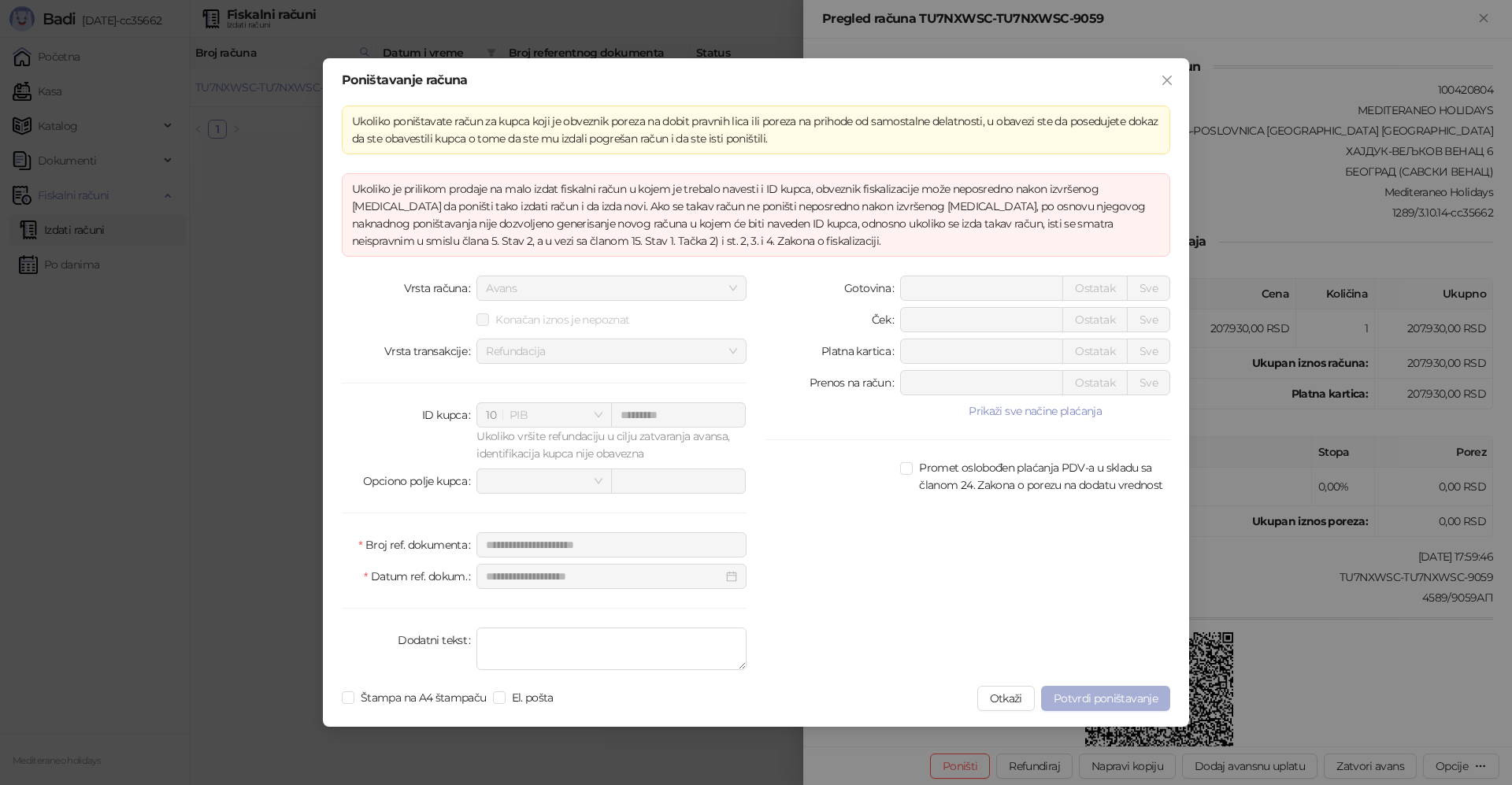
click at [1090, 697] on span "Potvrdi poništavanje" at bounding box center [1105, 699] width 104 height 15
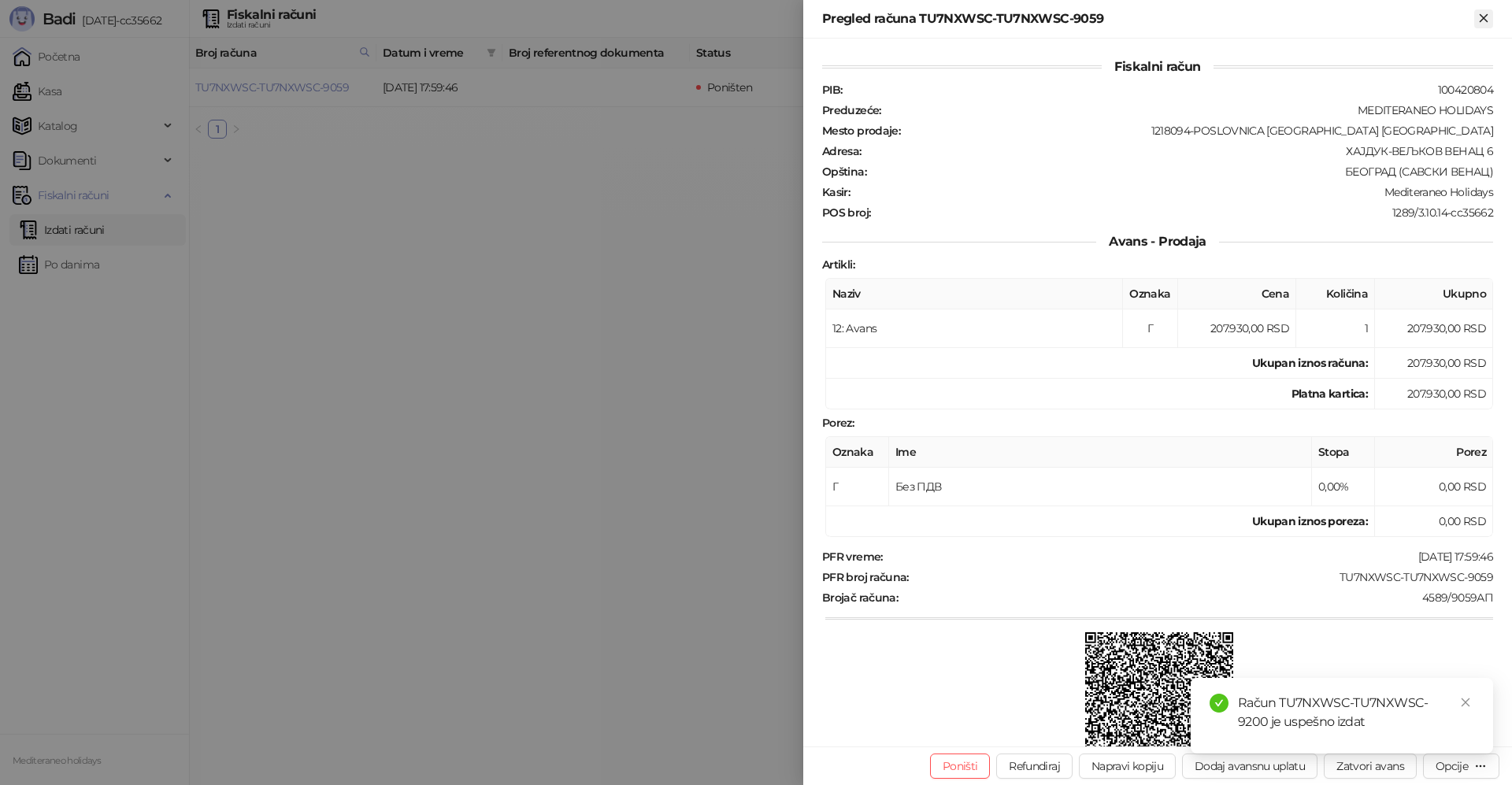
click at [1487, 18] on icon "Zatvori" at bounding box center [1483, 17] width 15 height 15
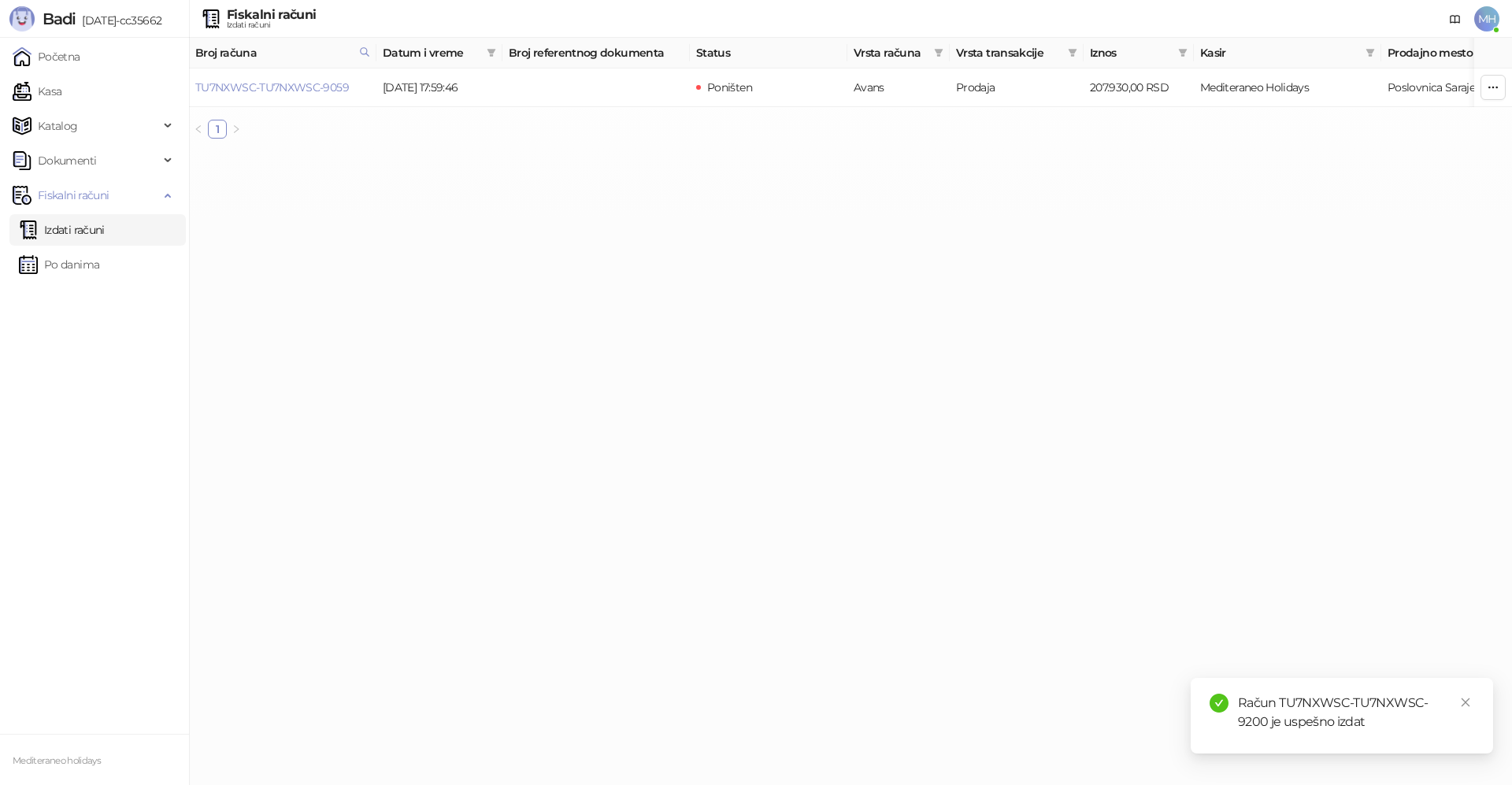
click at [104, 239] on link "Izdati računi" at bounding box center [62, 229] width 86 height 32
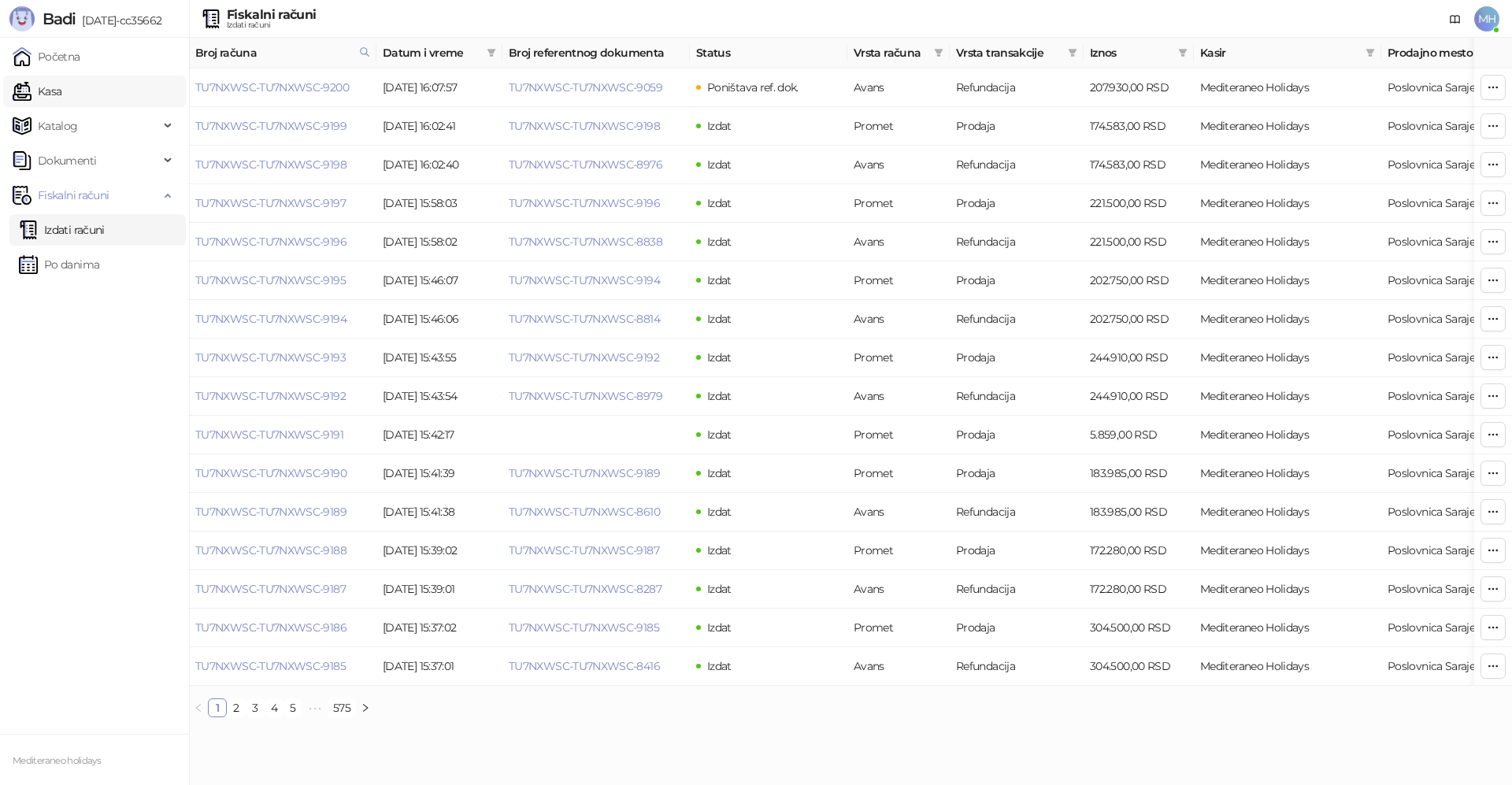
click at [61, 94] on link "Kasa" at bounding box center [37, 91] width 48 height 32
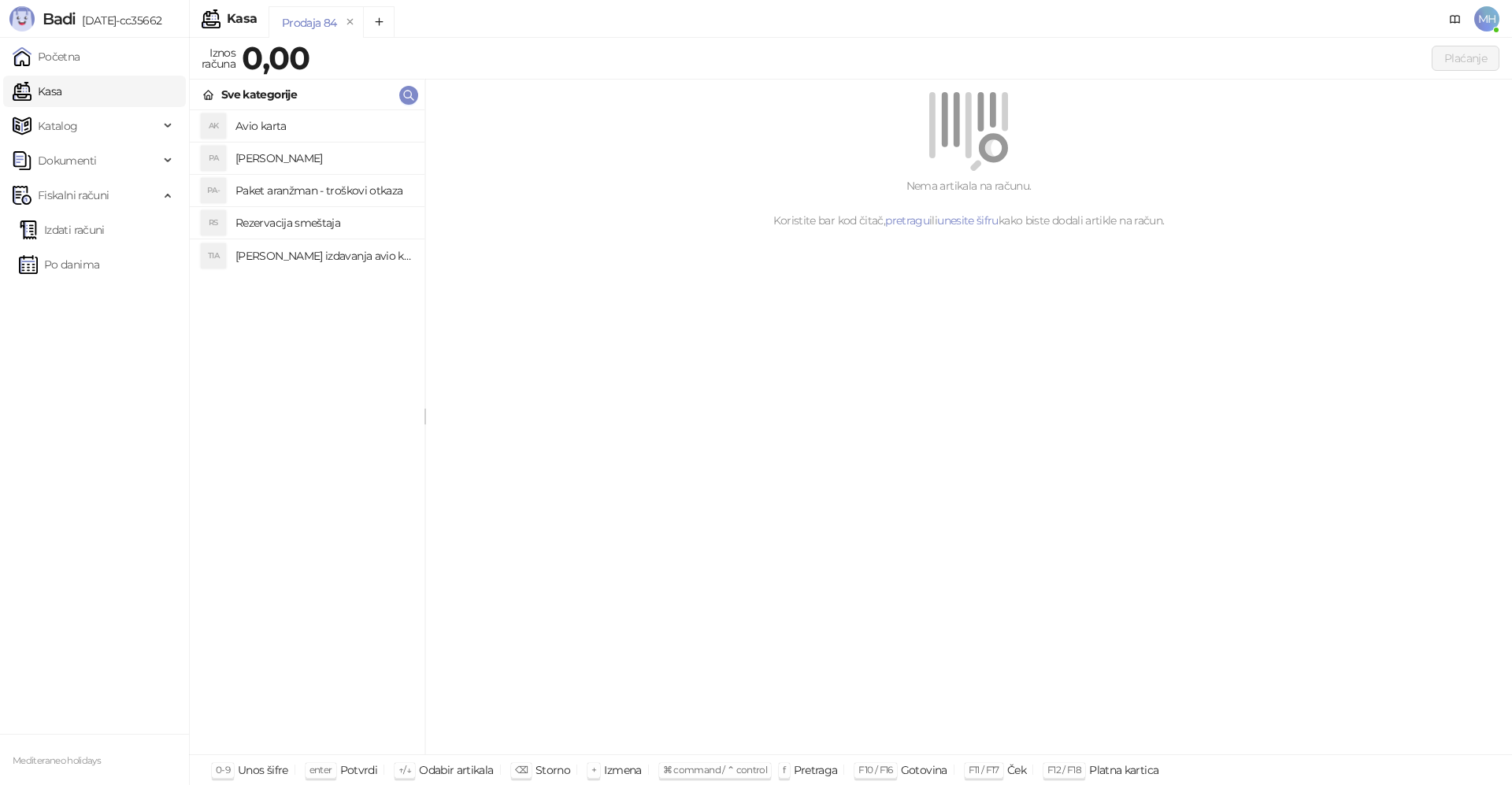
click at [287, 159] on h4 "[PERSON_NAME]" at bounding box center [323, 159] width 176 height 25
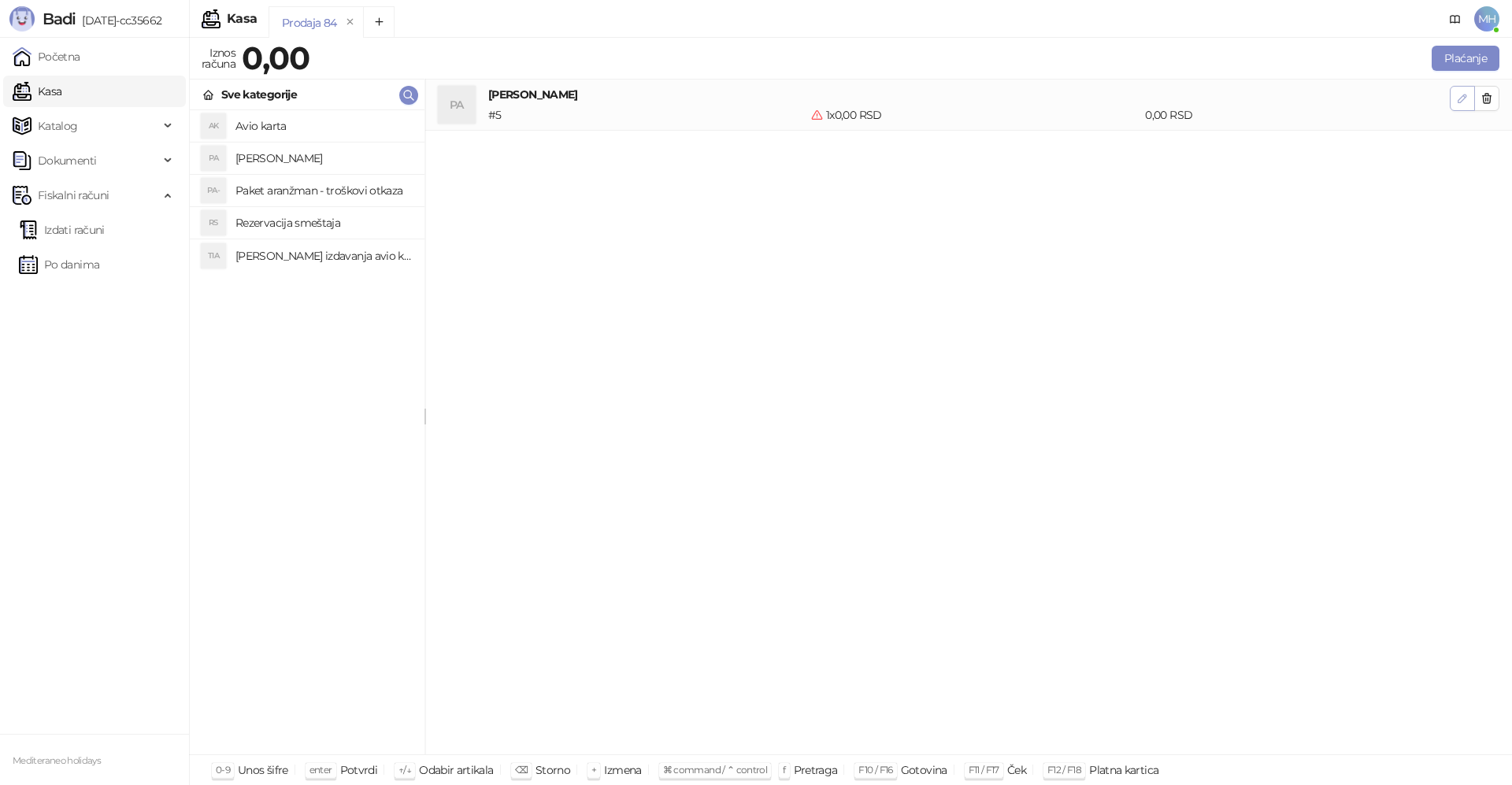
click at [1460, 102] on icon "button" at bounding box center [1462, 98] width 13 height 13
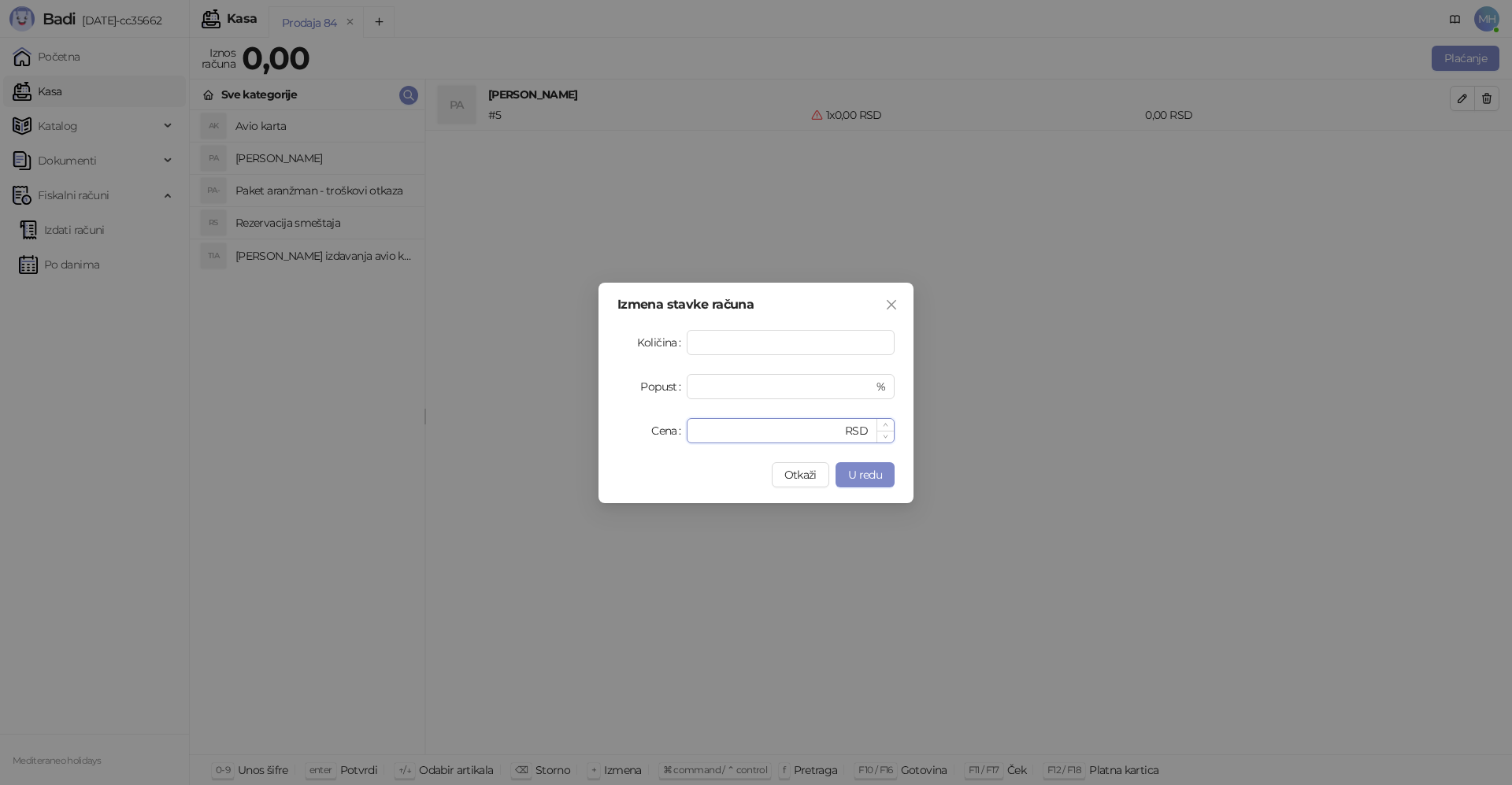
click at [713, 436] on input "*" at bounding box center [768, 431] width 146 height 23
drag, startPoint x: 719, startPoint y: 434, endPoint x: 690, endPoint y: 438, distance: 29.3
click at [690, 438] on div "* RSD" at bounding box center [790, 431] width 208 height 25
type input "******"
click at [867, 470] on span "U redu" at bounding box center [865, 474] width 34 height 15
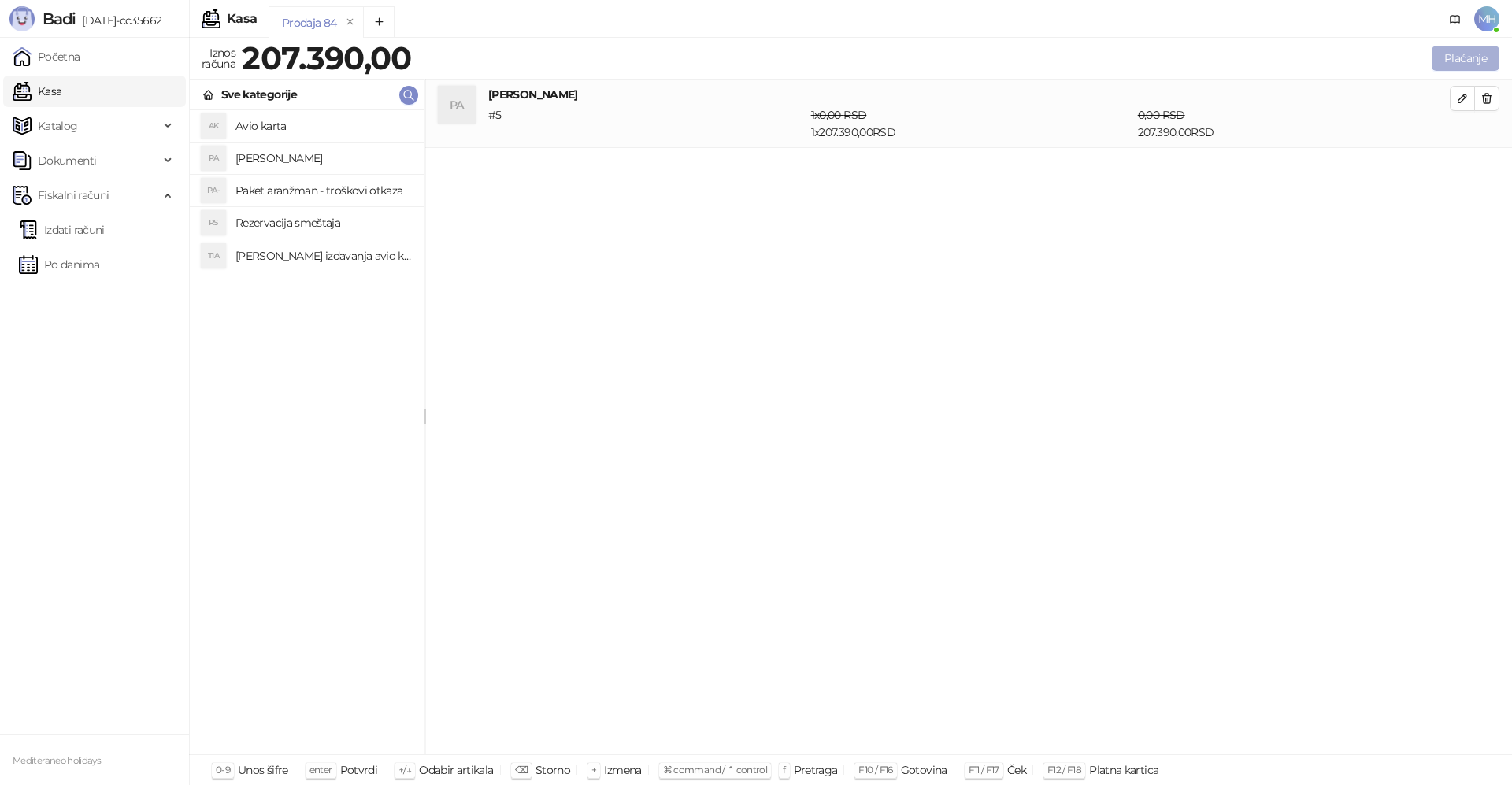
click at [1457, 58] on button "Plaćanje" at bounding box center [1466, 58] width 68 height 25
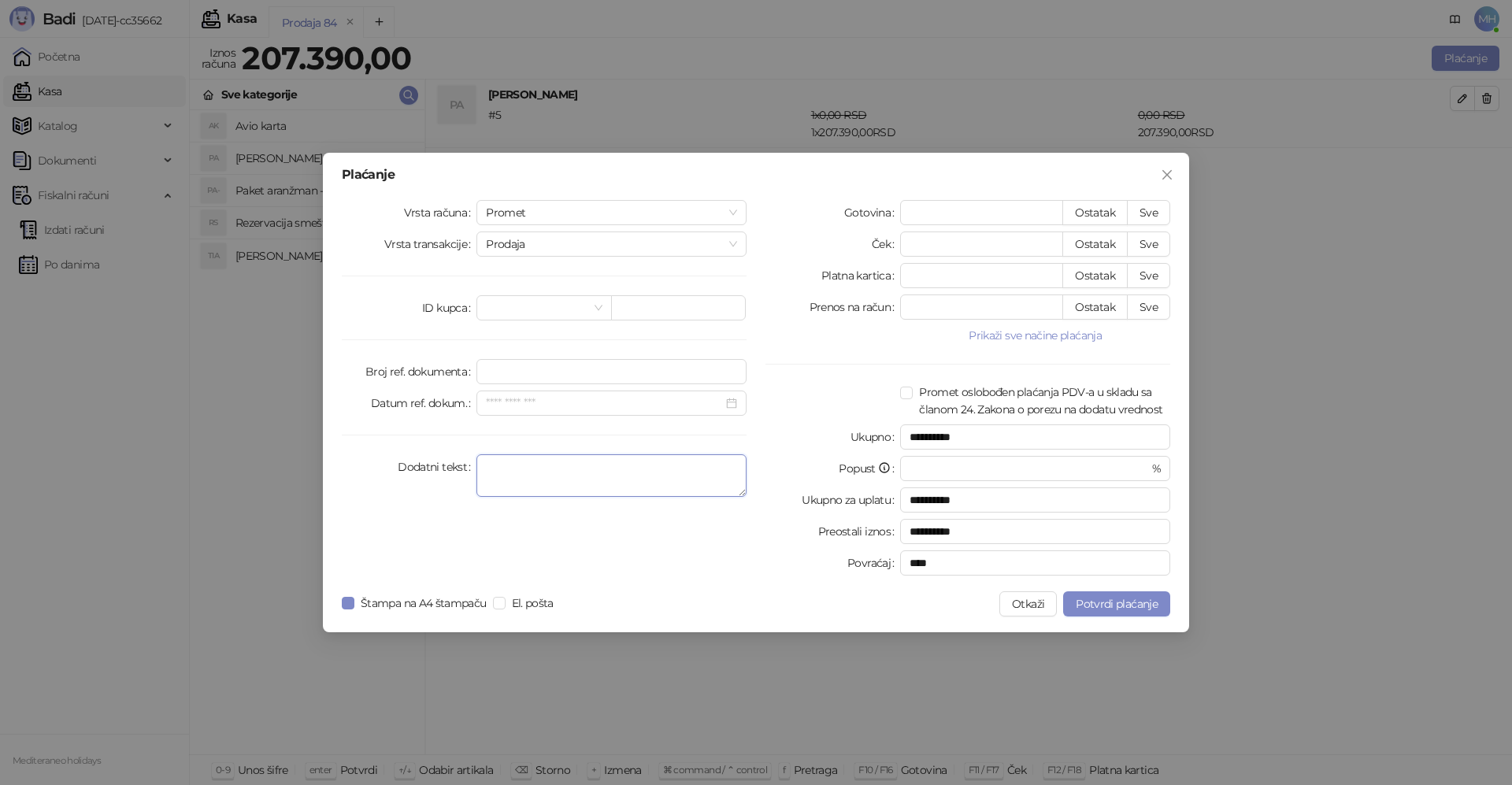
click at [510, 472] on textarea "Dodatni tekst" at bounding box center [610, 476] width 270 height 43
type textarea "*******"
drag, startPoint x: 938, startPoint y: 273, endPoint x: 899, endPoint y: 277, distance: 39.2
click at [899, 277] on div "Platna kartica * Ostatak Sve" at bounding box center [967, 276] width 404 height 25
type input "*"
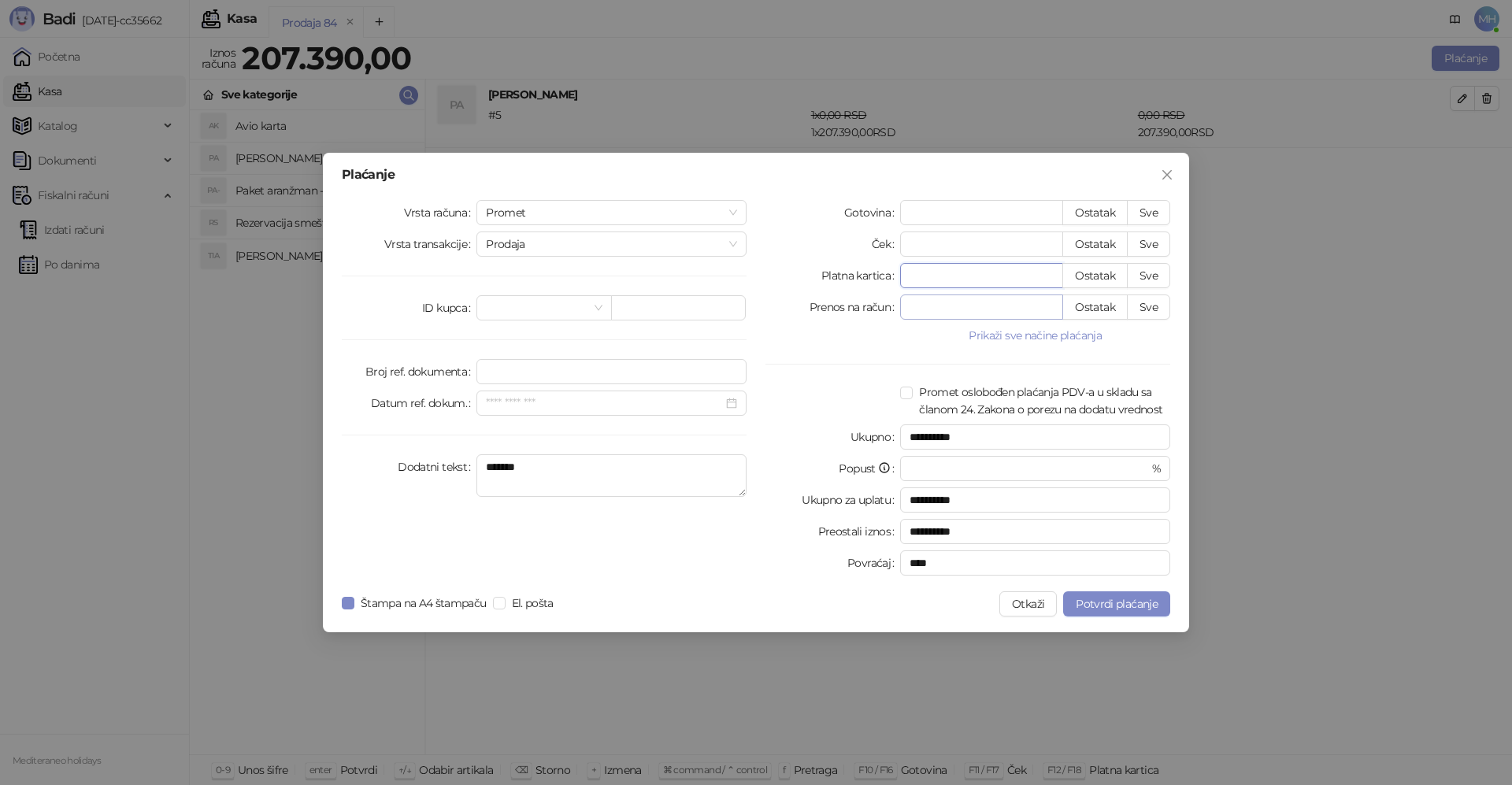
type input "**********"
type input "**"
type input "**********"
type input "***"
type input "**********"
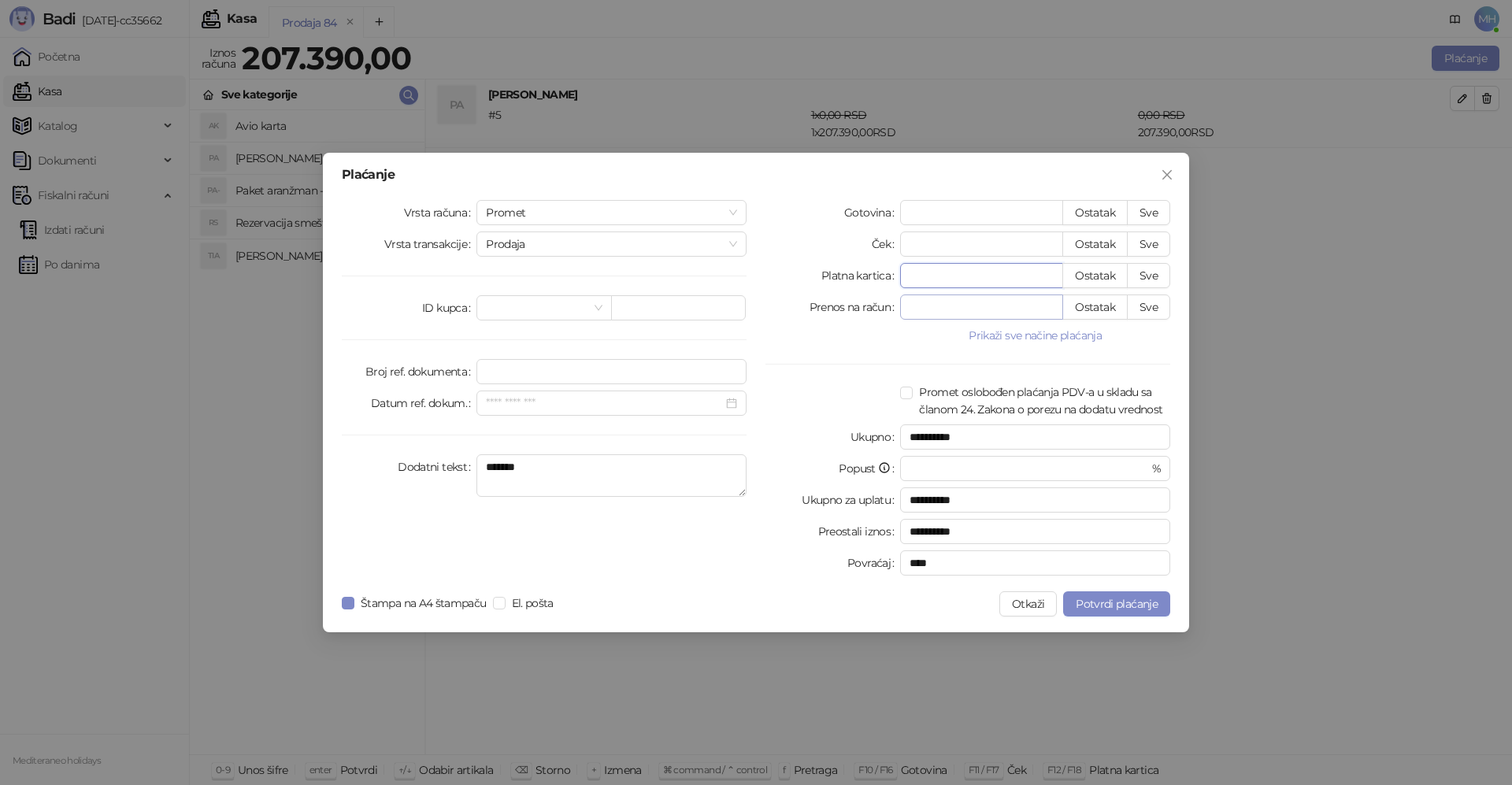
type input "****"
type input "**********"
type input "*****"
type input "**********"
type input "******"
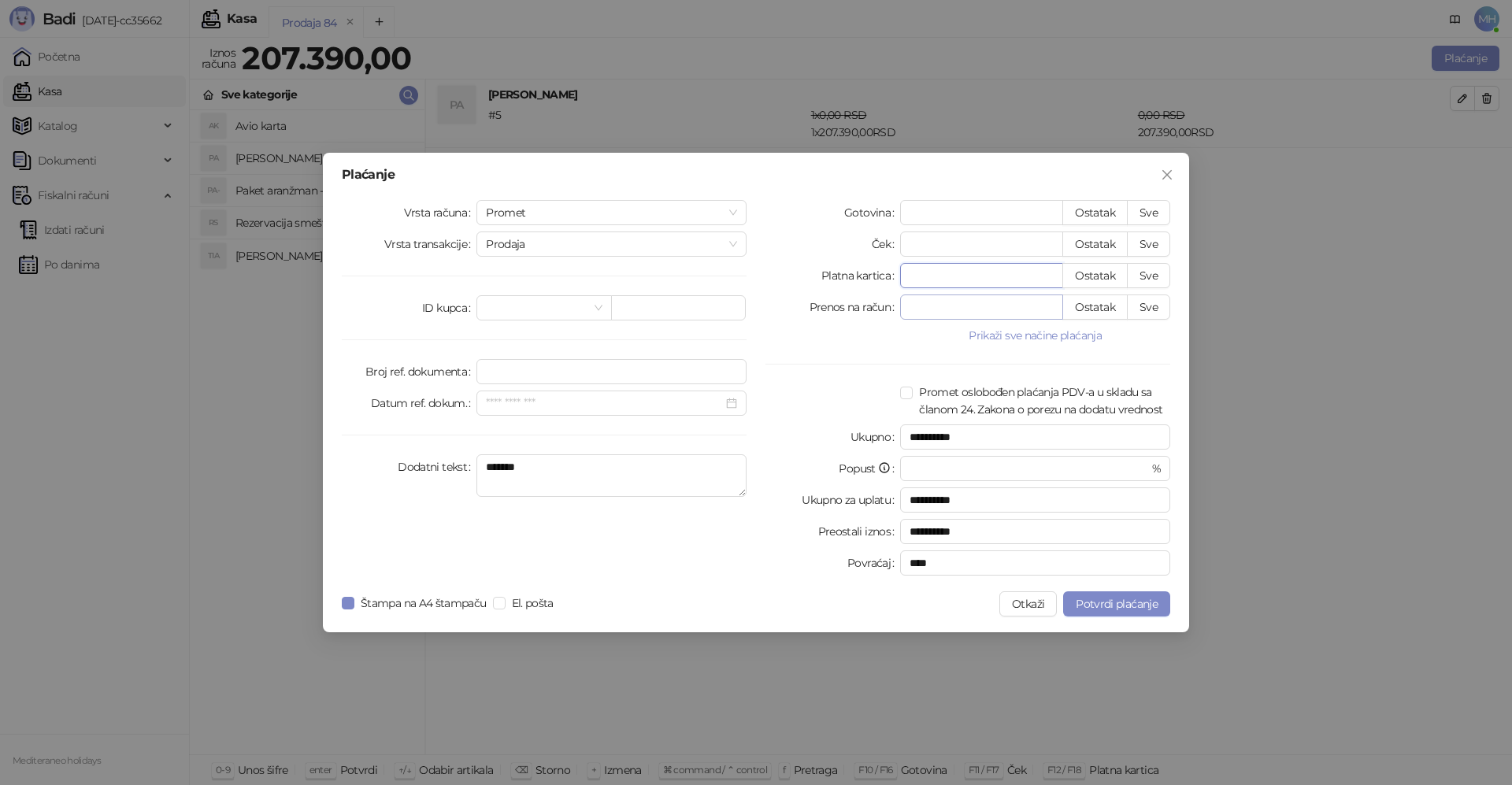
type input "****"
type input "******"
click at [1127, 604] on span "Potvrdi plaćanje" at bounding box center [1116, 604] width 82 height 15
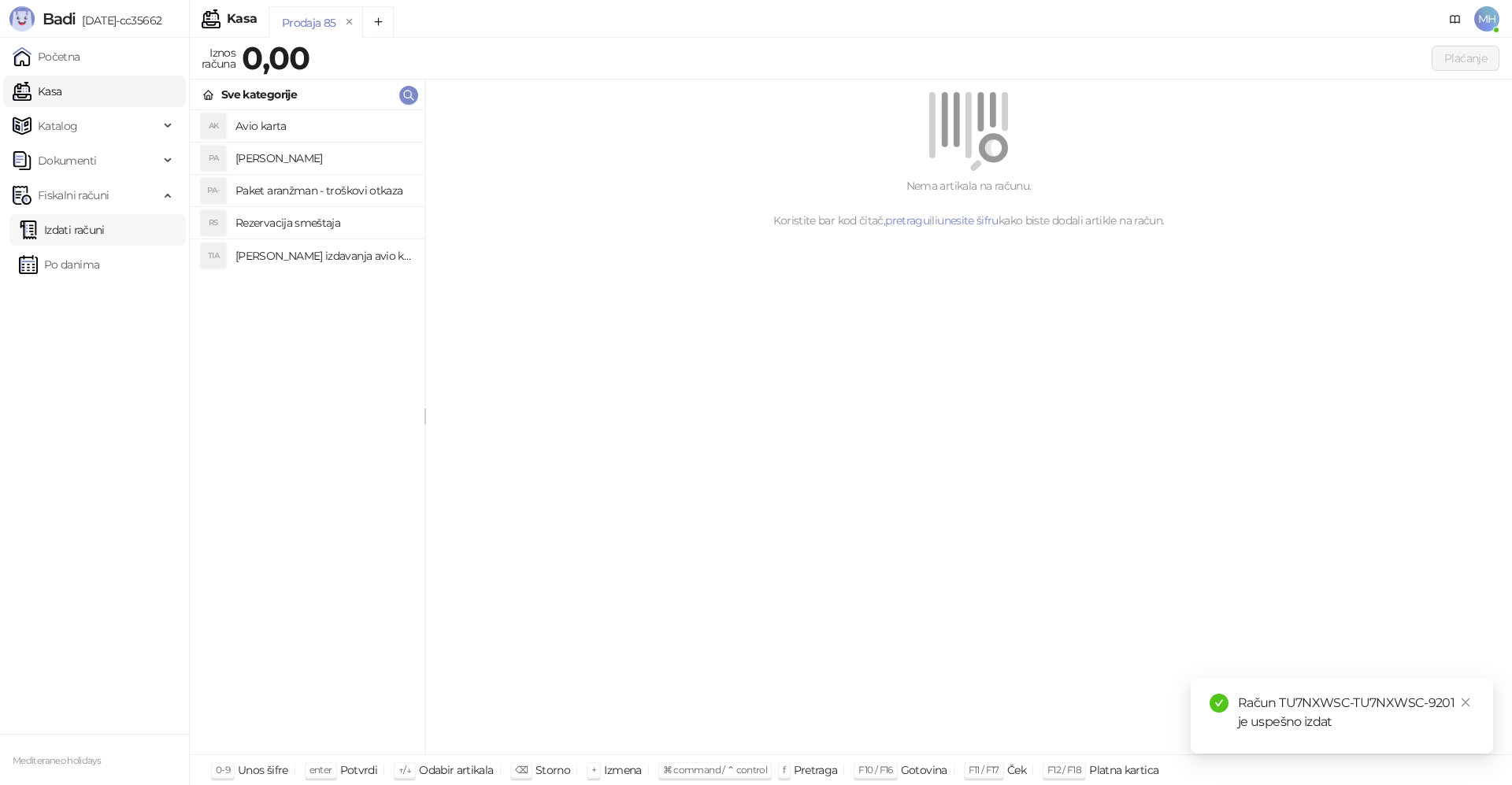
click at [84, 228] on link "Izdati računi" at bounding box center [62, 229] width 86 height 32
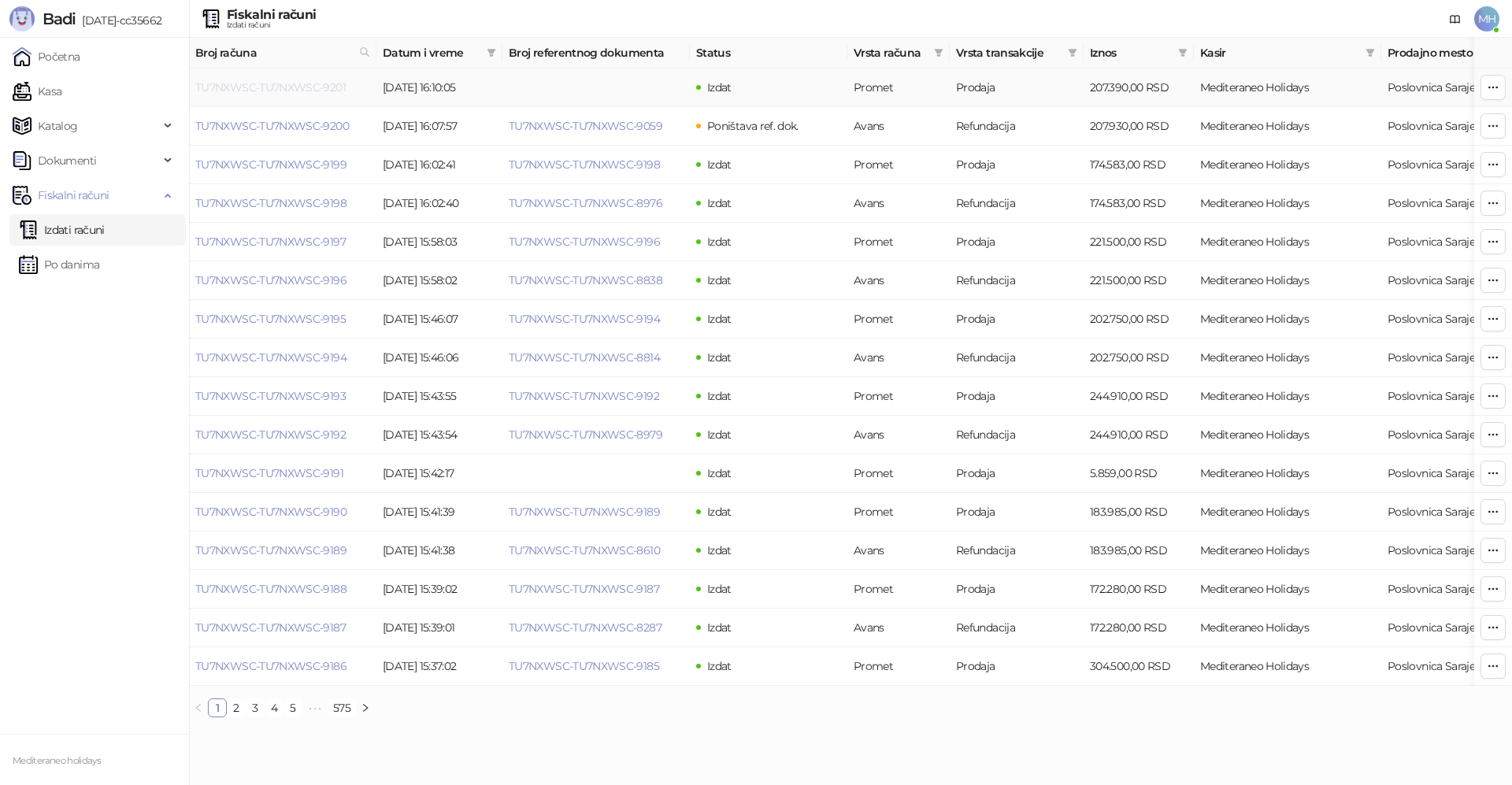
click at [293, 90] on link "TU7NXWSC-TU7NXWSC-9201" at bounding box center [270, 87] width 150 height 15
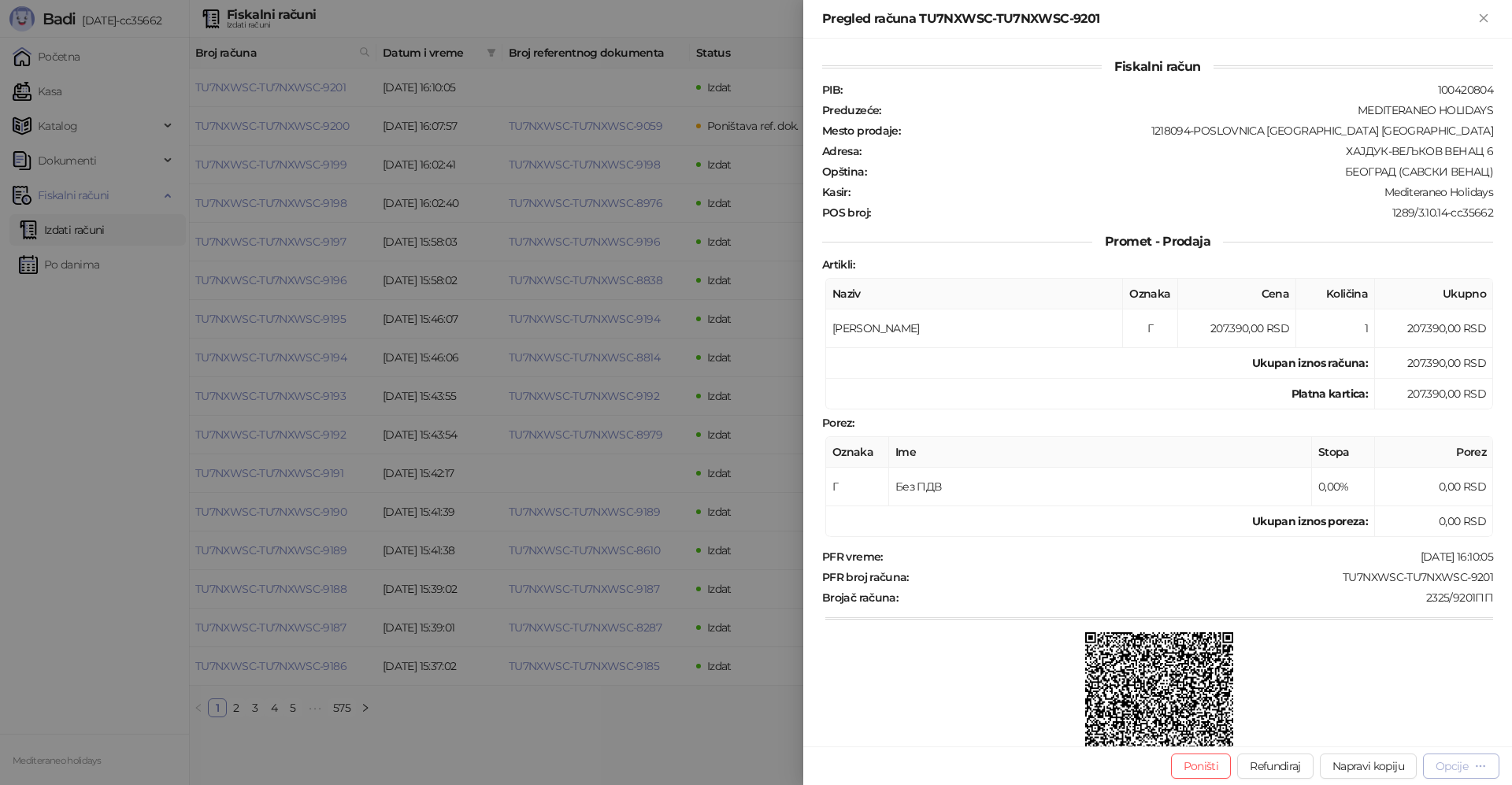
click at [1442, 768] on div "Opcije" at bounding box center [1451, 767] width 32 height 15
click at [1343, 730] on span "Preuzmi u PDF formatu" at bounding box center [1406, 735] width 162 height 17
click at [1482, 25] on icon "Zatvori" at bounding box center [1483, 17] width 15 height 15
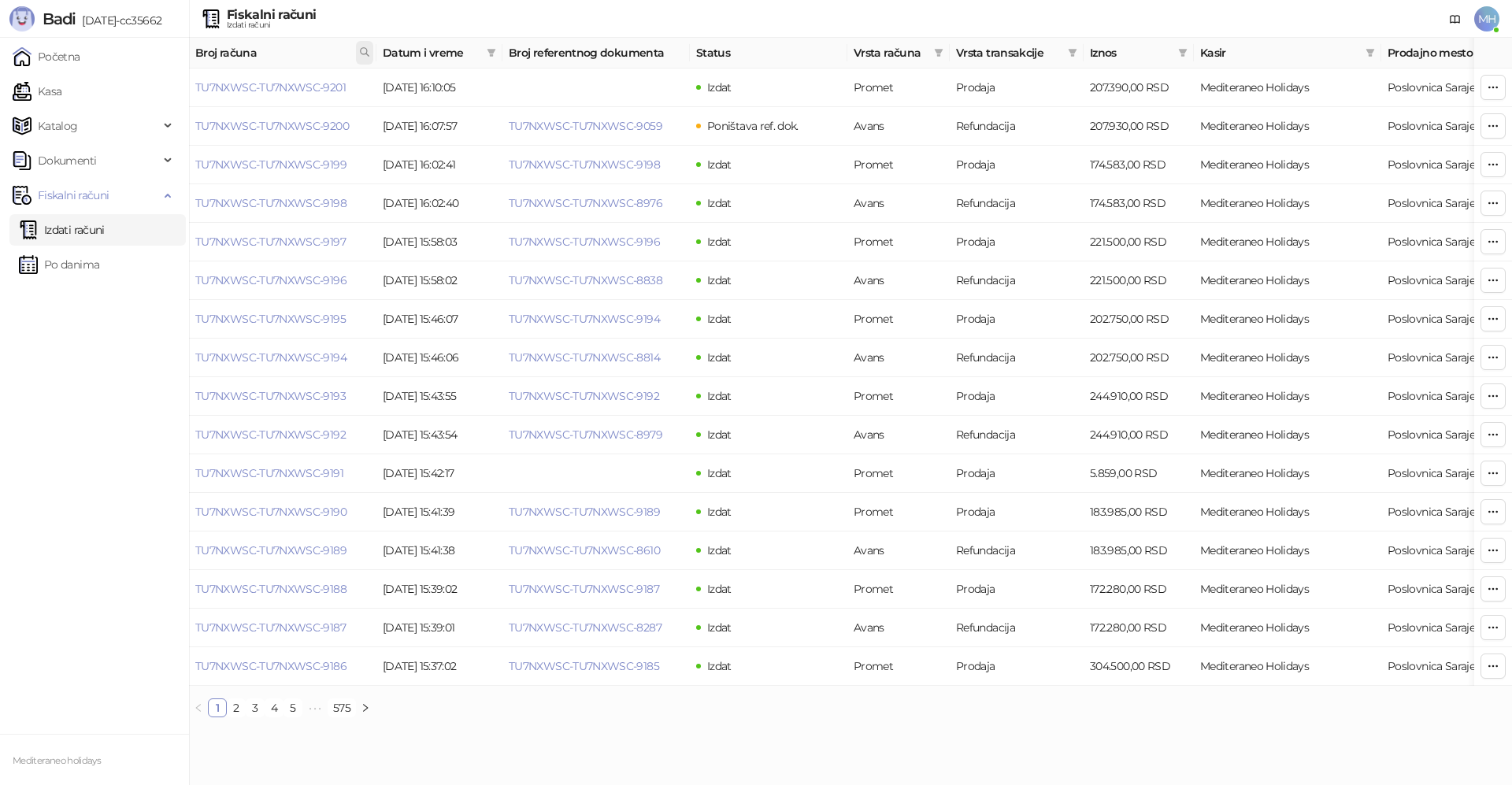
click at [368, 51] on icon at bounding box center [364, 51] width 11 height 11
type input "****"
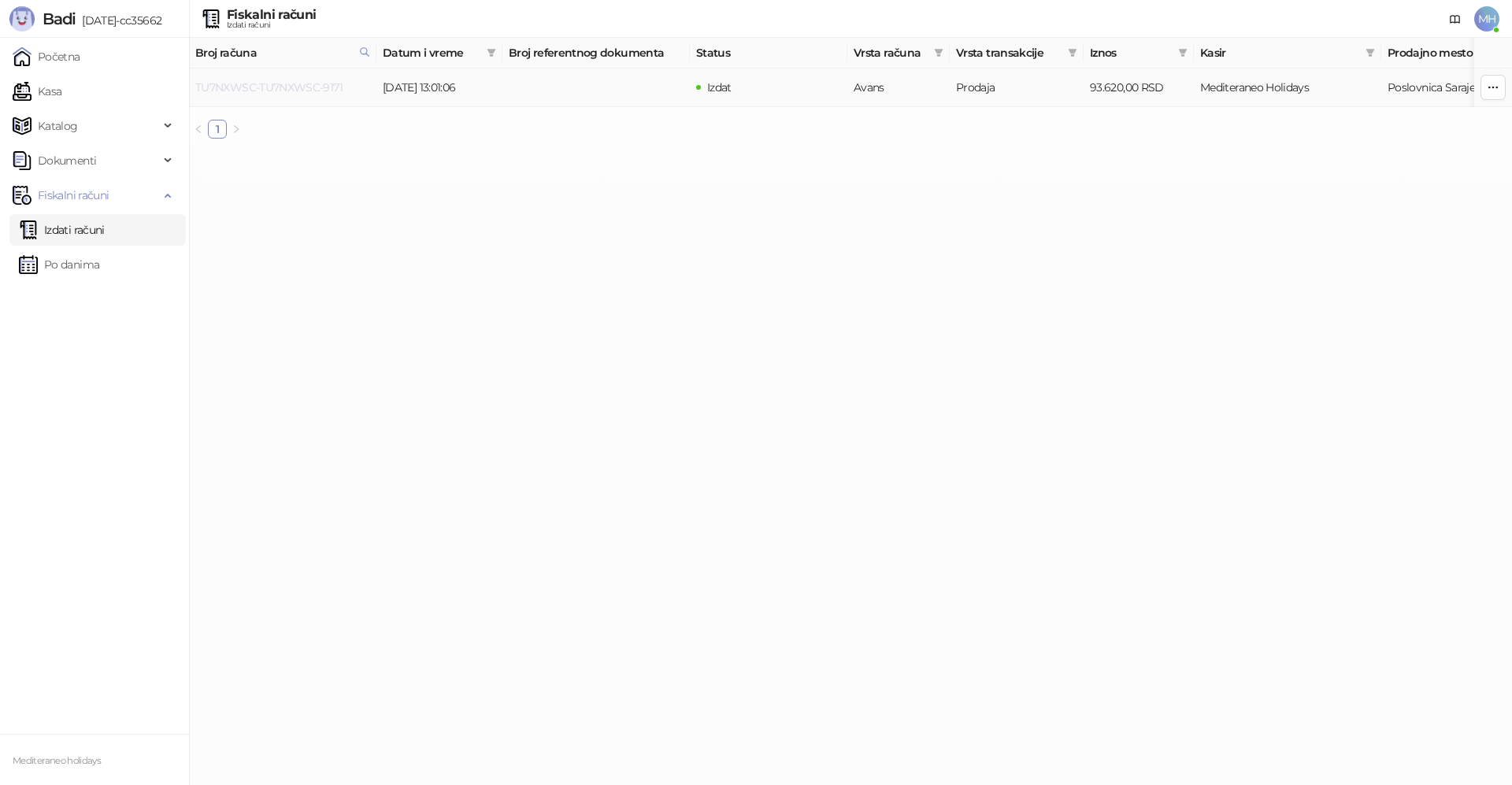
click at [314, 88] on link "TU7NXWSC-TU7NXWSC-9171" at bounding box center [269, 87] width 147 height 15
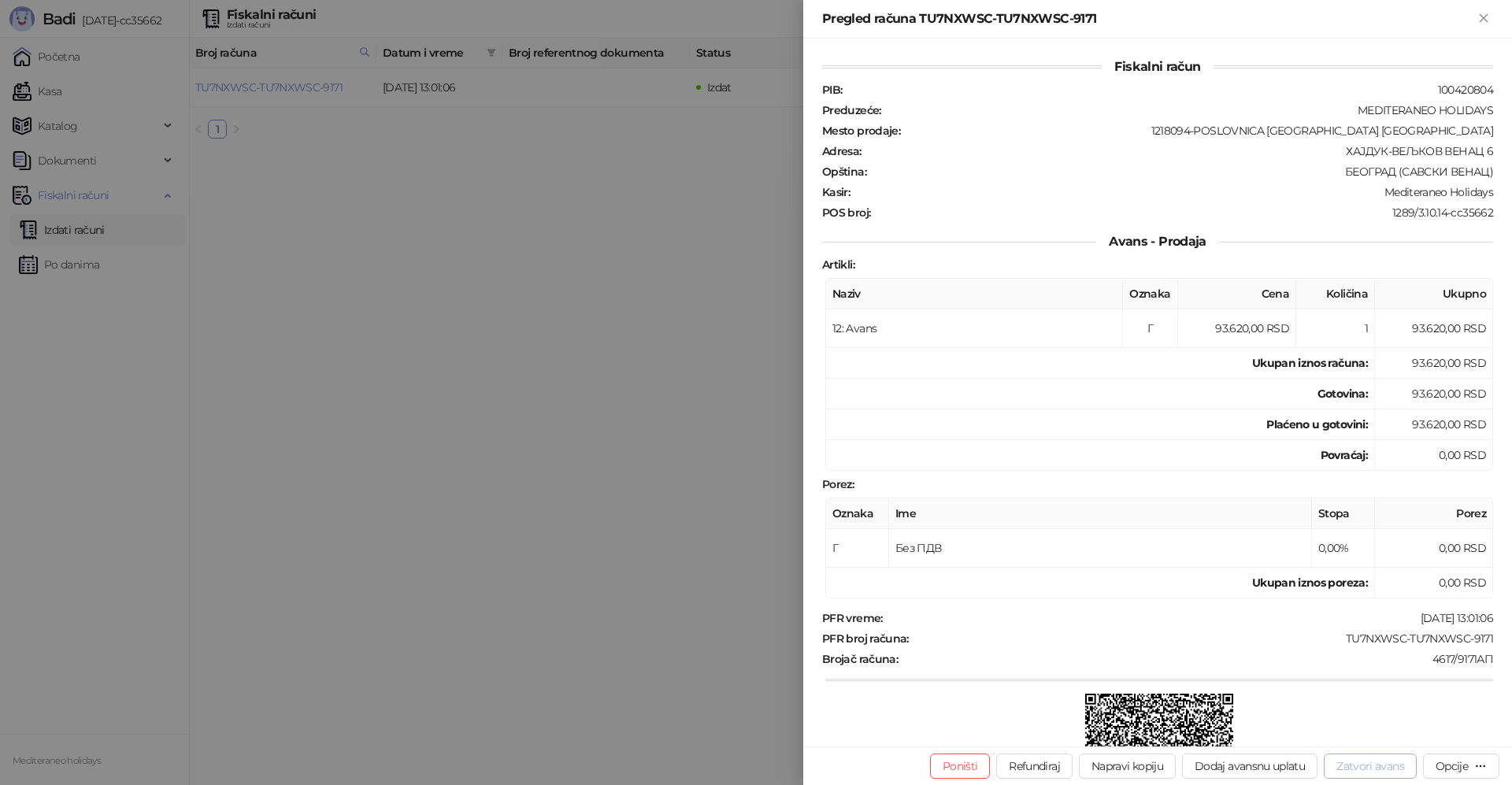
click at [1352, 763] on button "Zatvori avans" at bounding box center [1370, 767] width 93 height 25
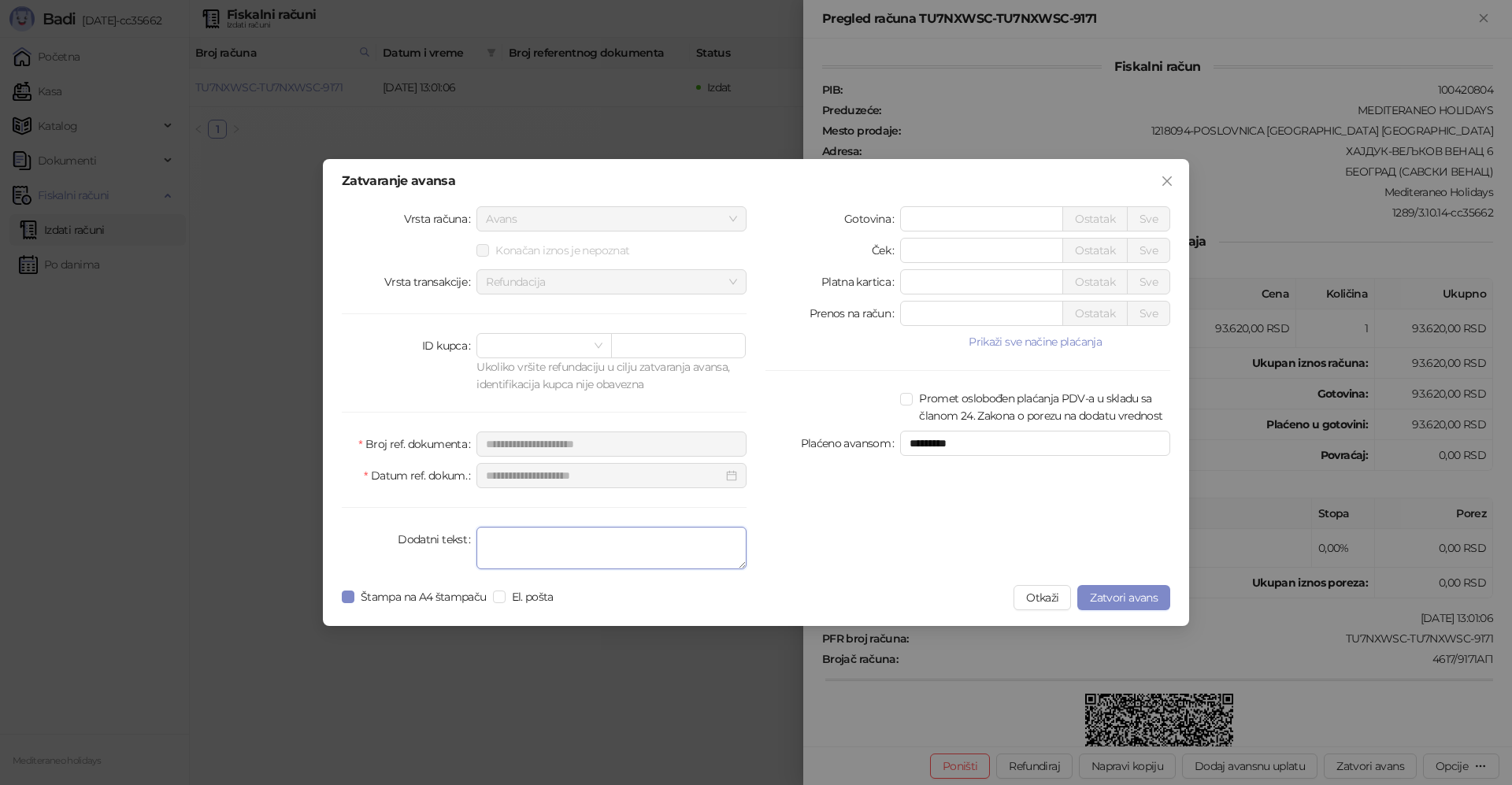
click at [555, 553] on textarea "Dodatni tekst" at bounding box center [610, 548] width 270 height 43
type textarea "*******"
click at [1130, 592] on span "Zatvori avans" at bounding box center [1123, 597] width 68 height 15
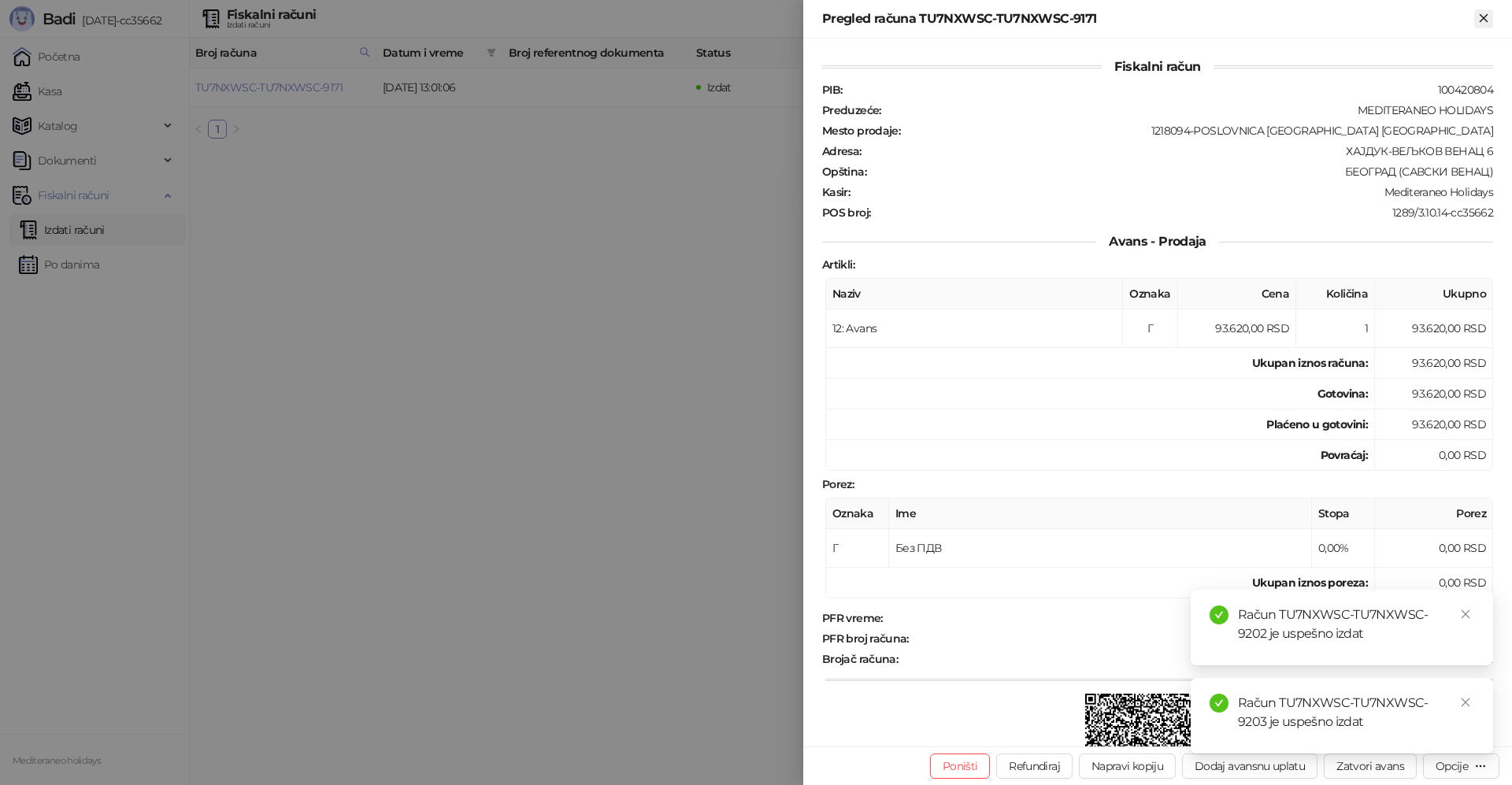
click at [1479, 14] on icon "Zatvori" at bounding box center [1483, 17] width 15 height 15
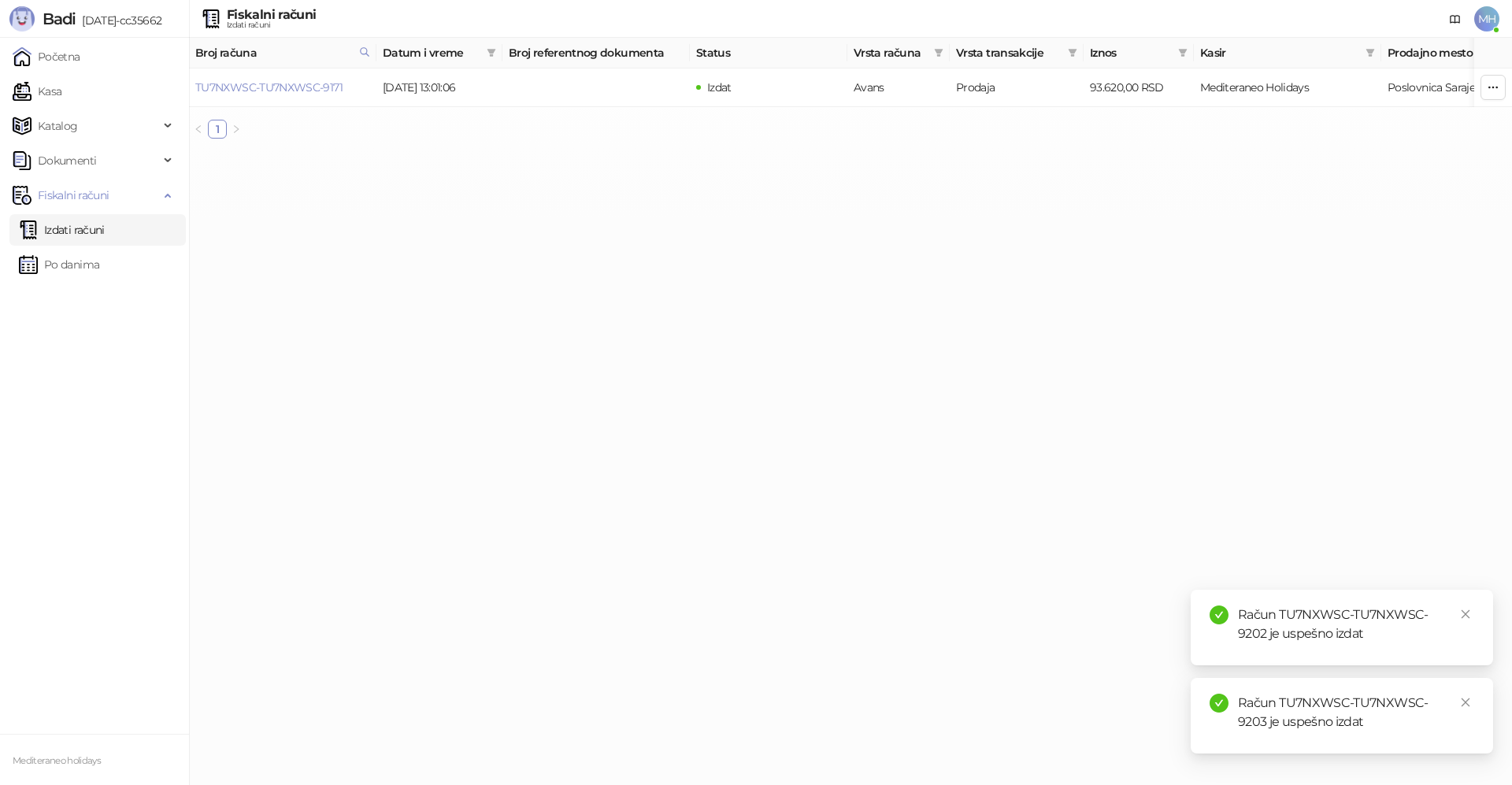
click at [91, 227] on link "Izdati računi" at bounding box center [62, 229] width 86 height 32
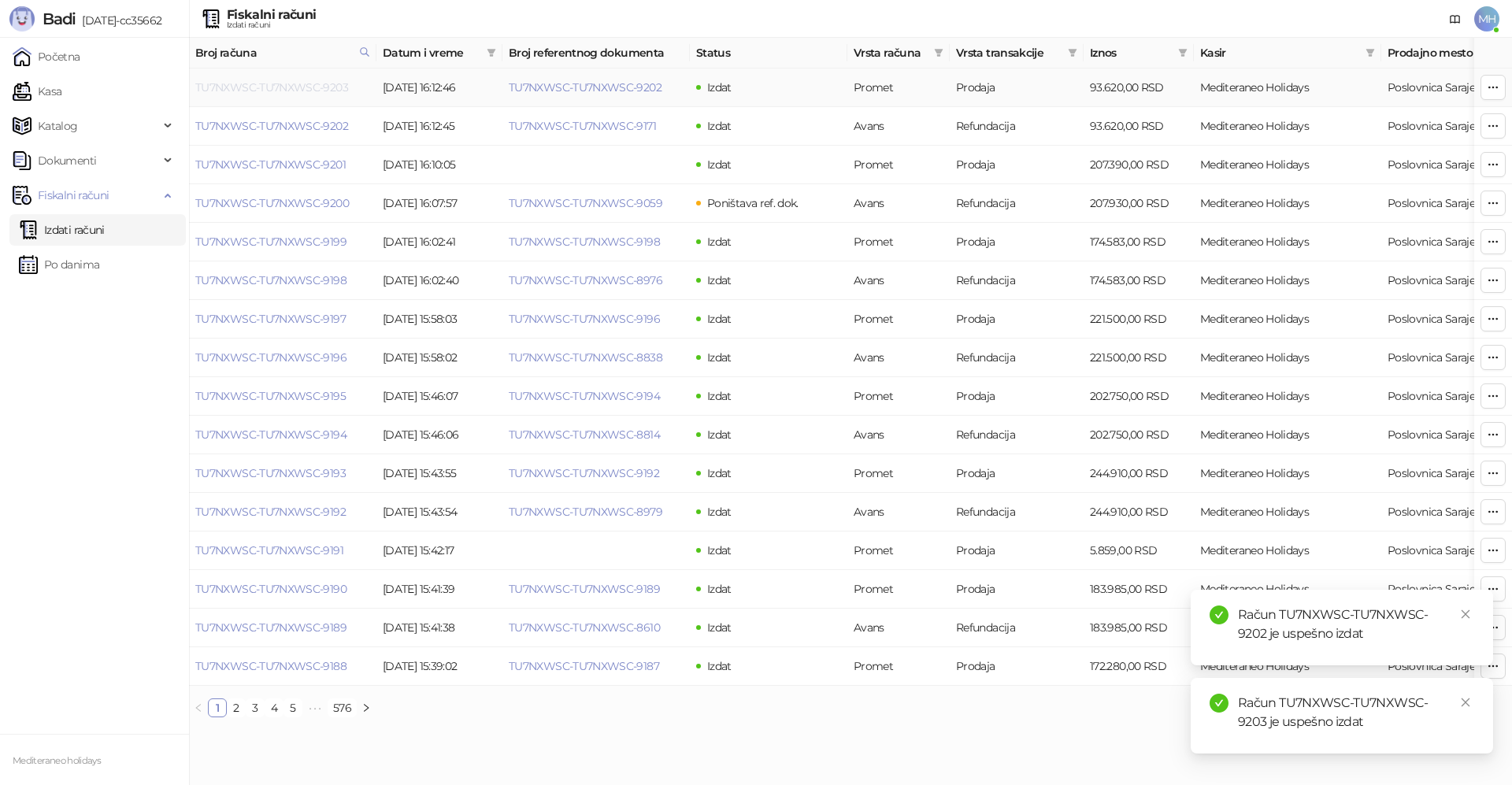
click at [327, 81] on link "TU7NXWSC-TU7NXWSC-9203" at bounding box center [272, 87] width 153 height 15
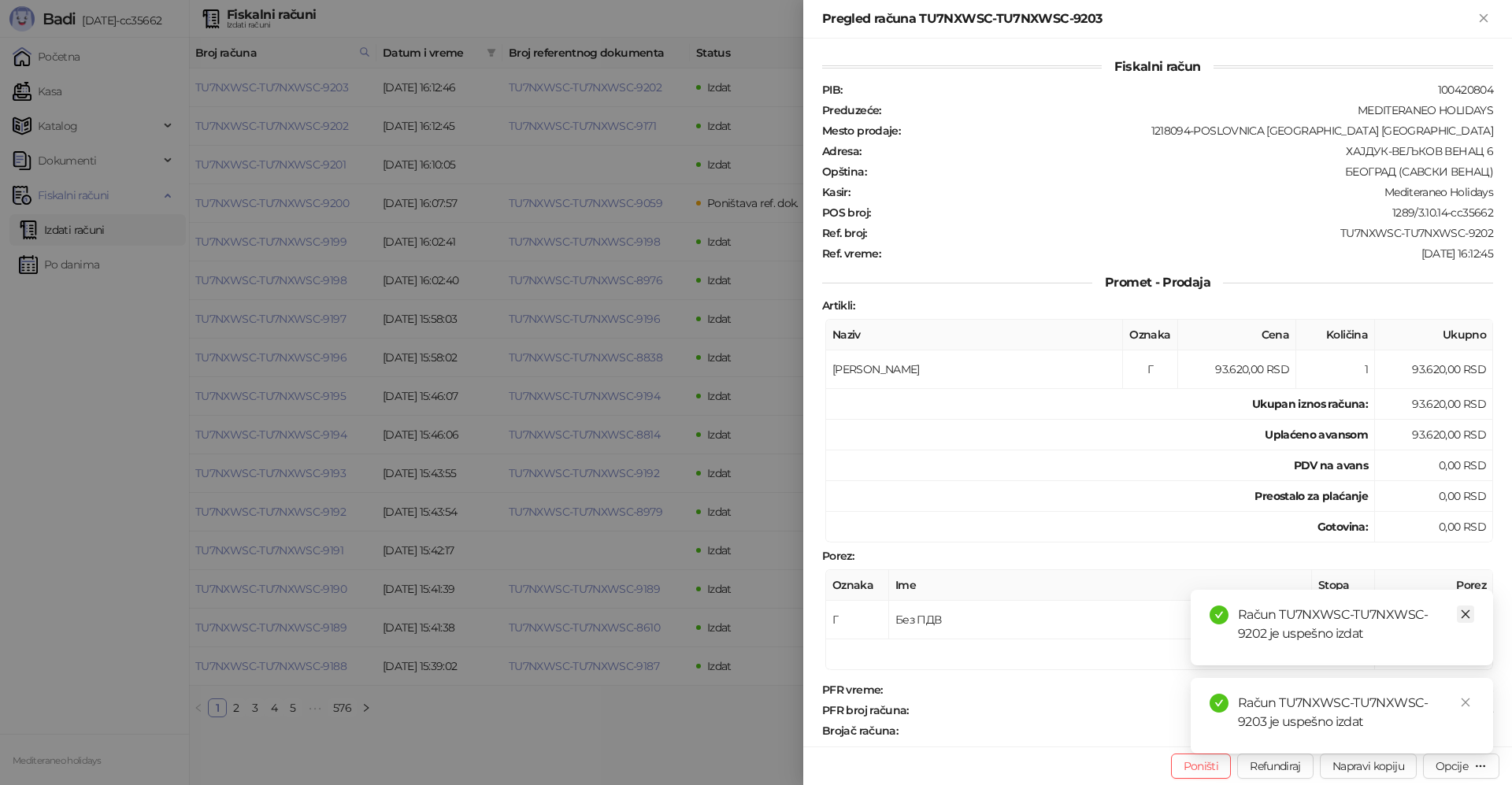
click at [1467, 616] on icon "close" at bounding box center [1465, 614] width 11 height 11
click at [1468, 705] on icon "close" at bounding box center [1466, 703] width 9 height 9
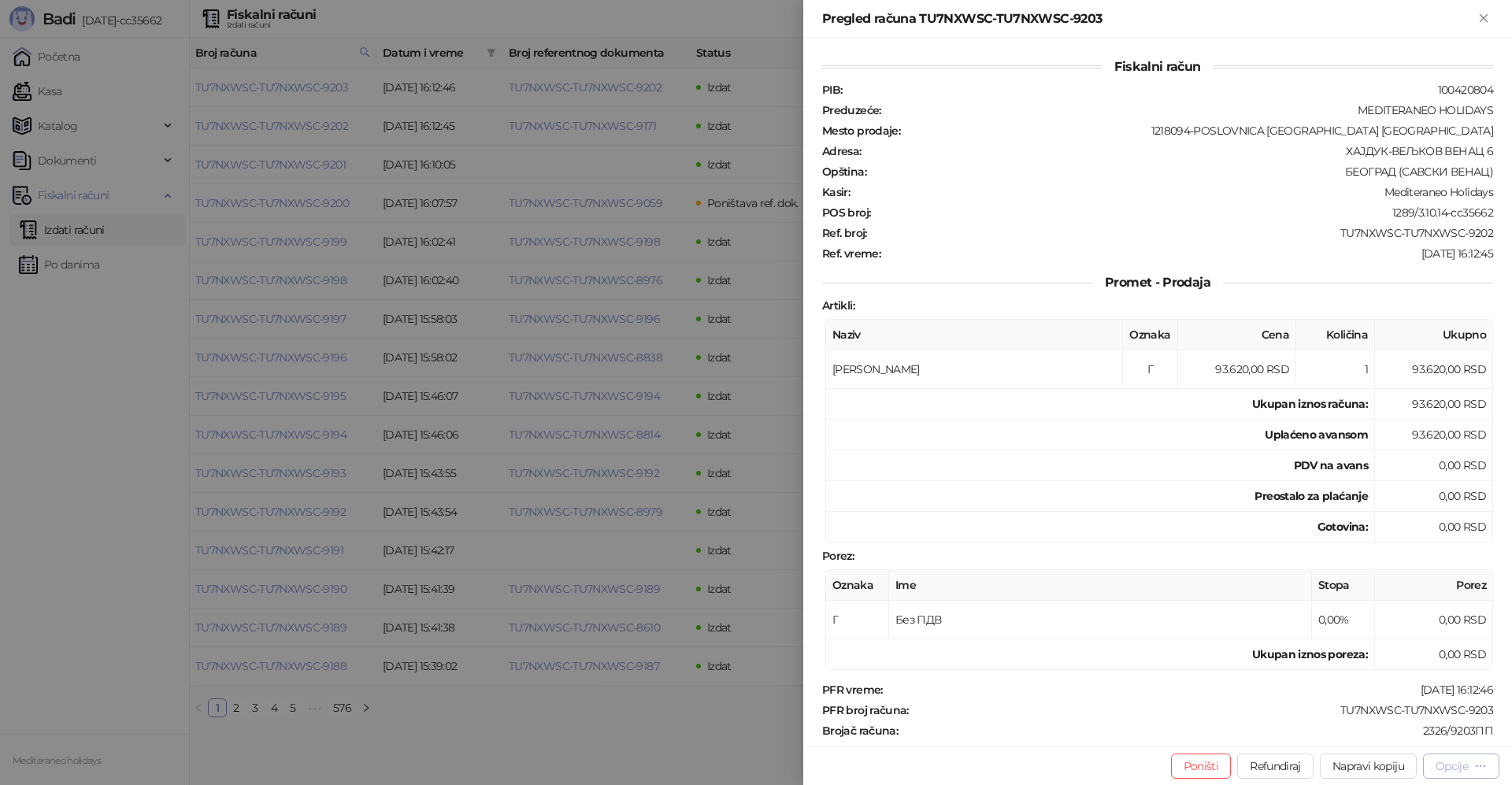
click at [1468, 763] on div "Opcije" at bounding box center [1451, 767] width 32 height 15
click at [1406, 737] on span "Preuzmi u PDF formatu" at bounding box center [1406, 735] width 162 height 17
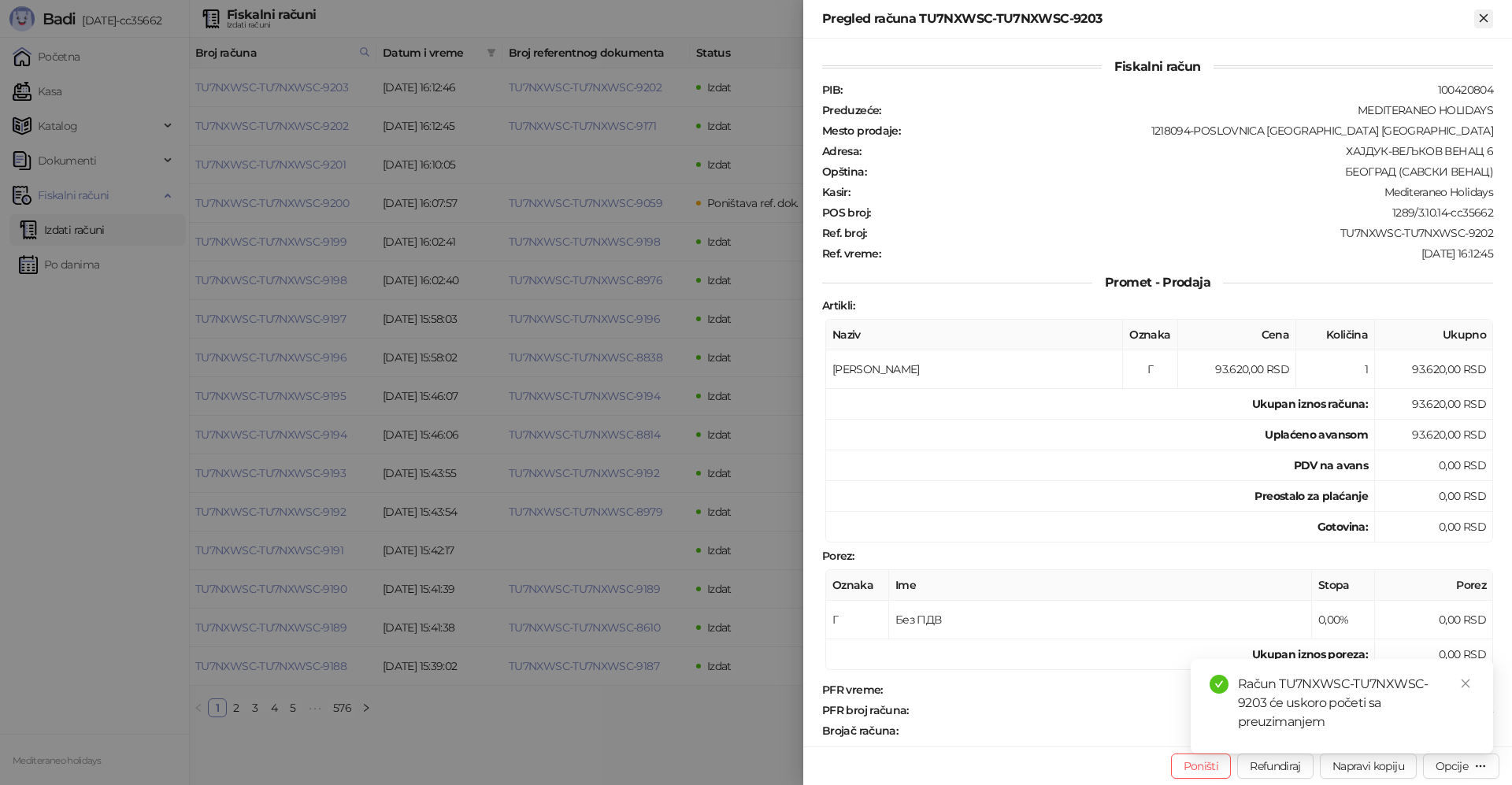
click at [1487, 18] on icon "Zatvori" at bounding box center [1483, 17] width 15 height 15
